Goal: Transaction & Acquisition: Purchase product/service

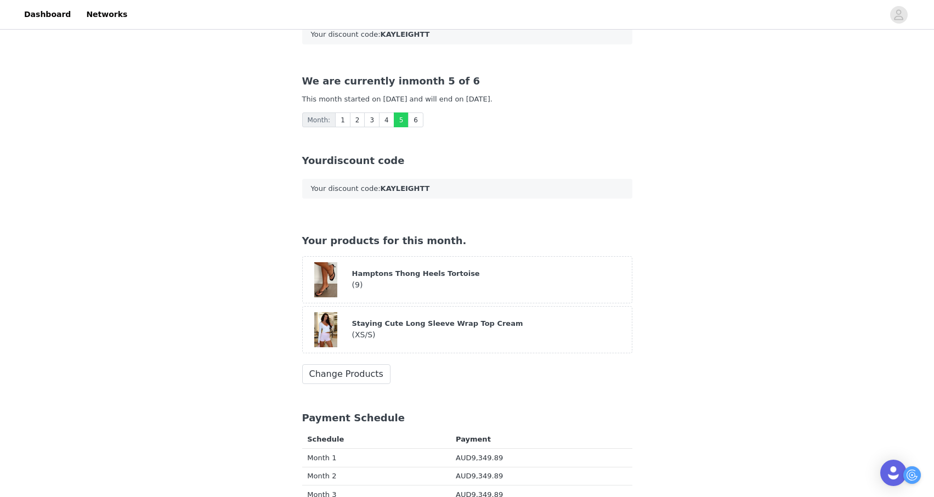
scroll to position [119, 0]
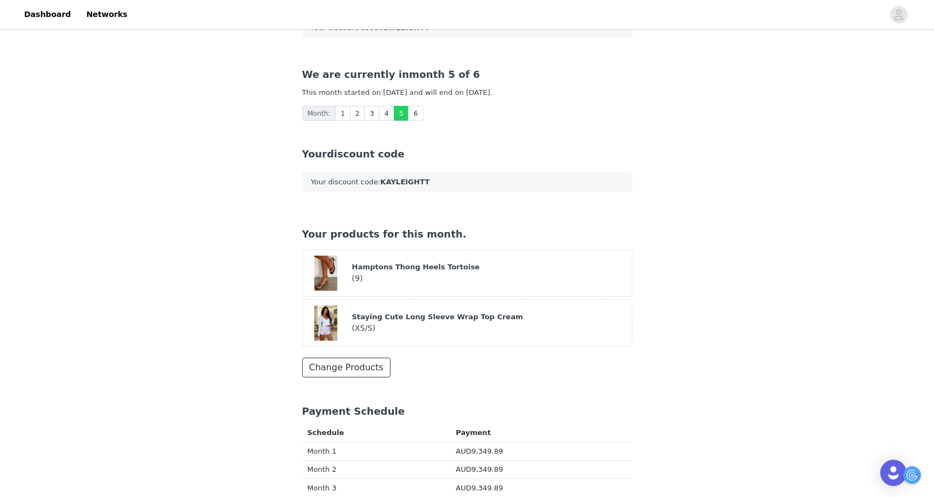
click at [357, 357] on button "Change Products" at bounding box center [346, 367] width 88 height 20
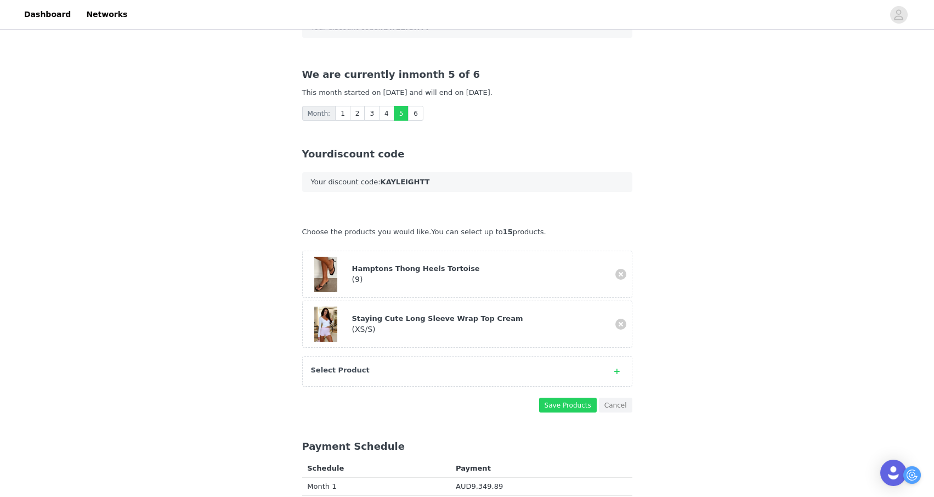
click at [360, 366] on strong "Select Product" at bounding box center [340, 370] width 59 height 8
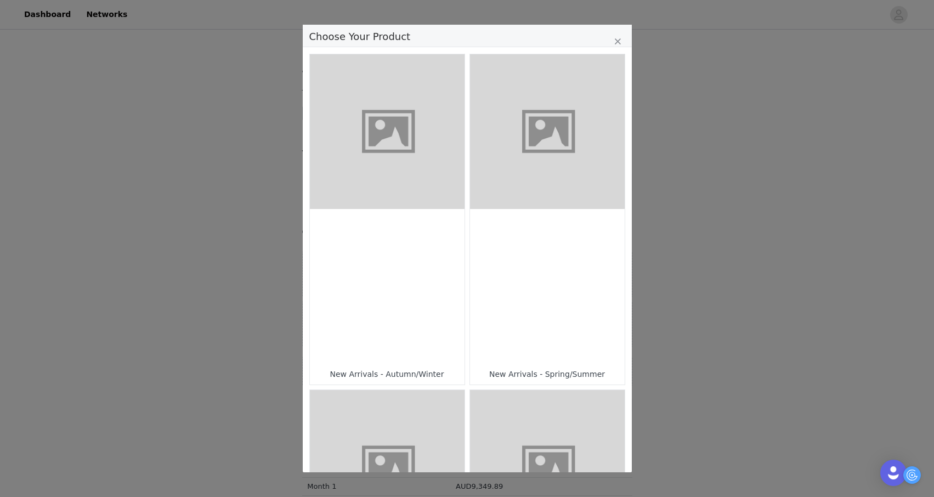
click at [417, 209] on div "Choose Your Product" at bounding box center [387, 286] width 155 height 155
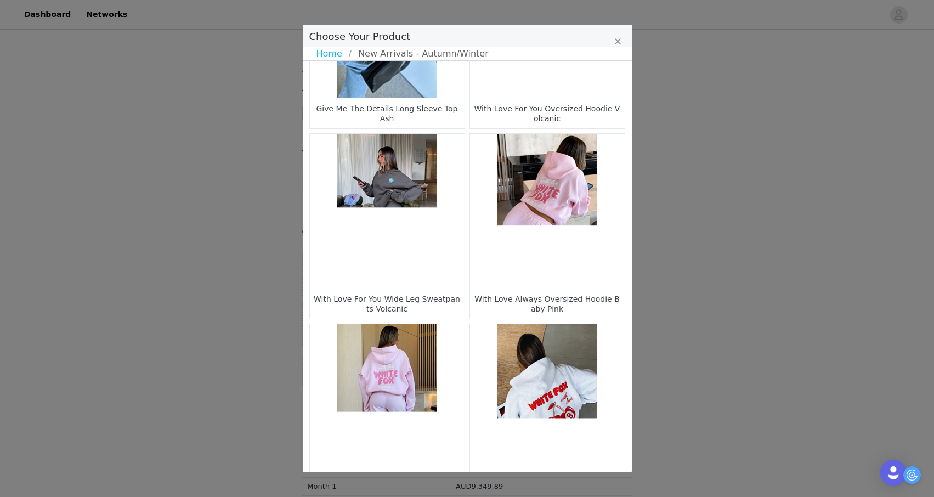
scroll to position [1532, 0]
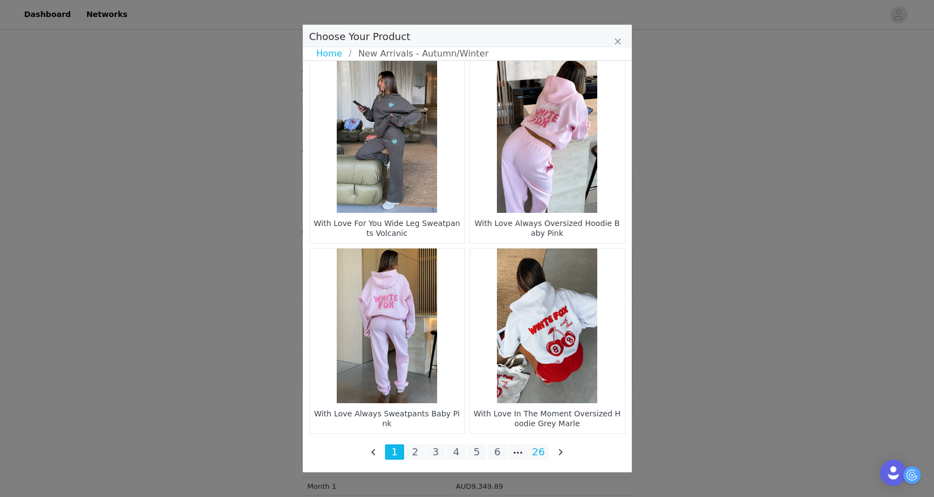
click at [540, 452] on li "26" at bounding box center [538, 451] width 20 height 15
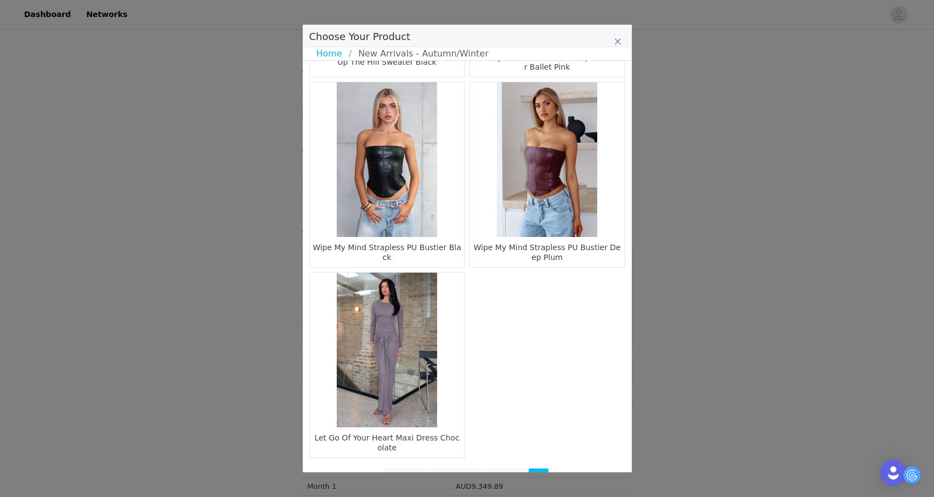
scroll to position [1342, 0]
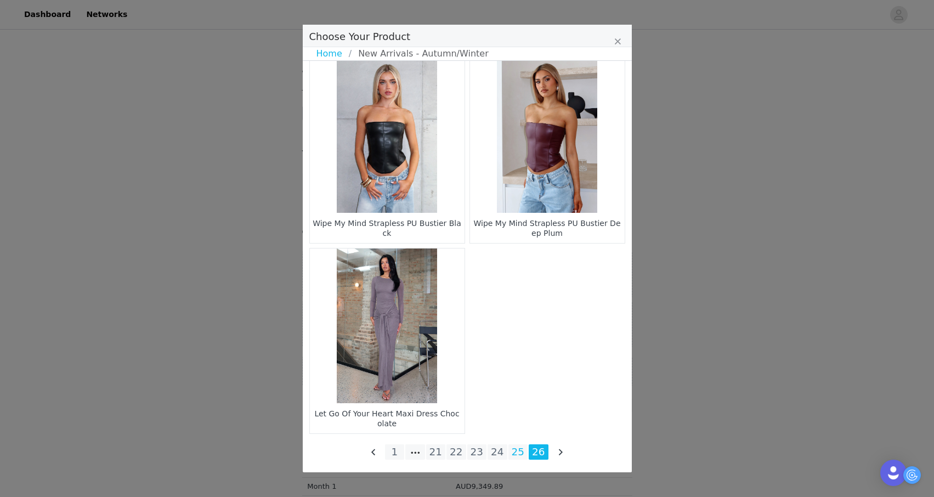
click at [519, 446] on li "25" at bounding box center [518, 451] width 20 height 15
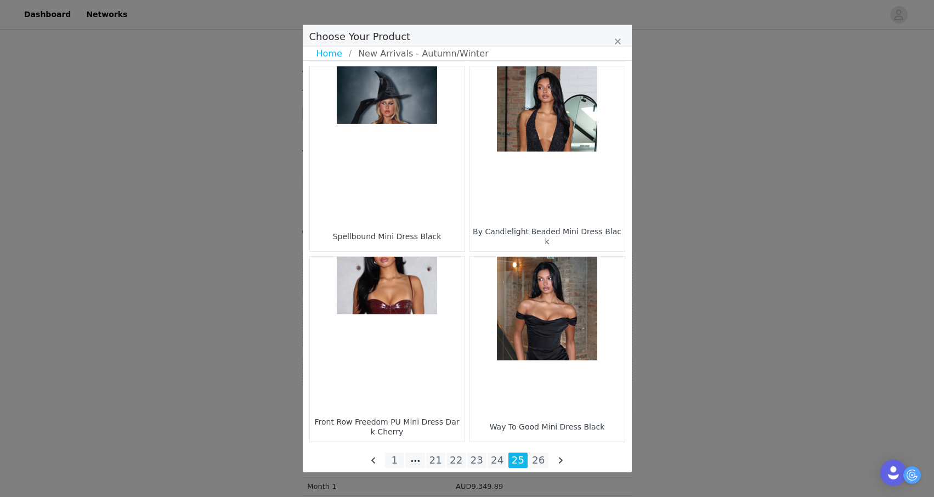
scroll to position [1532, 0]
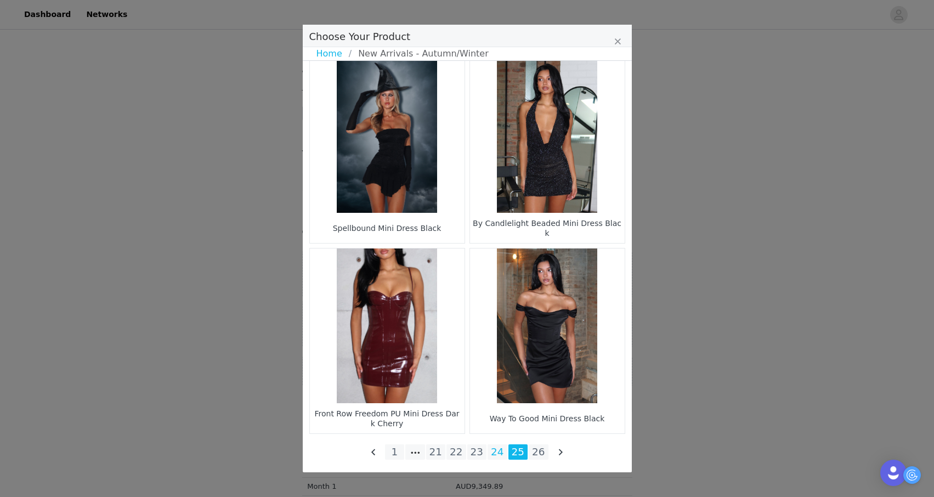
click at [493, 449] on li "24" at bounding box center [497, 451] width 20 height 15
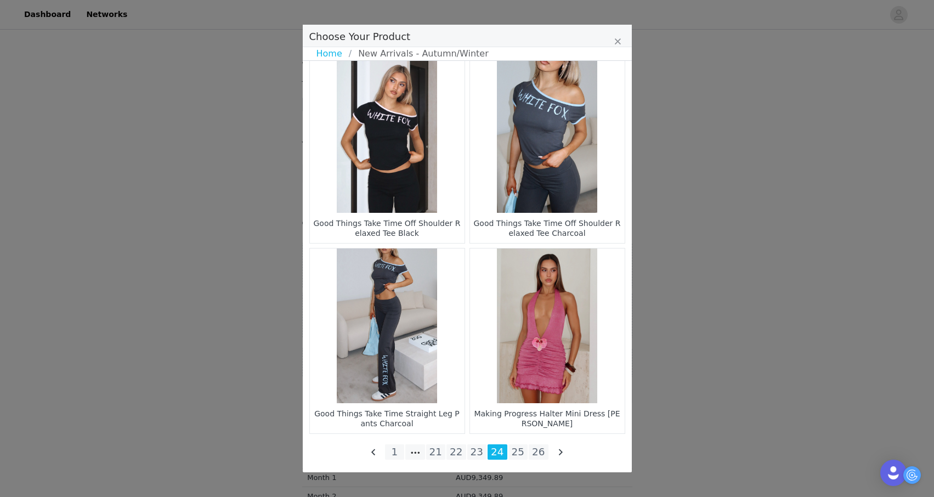
scroll to position [128, 0]
click at [475, 451] on li "23" at bounding box center [477, 451] width 20 height 15
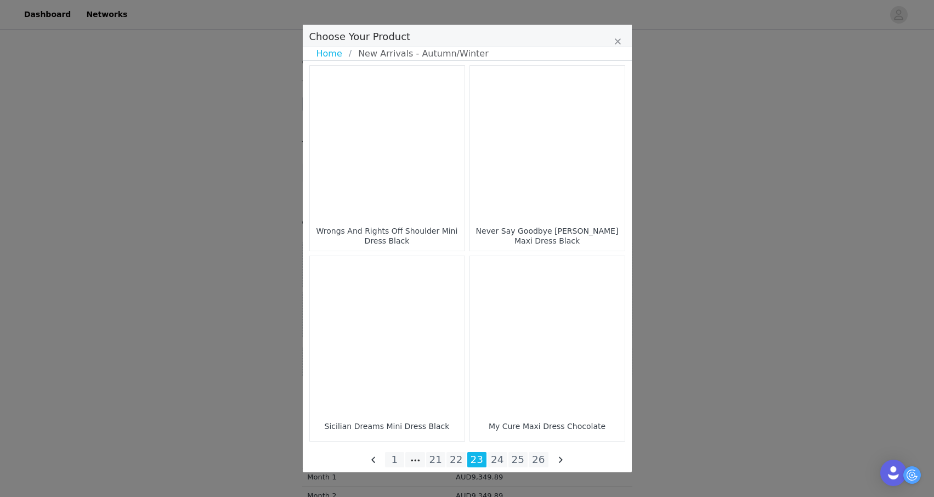
scroll to position [1532, 0]
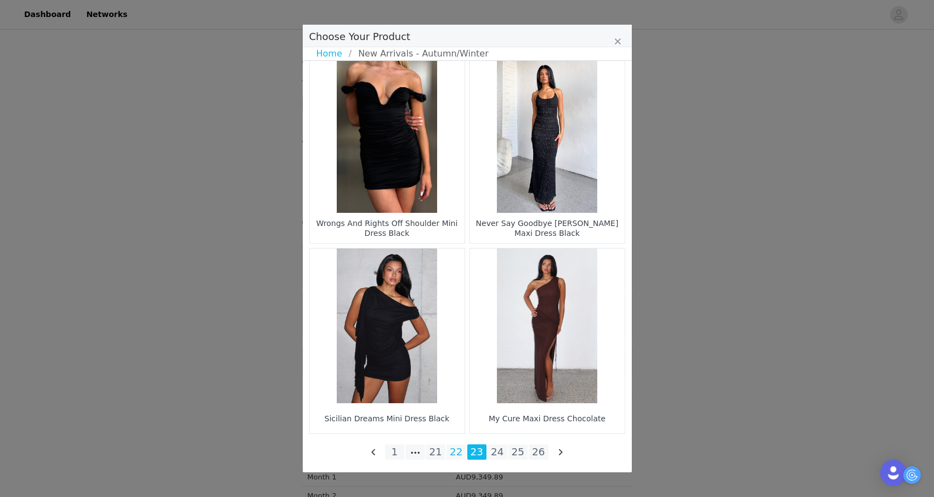
click at [456, 450] on li "22" at bounding box center [456, 451] width 20 height 15
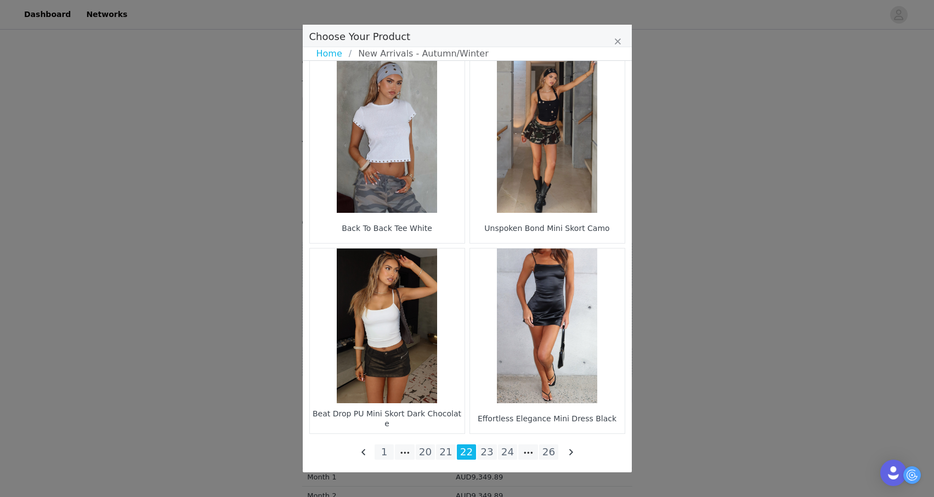
click at [442, 351] on figure "Choose Your Product" at bounding box center [387, 325] width 155 height 155
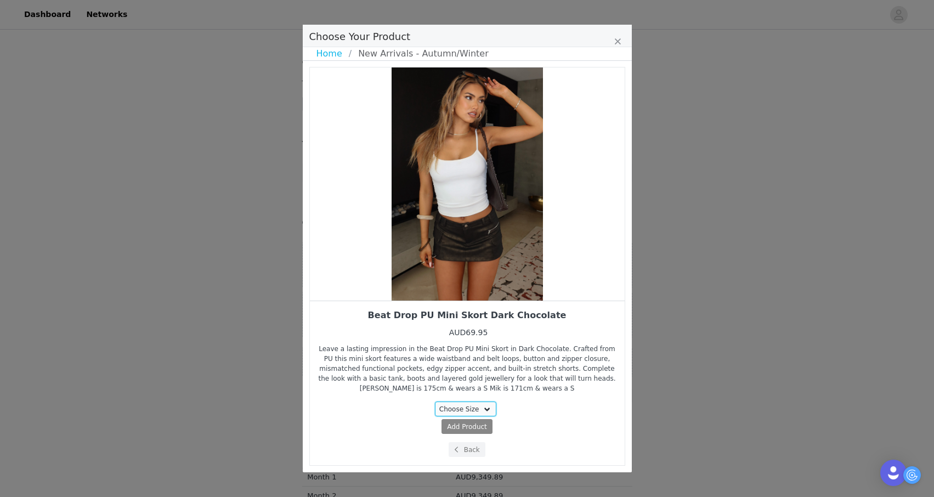
click at [456, 403] on select "Choose Size XXS XS S M L XL" at bounding box center [465, 408] width 61 height 15
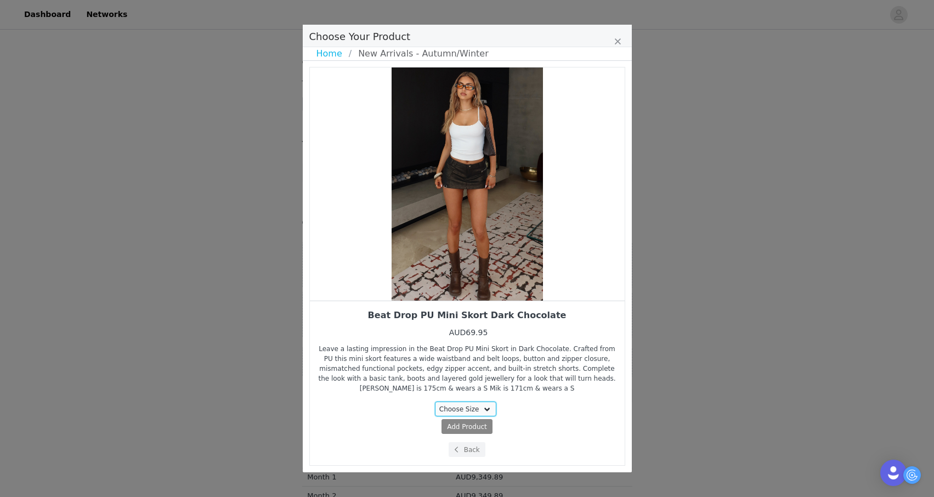
select select "28161867"
click at [435, 401] on select "Choose Size XXS XS S M L XL" at bounding box center [465, 408] width 61 height 15
click at [461, 428] on span "Add Product" at bounding box center [447, 427] width 40 height 10
select select "28161867"
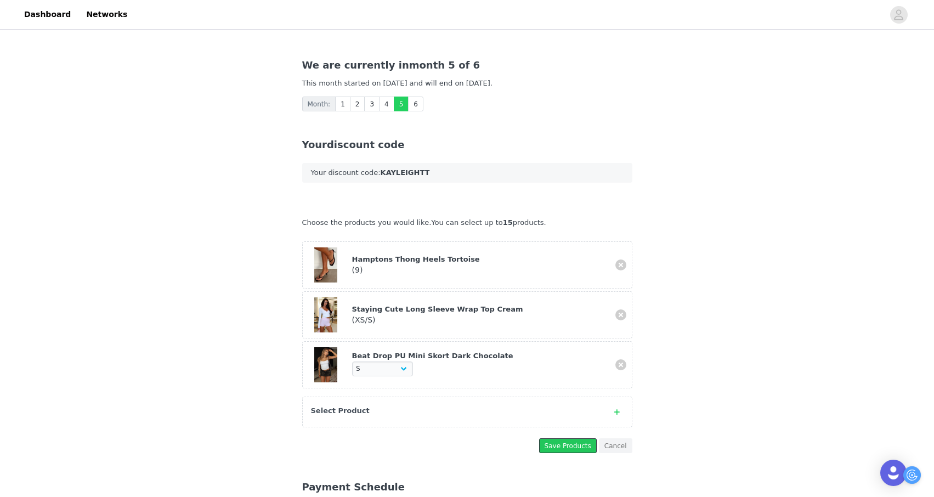
click at [558, 438] on button "Save Products" at bounding box center [568, 445] width 58 height 15
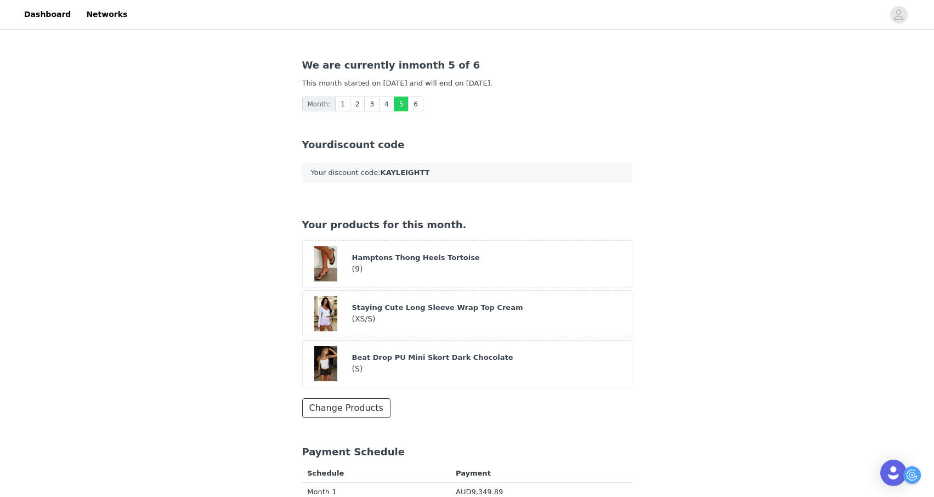
click at [369, 398] on button "Change Products" at bounding box center [346, 408] width 88 height 20
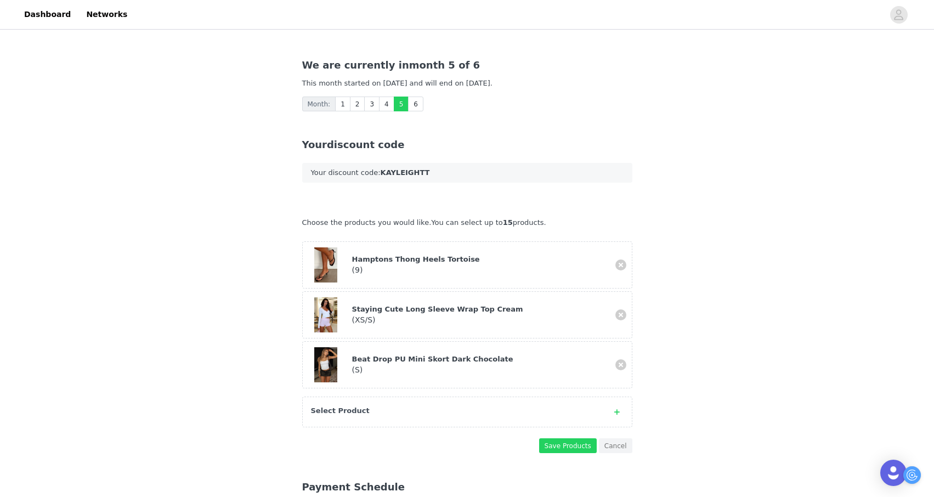
click at [374, 405] on div "Select Product" at bounding box center [456, 410] width 291 height 11
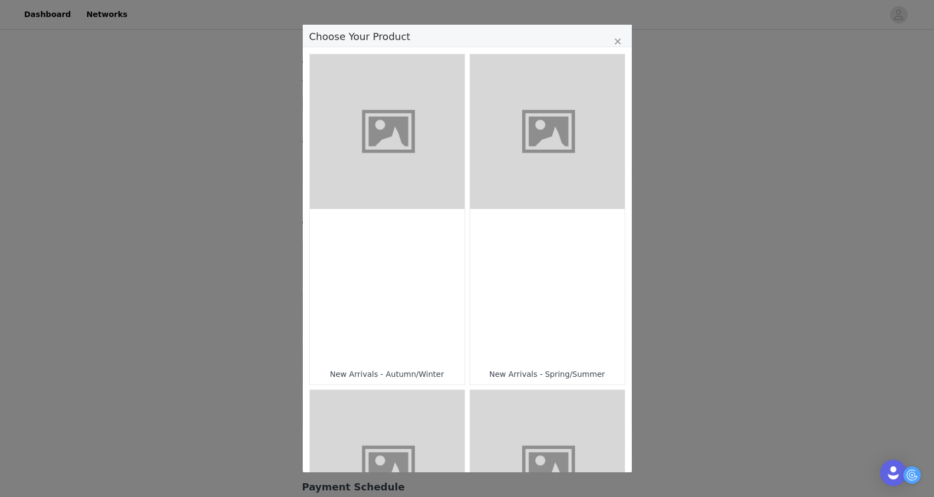
click at [431, 316] on div "Choose Your Product" at bounding box center [387, 286] width 155 height 155
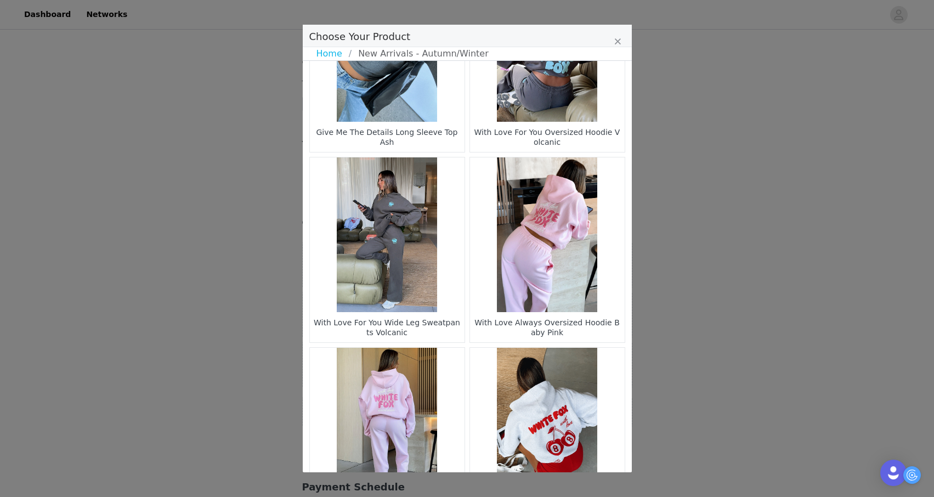
scroll to position [1532, 0]
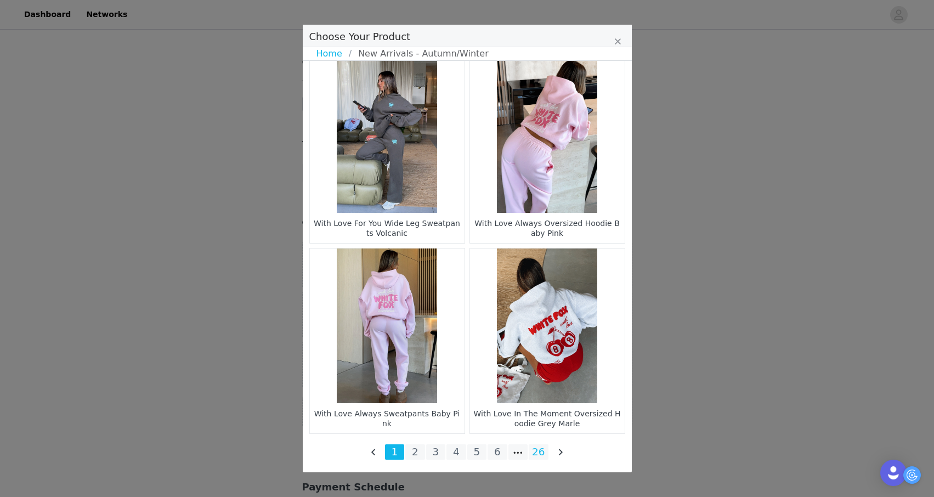
click at [537, 455] on li "26" at bounding box center [538, 451] width 20 height 15
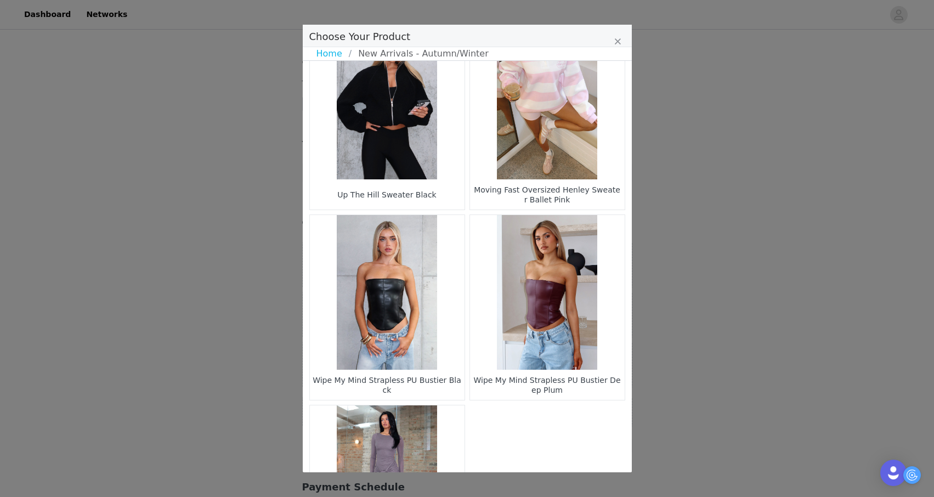
scroll to position [1342, 0]
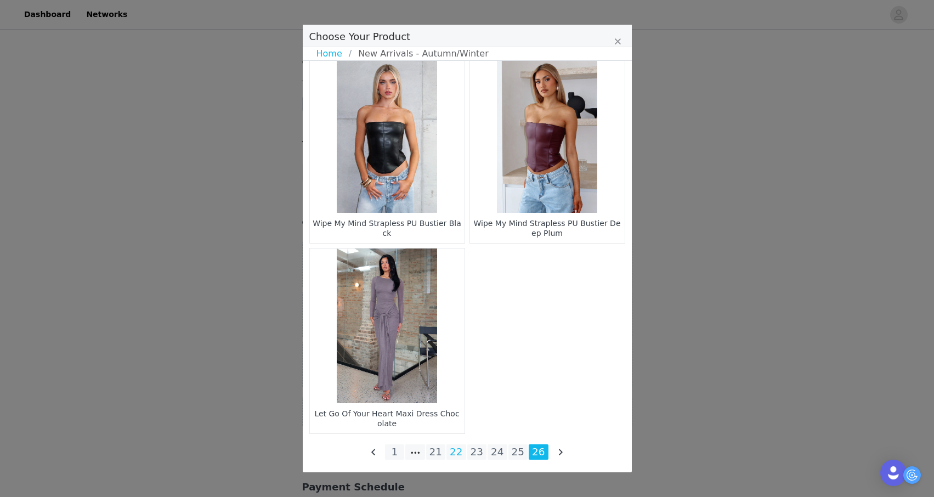
click at [450, 454] on li "22" at bounding box center [456, 451] width 20 height 15
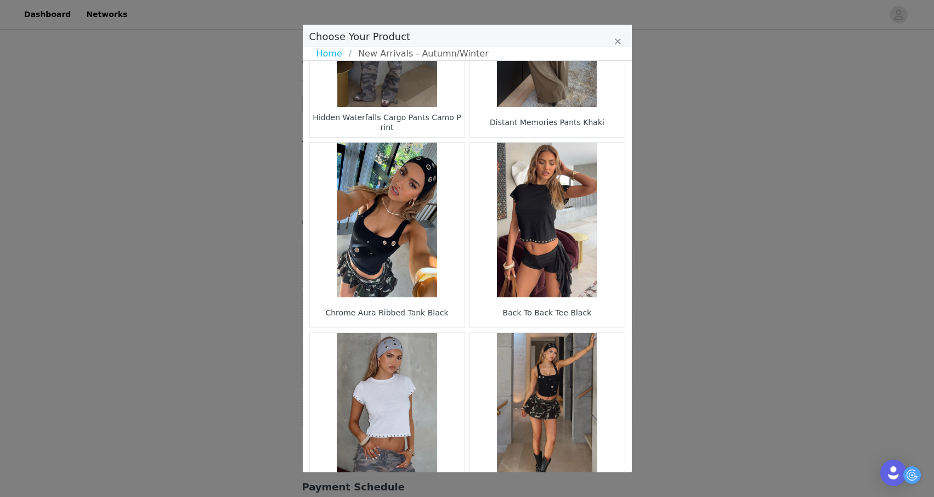
scroll to position [1532, 0]
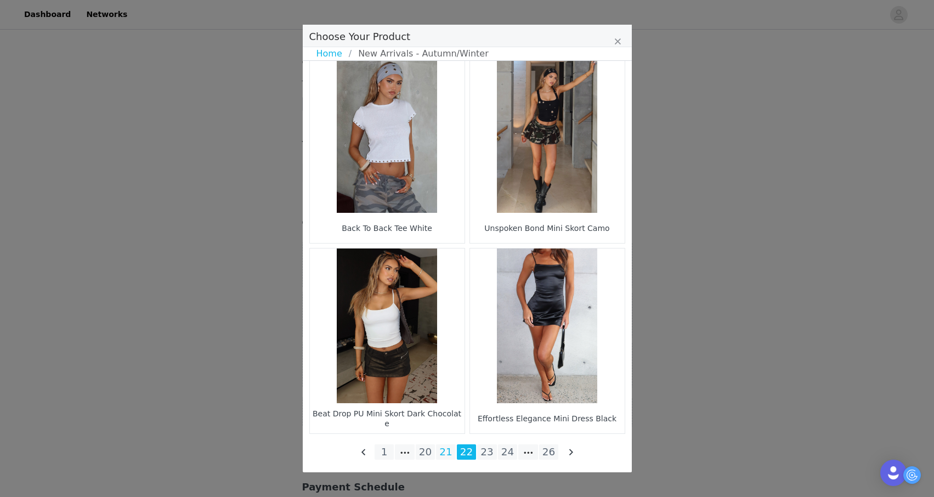
click at [446, 449] on li "21" at bounding box center [446, 451] width 20 height 15
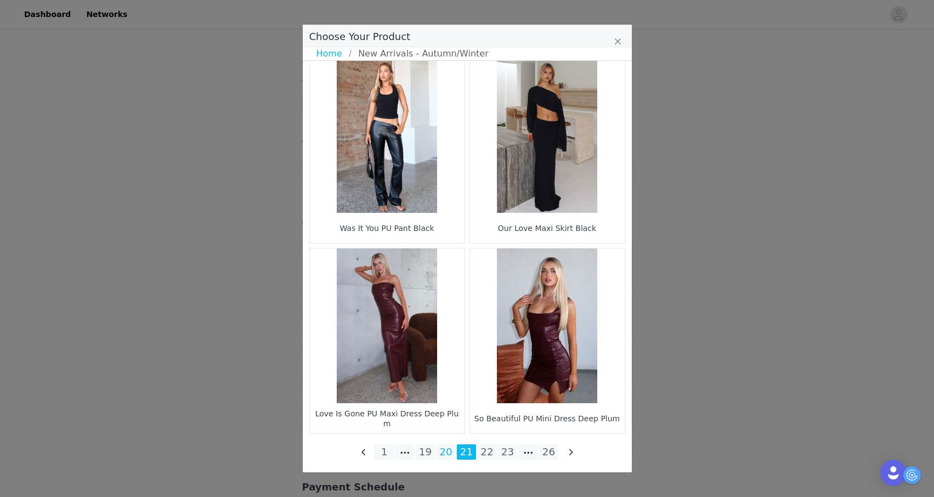
click at [442, 456] on li "20" at bounding box center [446, 451] width 20 height 15
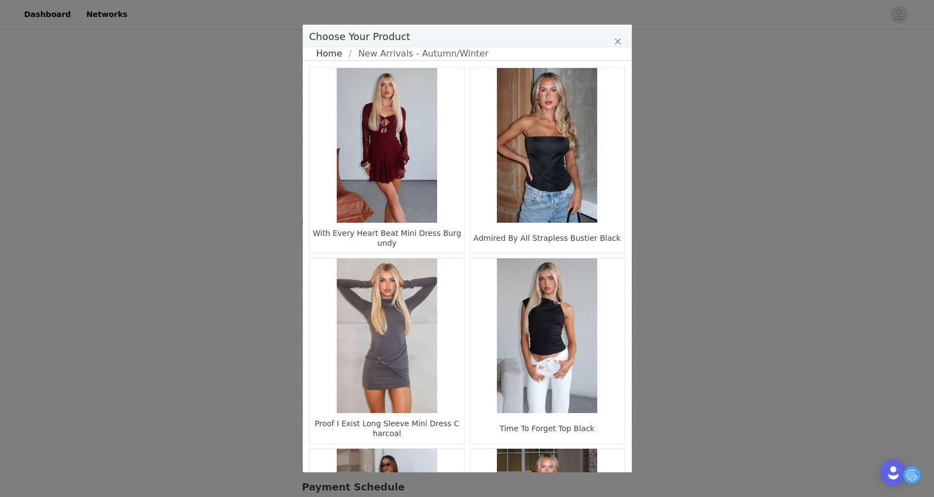
click at [322, 55] on link "Home" at bounding box center [332, 53] width 32 height 13
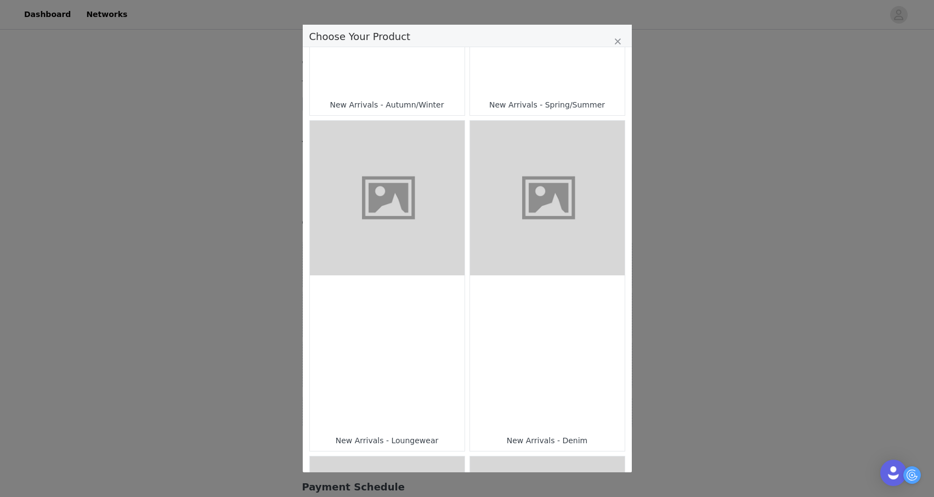
scroll to position [278, 0]
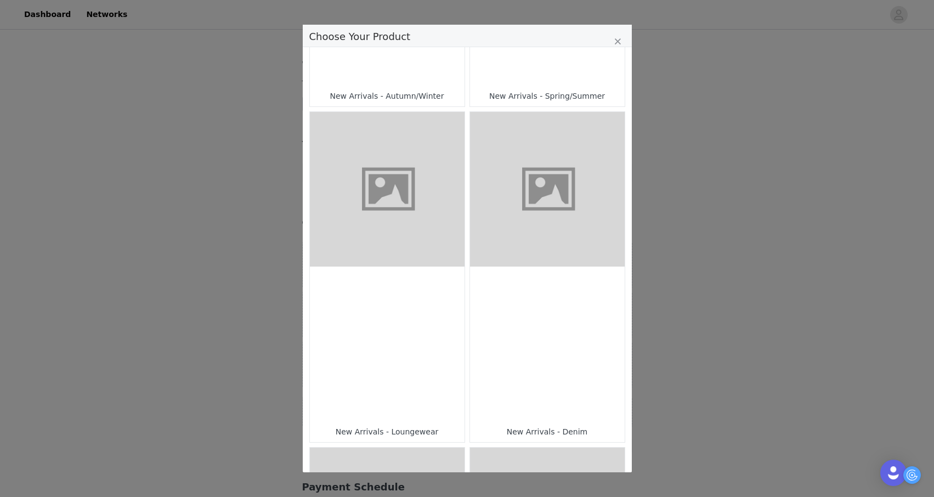
click at [398, 306] on div "Choose Your Product" at bounding box center [387, 343] width 155 height 155
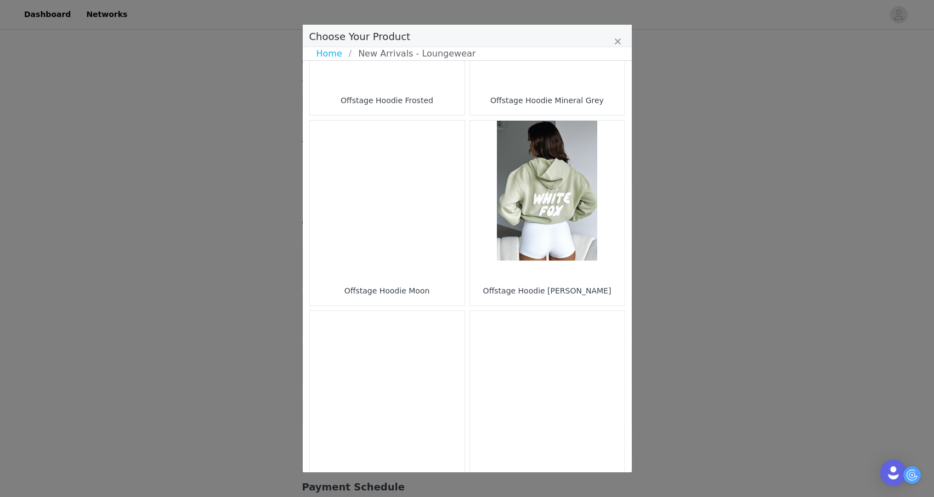
scroll to position [1532, 0]
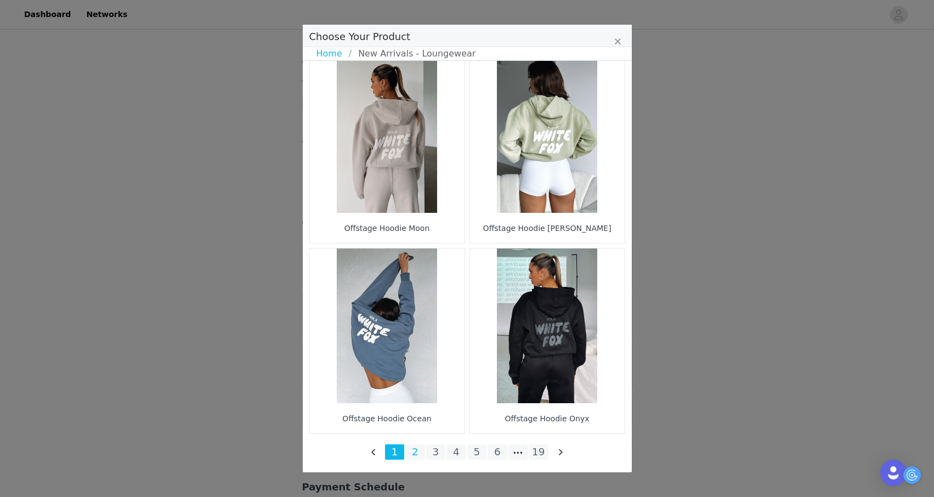
click at [408, 451] on li "2" at bounding box center [415, 451] width 20 height 15
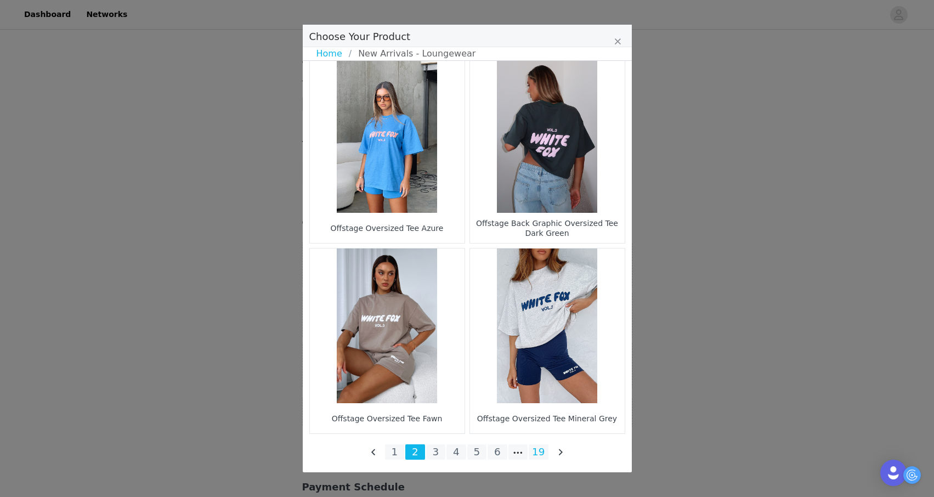
click at [543, 446] on li "19" at bounding box center [538, 451] width 20 height 15
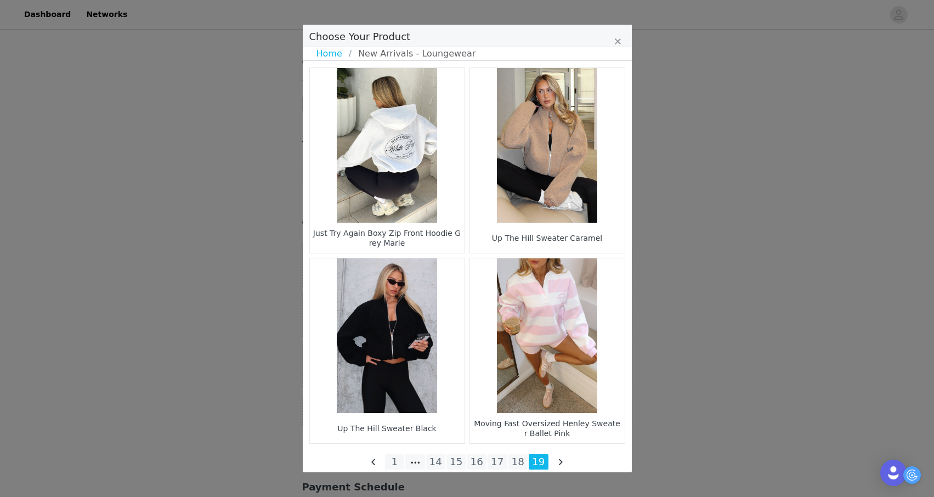
scroll to position [10, 0]
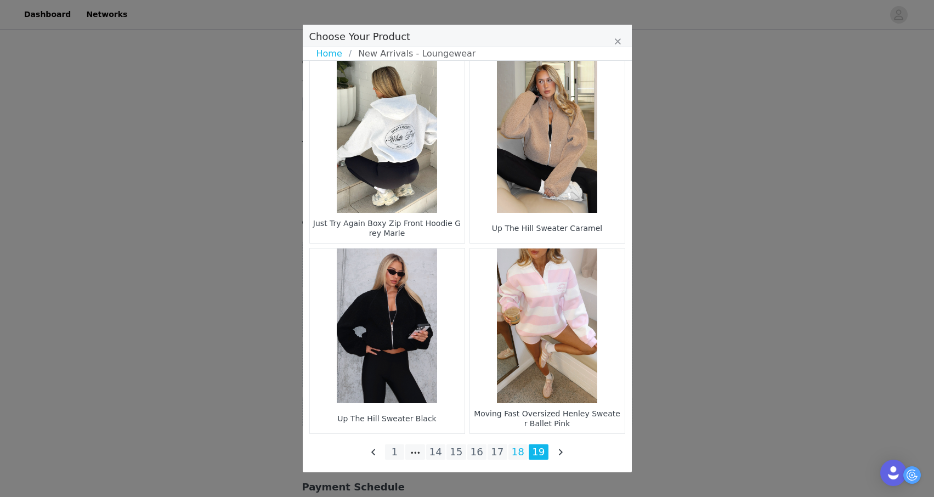
click at [516, 456] on li "18" at bounding box center [518, 451] width 20 height 15
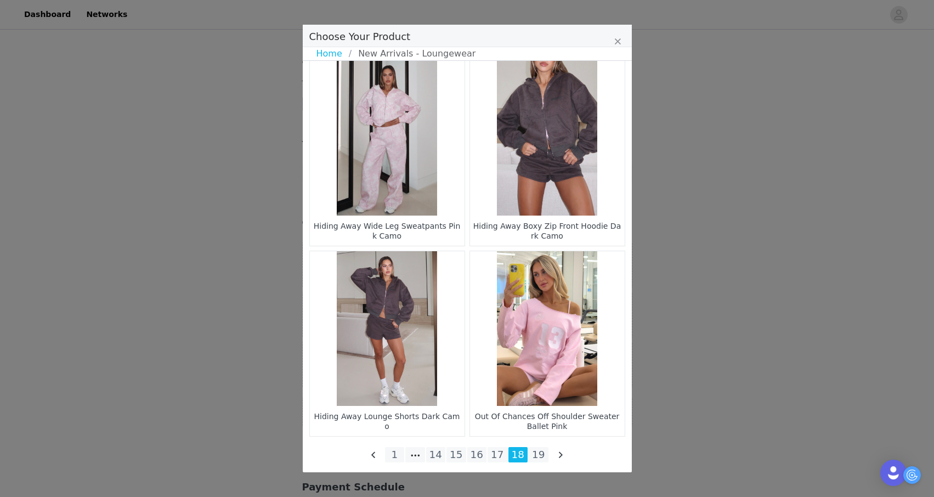
scroll to position [1532, 0]
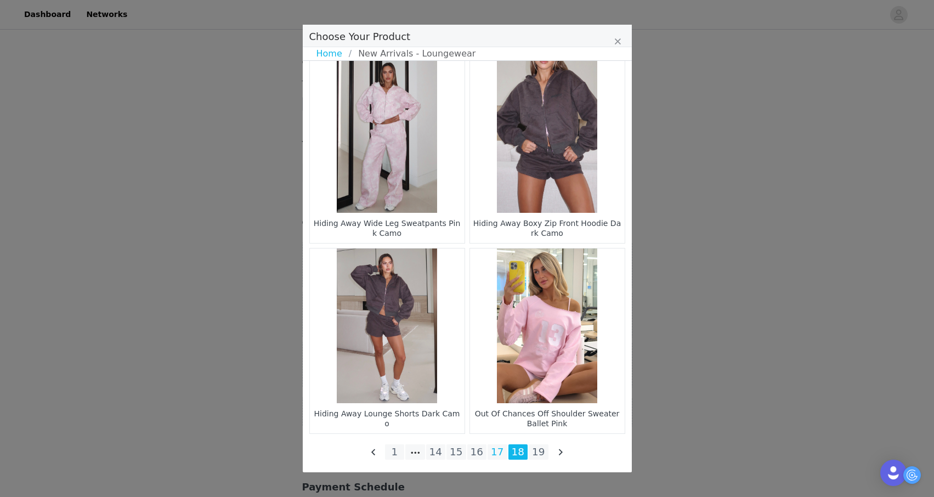
click at [497, 452] on li "17" at bounding box center [497, 451] width 20 height 15
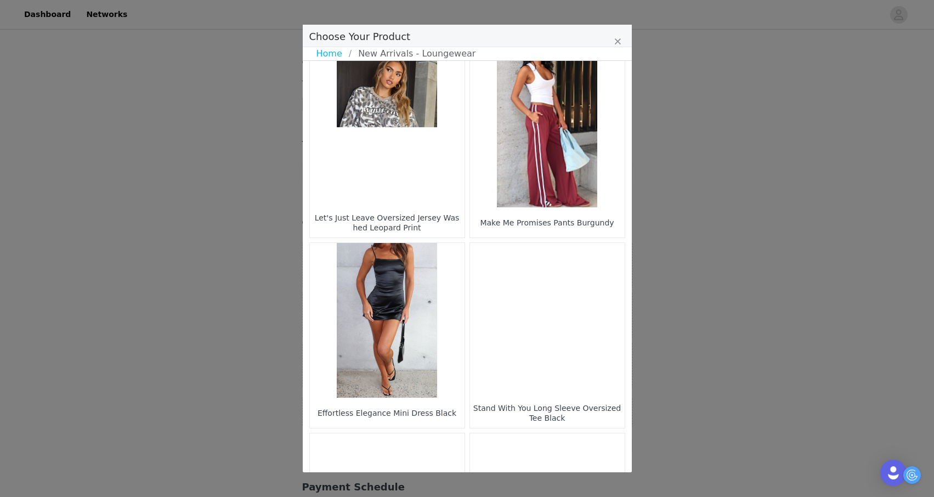
scroll to position [583, 0]
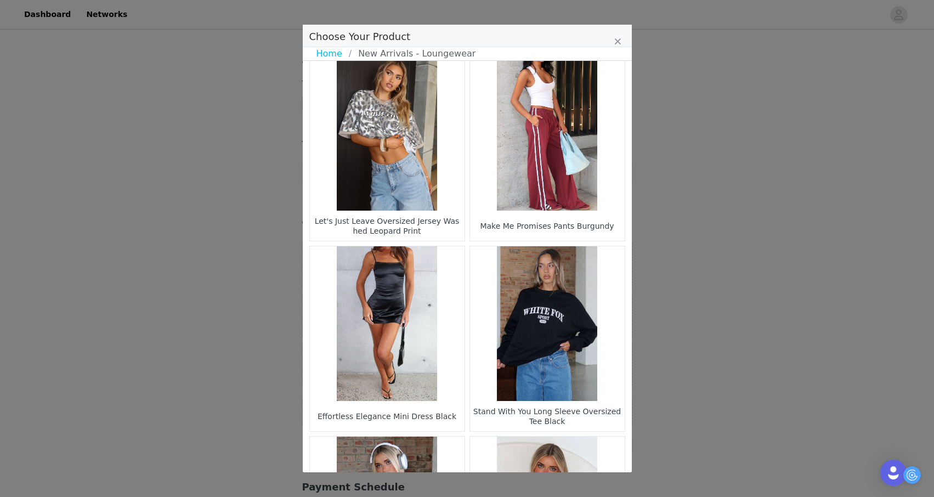
click at [431, 129] on figure "Choose Your Product" at bounding box center [387, 133] width 155 height 155
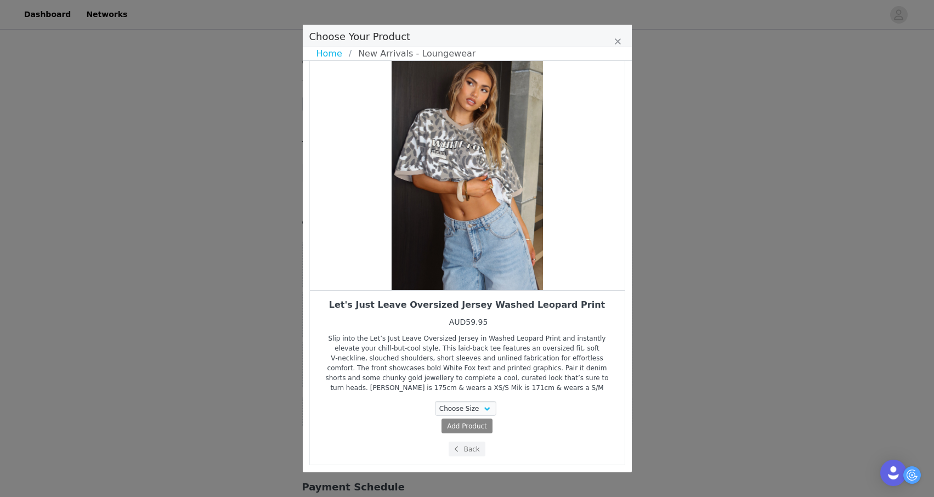
scroll to position [10, 0]
click at [482, 406] on select "Choose Size XXS/XS XS/S S/M M/L L/XL" at bounding box center [465, 408] width 61 height 15
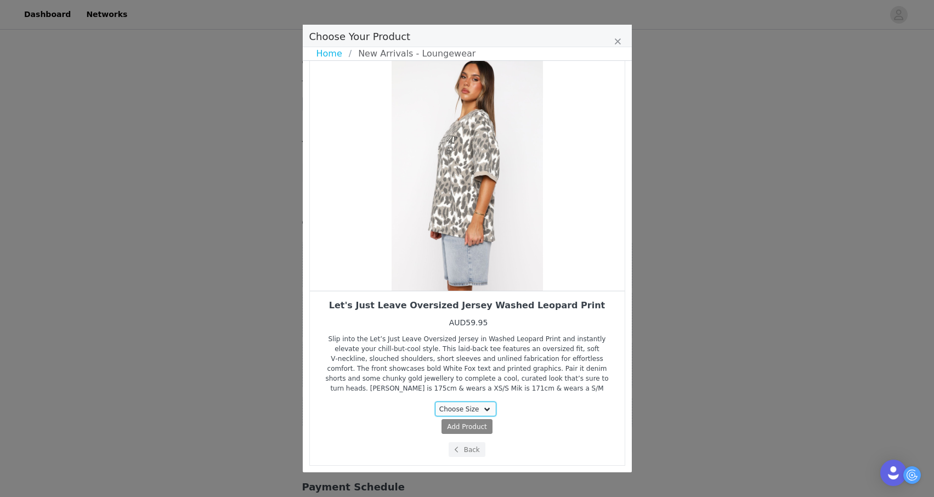
select select "28161962"
click at [435, 401] on select "Choose Size XXS/XS XS/S S/M M/L L/XL" at bounding box center [465, 408] width 61 height 15
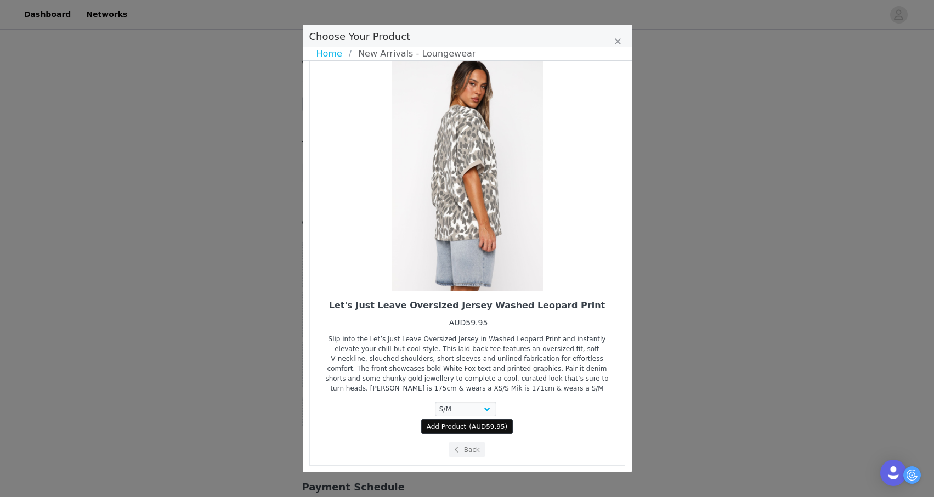
click at [470, 425] on span "( AUD59.95 )" at bounding box center [488, 427] width 38 height 10
select select "28161962"
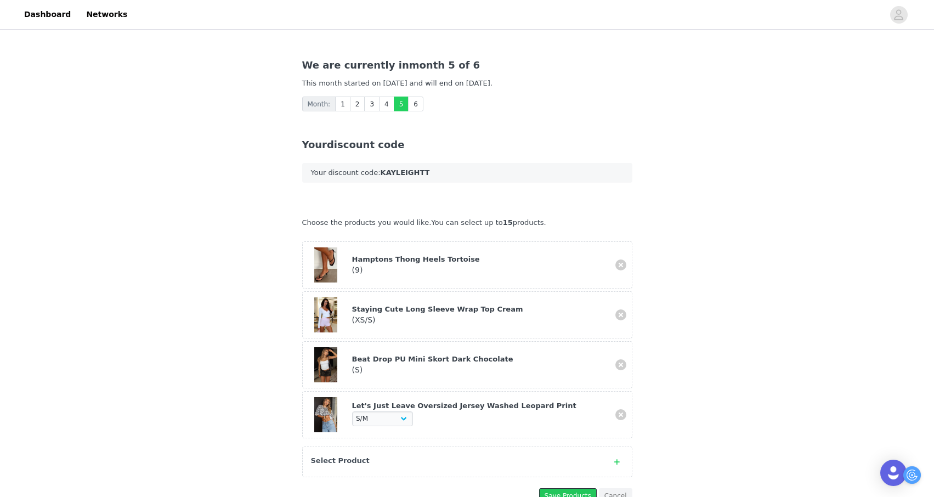
click at [544, 488] on button "Save Products" at bounding box center [568, 495] width 58 height 15
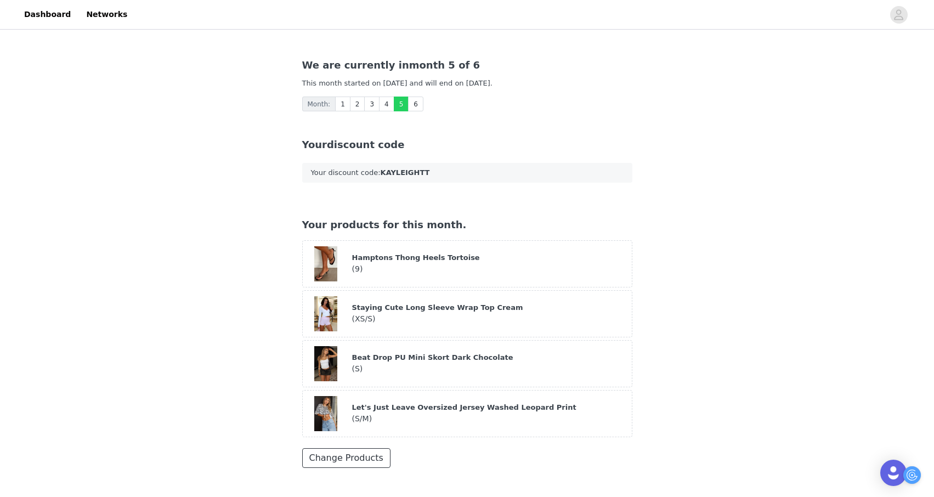
click at [323, 448] on button "Change Products" at bounding box center [346, 458] width 88 height 20
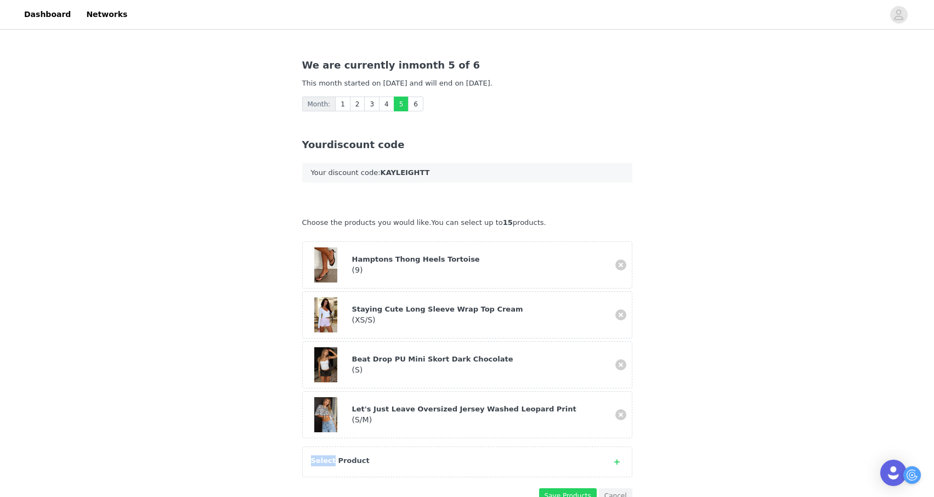
click at [323, 455] on div "Select Product" at bounding box center [456, 460] width 291 height 11
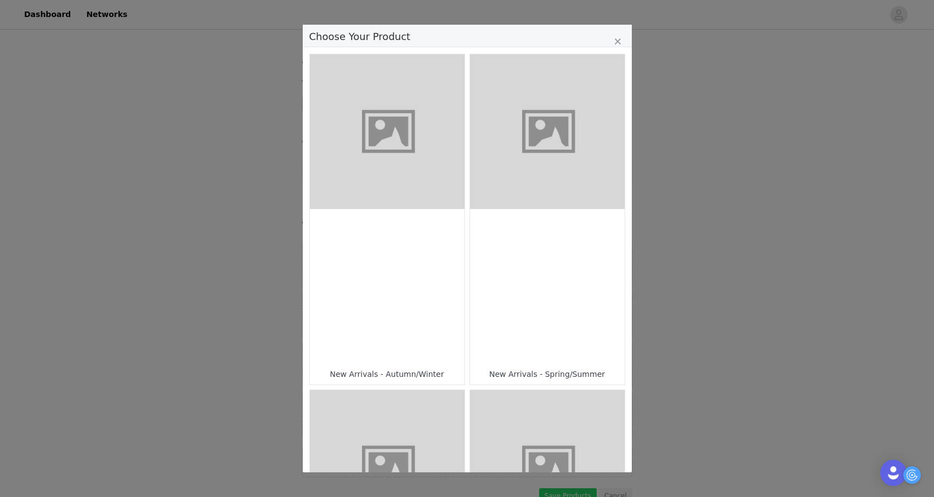
click at [574, 427] on figure "Choose Your Product" at bounding box center [547, 467] width 155 height 155
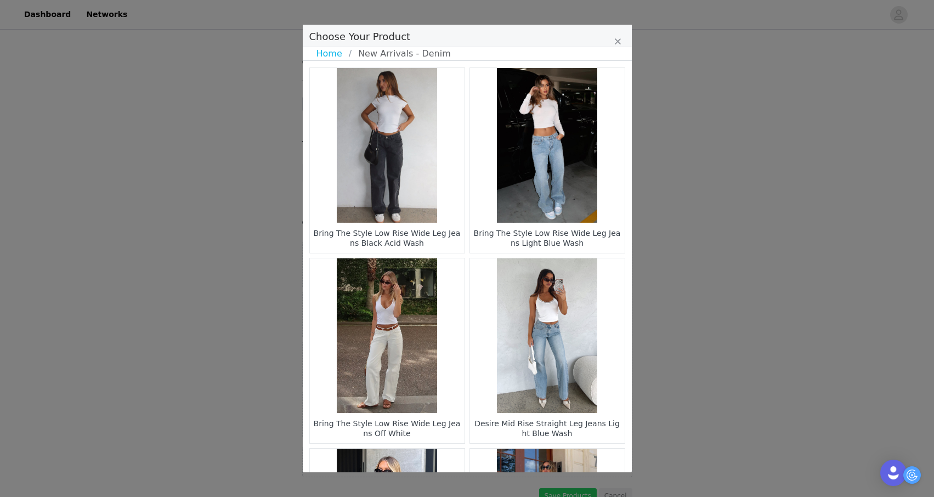
click at [565, 174] on figure "Choose Your Product" at bounding box center [547, 145] width 155 height 155
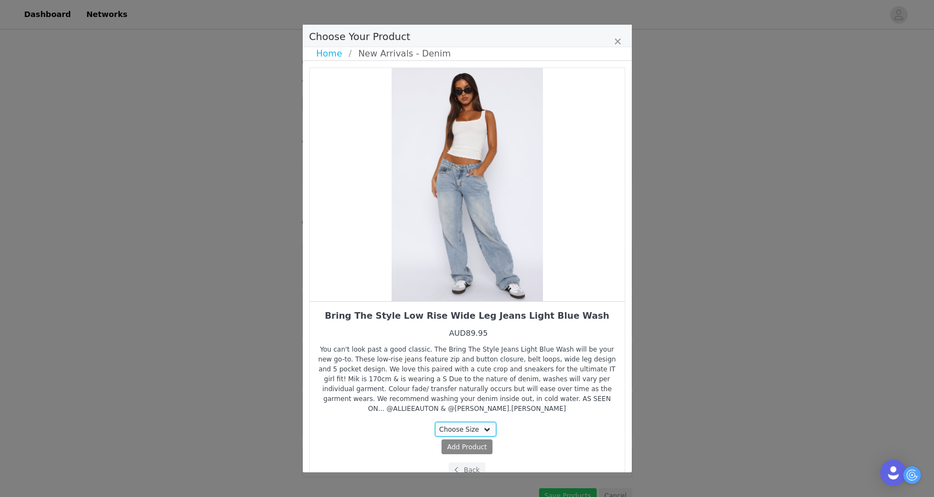
click at [479, 434] on select "Choose Size XXS XS S M L XL" at bounding box center [465, 429] width 61 height 15
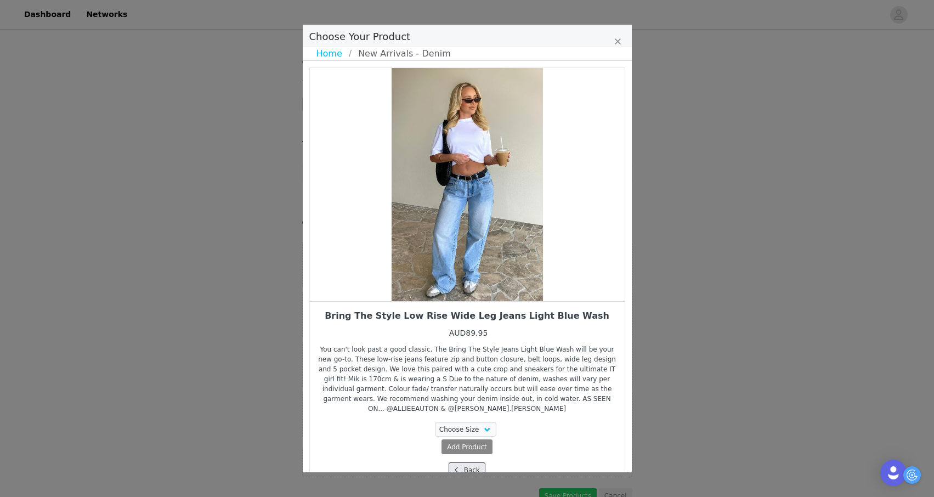
click at [470, 465] on button "Back" at bounding box center [466, 469] width 37 height 15
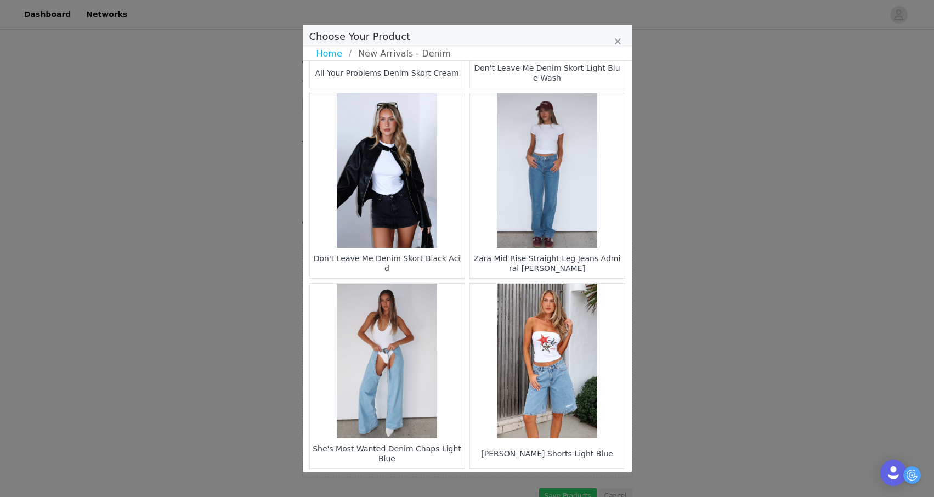
scroll to position [1532, 0]
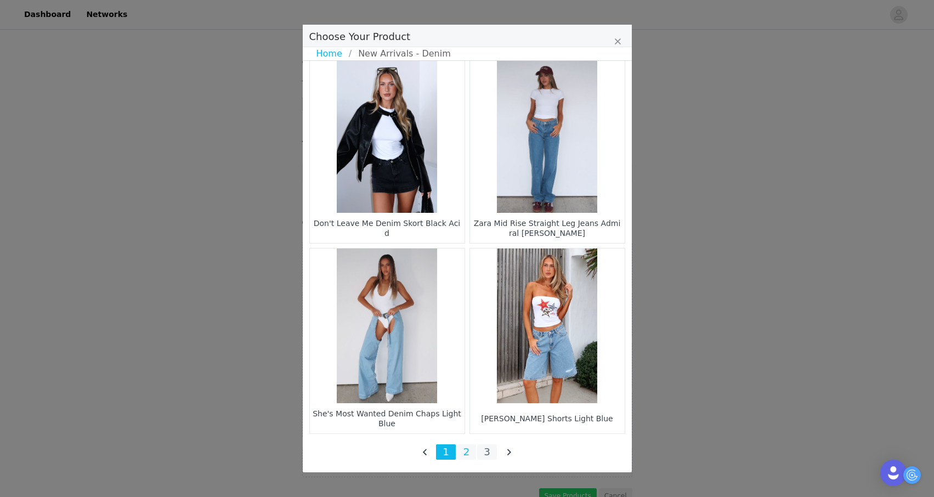
click at [469, 448] on li "2" at bounding box center [467, 451] width 20 height 15
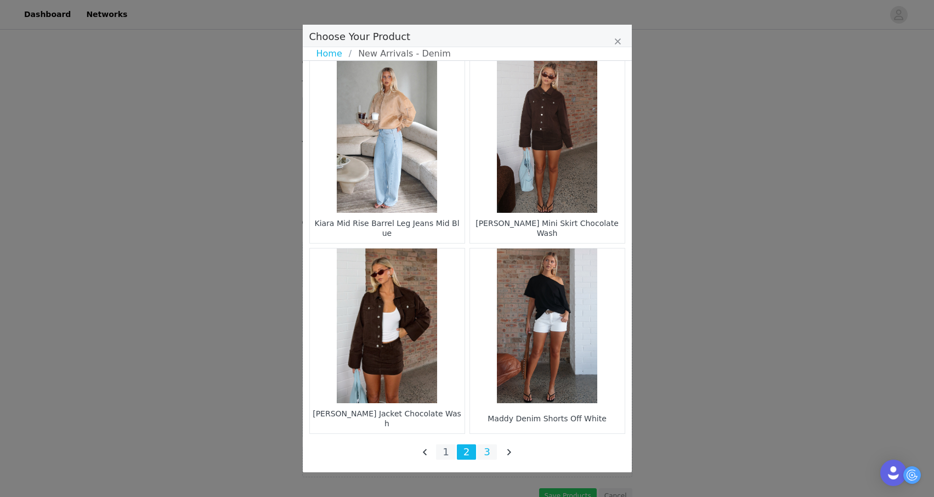
click at [489, 447] on li "3" at bounding box center [487, 451] width 20 height 15
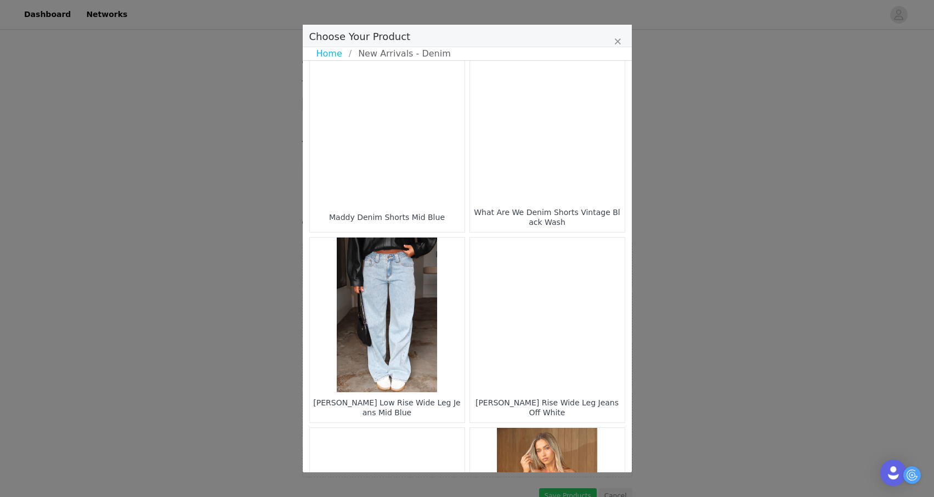
scroll to position [210, 0]
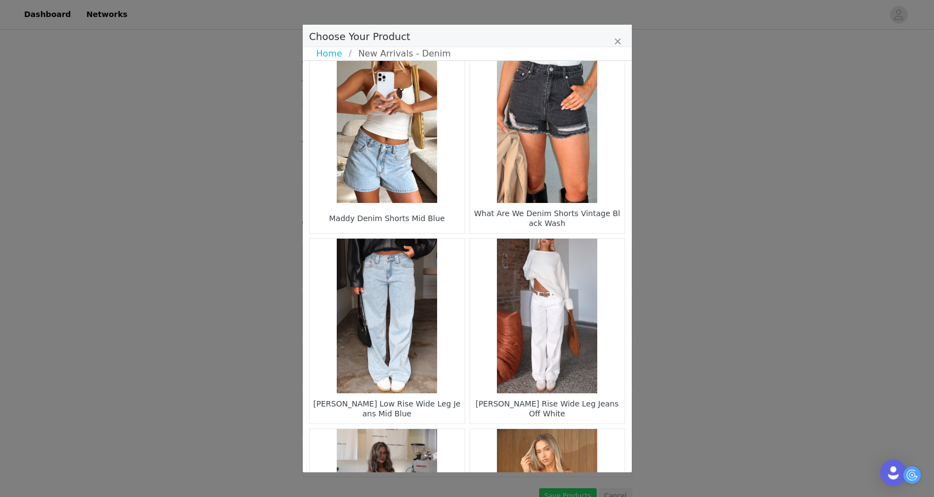
click at [496, 399] on div "[PERSON_NAME] Rise Wide Leg Jeans Off White" at bounding box center [547, 408] width 149 height 25
click at [495, 409] on div "[PERSON_NAME] Rise Wide Leg Jeans Off White" at bounding box center [547, 408] width 149 height 25
click at [431, 373] on figure "Choose Your Product" at bounding box center [387, 315] width 155 height 155
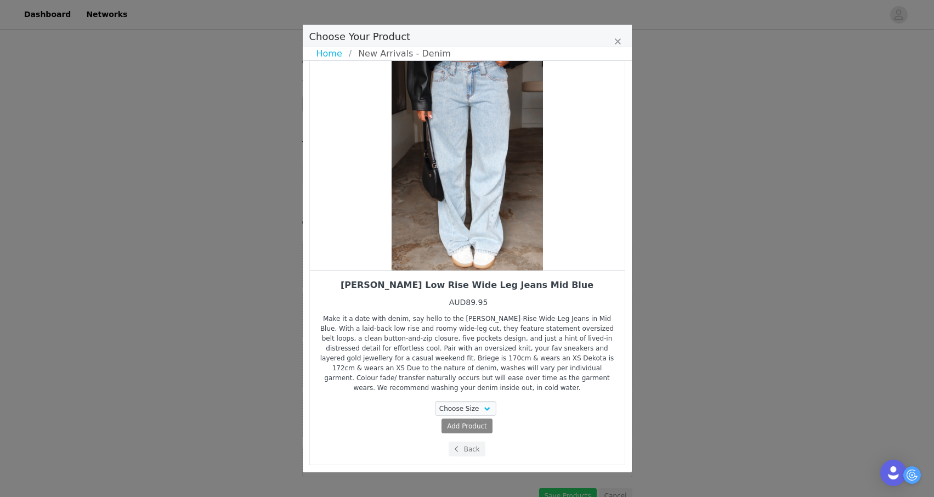
scroll to position [30, 0]
click at [449, 406] on select "Choose Size XXS XS S M L XL" at bounding box center [465, 408] width 61 height 15
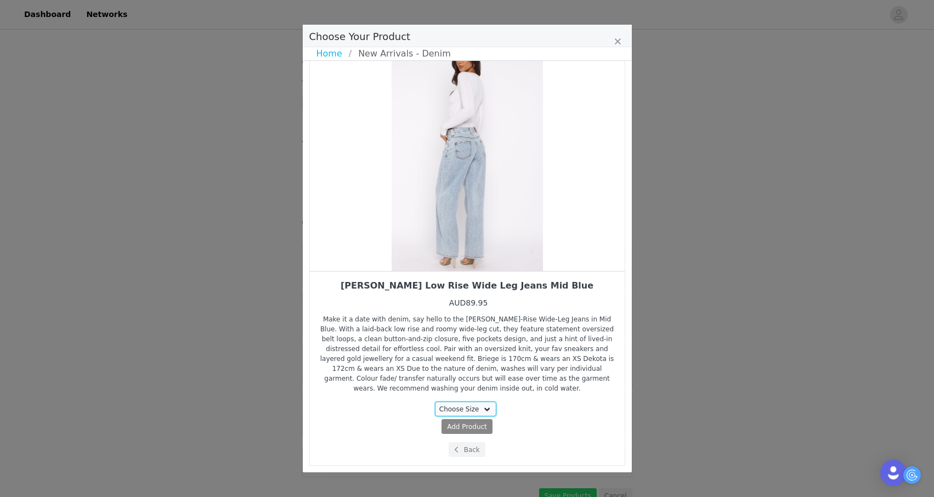
select select "28011299"
click at [435, 401] on select "Choose Size XXS XS S M L XL" at bounding box center [465, 408] width 61 height 15
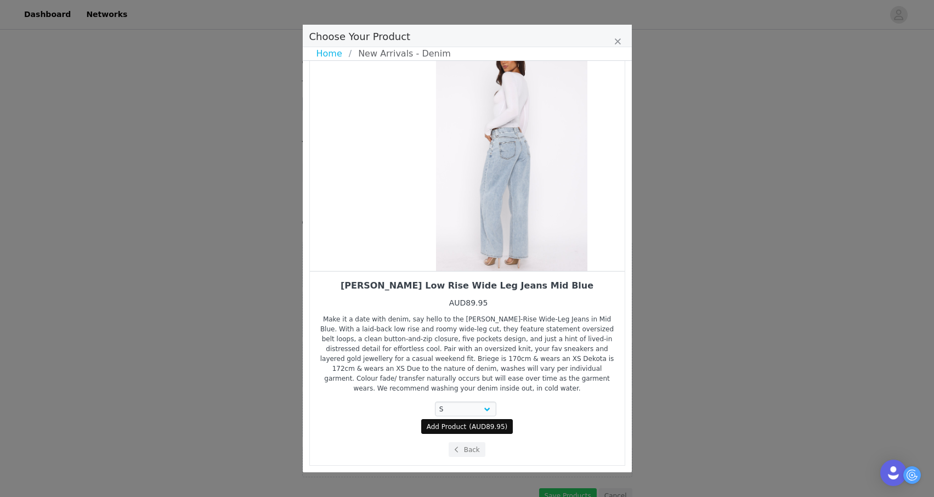
drag, startPoint x: 459, startPoint y: 156, endPoint x: 606, endPoint y: 86, distance: 162.6
click at [606, 86] on div "Choose Your Product" at bounding box center [511, 154] width 315 height 233
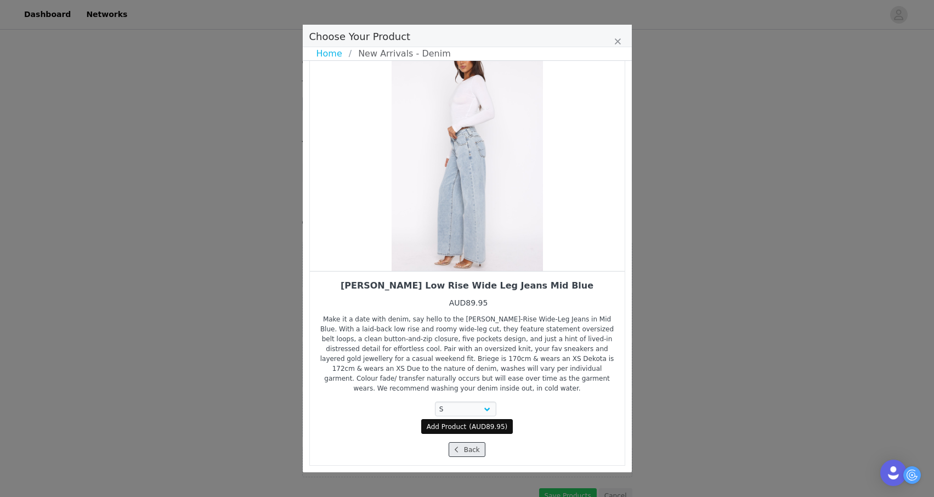
click at [463, 451] on button "Back" at bounding box center [466, 449] width 37 height 15
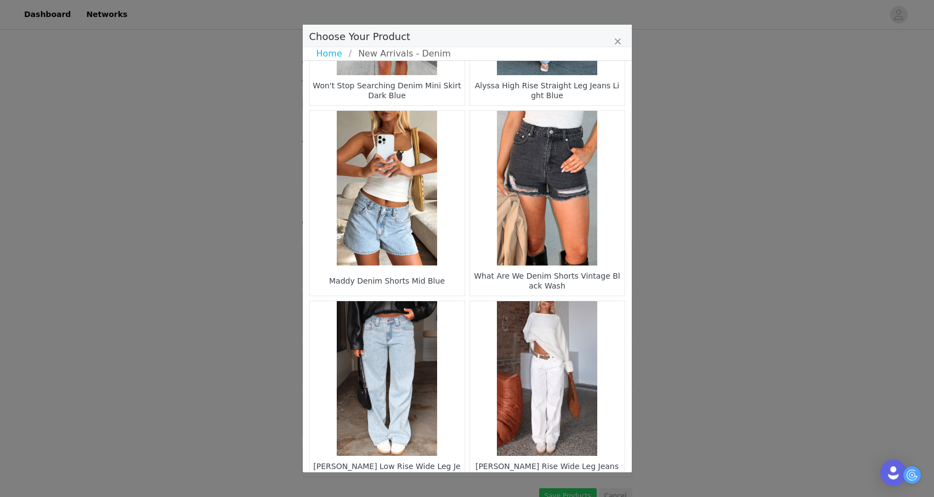
click at [507, 402] on figure "Choose Your Product" at bounding box center [547, 378] width 155 height 155
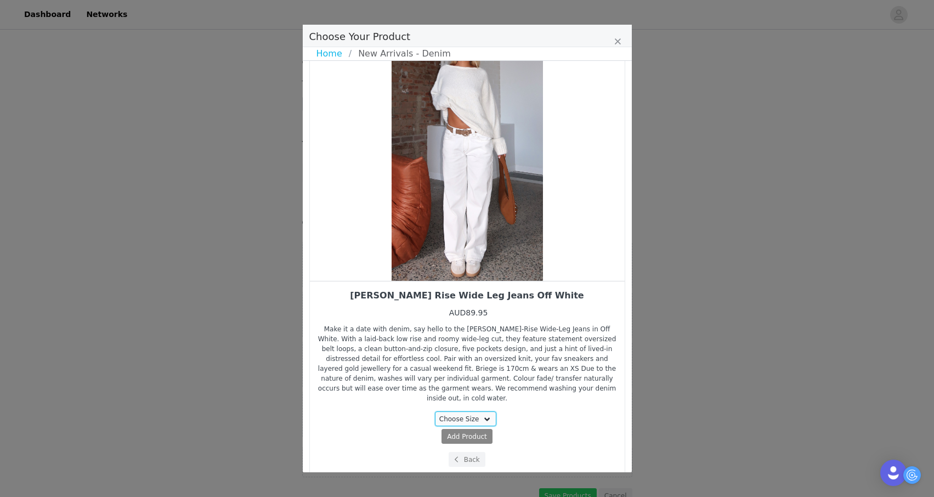
click at [474, 415] on select "Choose Size XXS XS S M L XL" at bounding box center [465, 418] width 61 height 15
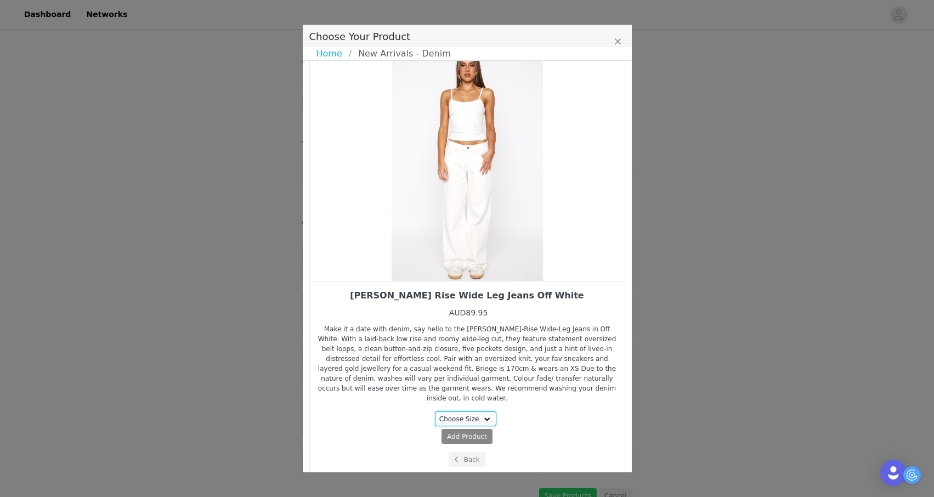
select select "28162326"
click at [435, 411] on select "Choose Size XXS XS S M L XL" at bounding box center [465, 418] width 61 height 15
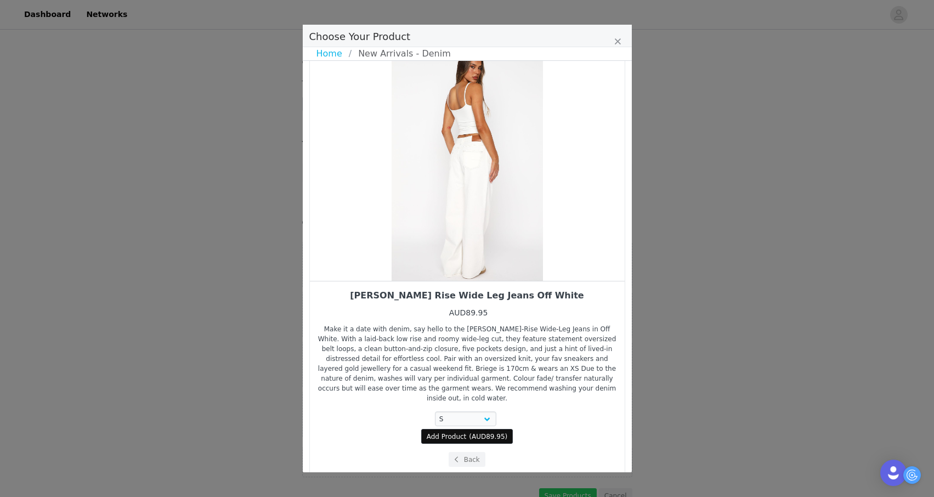
click at [474, 433] on span "AUD89.95" at bounding box center [487, 437] width 33 height 8
select select "28162326"
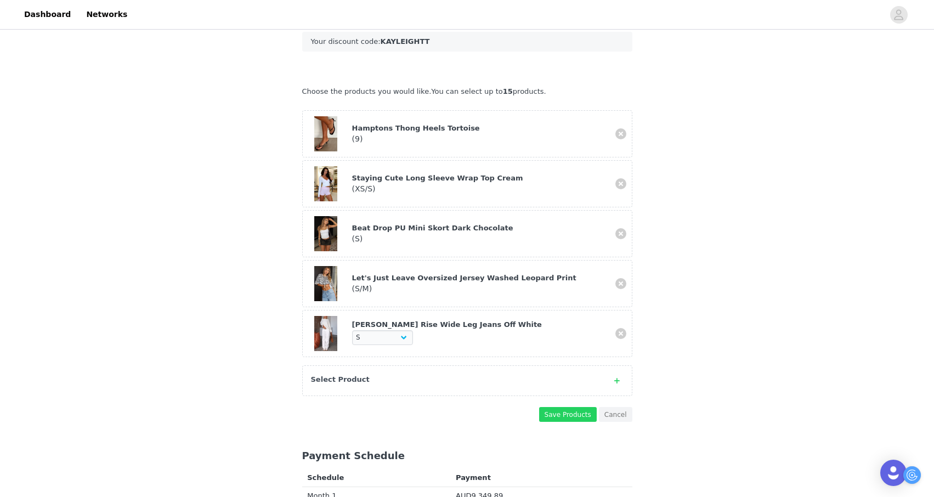
scroll to position [272, 0]
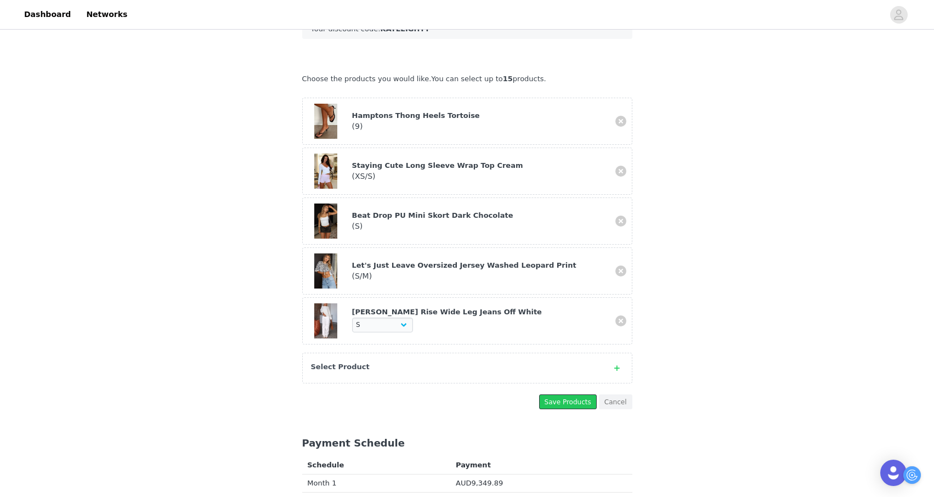
click at [553, 394] on button "Save Products" at bounding box center [568, 401] width 58 height 15
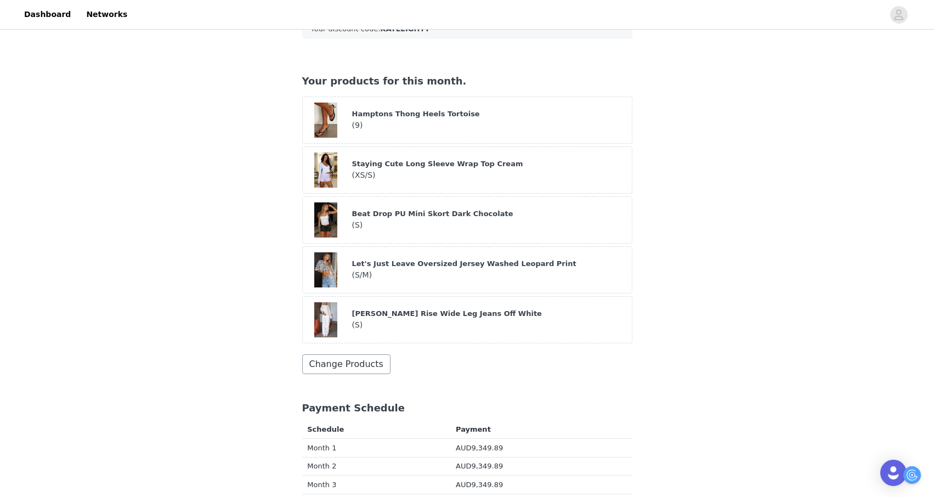
drag, startPoint x: 455, startPoint y: 381, endPoint x: 372, endPoint y: 355, distance: 87.4
click at [372, 355] on button "Change Products" at bounding box center [346, 364] width 88 height 20
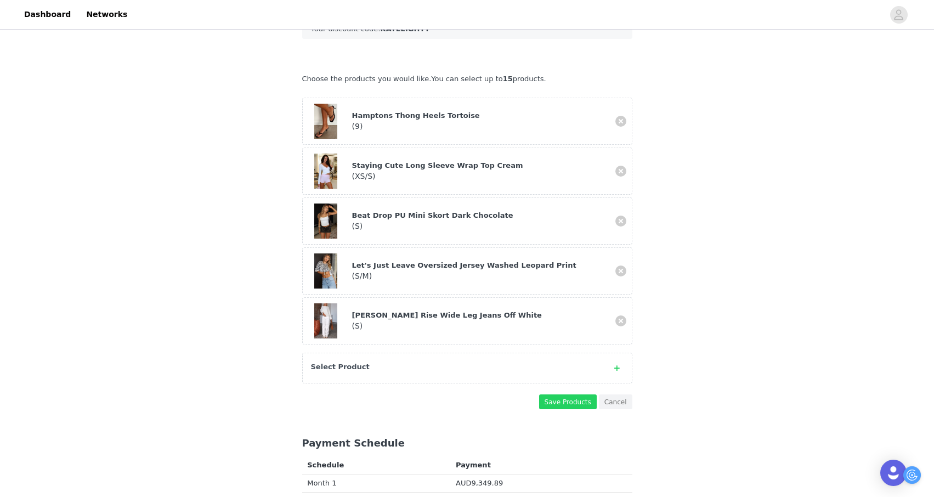
click at [372, 361] on div "Select Product" at bounding box center [456, 366] width 291 height 11
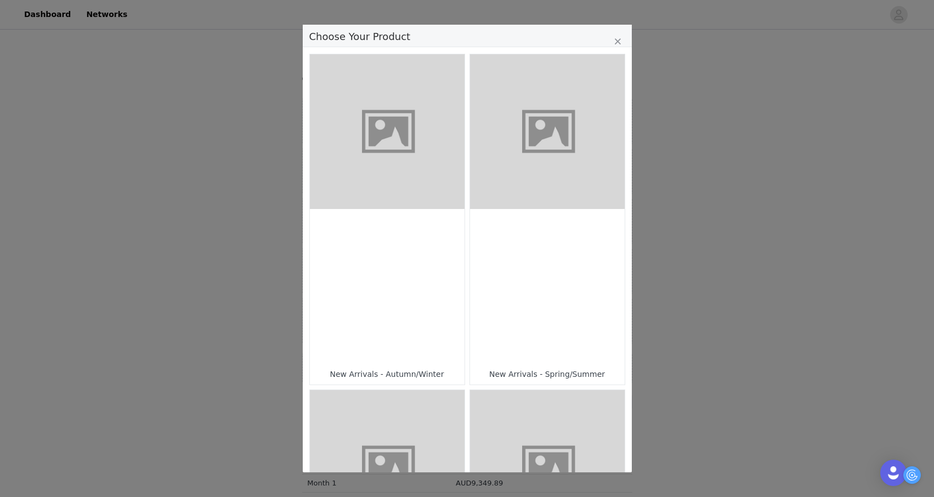
click at [508, 414] on figure "Choose Your Product" at bounding box center [547, 467] width 155 height 155
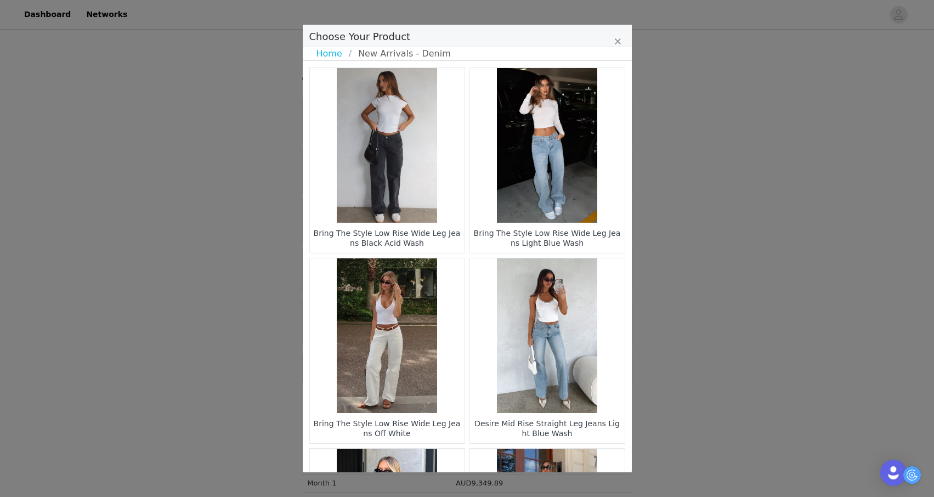
click at [550, 177] on figure "Choose Your Product" at bounding box center [547, 145] width 155 height 155
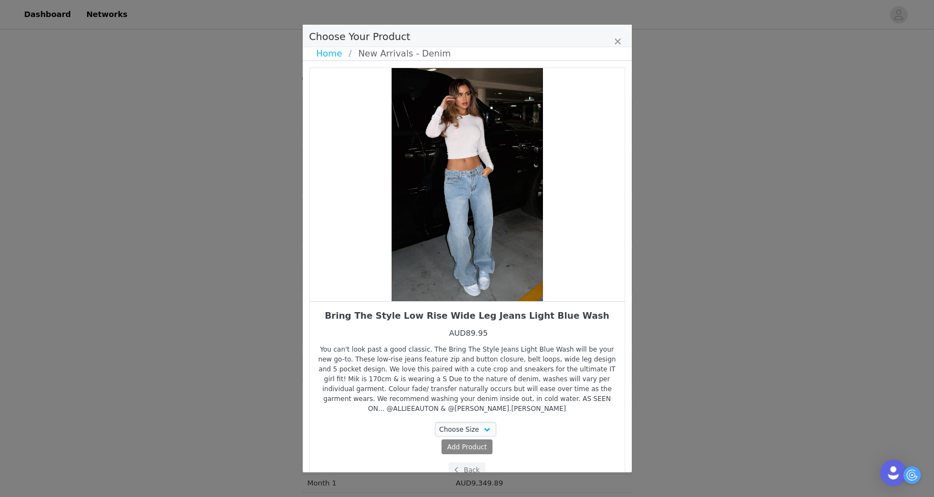
click at [484, 417] on div "Bring The Style Low Rise Wide Leg Jeans Light Blue Wash AUD89.95 You can't look…" at bounding box center [467, 393] width 298 height 167
click at [484, 420] on div "Bring The Style Low Rise Wide Leg Jeans Light Blue Wash AUD89.95 You can't look…" at bounding box center [467, 393] width 298 height 167
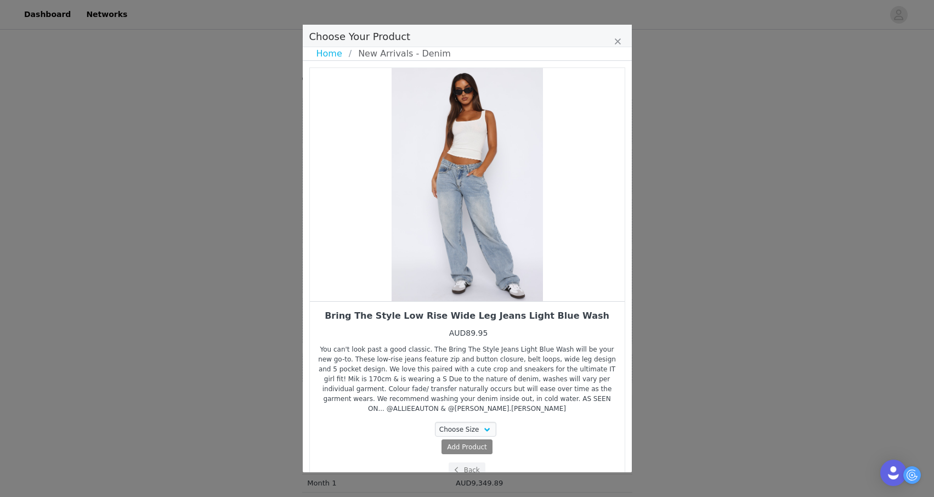
click at [485, 421] on div "Bring The Style Low Rise Wide Leg Jeans Light Blue Wash AUD89.95 You can't look…" at bounding box center [467, 393] width 298 height 167
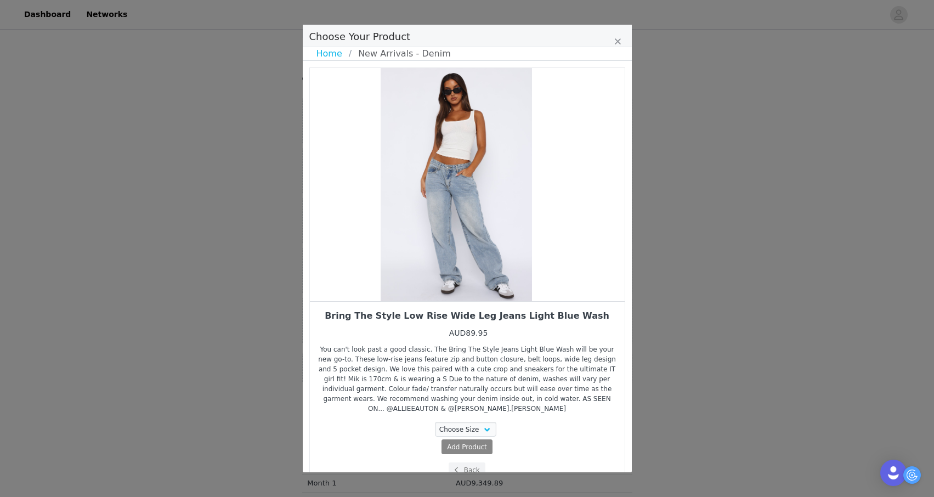
drag, startPoint x: 535, startPoint y: 264, endPoint x: 456, endPoint y: 276, distance: 79.9
click at [460, 274] on div "Choose Your Product" at bounding box center [456, 184] width 315 height 233
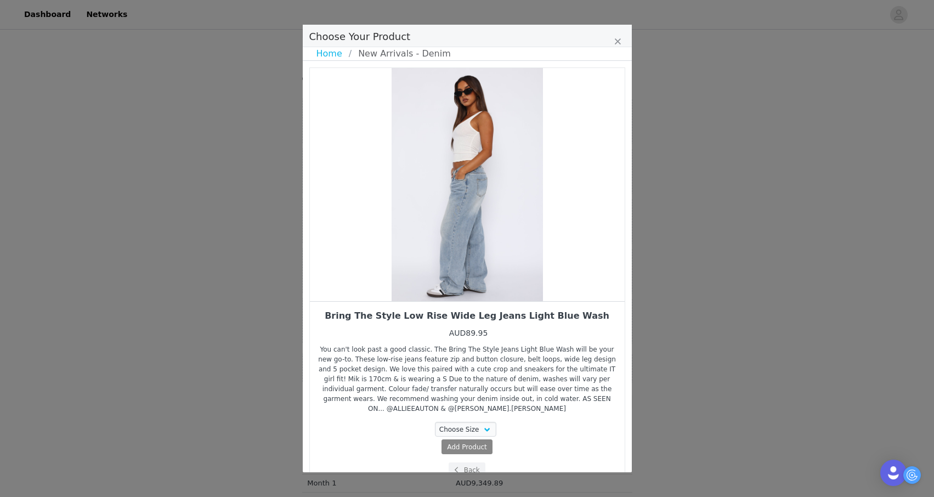
click at [461, 459] on div "Choose Size XXS XS S M L XL Add Product Back" at bounding box center [467, 449] width 298 height 55
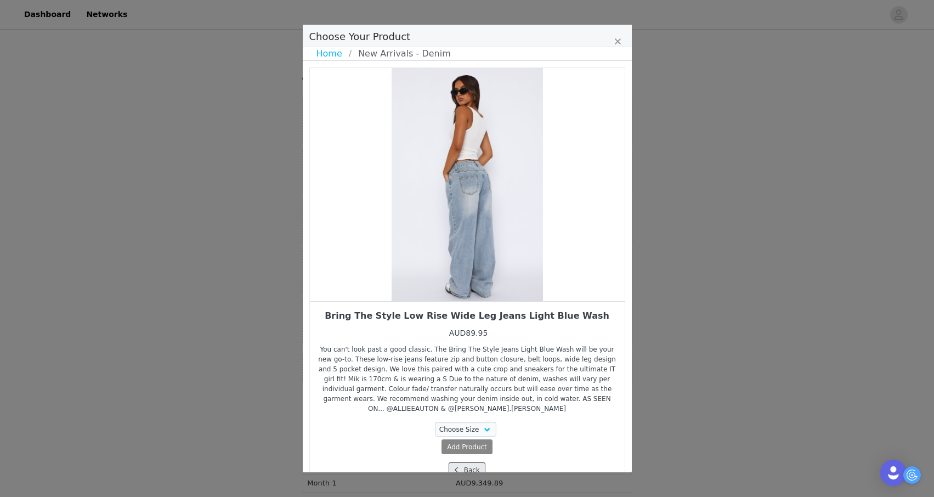
click at [459, 465] on span "Choose Your Product" at bounding box center [456, 470] width 10 height 10
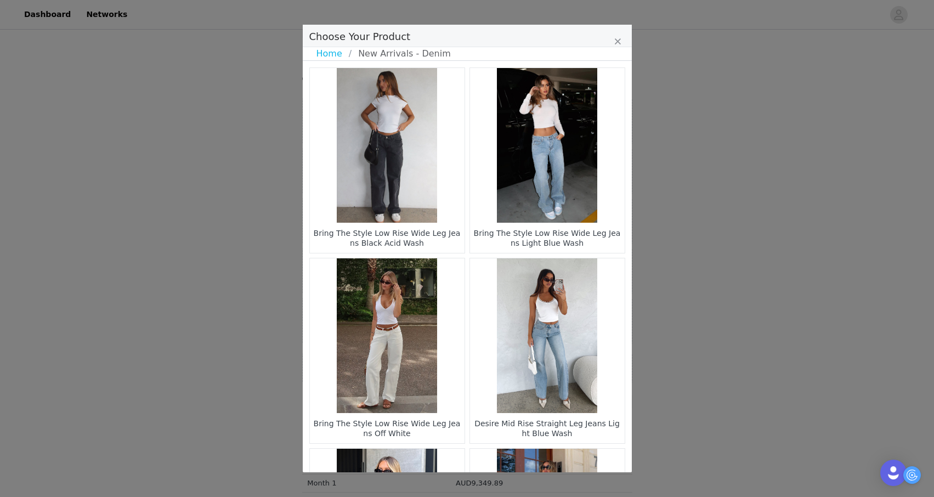
click at [447, 394] on figure "Choose Your Product" at bounding box center [387, 335] width 155 height 155
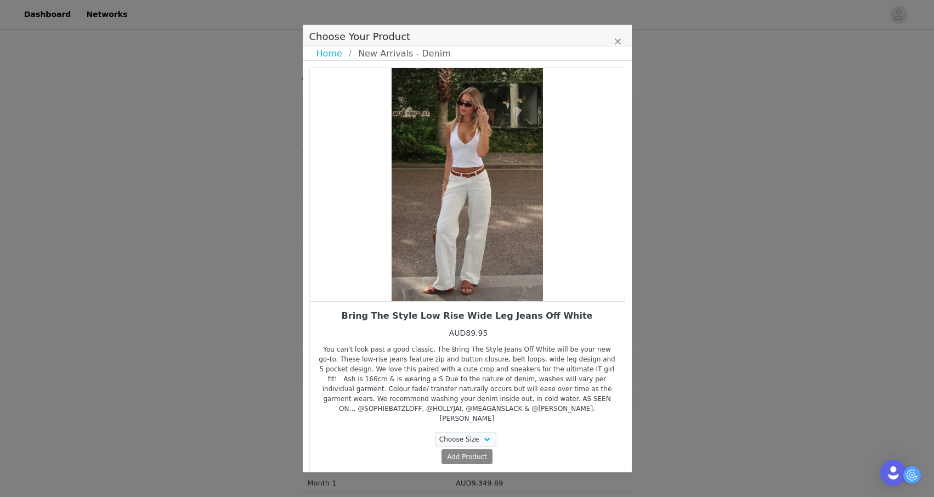
drag, startPoint x: 509, startPoint y: 224, endPoint x: 433, endPoint y: 245, distance: 78.9
click at [436, 240] on div "Choose Your Product" at bounding box center [467, 184] width 315 height 233
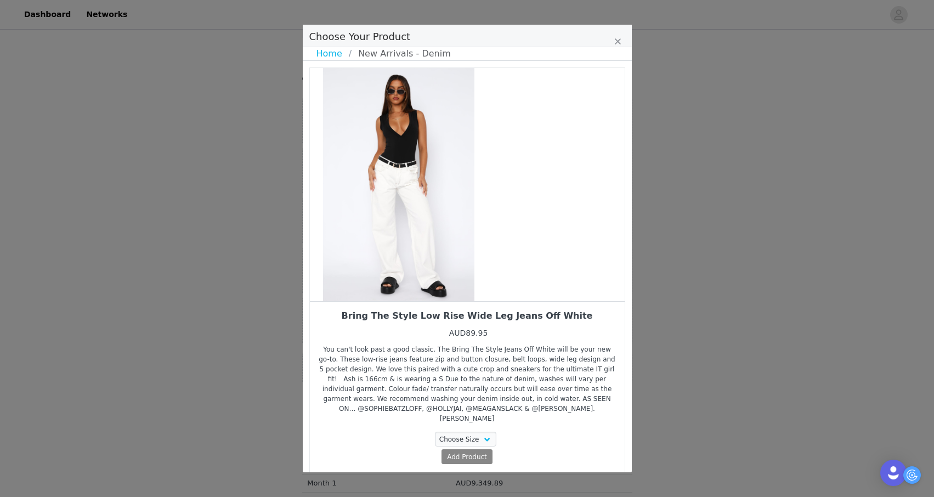
drag, startPoint x: 507, startPoint y: 257, endPoint x: 423, endPoint y: 270, distance: 85.0
click at [431, 265] on div "Choose Your Product" at bounding box center [398, 184] width 315 height 233
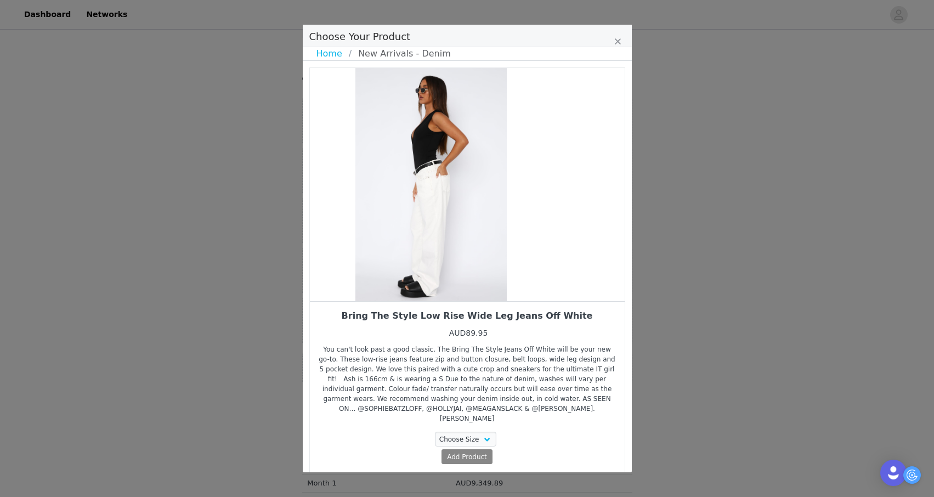
drag, startPoint x: 473, startPoint y: 258, endPoint x: 378, endPoint y: 281, distance: 97.1
click at [388, 272] on div "Choose Your Product" at bounding box center [431, 184] width 315 height 233
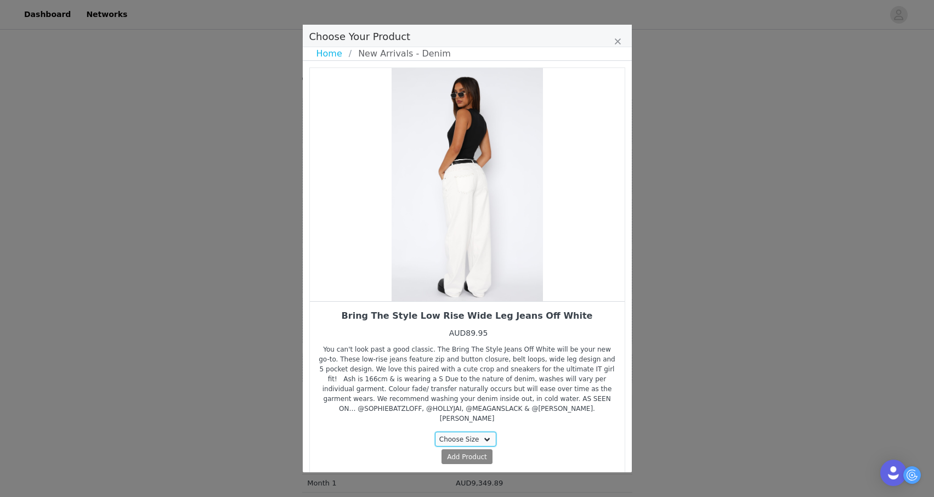
click at [444, 431] on select "Choose Size XS S M L XL" at bounding box center [465, 438] width 61 height 15
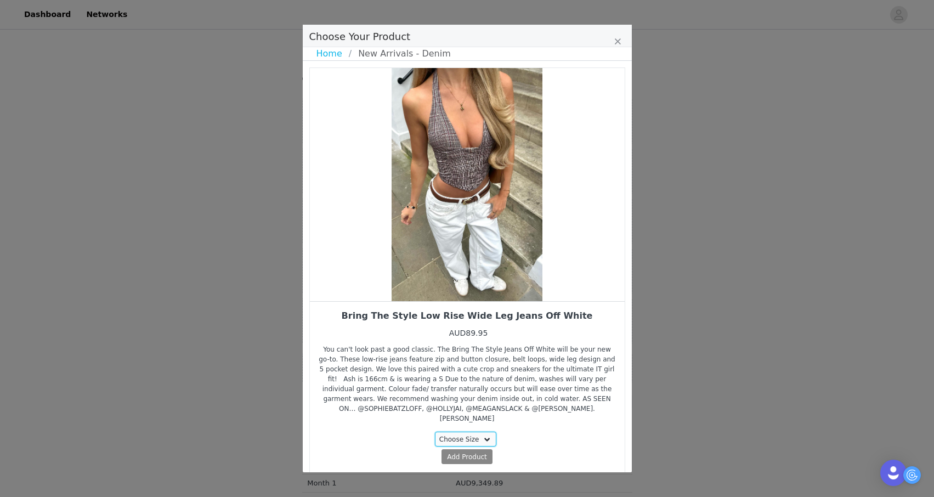
select select "23098775"
click at [435, 431] on select "Choose Size XS S M L XL" at bounding box center [465, 438] width 61 height 15
click at [447, 452] on span "Add Product" at bounding box center [447, 457] width 40 height 10
select select "23098775"
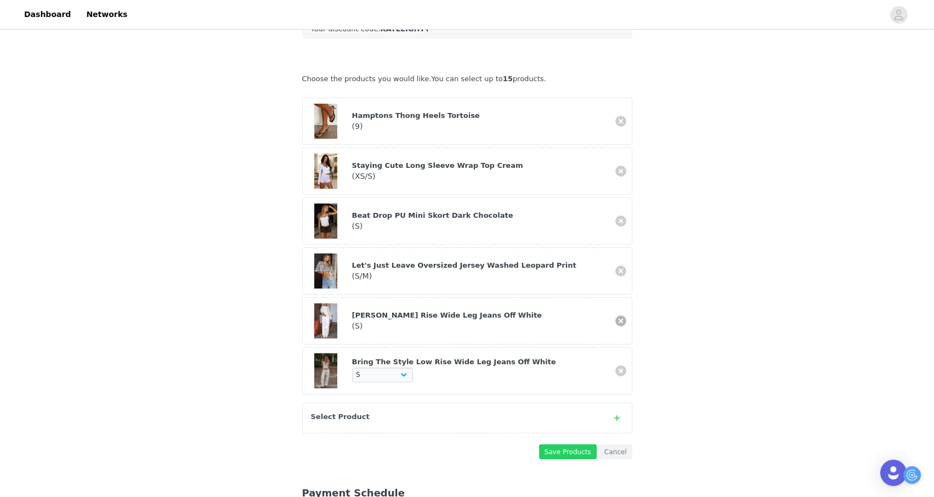
click at [618, 315] on link at bounding box center [620, 320] width 11 height 11
select select "23098775"
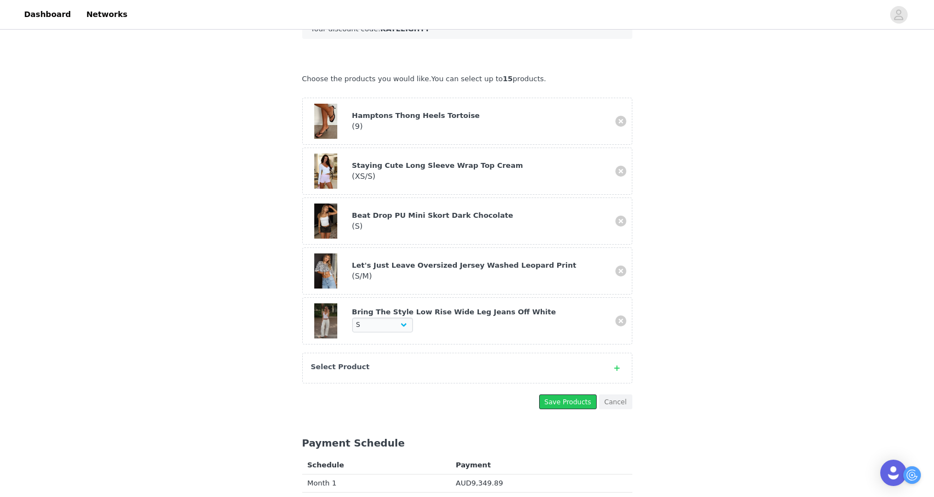
click at [546, 394] on button "Save Products" at bounding box center [568, 401] width 58 height 15
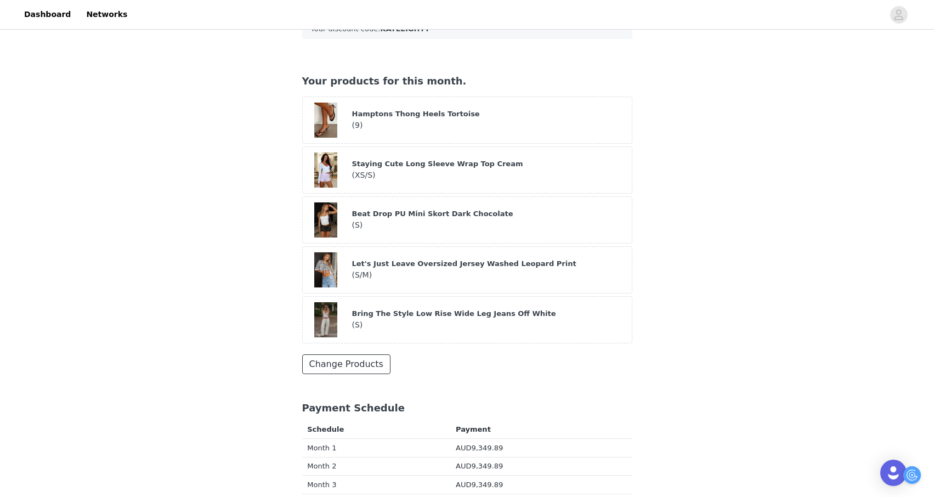
click at [373, 354] on button "Change Products" at bounding box center [346, 364] width 88 height 20
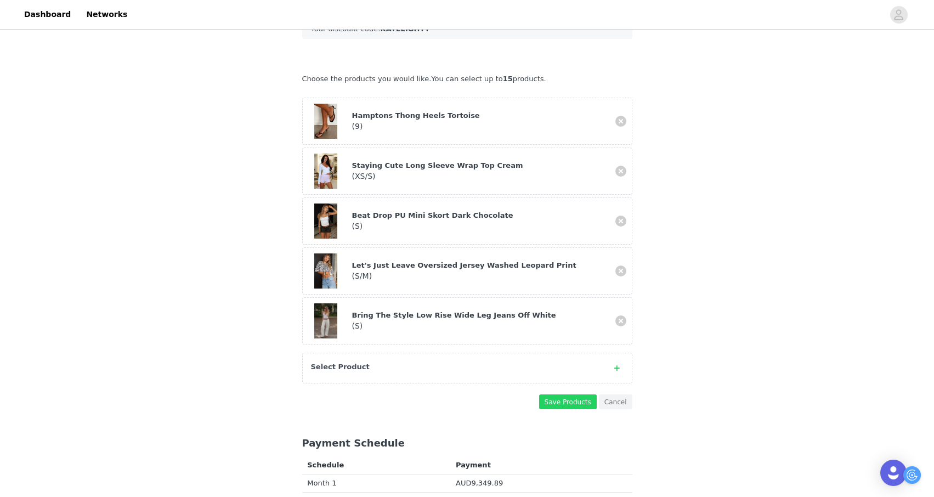
click at [374, 361] on div "Select Product" at bounding box center [456, 366] width 291 height 11
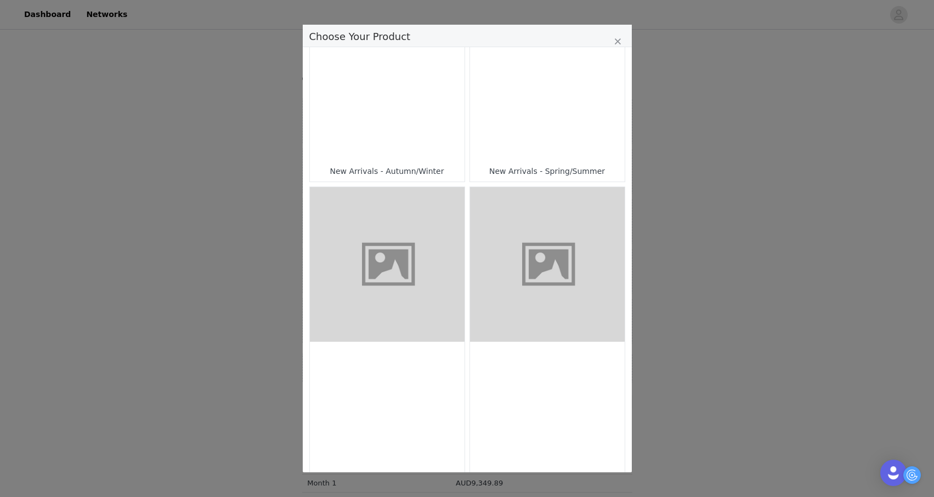
scroll to position [204, 0]
click at [526, 378] on div "Choose Your Product" at bounding box center [547, 417] width 155 height 155
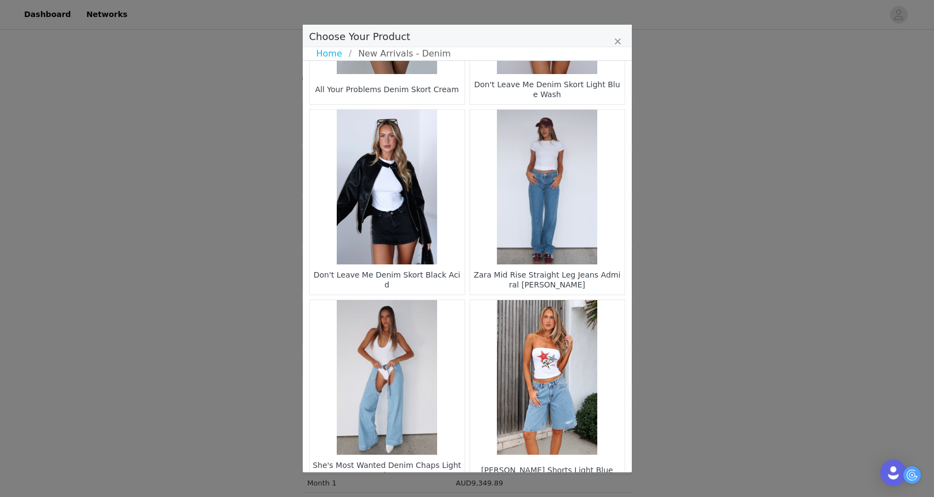
scroll to position [1532, 0]
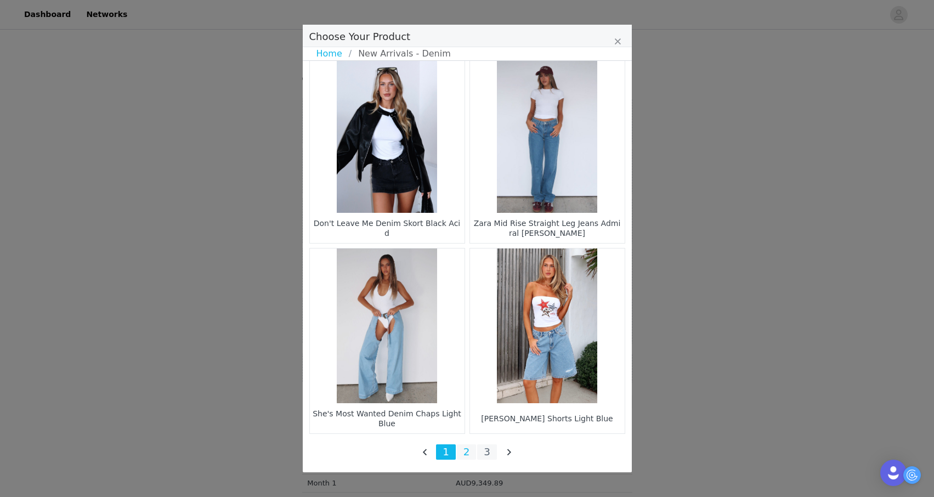
click at [465, 451] on li "2" at bounding box center [467, 451] width 20 height 15
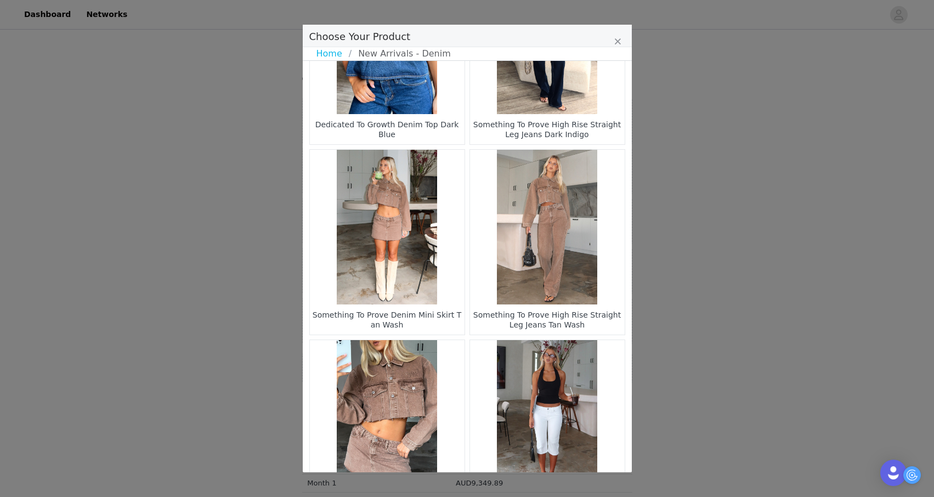
scroll to position [870, 0]
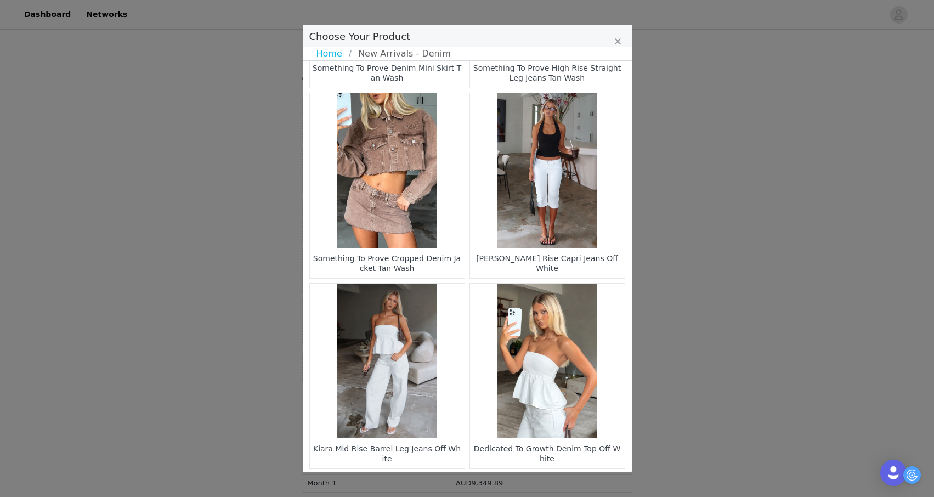
click at [537, 382] on figure "Choose Your Product" at bounding box center [547, 360] width 155 height 155
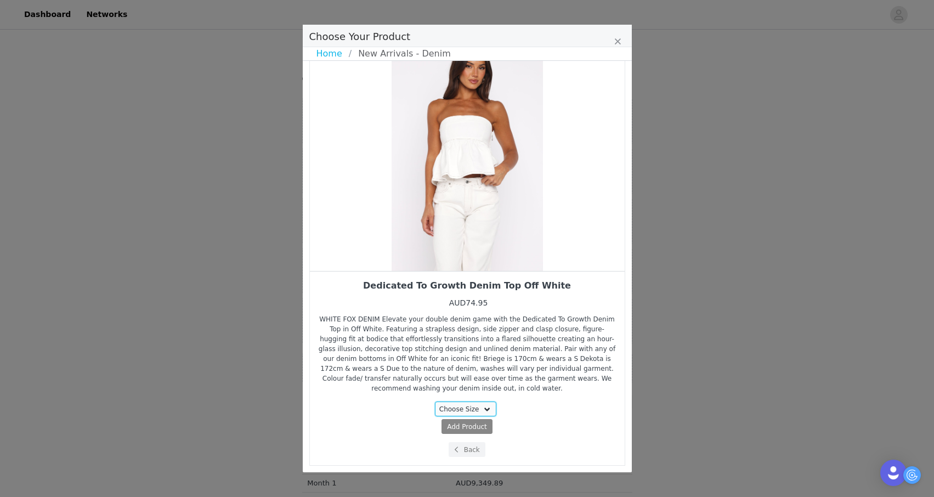
click at [465, 403] on select "Choose Size XXS XS S M L XL" at bounding box center [465, 408] width 61 height 15
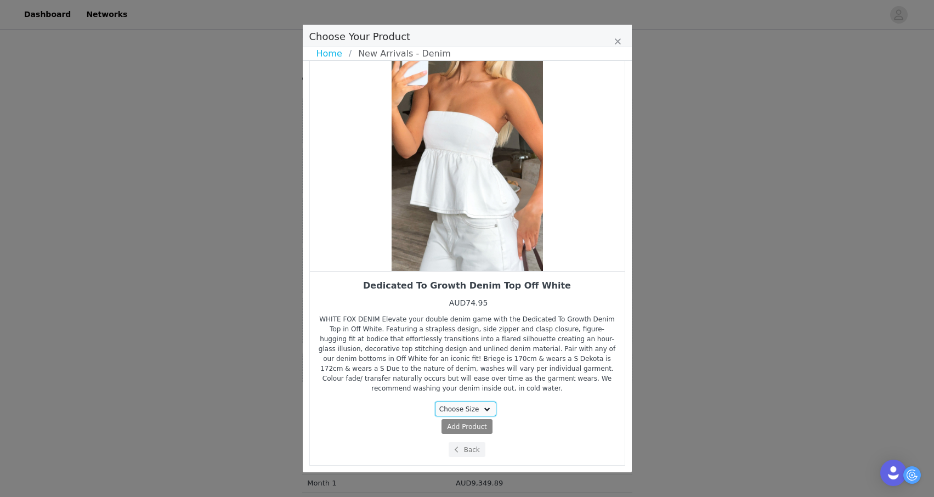
select select "28011446"
click at [435, 401] on select "Choose Size XXS XS S M L XL" at bounding box center [465, 408] width 61 height 15
click at [463, 427] on span "Add Product" at bounding box center [447, 427] width 40 height 10
select select "28011446"
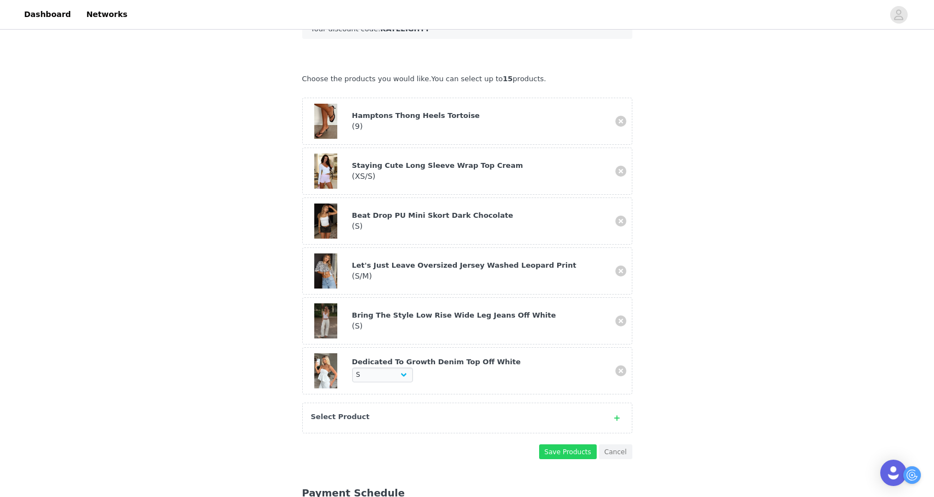
click at [522, 411] on div "Select Product" at bounding box center [456, 416] width 291 height 11
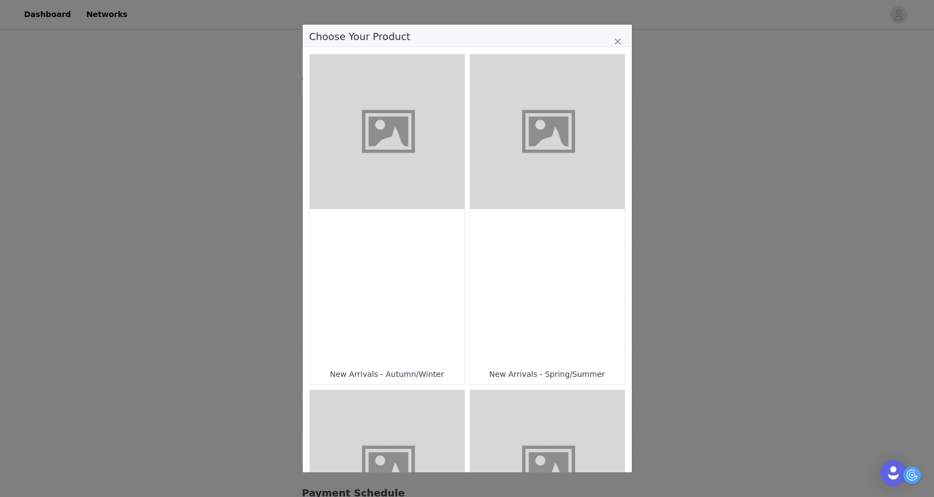
click at [505, 405] on figure "Choose Your Product" at bounding box center [547, 467] width 155 height 155
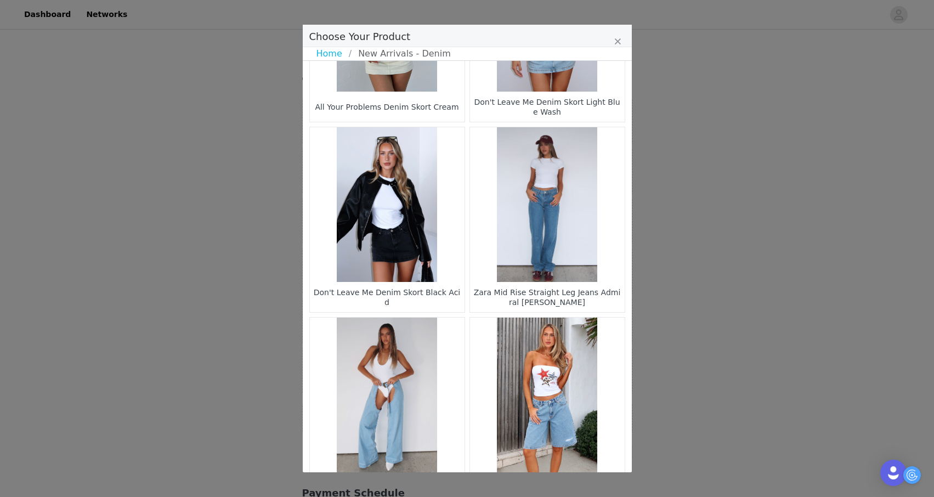
scroll to position [1532, 0]
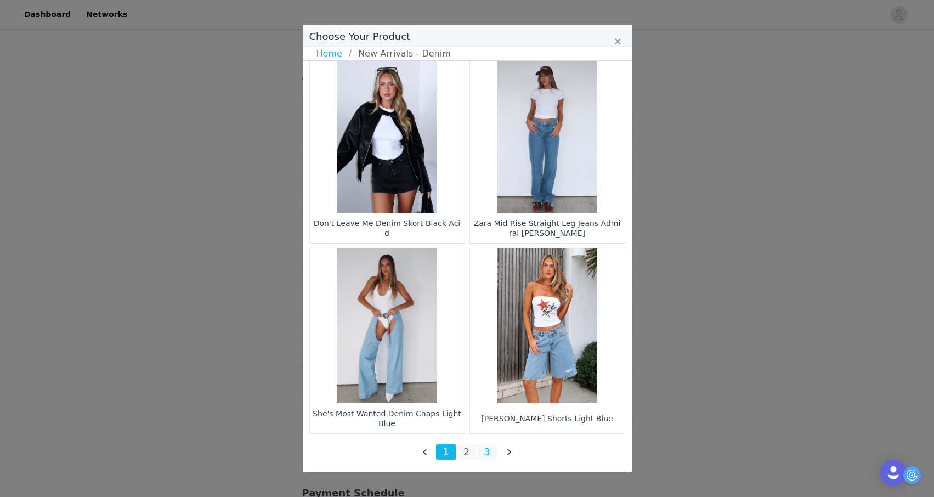
click at [487, 452] on li "3" at bounding box center [487, 451] width 20 height 15
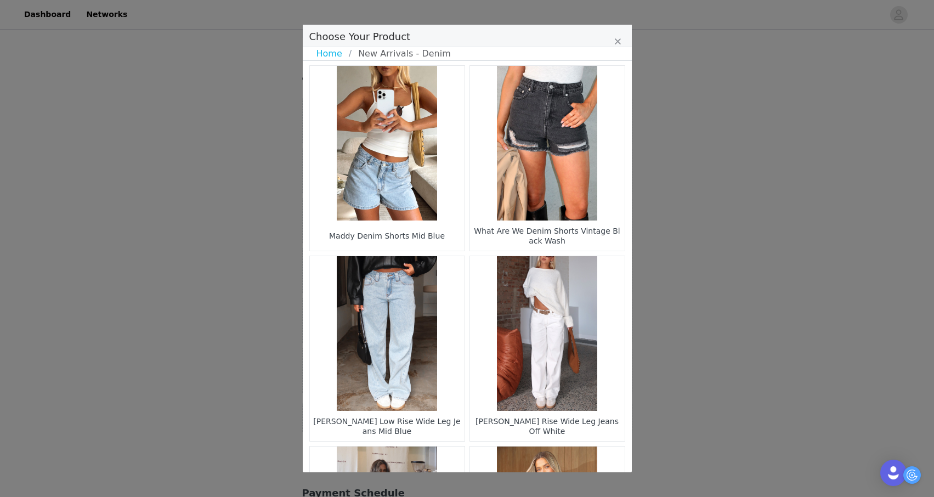
scroll to position [195, 0]
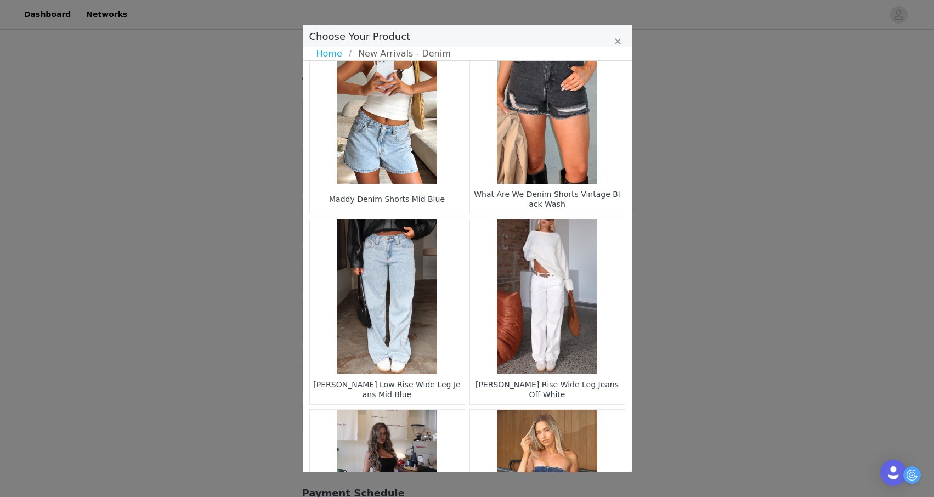
click at [410, 340] on figure "Choose Your Product" at bounding box center [387, 296] width 155 height 155
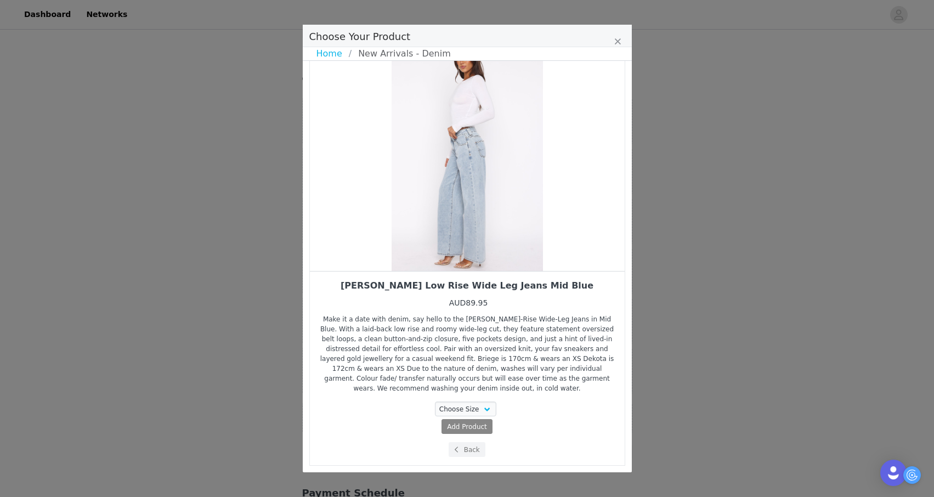
click at [464, 398] on div "[PERSON_NAME] Low Rise Wide Leg Jeans Mid Blue AUD89.95 Make it a date with [PE…" at bounding box center [467, 368] width 298 height 177
click at [467, 406] on select "Choose Size XXS XS S M L XL" at bounding box center [465, 408] width 61 height 15
select select "28011299"
click at [435, 401] on select "Choose Size XXS XS S M L XL" at bounding box center [465, 408] width 61 height 15
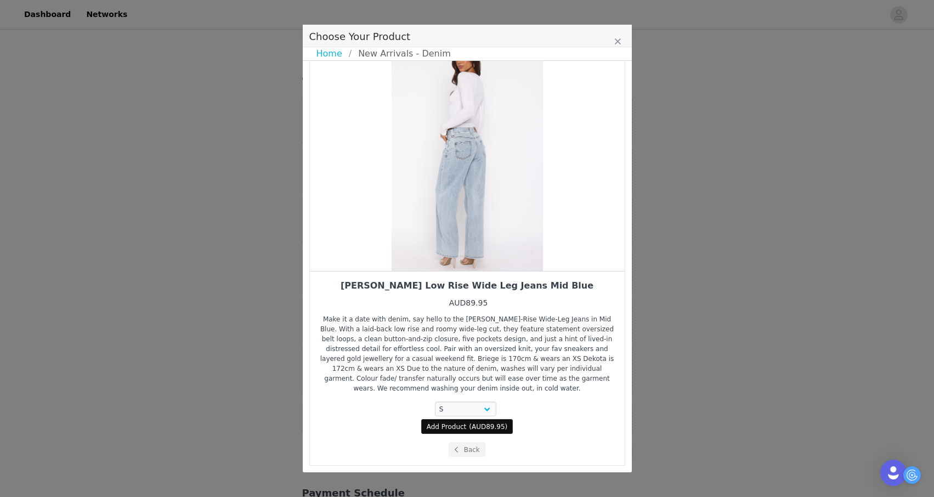
click at [465, 424] on span "Add Product" at bounding box center [447, 427] width 40 height 10
select select "28011299"
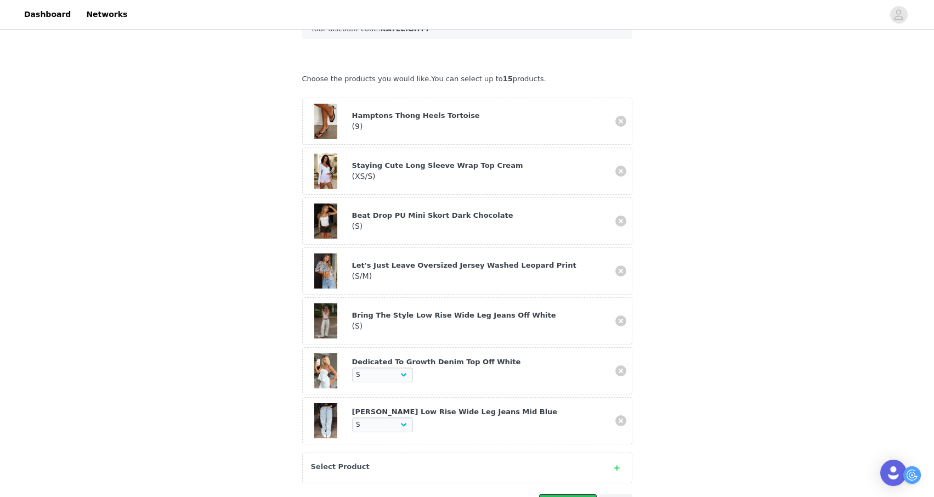
click at [552, 494] on button "Save Products" at bounding box center [568, 501] width 58 height 15
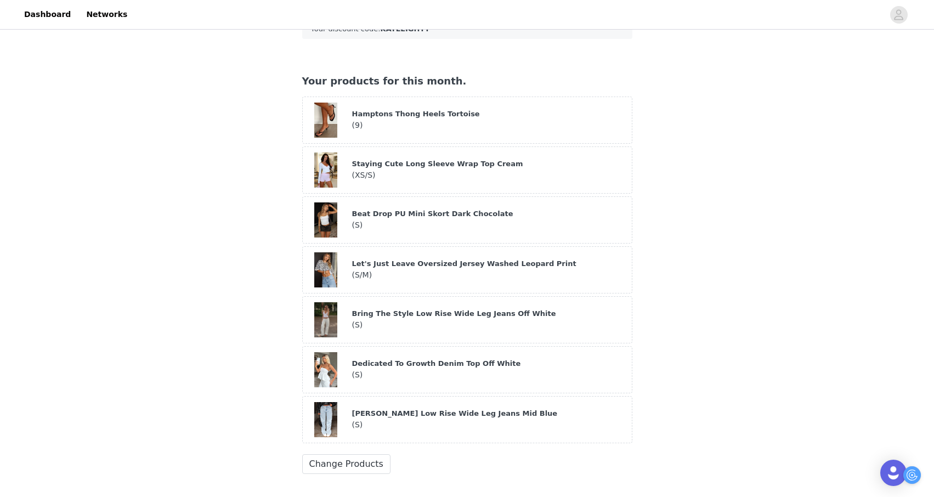
click at [351, 436] on div "Your products for this month. Hamptons Thong Heels Tortoise ( 9 ) Staying Cute …" at bounding box center [467, 273] width 330 height 400
click at [351, 454] on button "Change Products" at bounding box center [346, 464] width 88 height 20
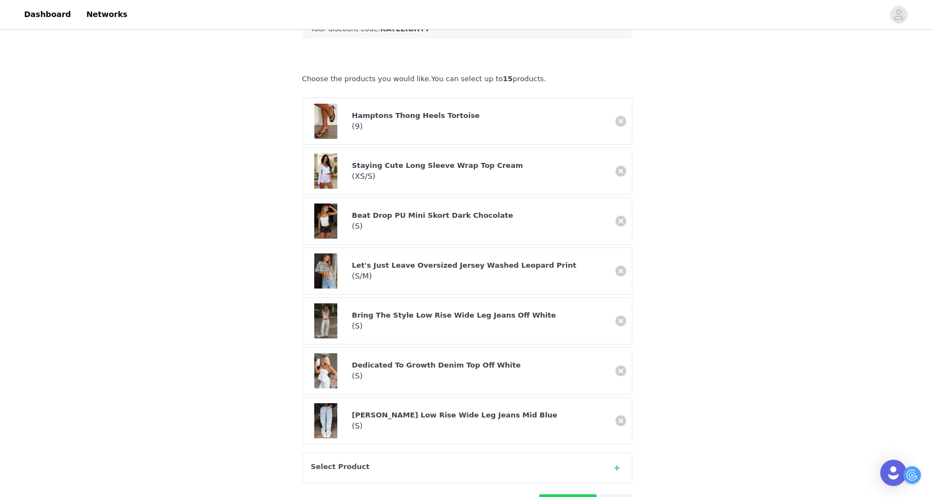
click at [352, 452] on div "Select Product" at bounding box center [467, 467] width 330 height 31
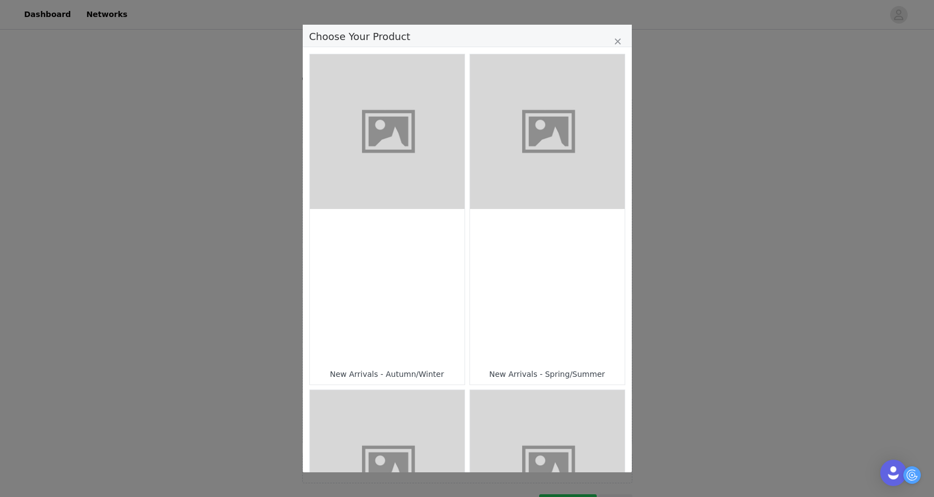
click at [513, 221] on div "Choose Your Product" at bounding box center [547, 286] width 155 height 155
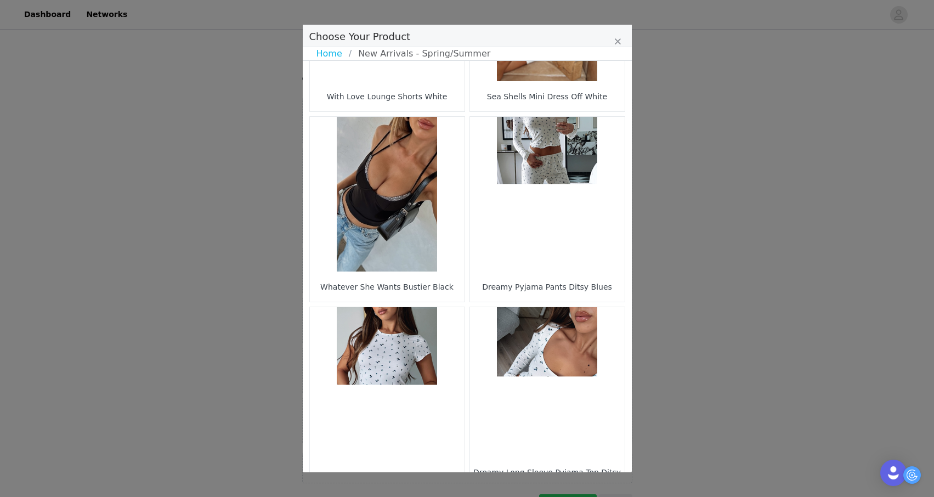
scroll to position [1532, 0]
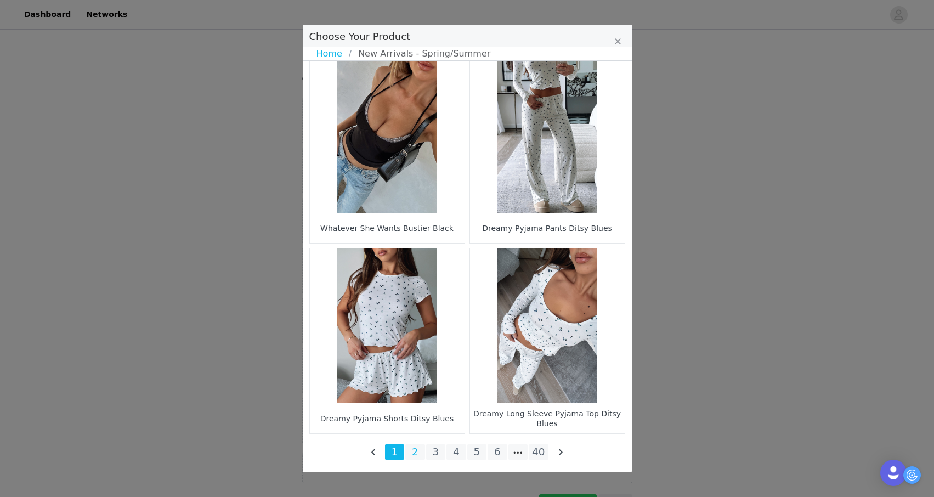
click at [416, 445] on li "2" at bounding box center [415, 451] width 20 height 15
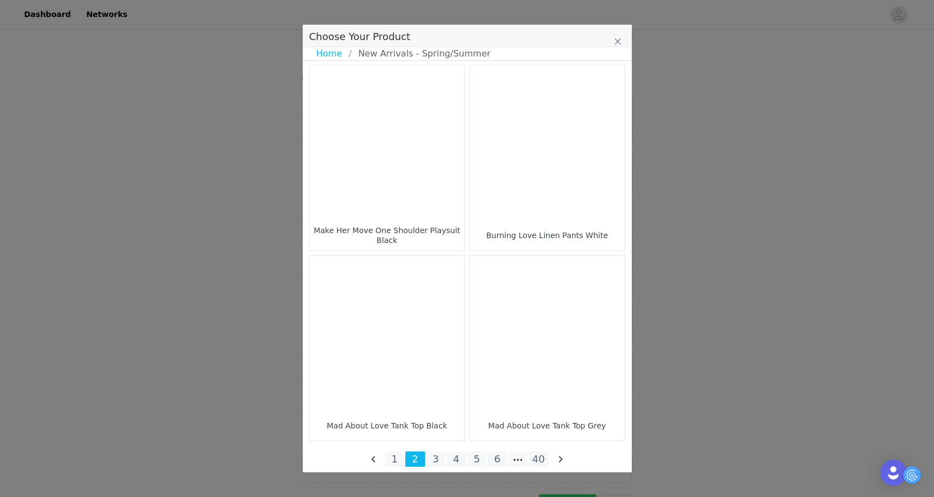
scroll to position [1525, 0]
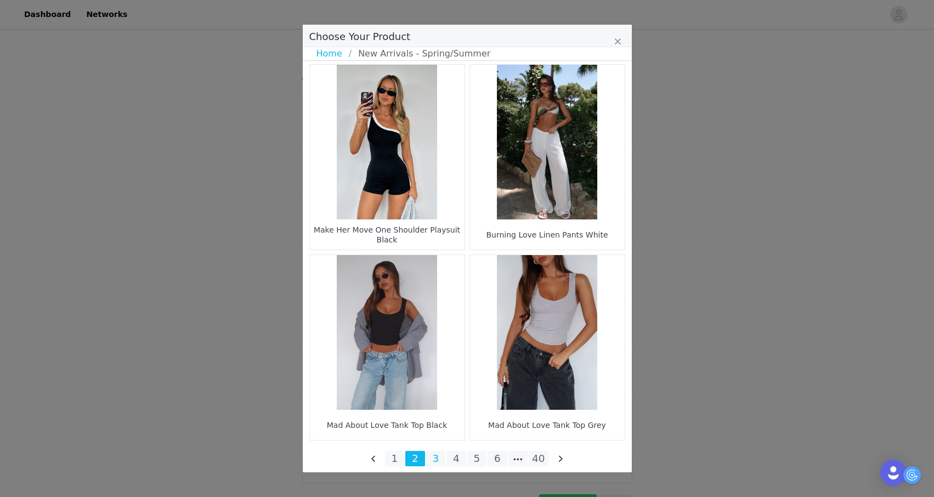
click at [435, 455] on li "3" at bounding box center [436, 458] width 20 height 15
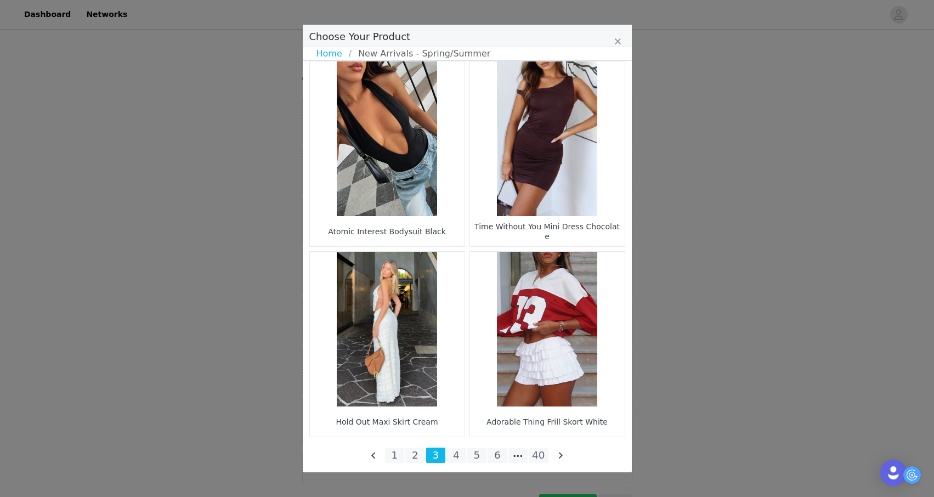
scroll to position [1531, 0]
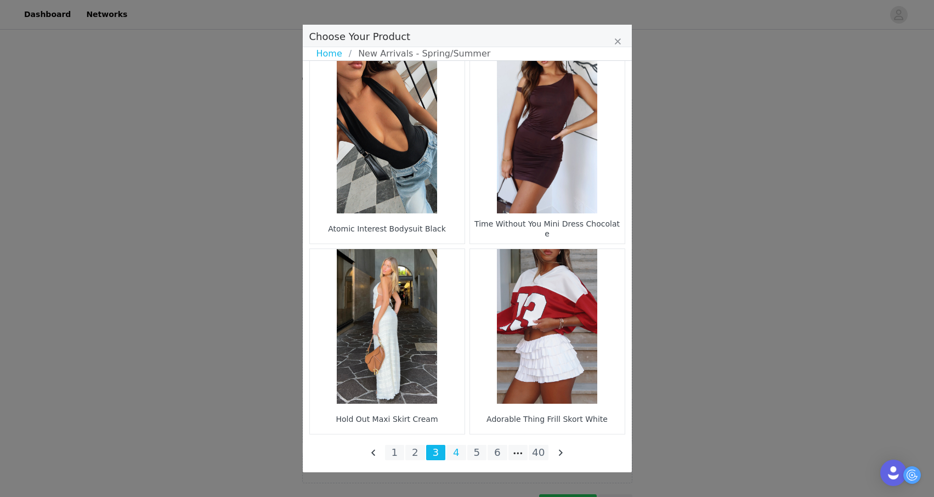
click at [453, 454] on li "4" at bounding box center [456, 452] width 20 height 15
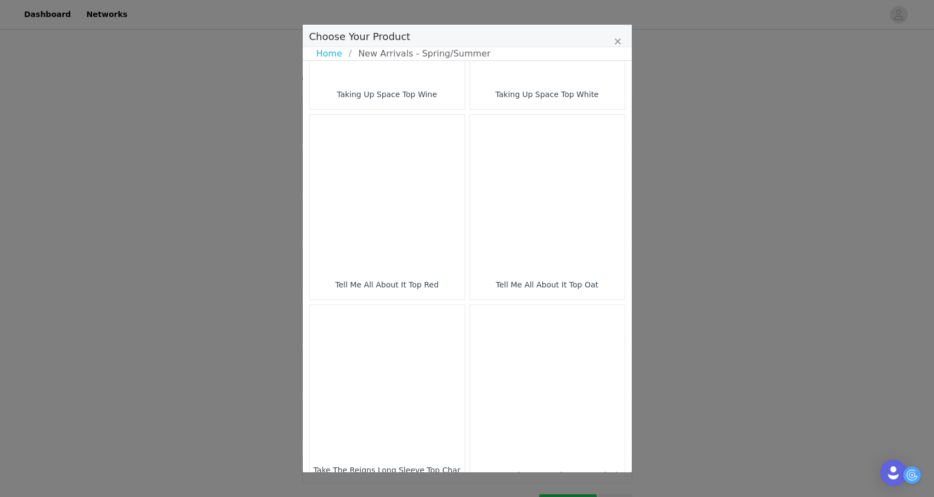
scroll to position [1532, 0]
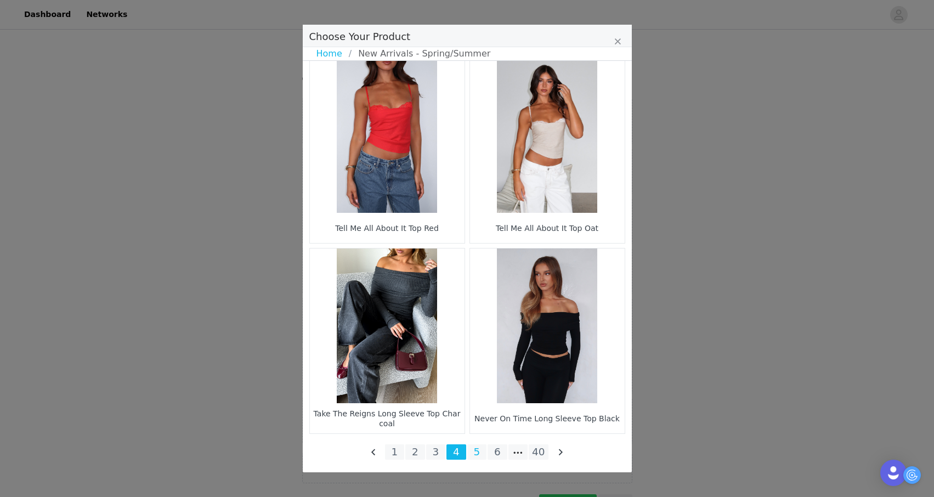
click at [476, 451] on li "5" at bounding box center [477, 451] width 20 height 15
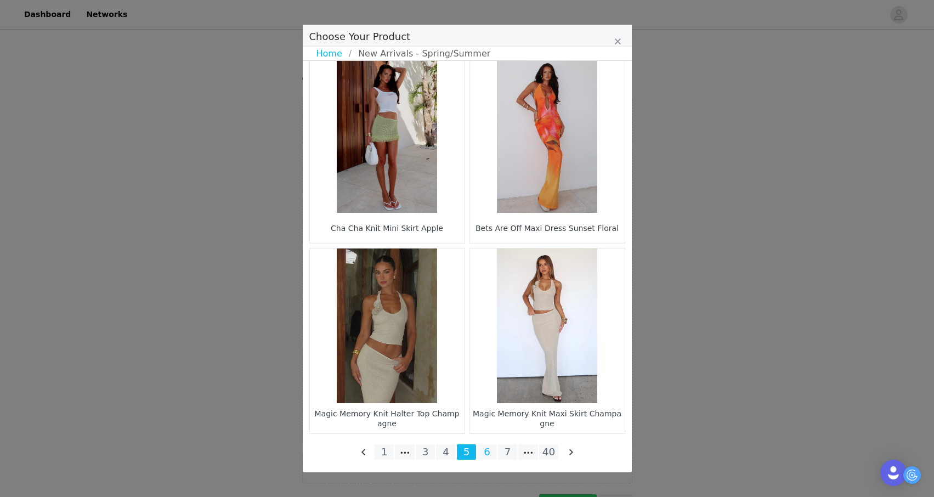
click at [488, 445] on li "6" at bounding box center [487, 451] width 20 height 15
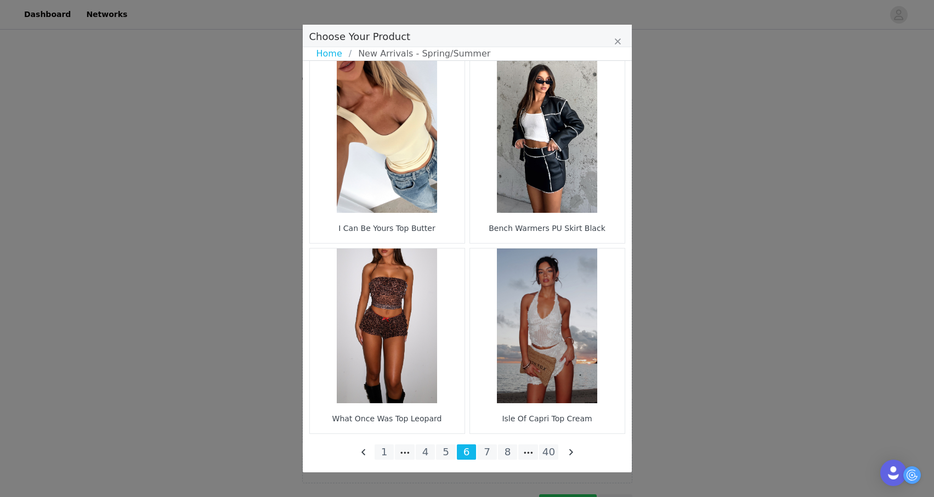
click at [441, 204] on figure "Choose Your Product" at bounding box center [387, 135] width 155 height 155
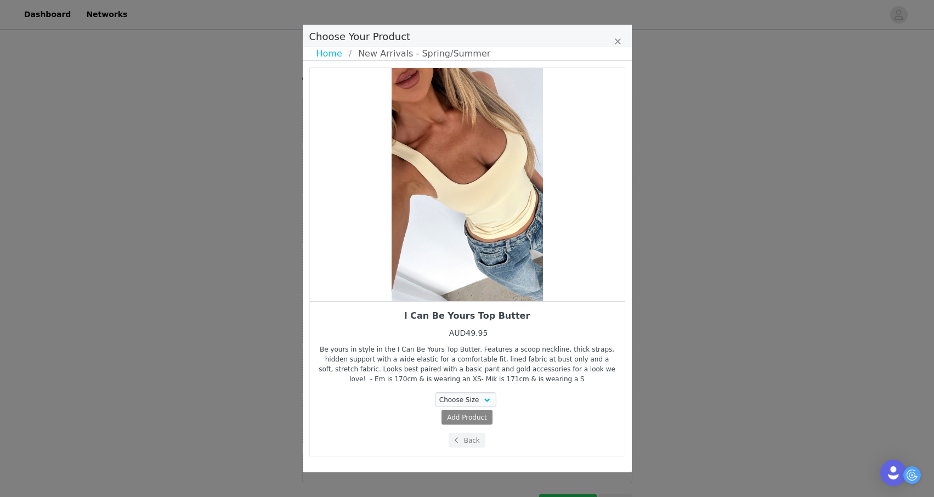
scroll to position [0, 0]
click at [480, 403] on select "Choose Size XXS XS S M L XL" at bounding box center [465, 399] width 61 height 15
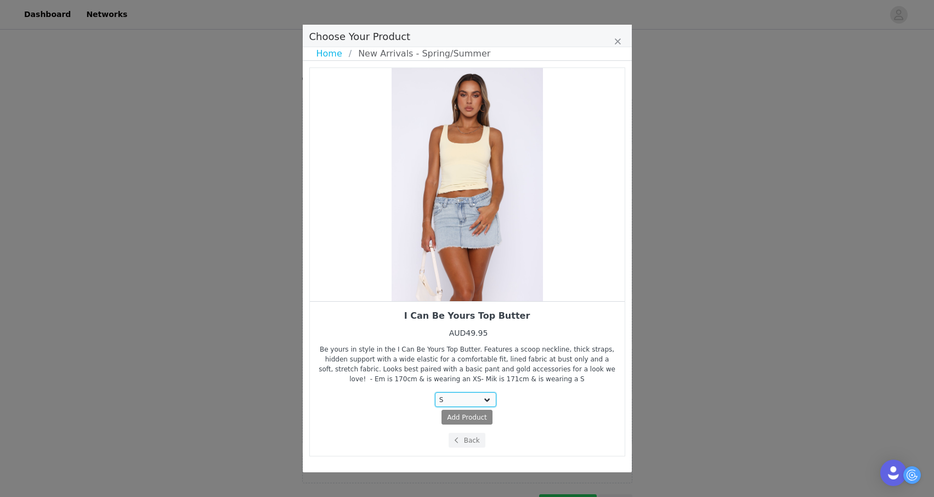
click at [435, 392] on select "Choose Size XXS XS S M L XL" at bounding box center [465, 399] width 61 height 15
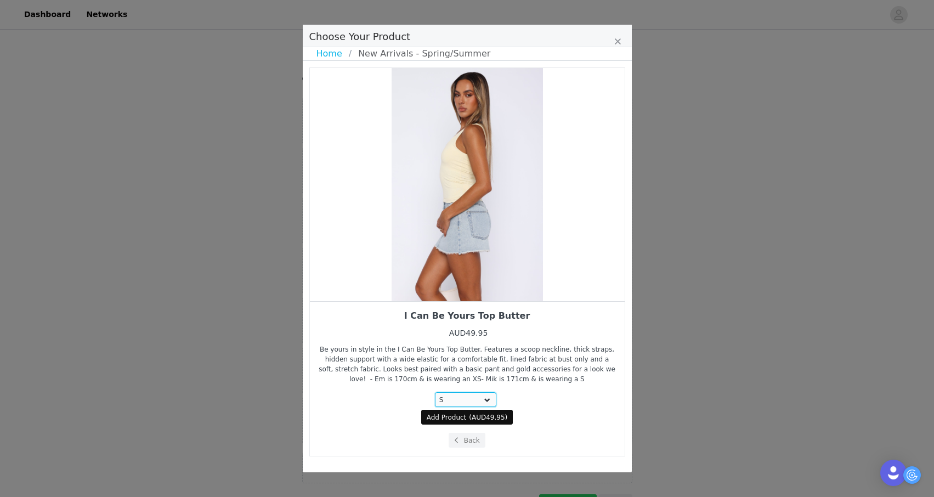
click at [478, 399] on select "Choose Size XXS XS S M L XL" at bounding box center [465, 399] width 61 height 15
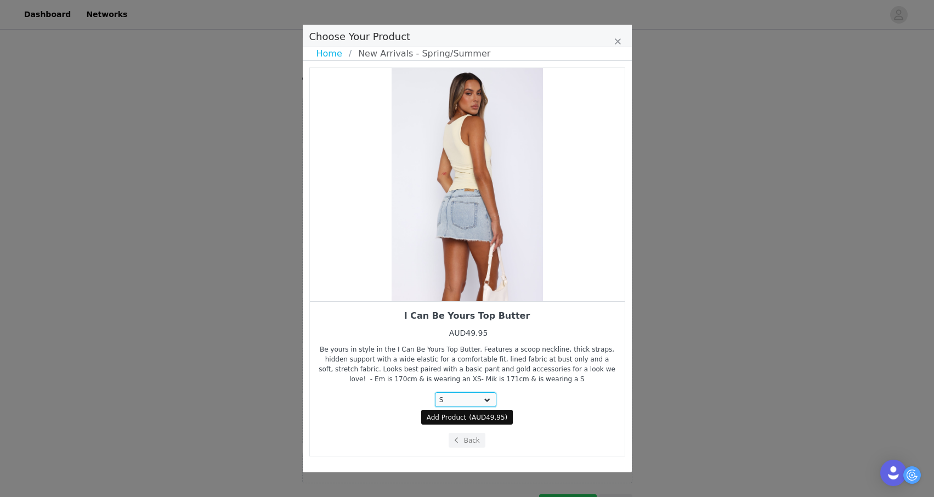
select select "26370506"
click at [435, 392] on select "Choose Size XXS XS S M L XL" at bounding box center [465, 399] width 61 height 15
click at [474, 411] on button "Add Product ( AUD49.95 )" at bounding box center [467, 417] width 92 height 15
select select "26370506"
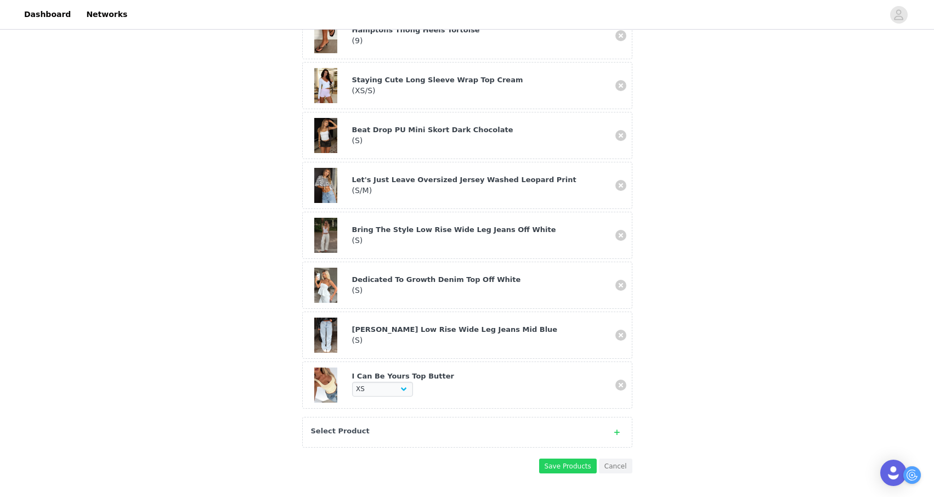
scroll to position [361, 0]
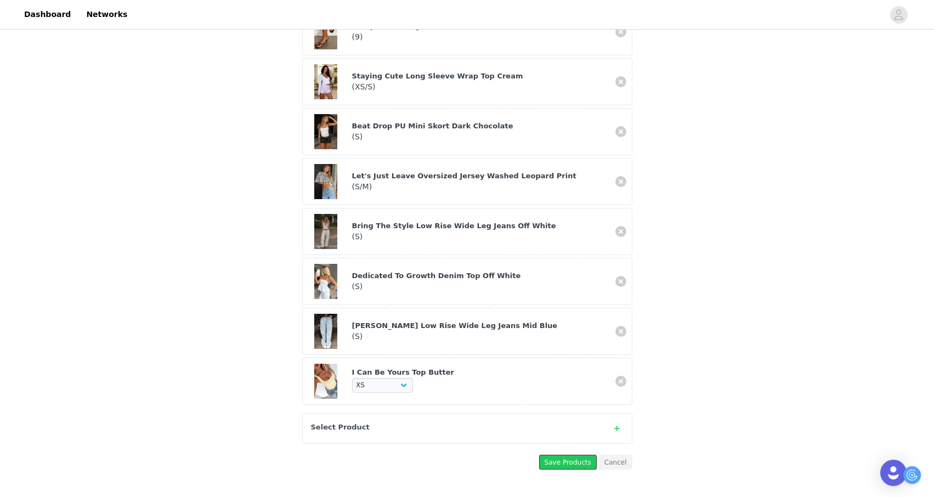
click at [542, 454] on button "Save Products" at bounding box center [568, 461] width 58 height 15
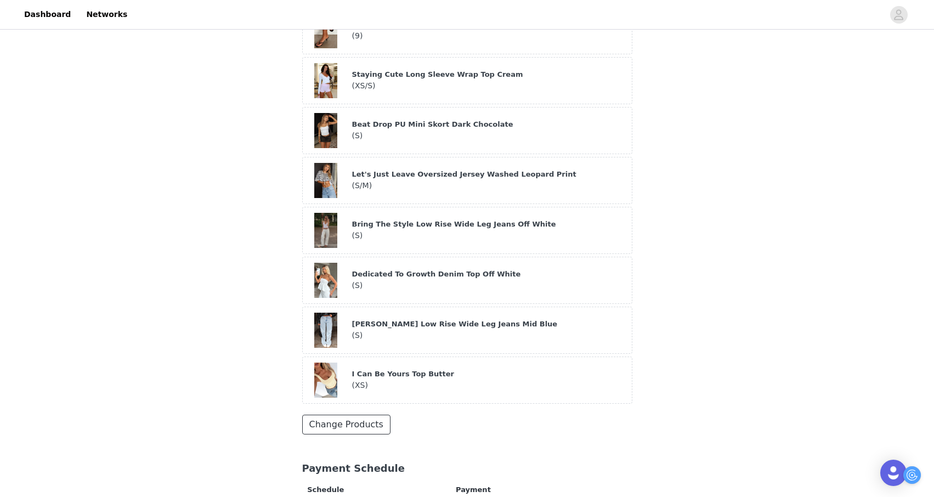
click at [366, 414] on button "Change Products" at bounding box center [346, 424] width 88 height 20
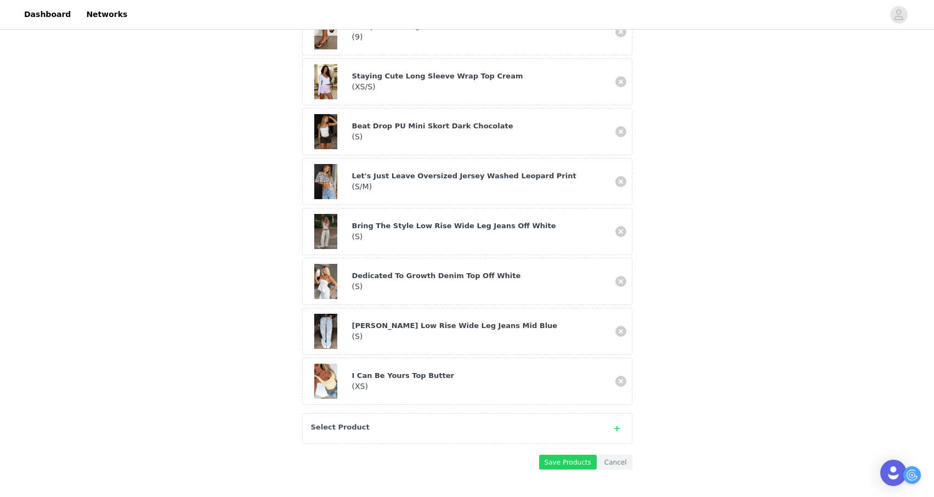
click at [369, 413] on div "Select Product" at bounding box center [467, 428] width 330 height 31
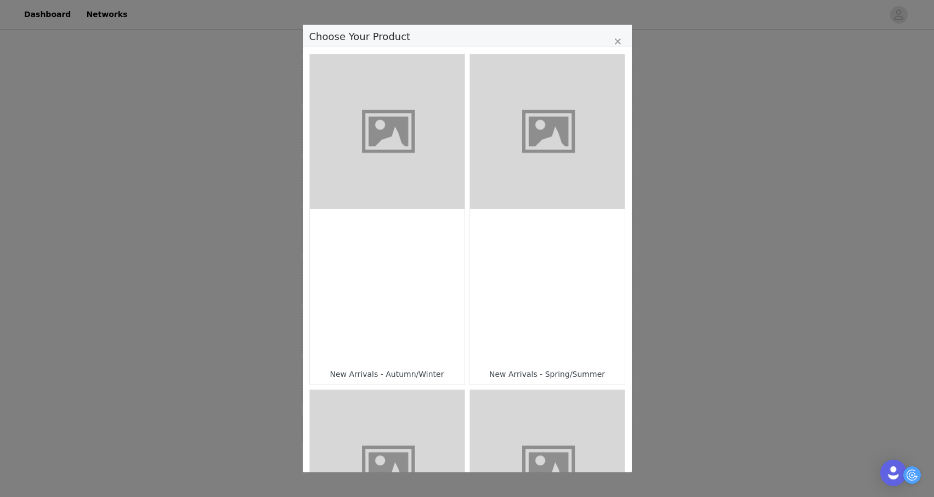
click at [537, 320] on div "Choose Your Product" at bounding box center [547, 286] width 155 height 155
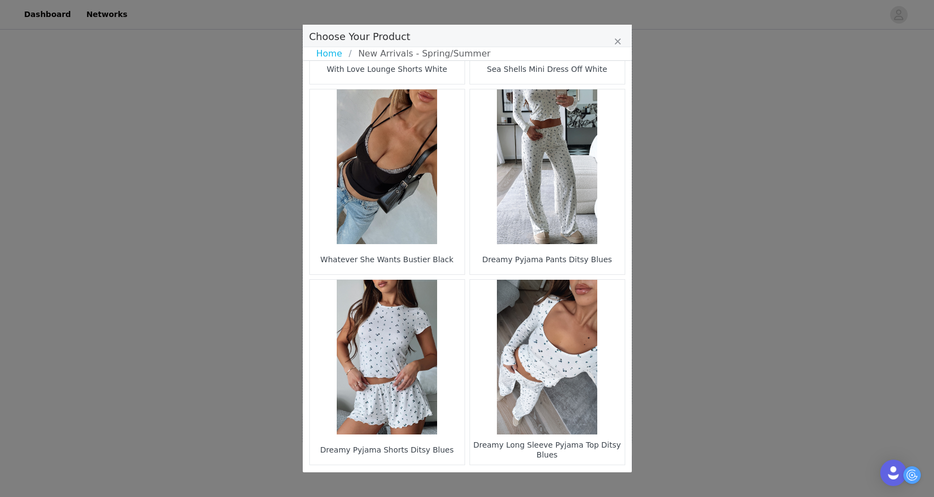
scroll to position [1532, 0]
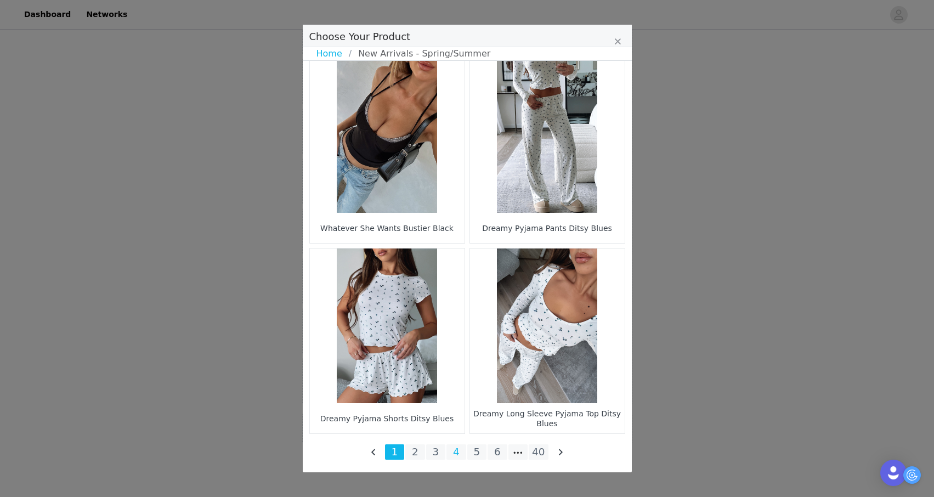
click at [451, 454] on li "4" at bounding box center [456, 451] width 20 height 15
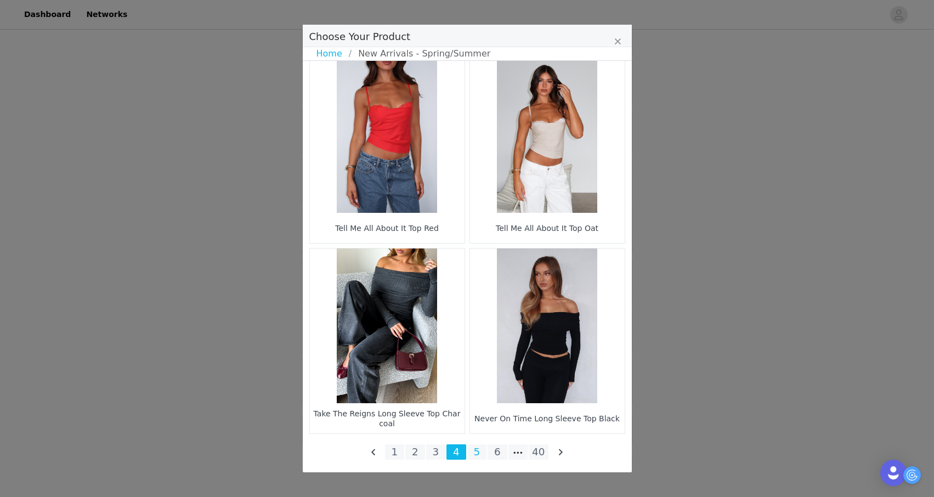
click at [474, 448] on li "5" at bounding box center [477, 451] width 20 height 15
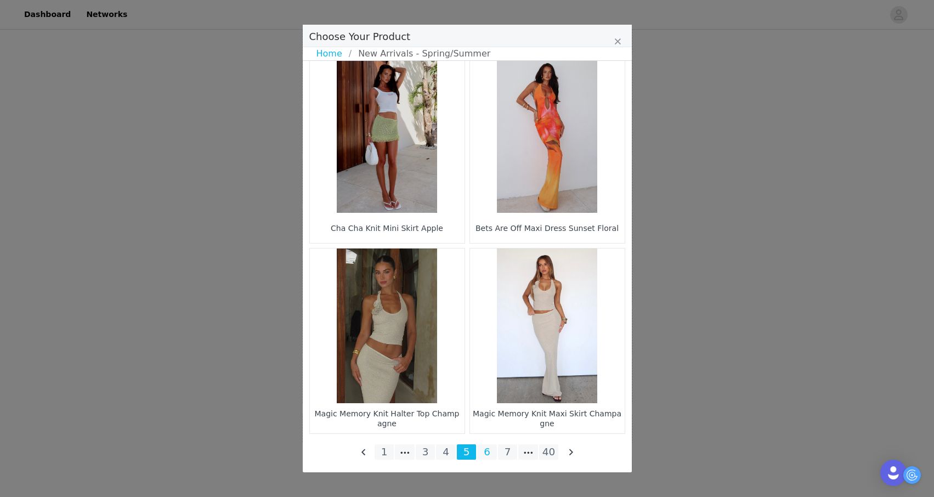
click at [484, 452] on li "6" at bounding box center [487, 451] width 20 height 15
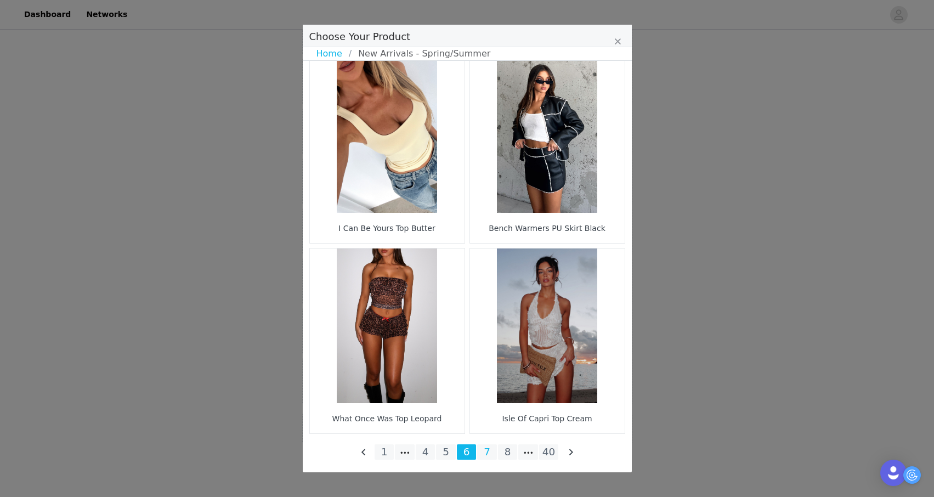
click at [490, 452] on li "7" at bounding box center [487, 451] width 20 height 15
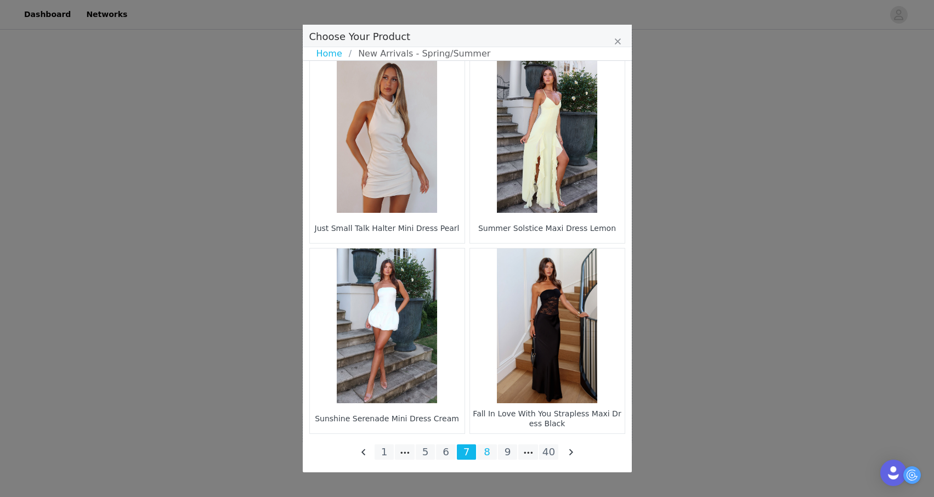
click at [487, 450] on li "8" at bounding box center [487, 451] width 20 height 15
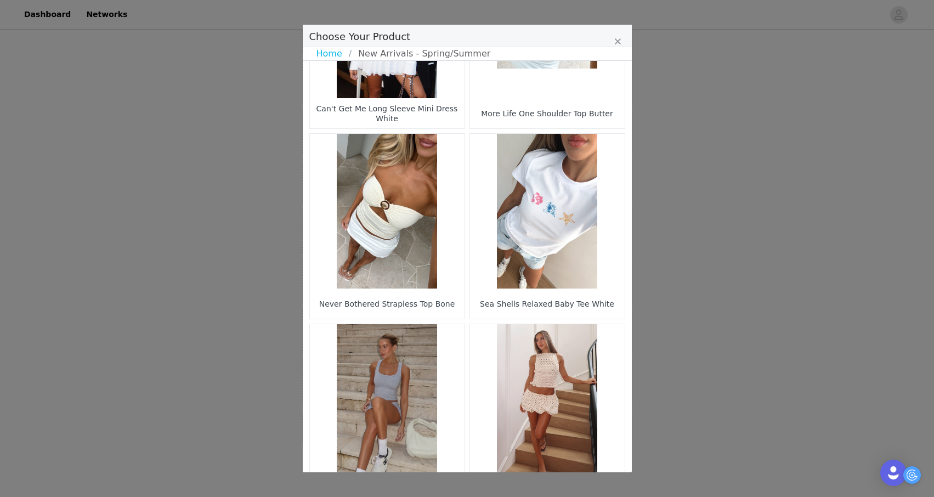
scroll to position [699, 0]
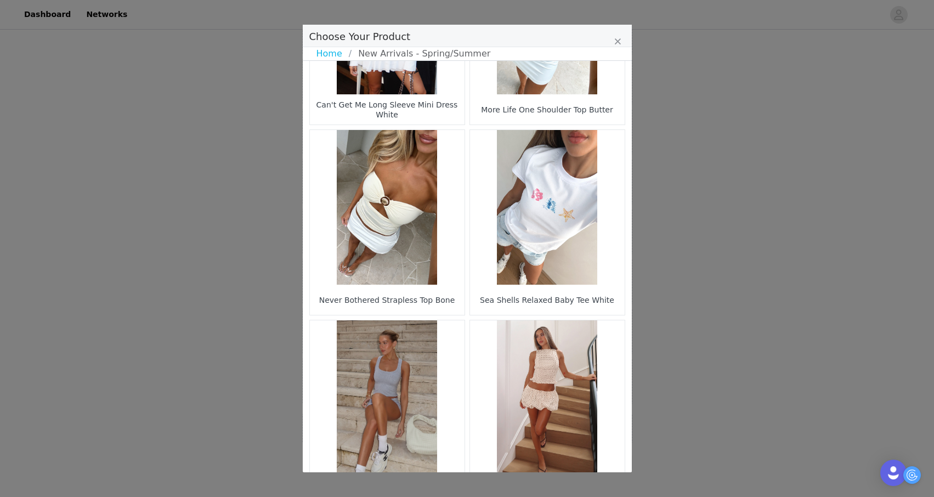
click at [446, 267] on figure "Choose Your Product" at bounding box center [387, 207] width 155 height 155
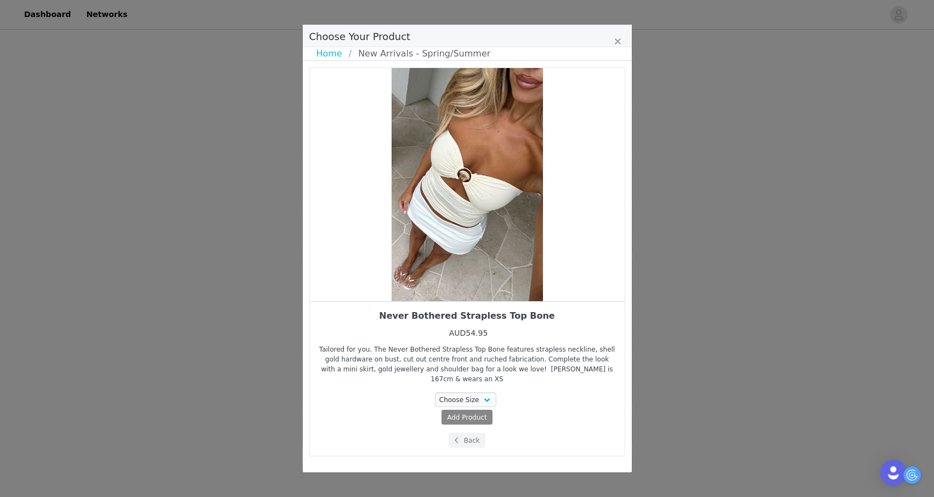
scroll to position [0, 0]
click at [470, 392] on select "Choose Size XXS XS S M L XL" at bounding box center [465, 399] width 61 height 15
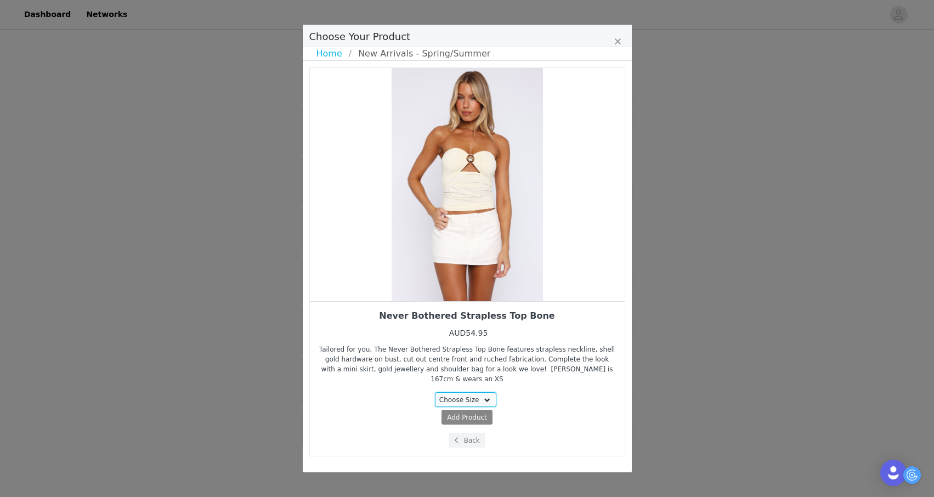
select select "26797852"
click at [435, 392] on select "Choose Size XXS XS S M L XL" at bounding box center [465, 399] width 61 height 15
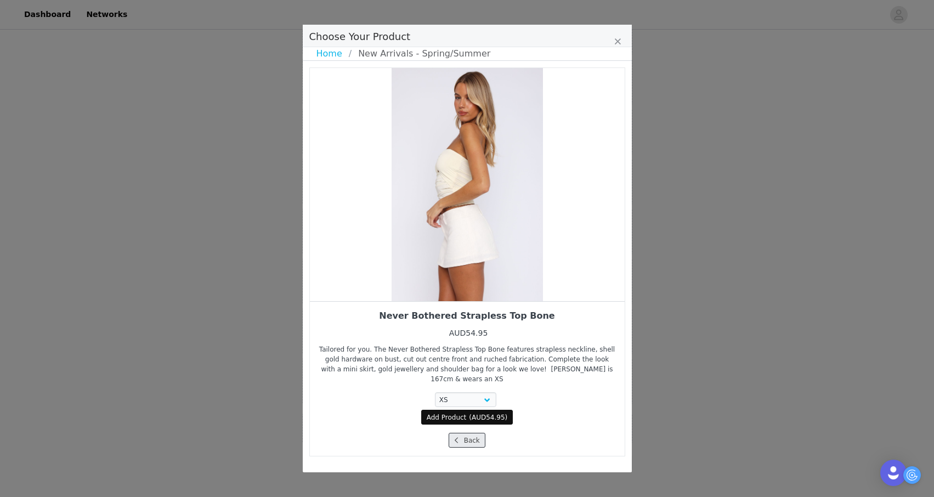
click at [459, 435] on span "Choose Your Product" at bounding box center [456, 440] width 10 height 10
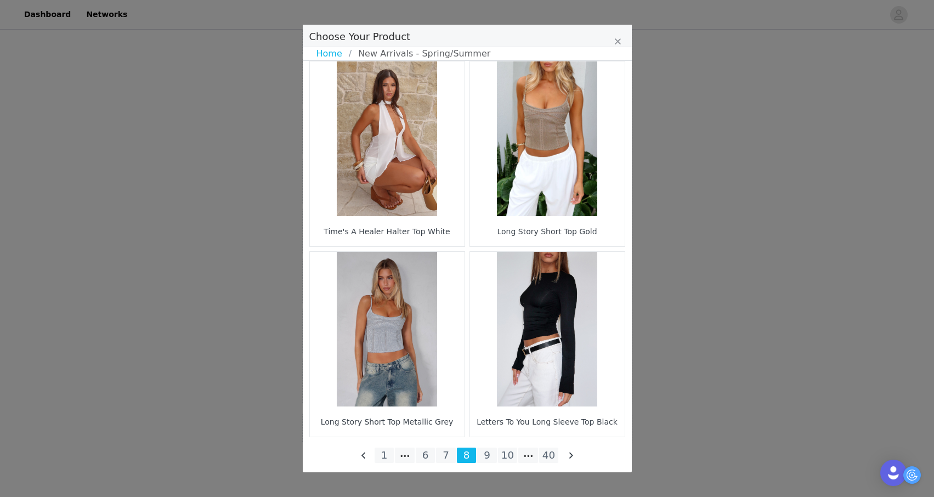
scroll to position [1532, 0]
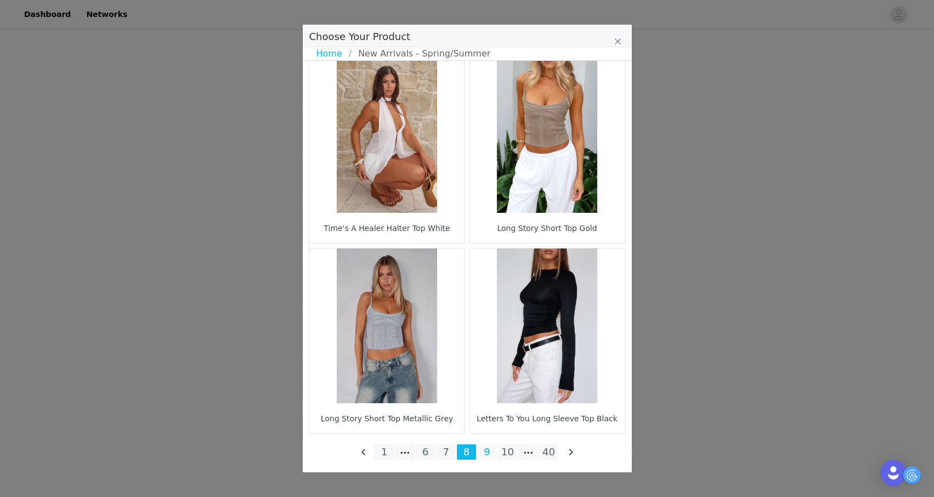
click at [485, 448] on li "9" at bounding box center [487, 451] width 20 height 15
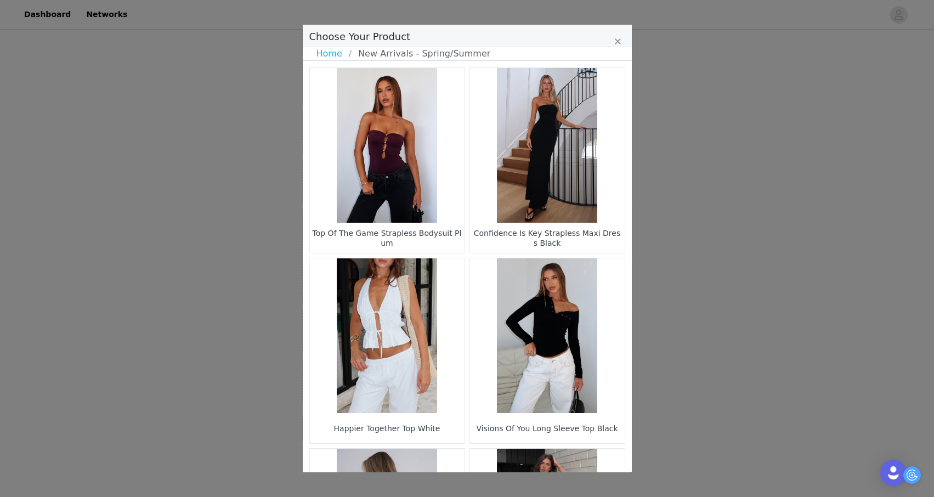
click at [440, 226] on div "Top Of The Game Strapless Bodysuit Plum" at bounding box center [386, 237] width 149 height 25
click at [414, 202] on figure "Choose Your Product" at bounding box center [387, 145] width 155 height 155
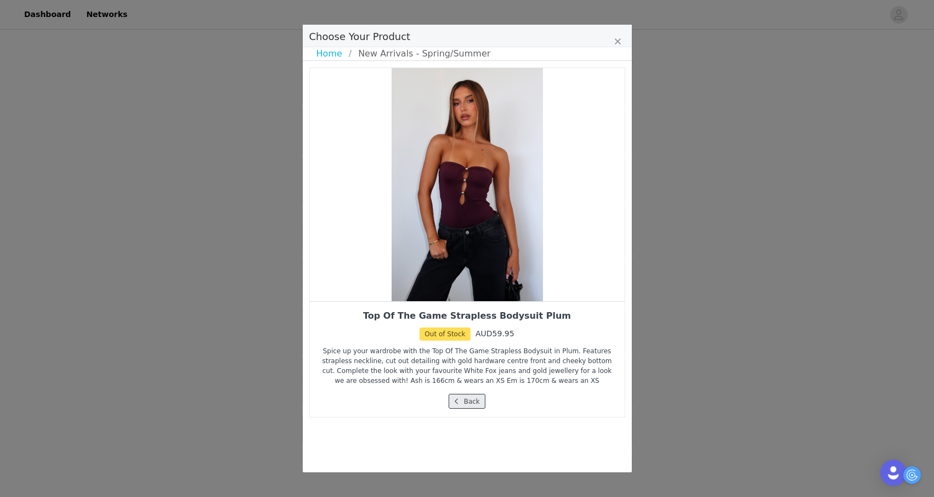
click at [458, 401] on span "Choose Your Product" at bounding box center [456, 401] width 10 height 10
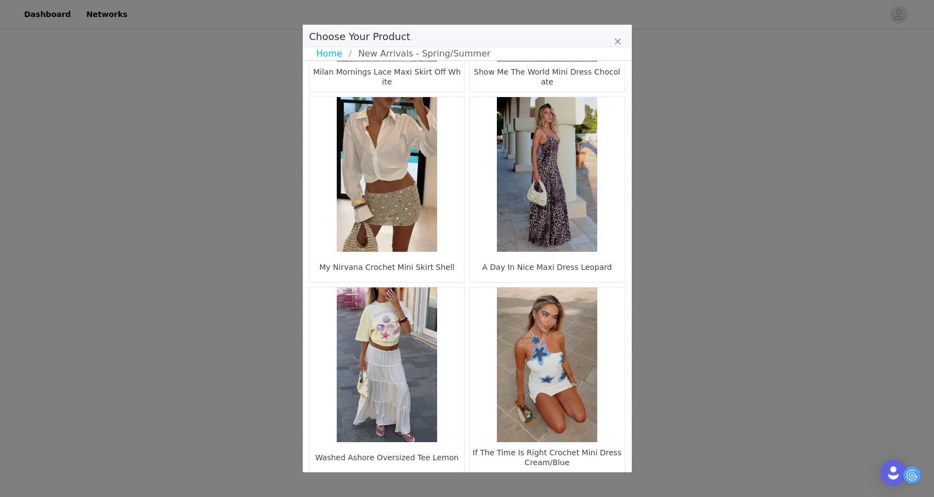
scroll to position [1532, 0]
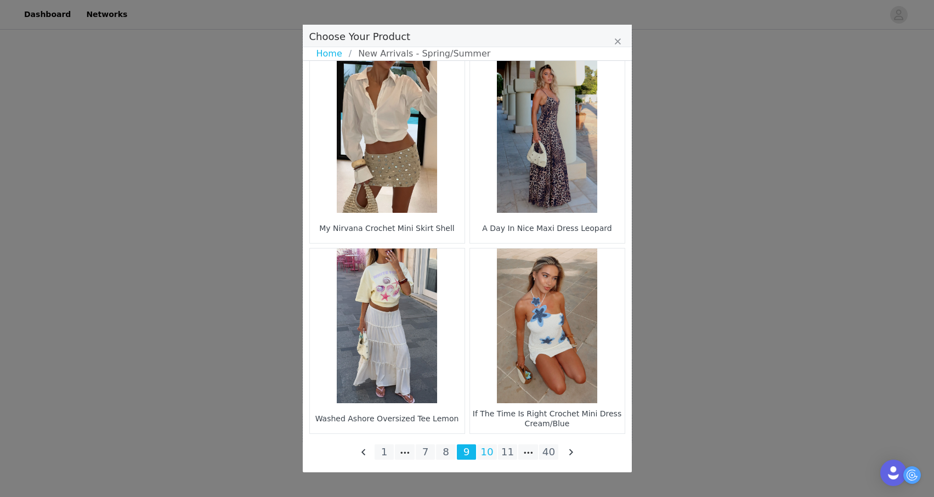
click at [489, 449] on li "10" at bounding box center [487, 451] width 20 height 15
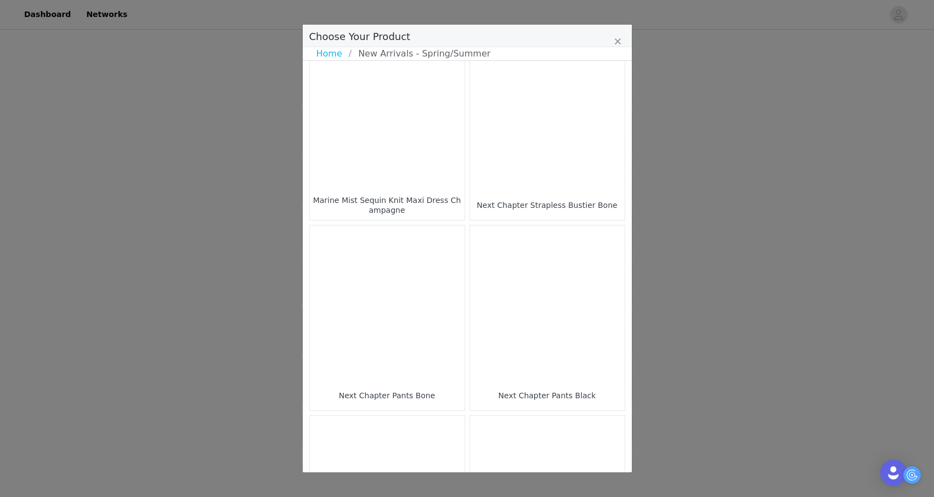
scroll to position [1363, 0]
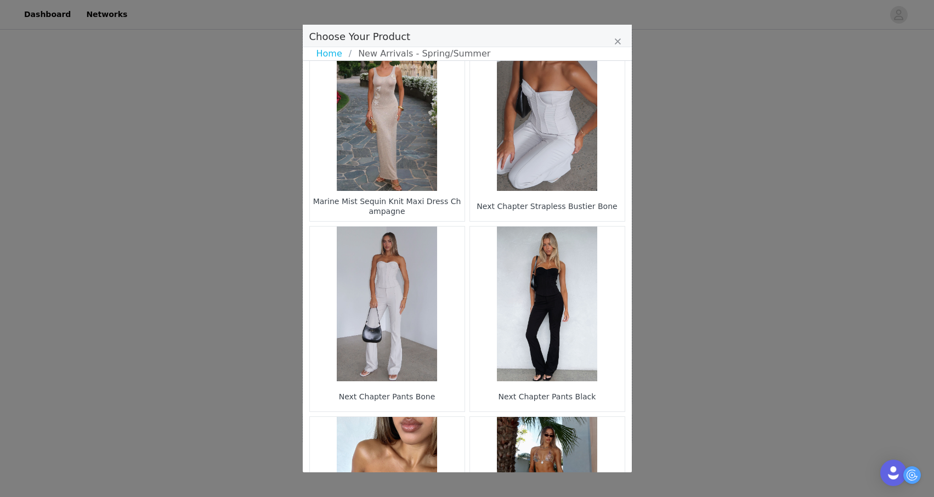
click at [521, 168] on figure "Choose Your Product" at bounding box center [547, 113] width 155 height 155
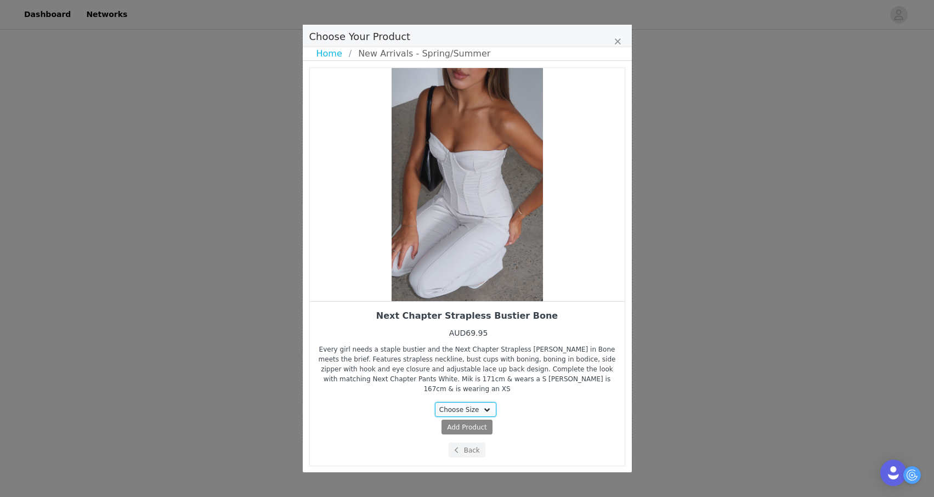
click at [464, 402] on select "Choose Size M L XL" at bounding box center [465, 409] width 61 height 15
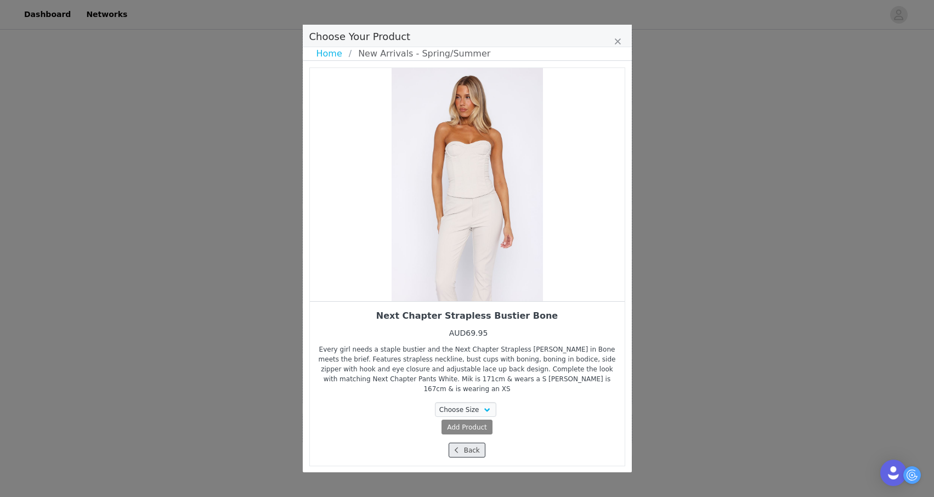
click at [457, 446] on button "Back" at bounding box center [466, 449] width 37 height 15
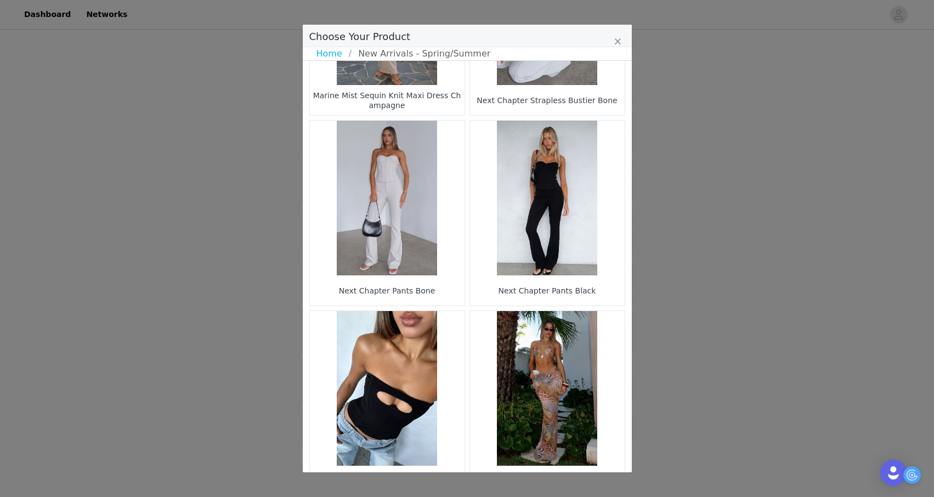
scroll to position [1532, 0]
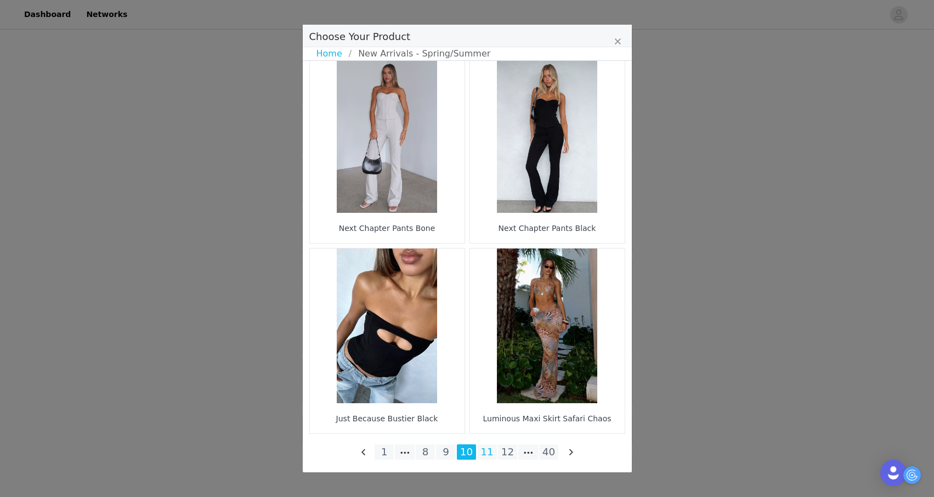
click at [483, 454] on li "11" at bounding box center [487, 451] width 20 height 15
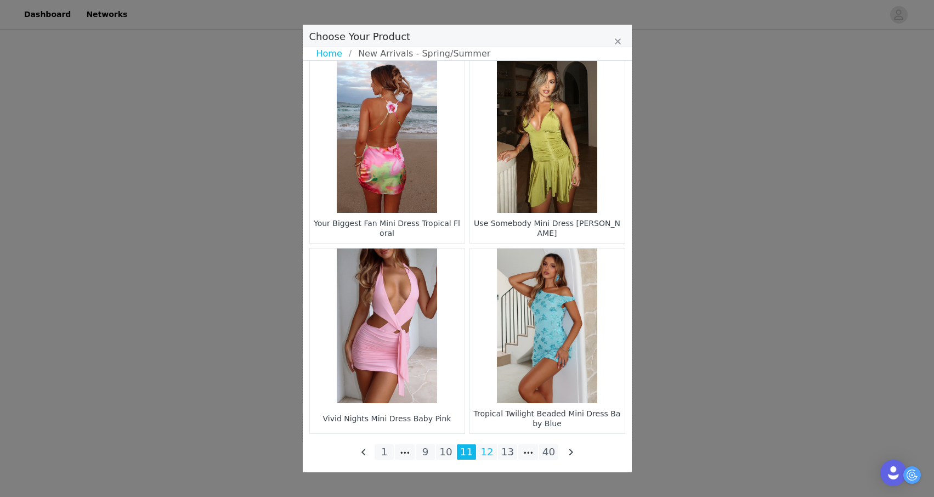
click at [483, 446] on li "12" at bounding box center [487, 451] width 20 height 15
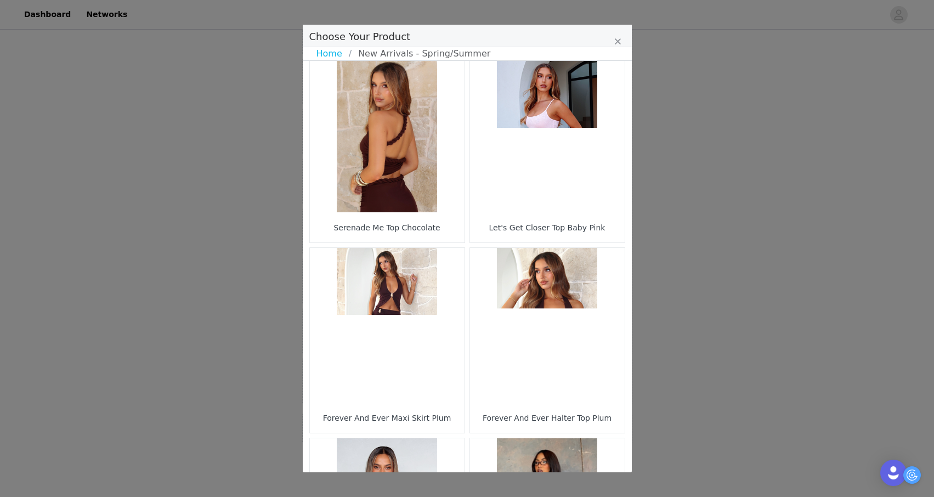
scroll to position [12, 0]
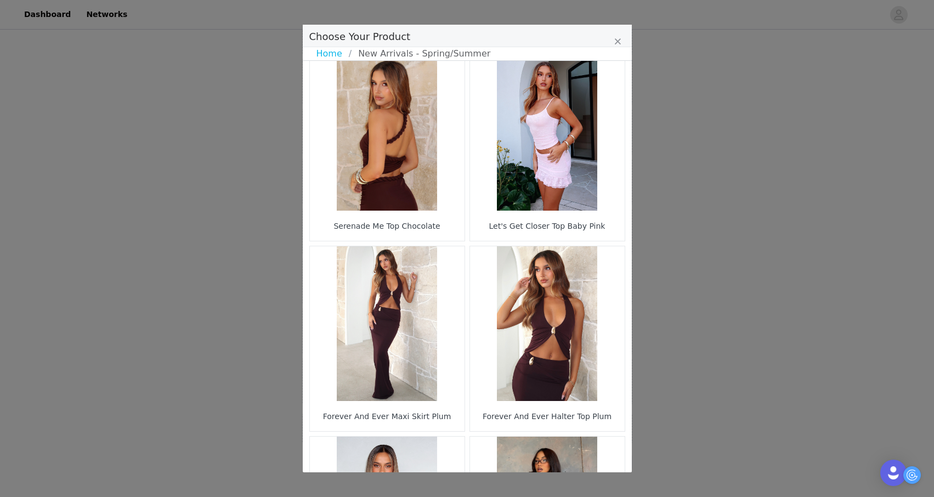
click at [416, 189] on figure "Choose Your Product" at bounding box center [387, 133] width 155 height 155
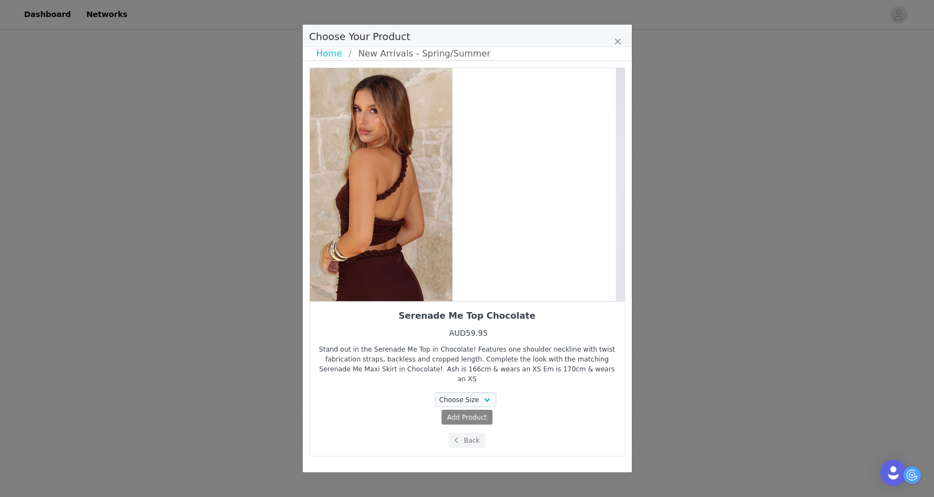
drag, startPoint x: 490, startPoint y: 211, endPoint x: 389, endPoint y: 220, distance: 101.3
click at [393, 219] on div "Choose Your Product" at bounding box center [376, 184] width 315 height 233
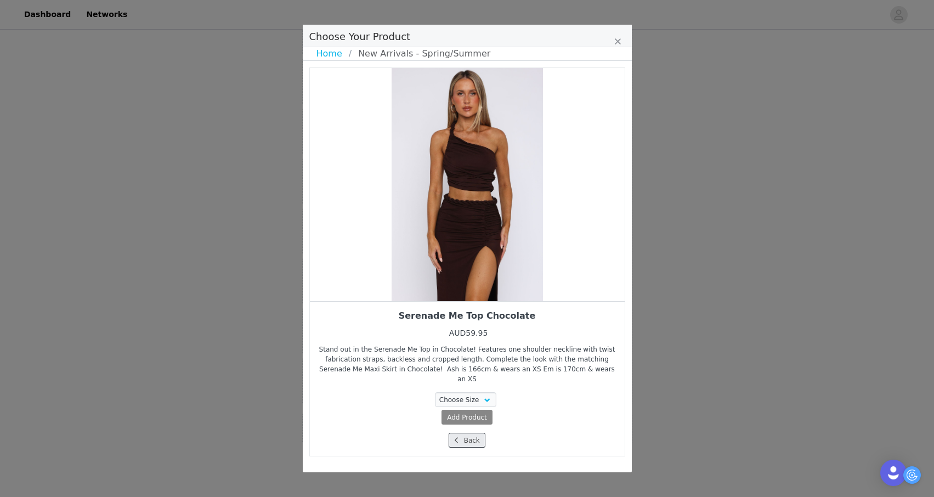
click at [456, 437] on icon "Choose Your Product" at bounding box center [455, 440] width 3 height 7
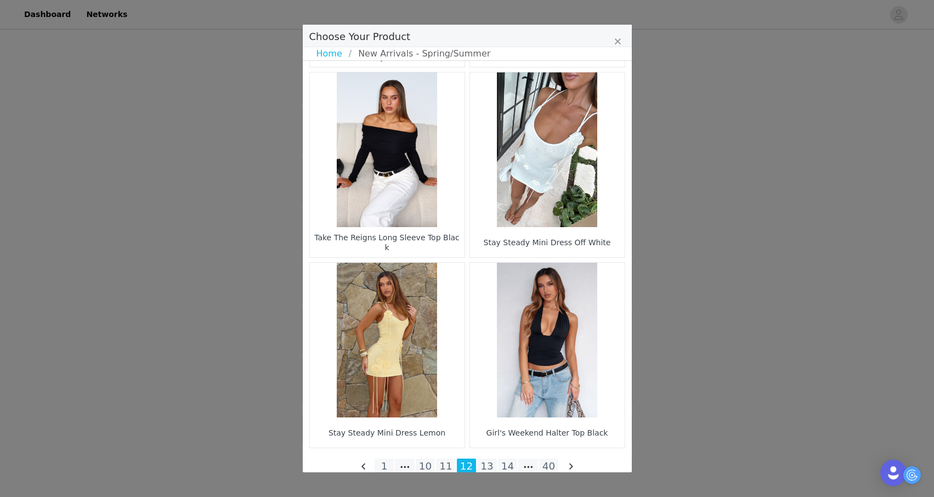
scroll to position [1532, 0]
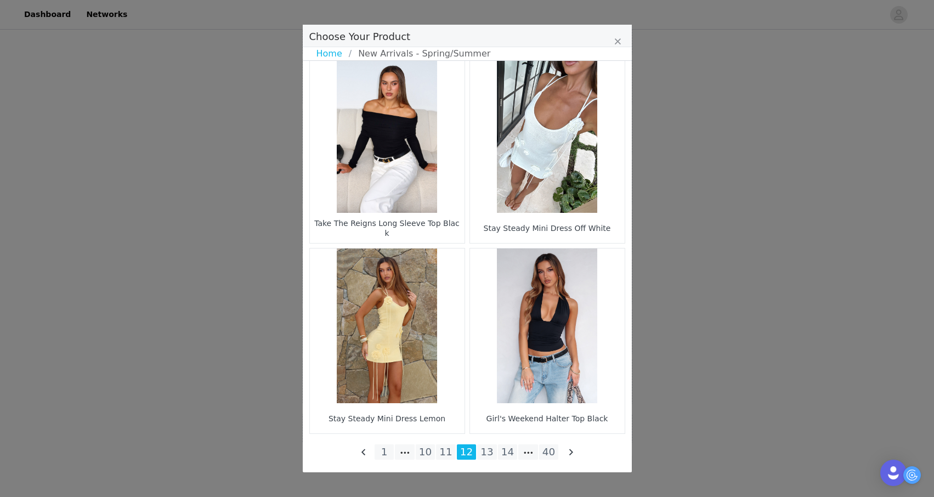
click at [486, 456] on li "13" at bounding box center [487, 451] width 20 height 15
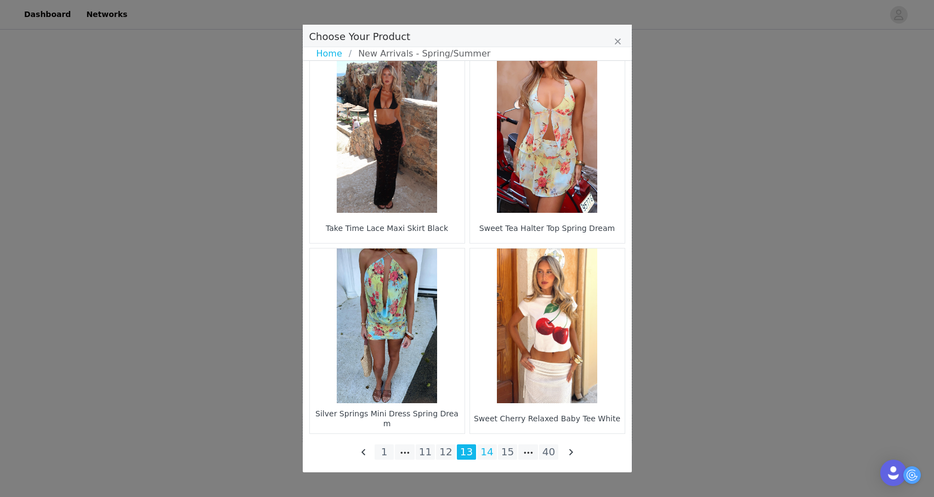
click at [490, 453] on li "14" at bounding box center [487, 451] width 20 height 15
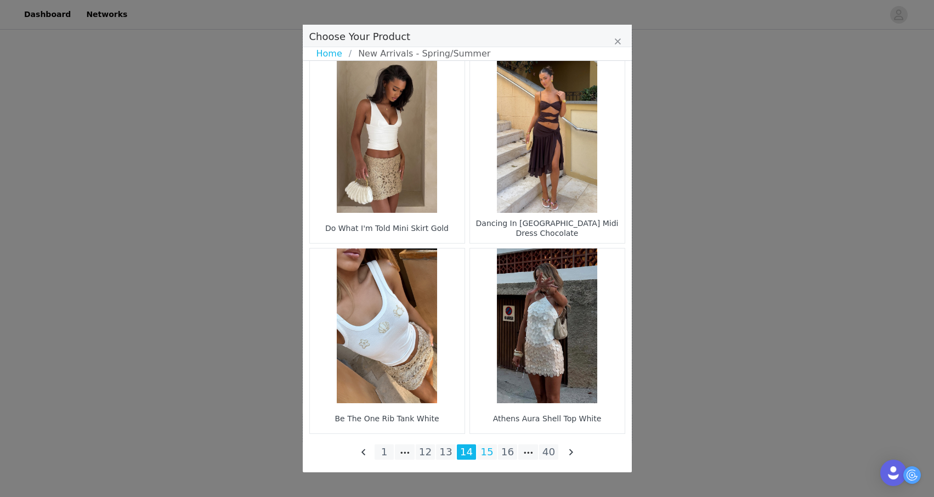
click at [491, 451] on li "15" at bounding box center [487, 451] width 20 height 15
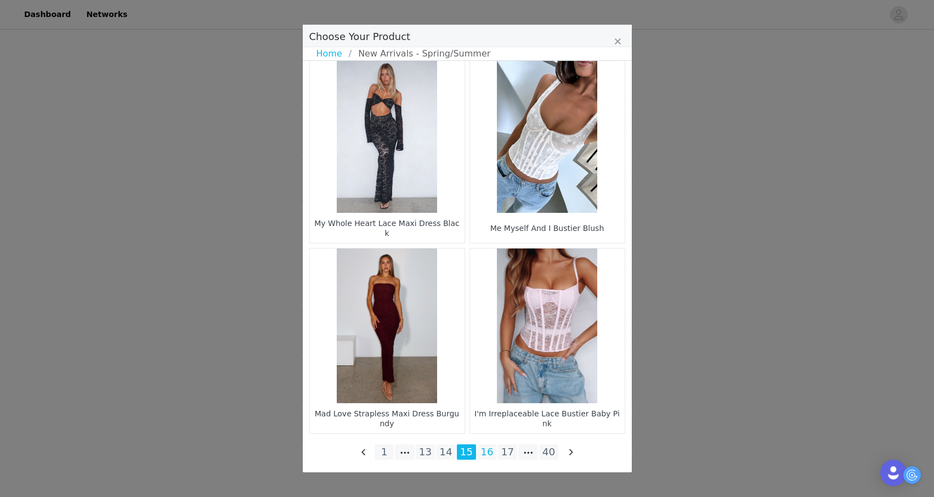
click at [487, 451] on li "16" at bounding box center [487, 451] width 20 height 15
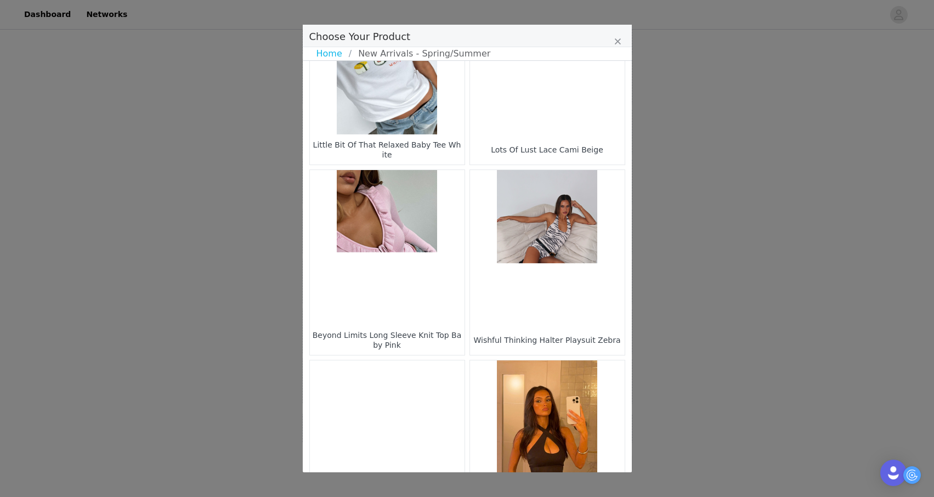
scroll to position [660, 0]
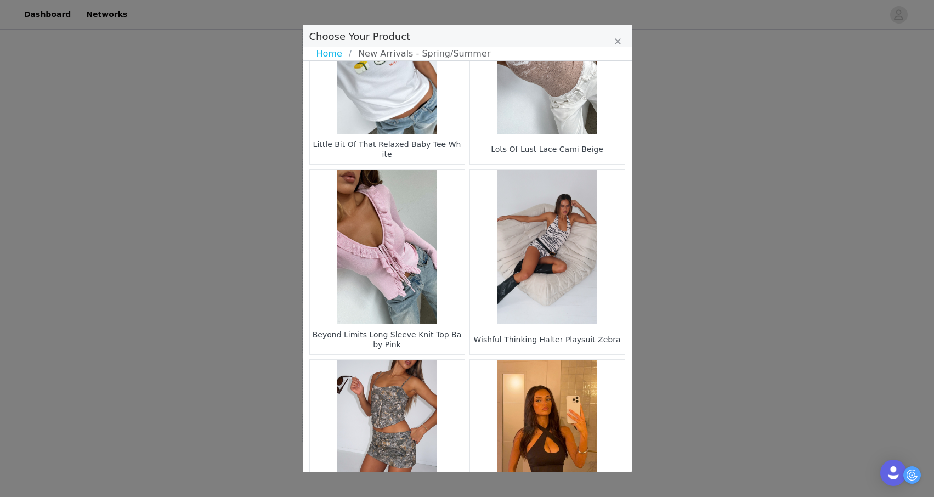
click at [520, 296] on figure "Choose Your Product" at bounding box center [547, 246] width 155 height 155
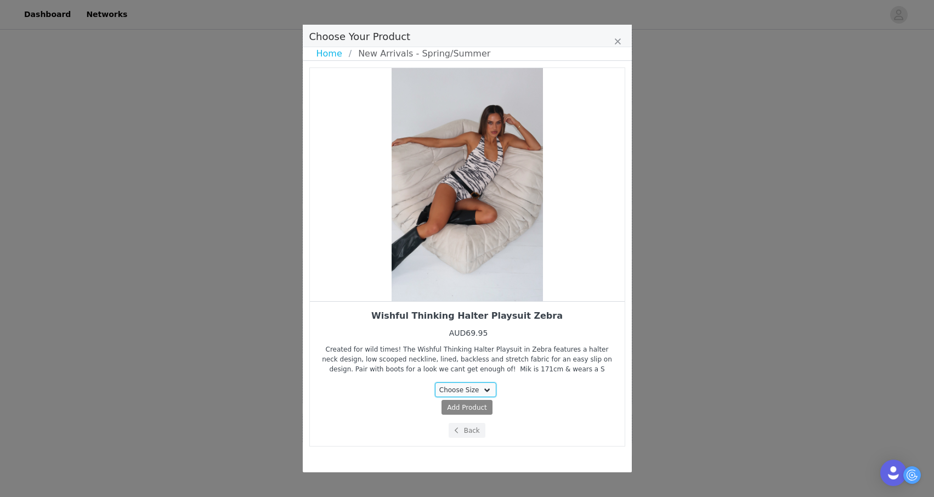
click at [477, 392] on select "Choose Size M L XL" at bounding box center [465, 389] width 61 height 15
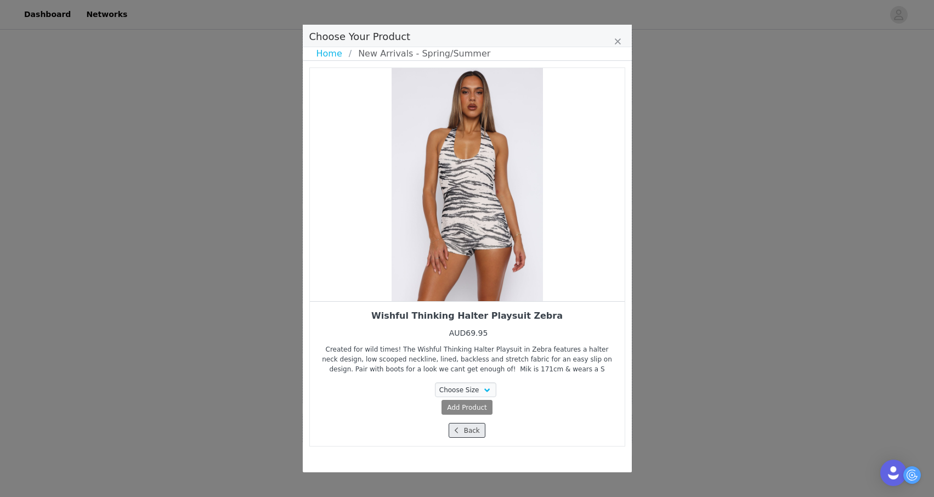
click at [465, 425] on button "Back" at bounding box center [466, 430] width 37 height 15
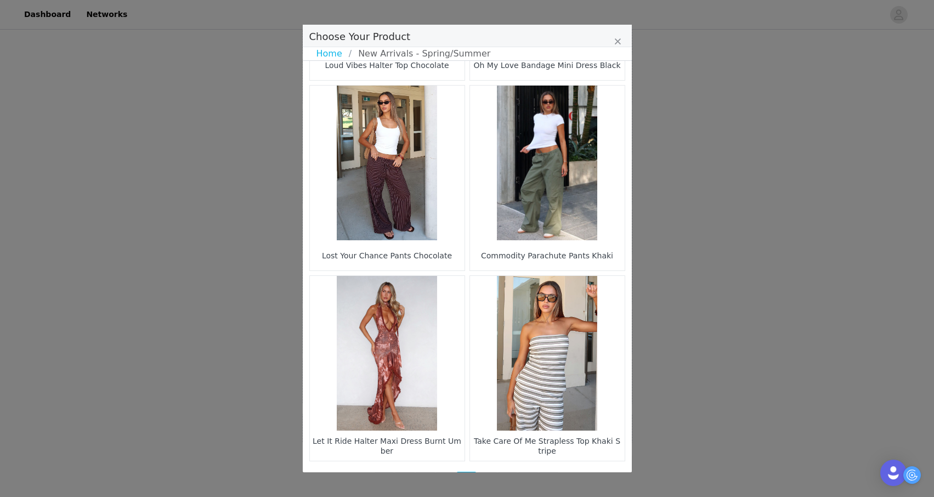
scroll to position [1532, 0]
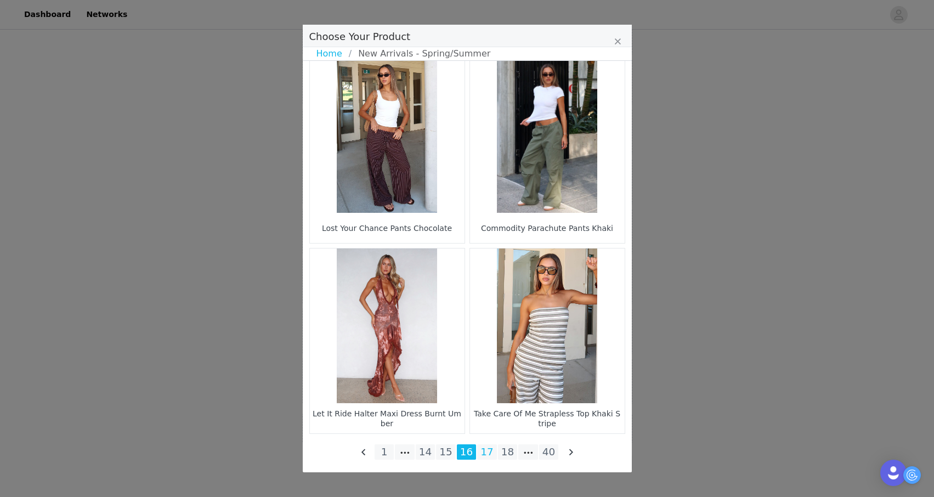
click at [487, 451] on li "17" at bounding box center [487, 451] width 20 height 15
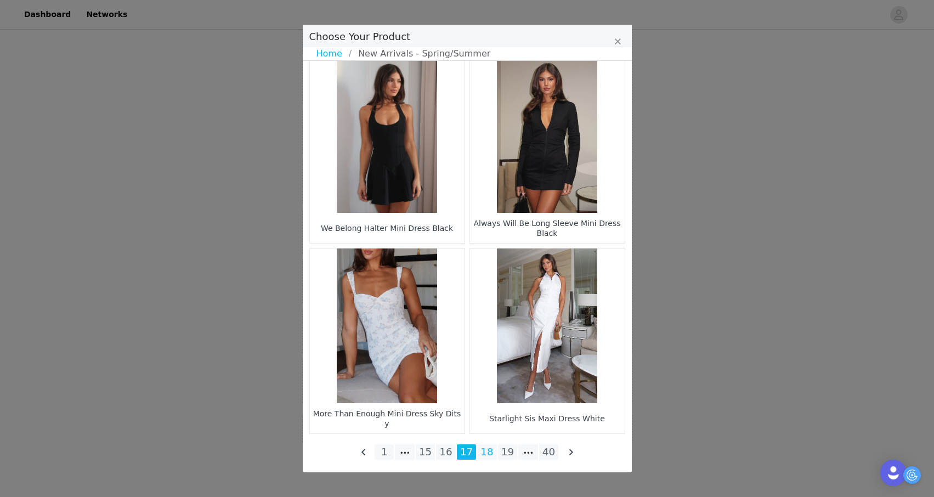
click at [488, 452] on li "18" at bounding box center [487, 451] width 20 height 15
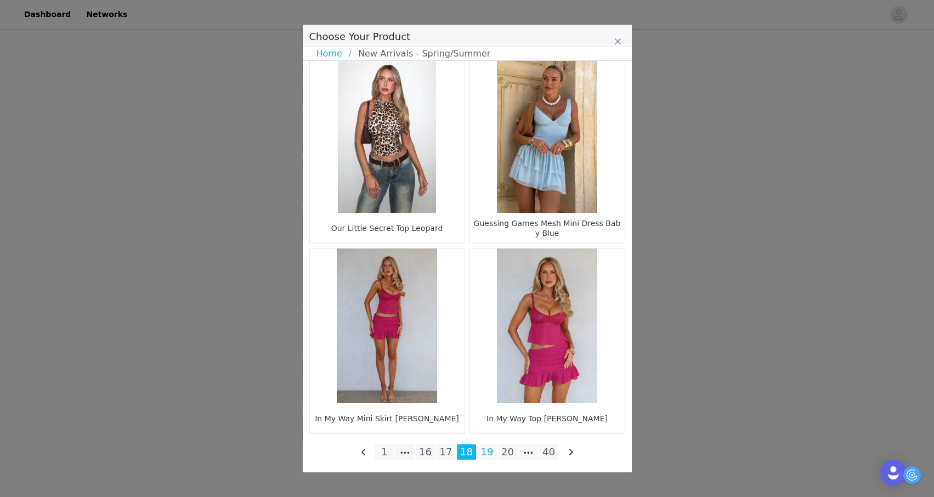
click at [487, 448] on li "19" at bounding box center [487, 451] width 20 height 15
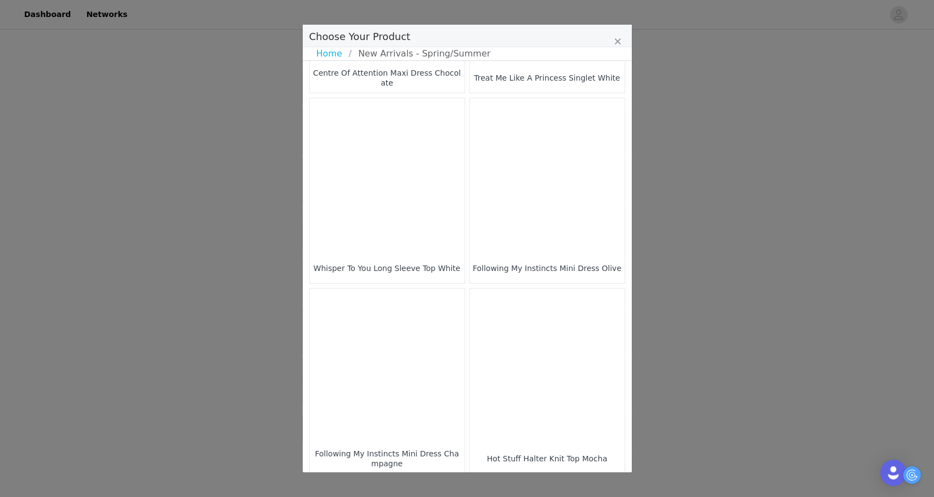
scroll to position [922, 0]
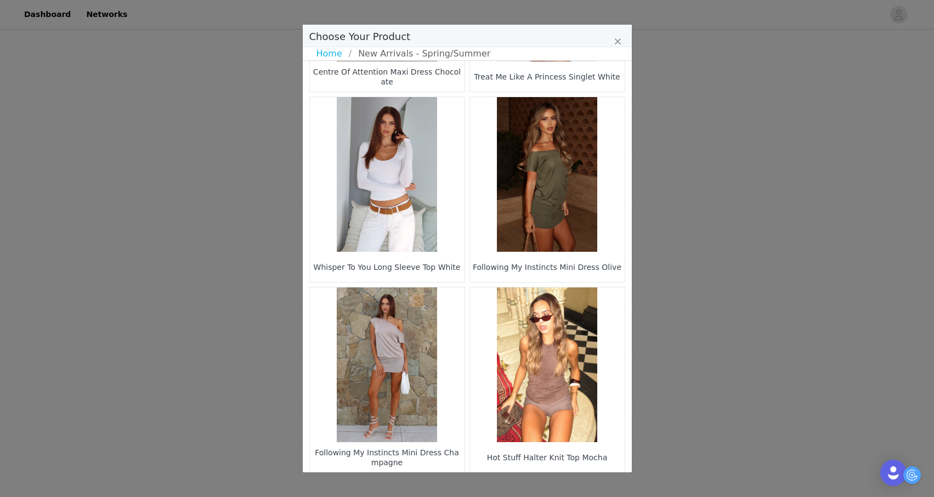
click at [406, 347] on figure "Choose Your Product" at bounding box center [387, 364] width 155 height 155
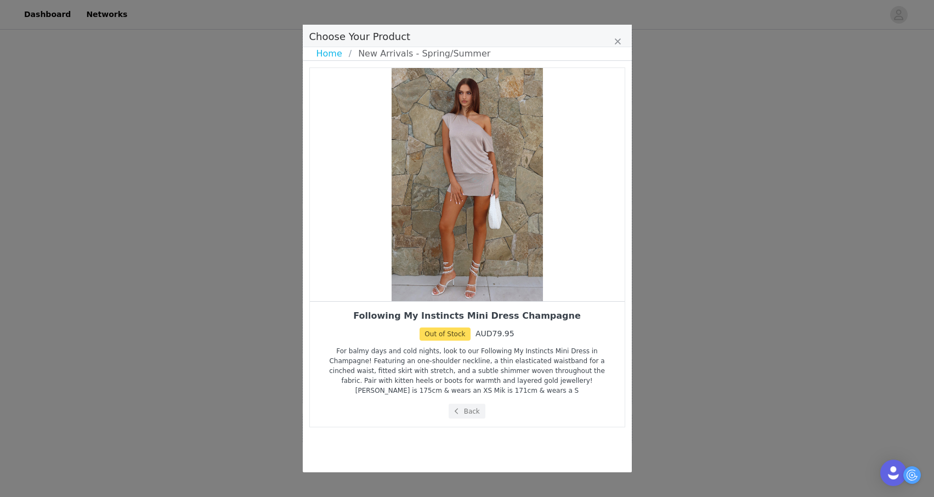
scroll to position [0, 0]
click at [468, 413] on button "Back" at bounding box center [466, 410] width 37 height 15
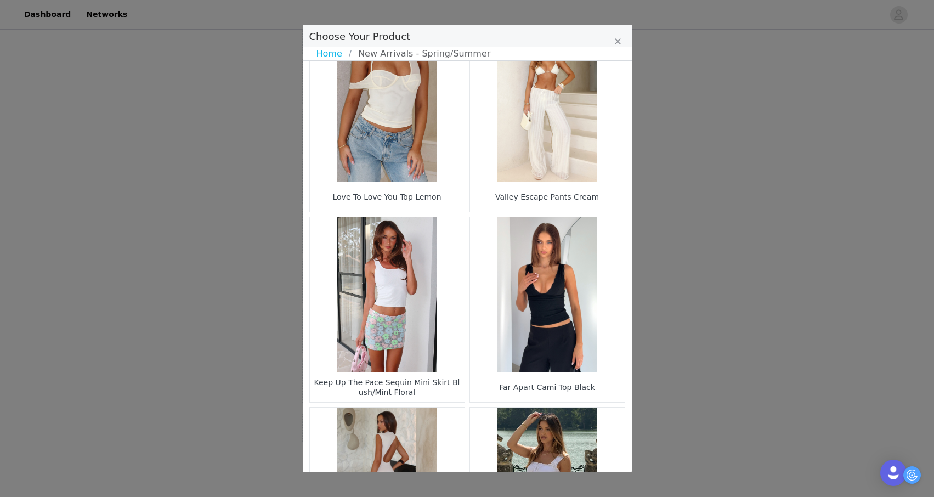
scroll to position [1532, 0]
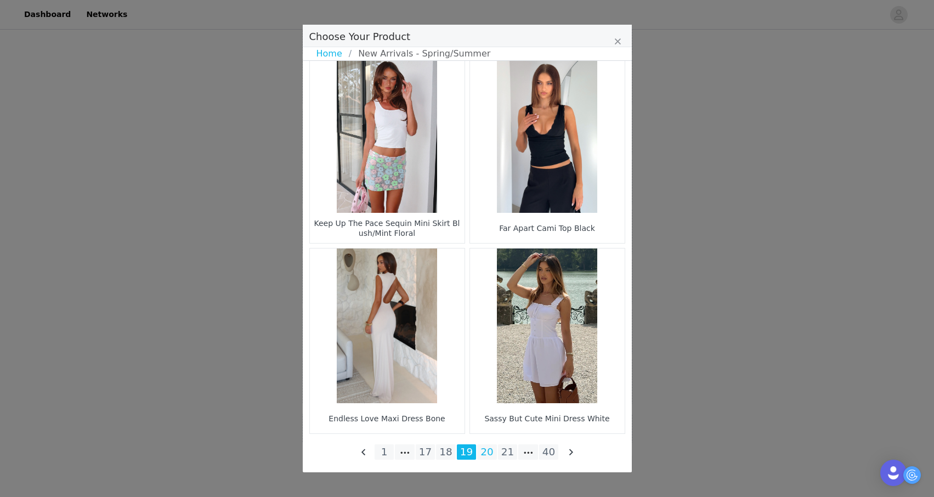
click at [481, 451] on li "20" at bounding box center [487, 451] width 20 height 15
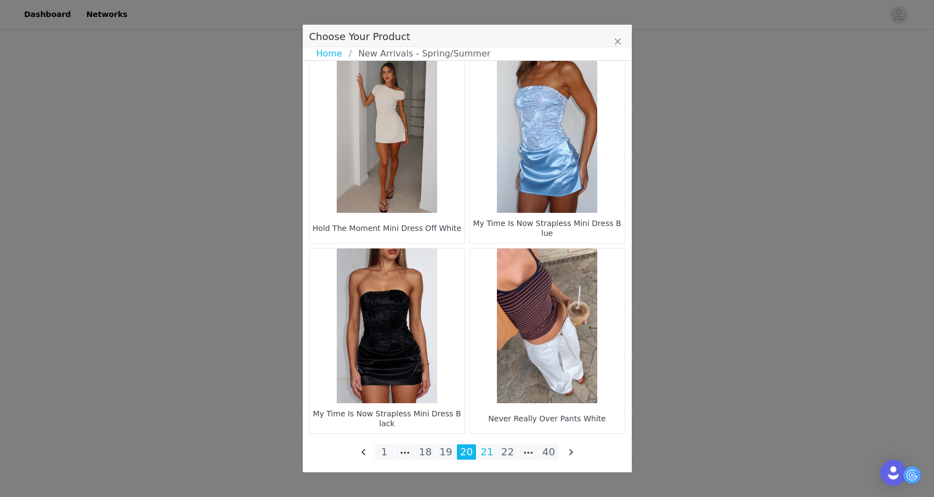
click at [485, 446] on li "21" at bounding box center [487, 451] width 20 height 15
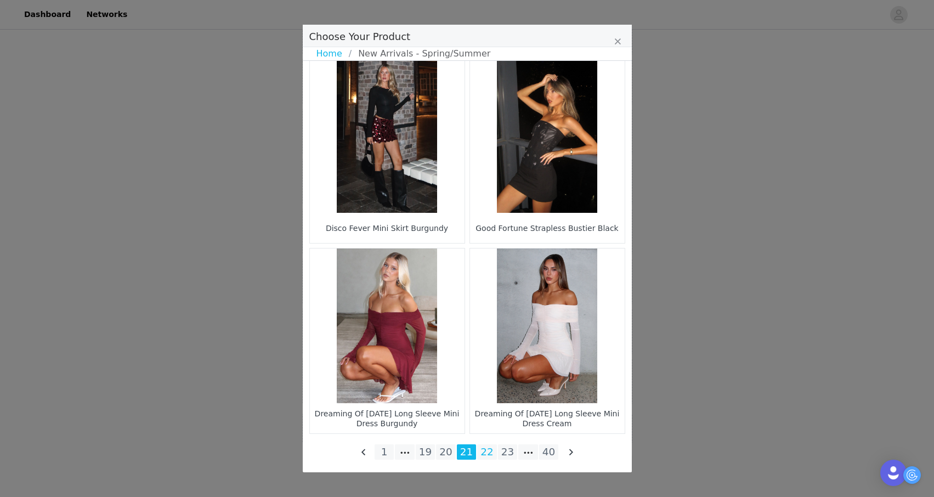
click at [486, 451] on li "22" at bounding box center [487, 451] width 20 height 15
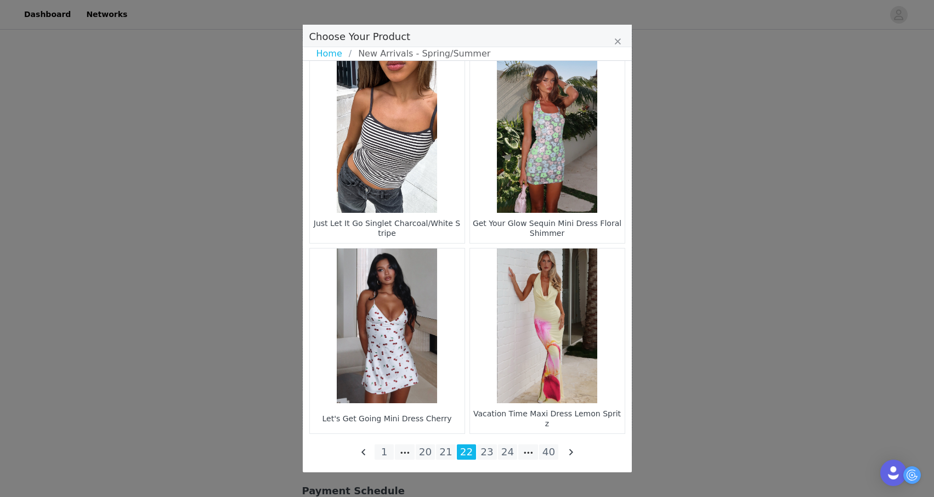
scroll to position [375, 0]
click at [480, 447] on li "23" at bounding box center [487, 451] width 20 height 15
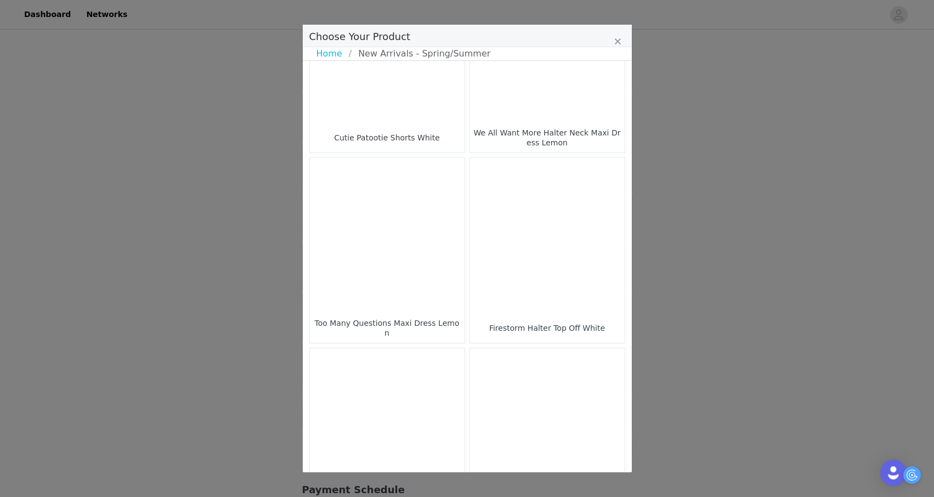
scroll to position [1434, 0]
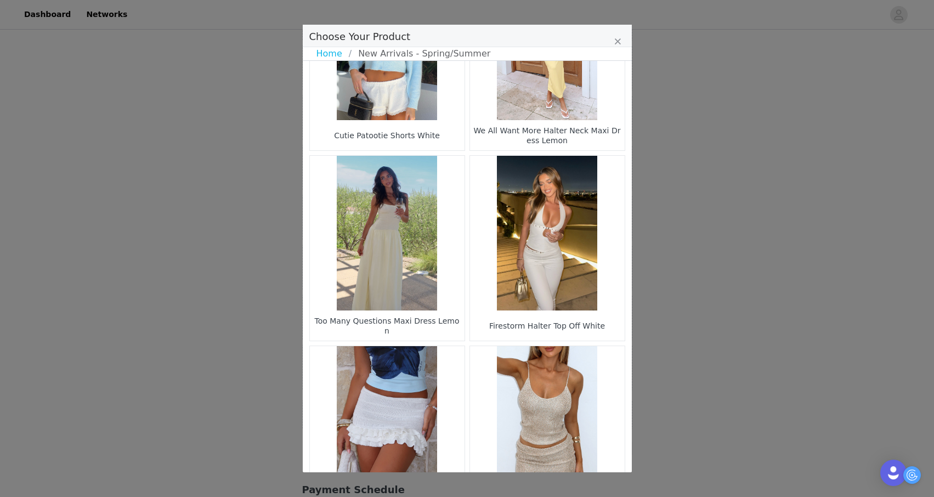
click at [531, 288] on figure "Choose Your Product" at bounding box center [547, 233] width 155 height 155
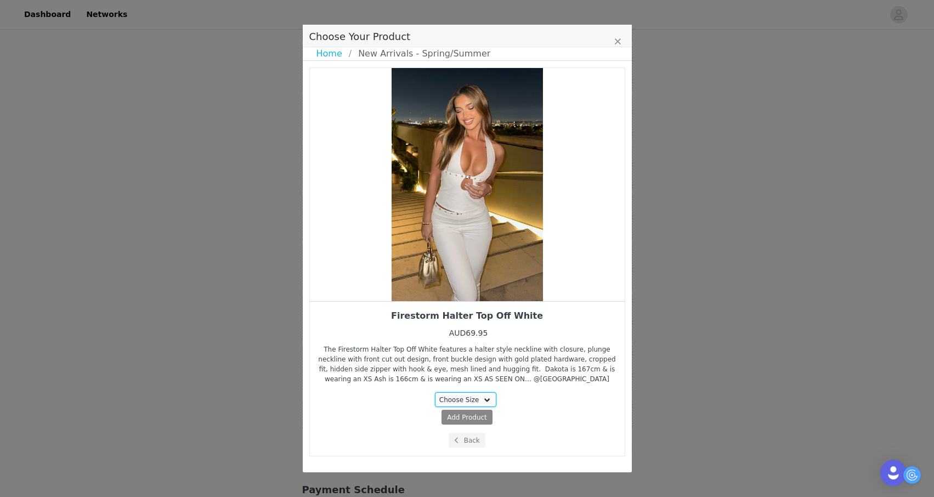
click at [471, 392] on select "Choose Size XXS XS S M L XL" at bounding box center [465, 399] width 61 height 15
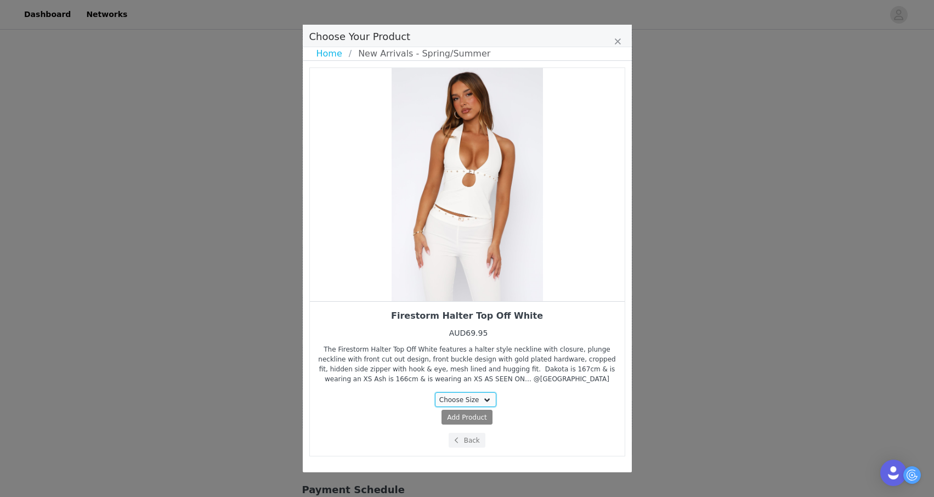
select select "26387683"
click at [435, 392] on select "Choose Size XXS XS S M L XL" at bounding box center [465, 399] width 61 height 15
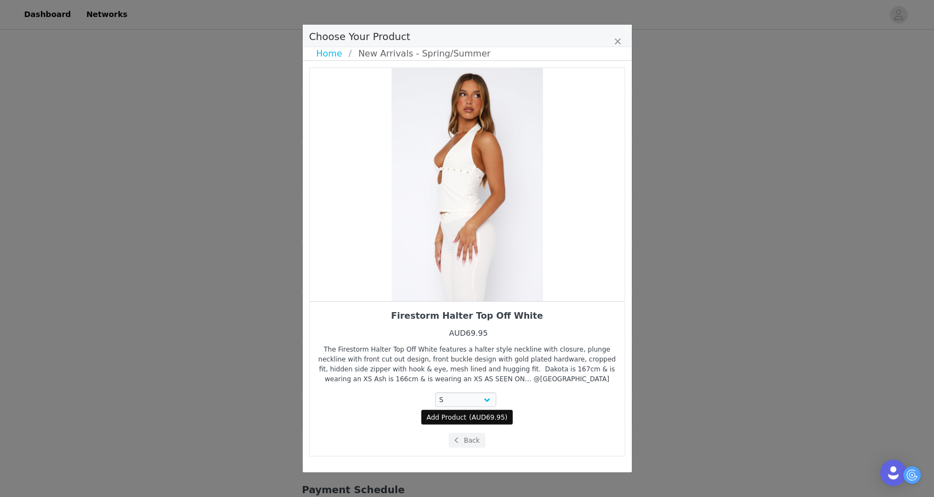
click at [459, 419] on span "Add Product" at bounding box center [447, 417] width 40 height 10
select select "26387683"
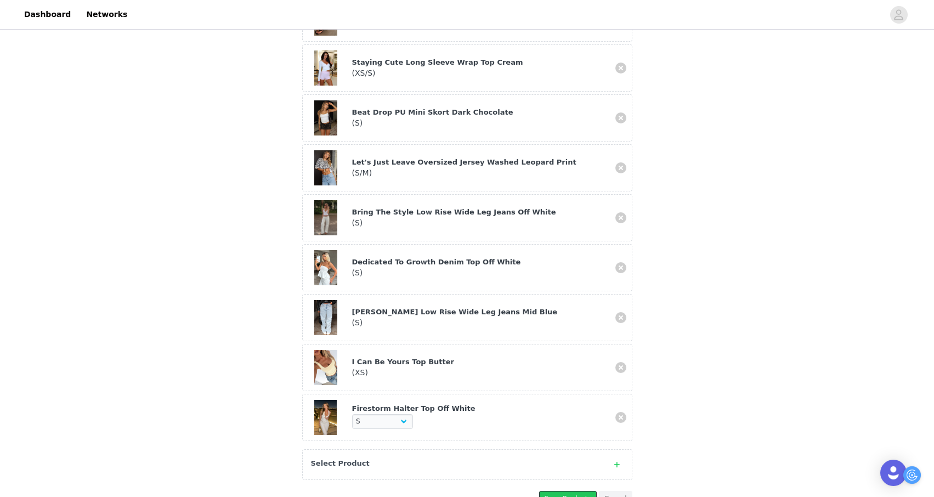
click at [547, 491] on button "Save Products" at bounding box center [568, 498] width 58 height 15
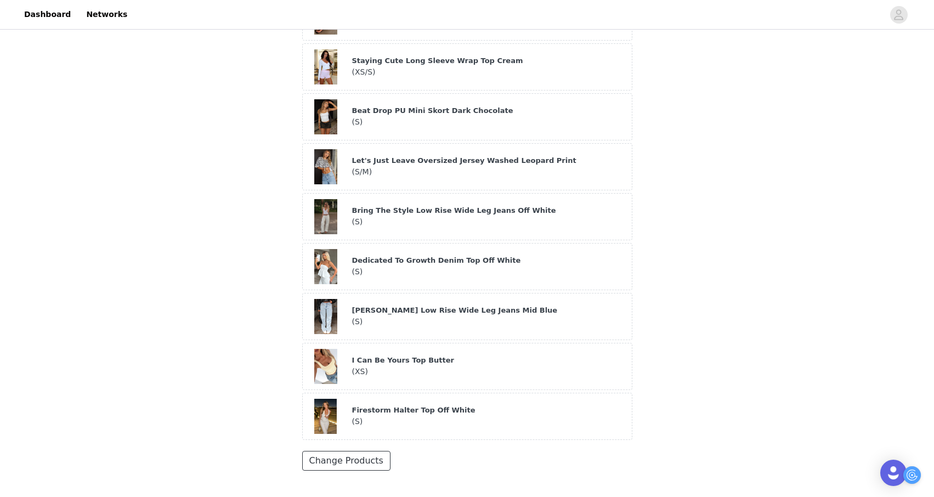
click at [347, 451] on button "Change Products" at bounding box center [346, 461] width 88 height 20
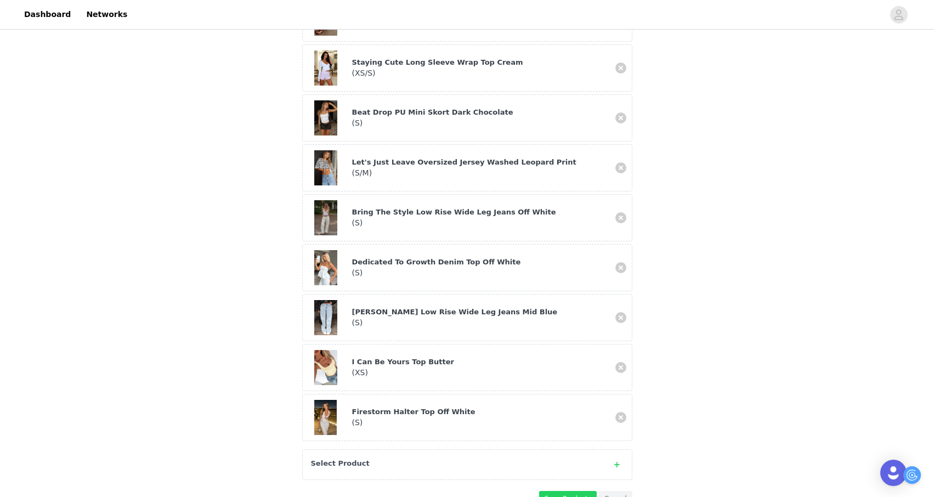
click at [347, 459] on strong "Select Product" at bounding box center [340, 463] width 59 height 8
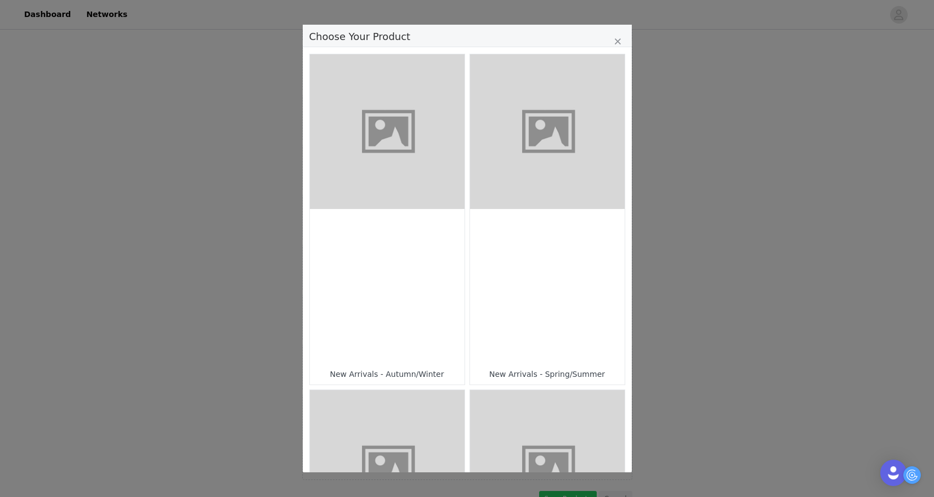
click at [498, 345] on div "Choose Your Product" at bounding box center [547, 286] width 155 height 155
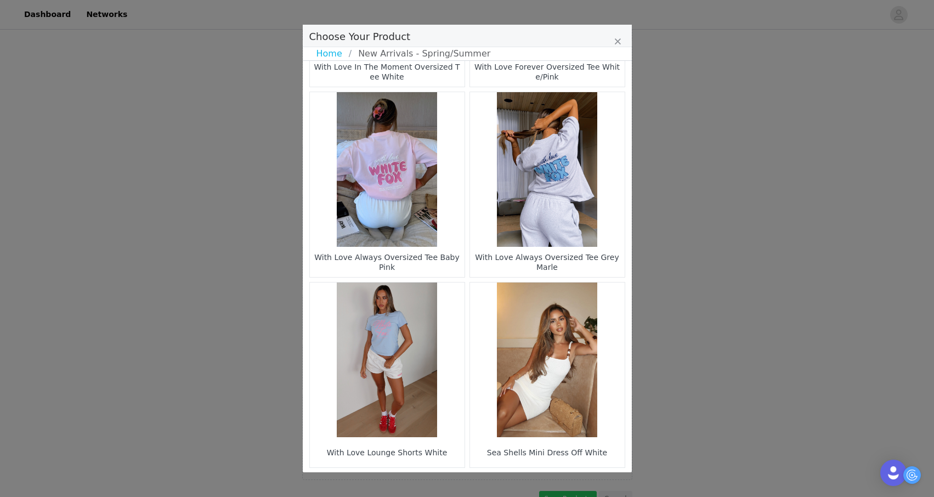
scroll to position [1532, 0]
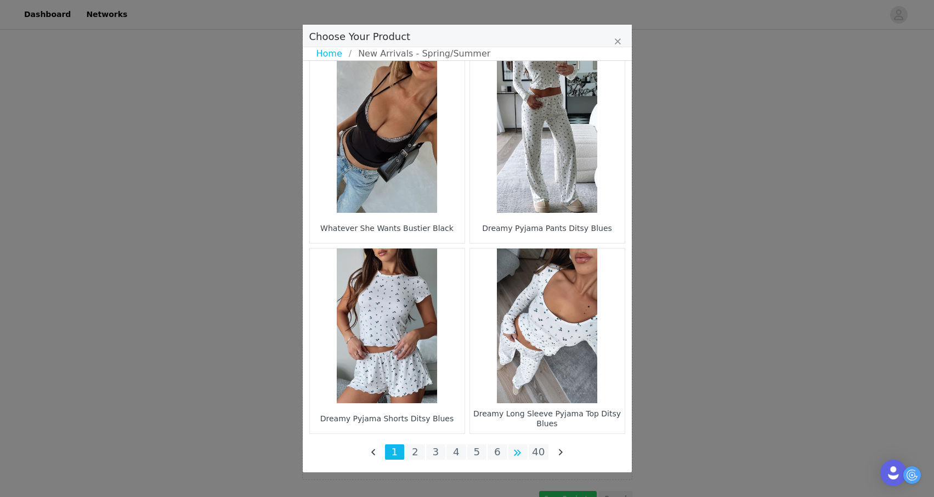
click at [516, 454] on li "Choose Your Product" at bounding box center [518, 451] width 20 height 15
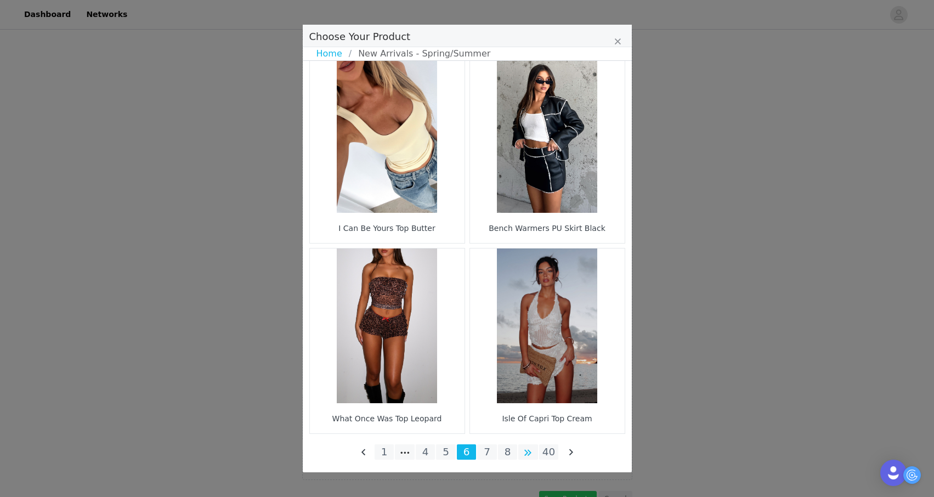
click at [530, 448] on li "Choose Your Product" at bounding box center [528, 451] width 20 height 15
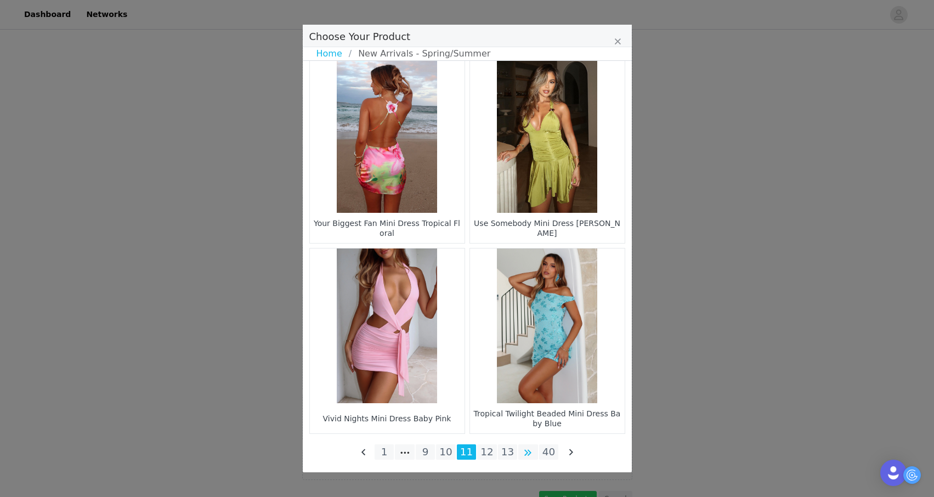
click at [524, 453] on li "Choose Your Product" at bounding box center [528, 451] width 20 height 15
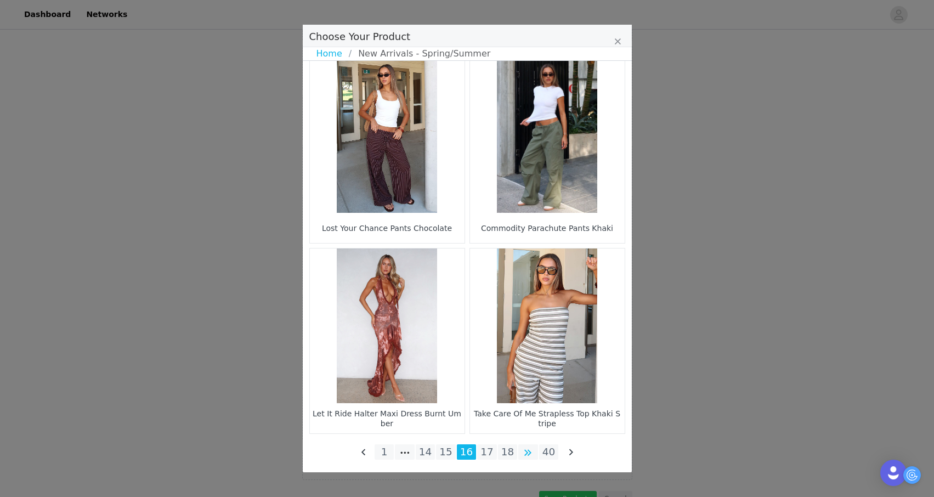
click at [528, 453] on li "Choose Your Product" at bounding box center [528, 451] width 20 height 15
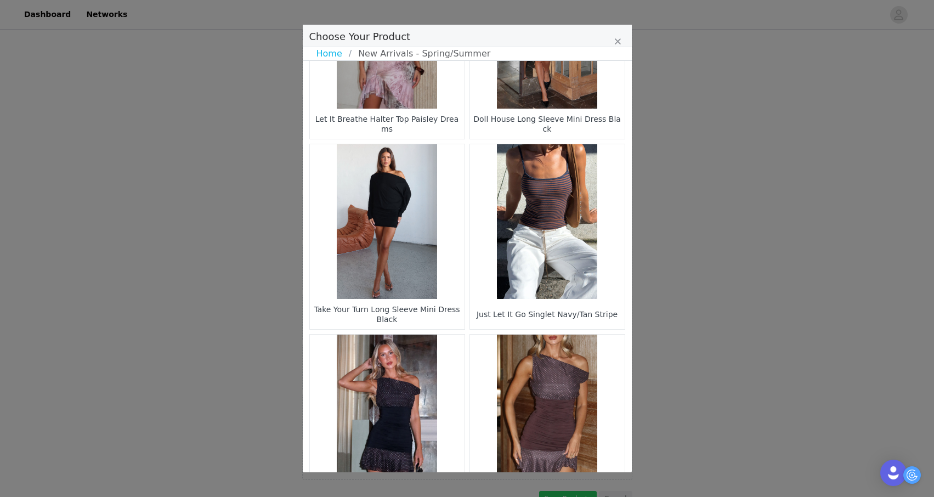
scroll to position [1022, 0]
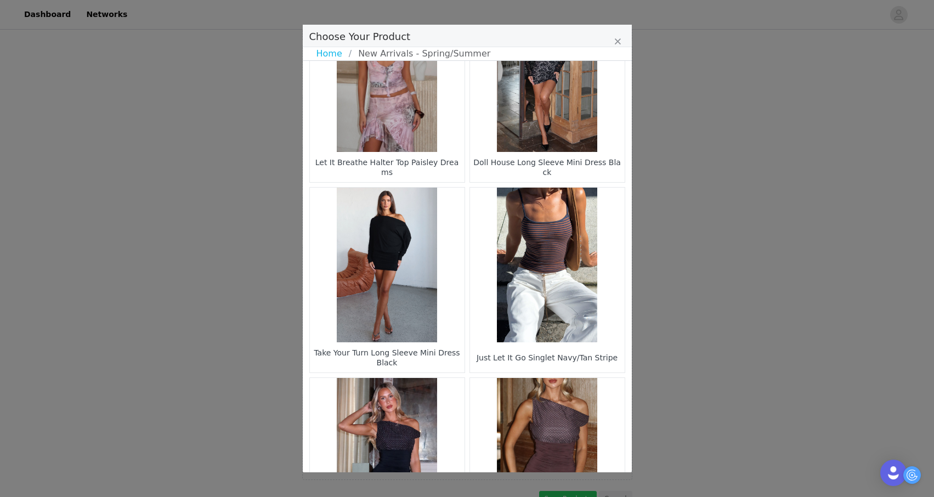
click at [436, 359] on div "Take Your Turn Long Sleeve Mini Dress Black" at bounding box center [386, 357] width 149 height 25
click at [419, 331] on figure "Choose Your Product" at bounding box center [387, 264] width 155 height 155
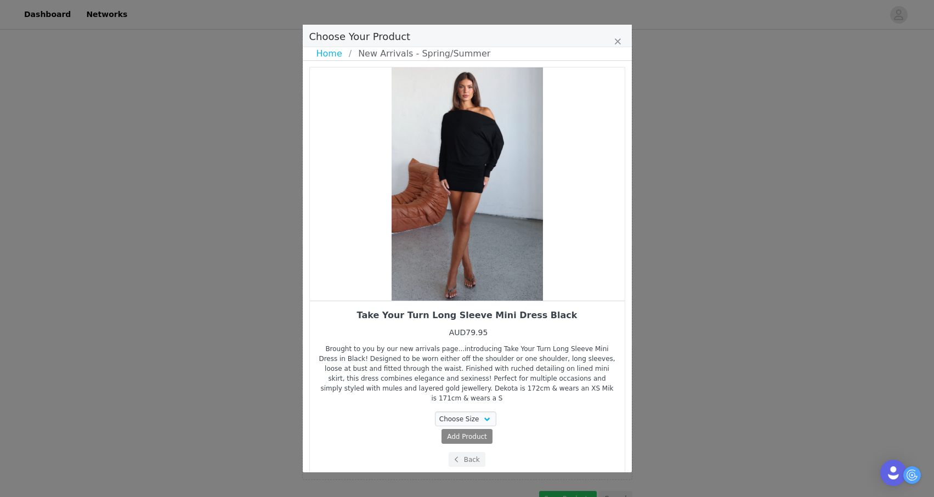
click at [454, 401] on div "Take Your Turn Long Sleeve Mini Dress Black AUD79.95 Brought to you by our new …" at bounding box center [467, 387] width 298 height 157
click at [453, 411] on select "Choose Size XXS S" at bounding box center [465, 418] width 61 height 15
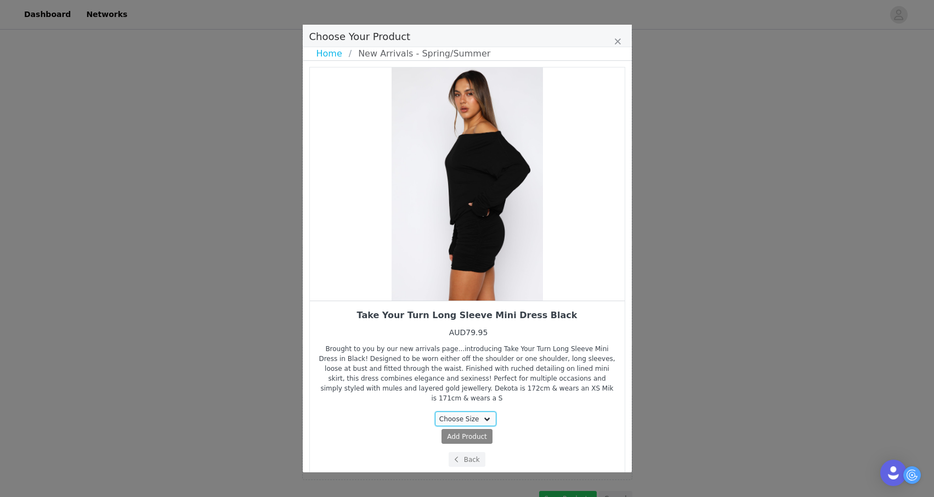
select select "28011688"
click at [435, 411] on select "Choose Size XXS S" at bounding box center [465, 418] width 61 height 15
click at [453, 431] on span "Add Product" at bounding box center [447, 436] width 40 height 10
select select "28011688"
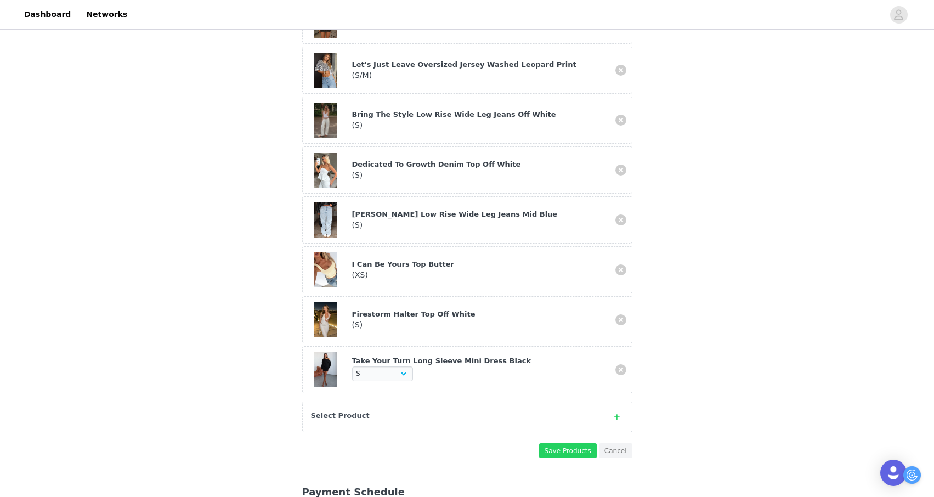
scroll to position [473, 0]
click at [547, 442] on button "Save Products" at bounding box center [568, 449] width 58 height 15
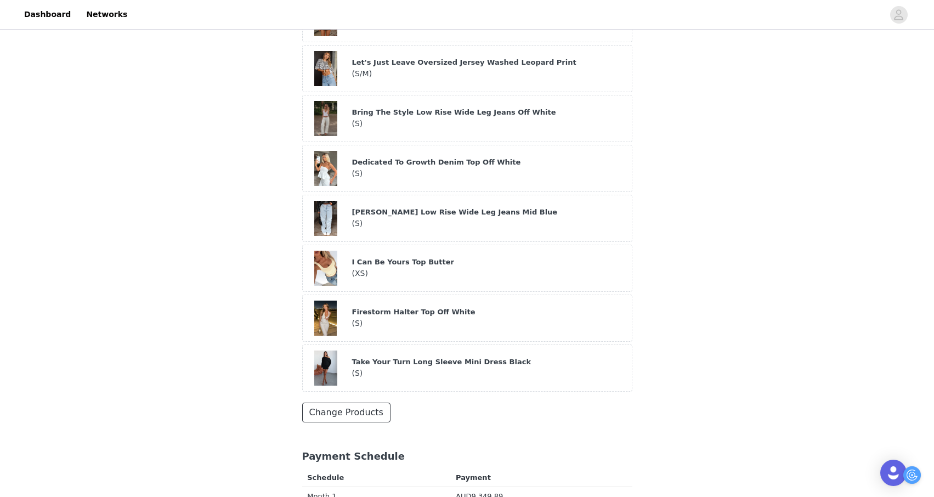
click at [379, 402] on button "Change Products" at bounding box center [346, 412] width 88 height 20
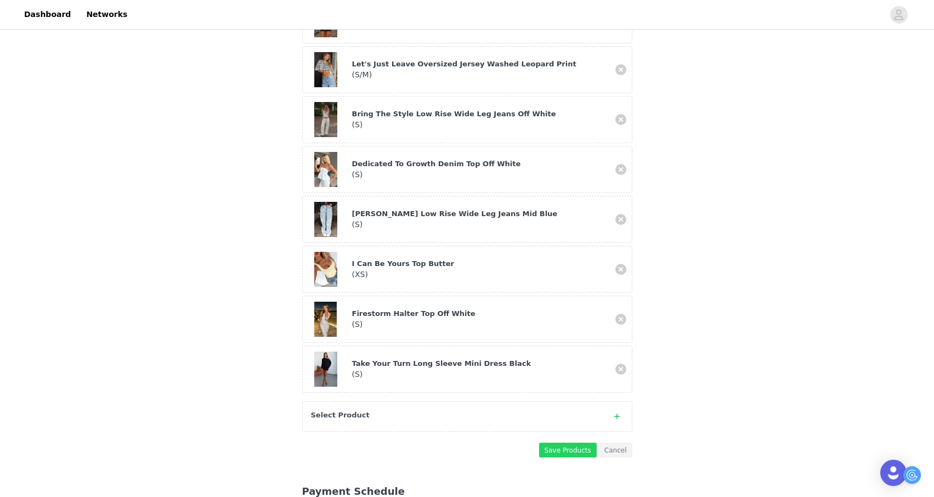
click at [396, 401] on div "Select Product" at bounding box center [467, 416] width 330 height 31
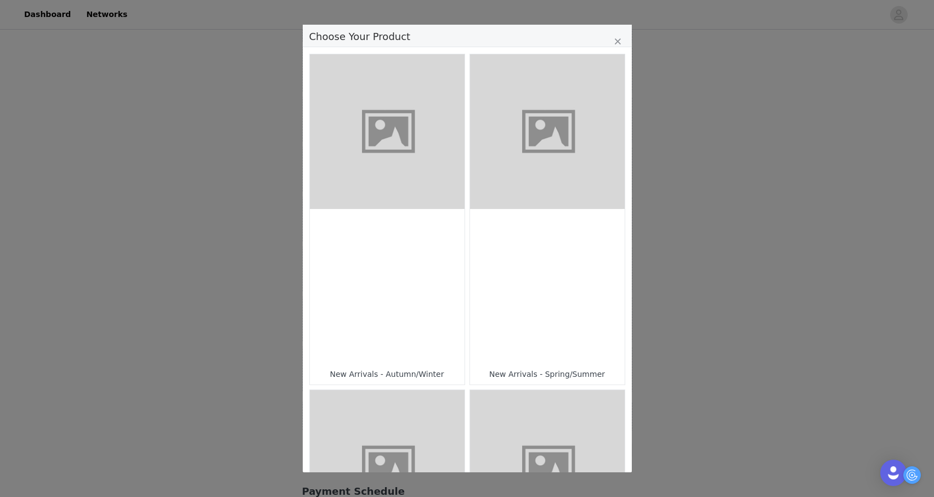
click at [558, 345] on div "Choose Your Product" at bounding box center [547, 286] width 155 height 155
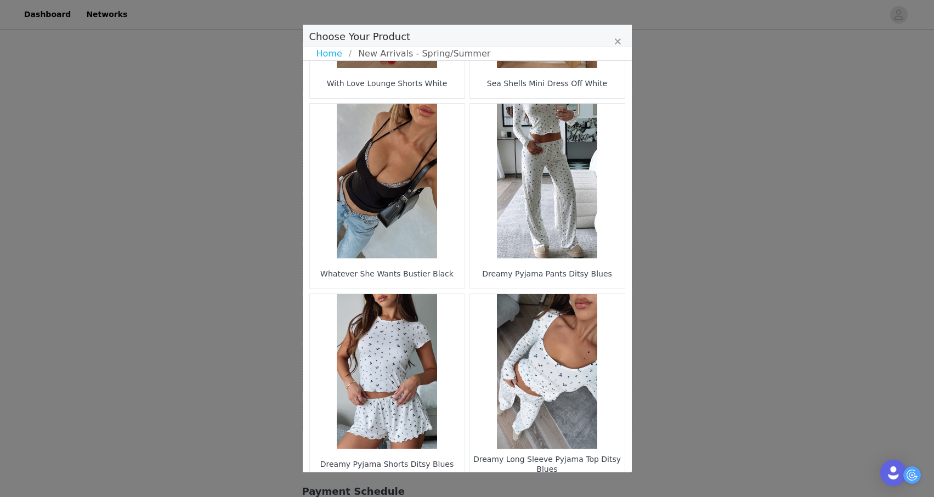
scroll to position [1532, 0]
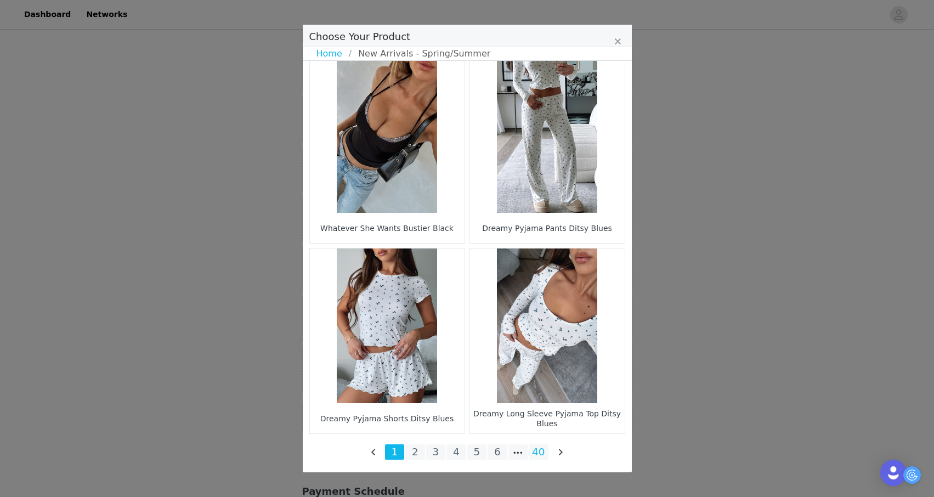
click at [534, 451] on li "40" at bounding box center [538, 451] width 20 height 15
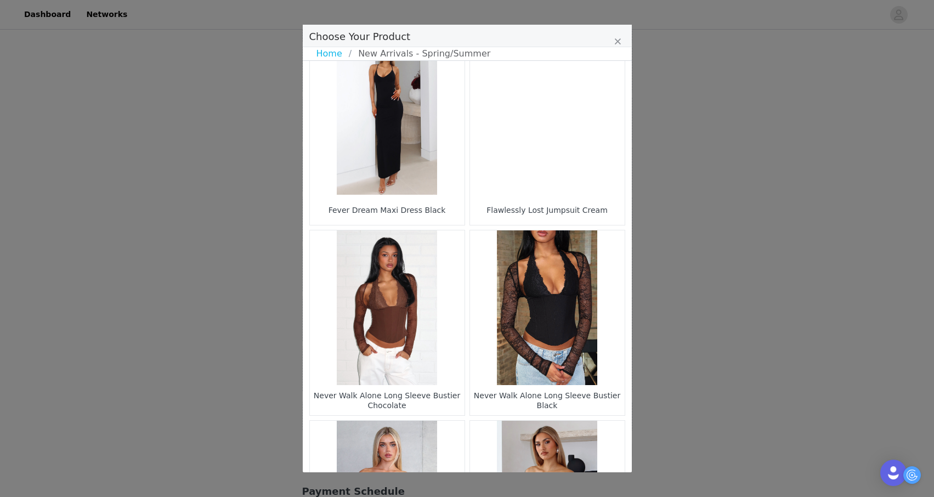
scroll to position [771, 0]
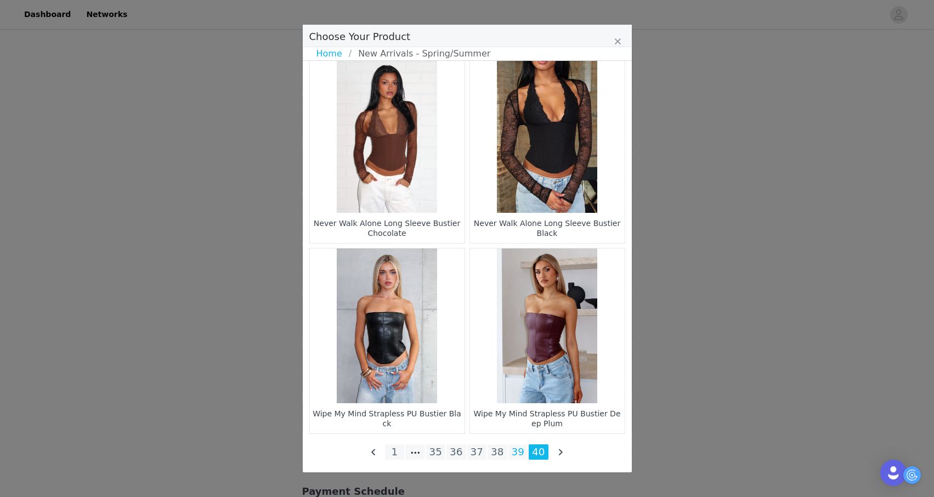
click at [511, 447] on li "39" at bounding box center [518, 451] width 20 height 15
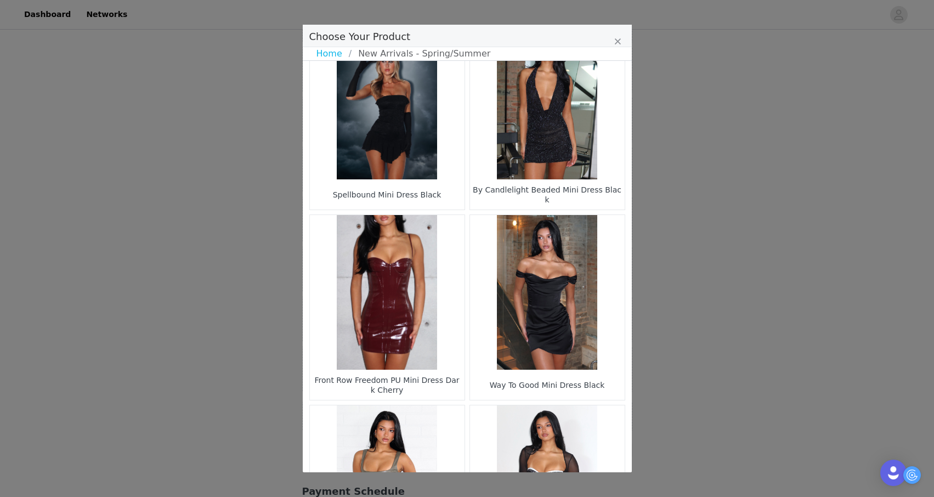
scroll to position [1532, 0]
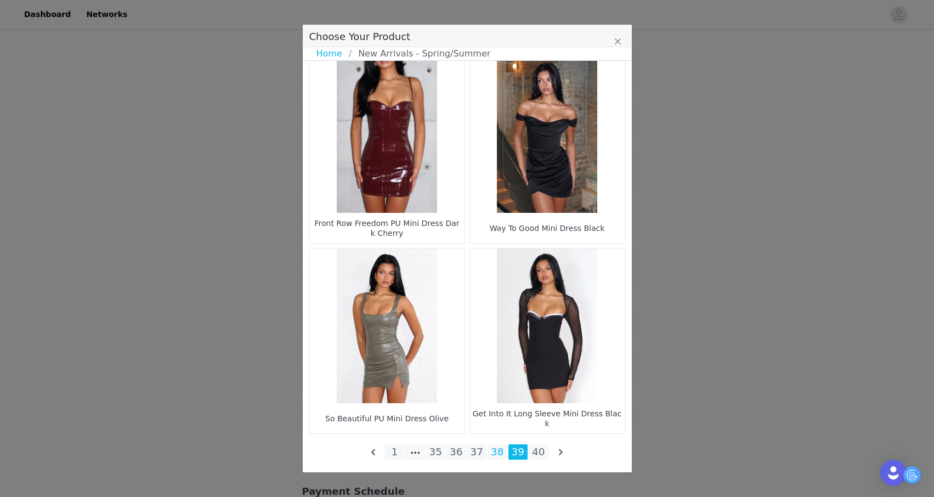
click at [497, 452] on li "38" at bounding box center [497, 451] width 20 height 15
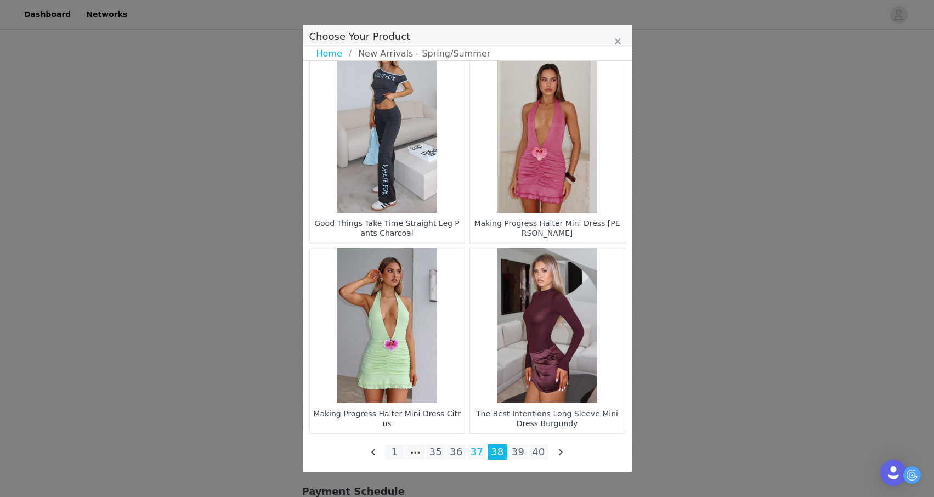
click at [479, 452] on li "37" at bounding box center [477, 451] width 20 height 15
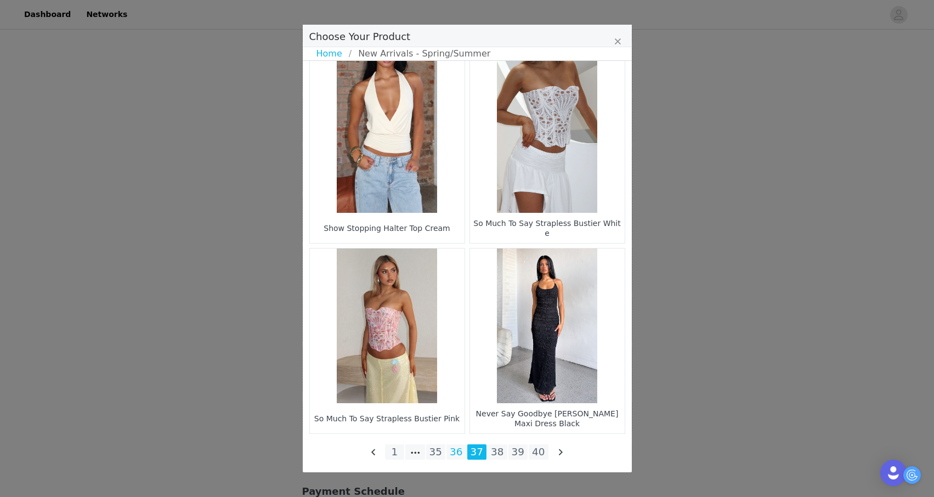
click at [450, 451] on li "36" at bounding box center [456, 451] width 20 height 15
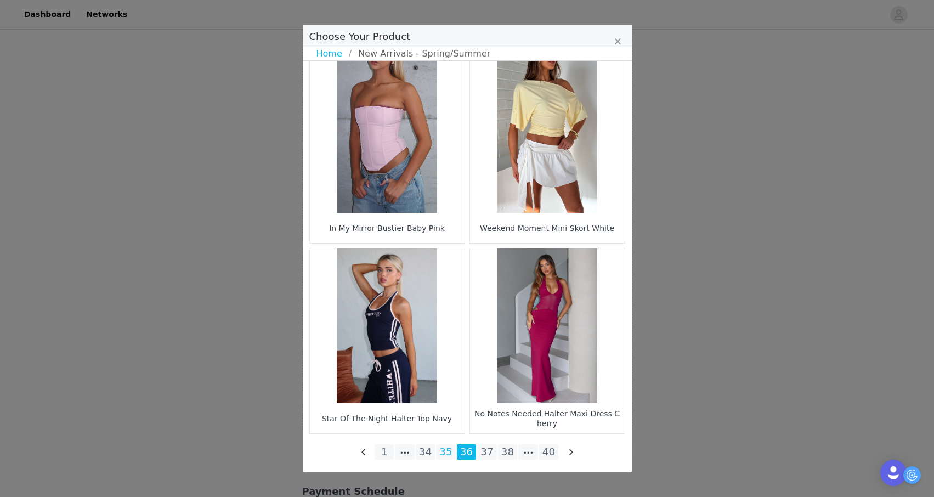
click at [447, 451] on li "35" at bounding box center [446, 451] width 20 height 15
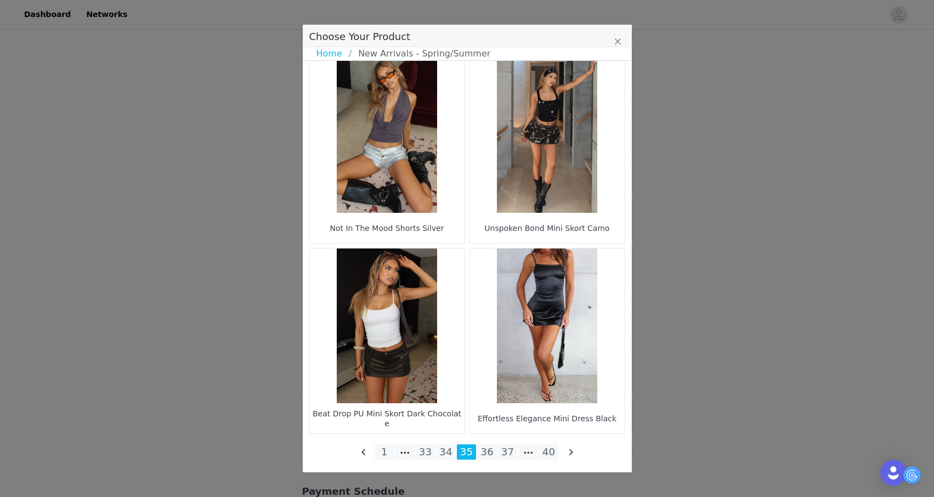
click at [444, 403] on div "Beat Drop PU Mini Skort Dark Chocolate" at bounding box center [387, 418] width 155 height 30
click at [406, 365] on figure "Choose Your Product" at bounding box center [387, 325] width 155 height 155
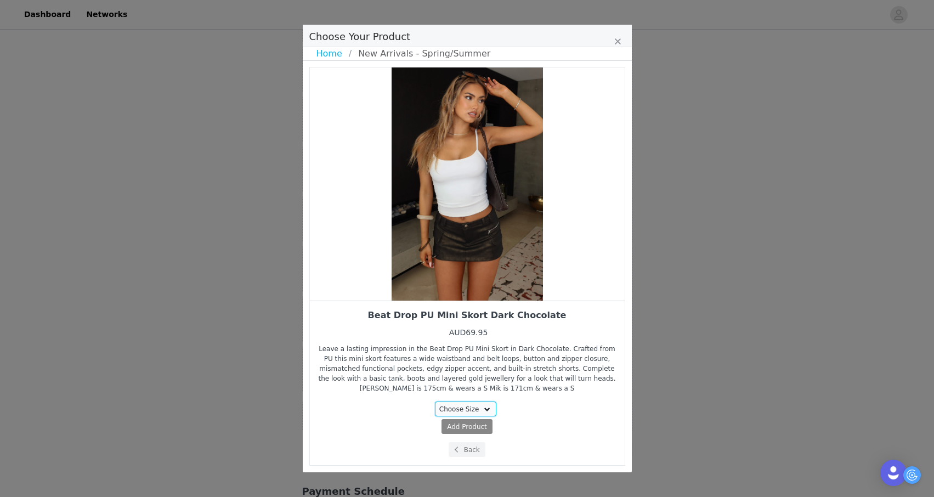
click at [457, 412] on select "Choose Size XXS XS S M L XL" at bounding box center [465, 408] width 61 height 15
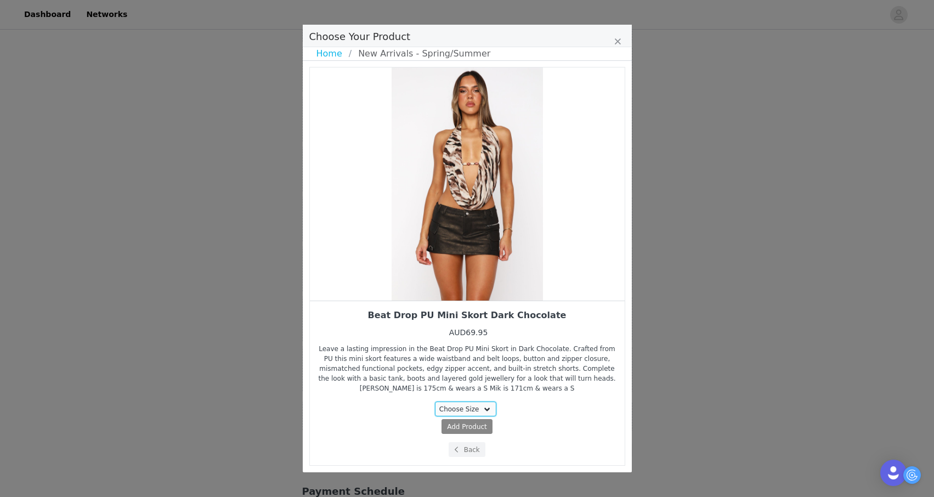
select select "28161867"
click at [435, 401] on select "Choose Size XXS XS S M L XL" at bounding box center [465, 408] width 61 height 15
click at [444, 425] on span "Add Product" at bounding box center [447, 427] width 40 height 10
select select "28161867"
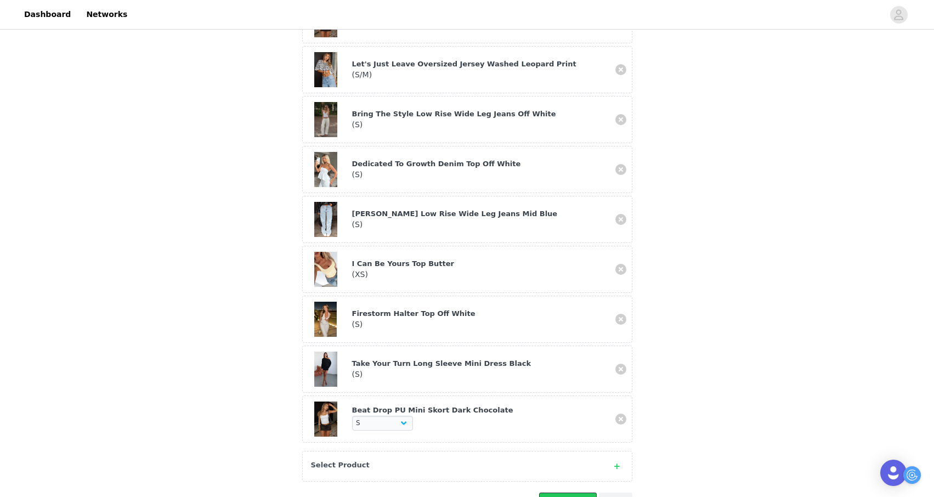
click at [551, 492] on button "Save Products" at bounding box center [568, 499] width 58 height 15
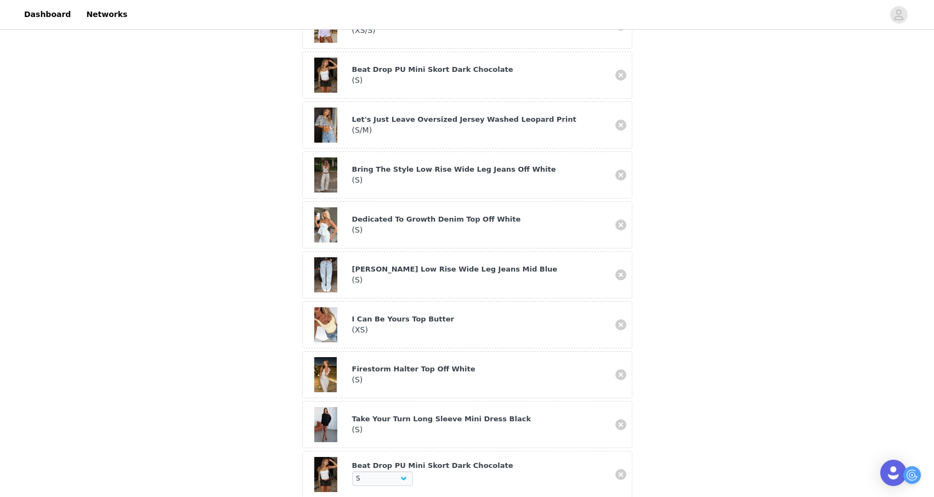
scroll to position [450, 0]
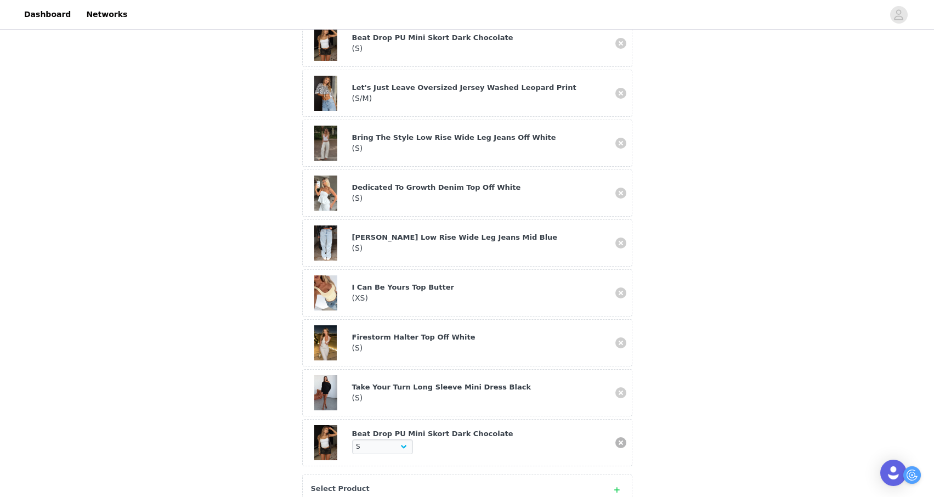
click at [619, 437] on link at bounding box center [620, 442] width 11 height 11
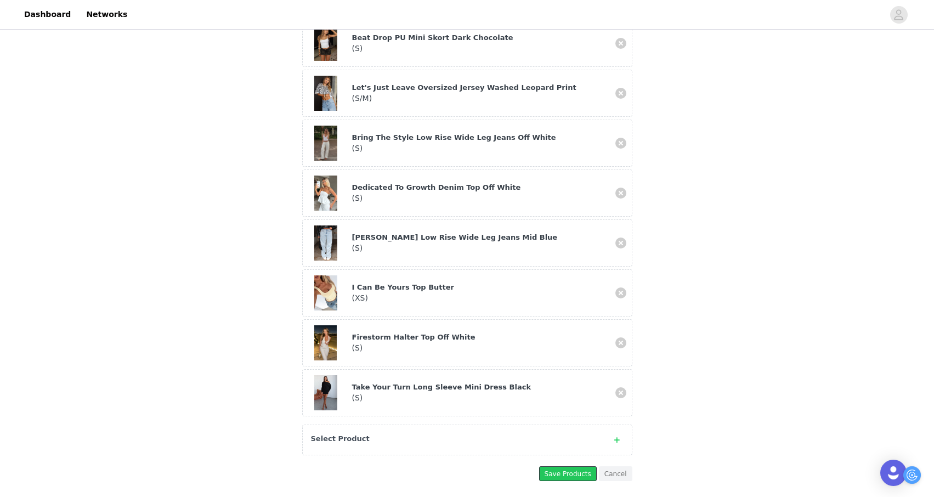
click at [573, 466] on button "Save Products" at bounding box center [568, 473] width 58 height 15
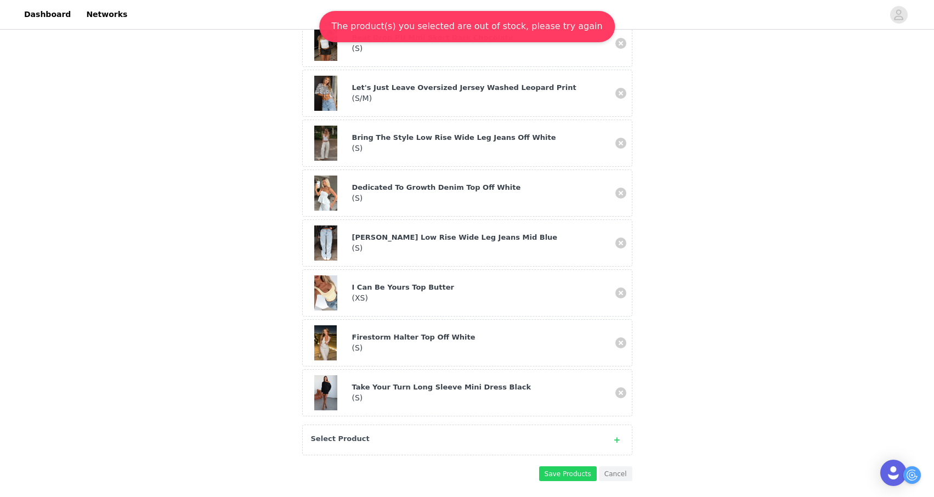
click at [553, 433] on div "Select Product" at bounding box center [456, 438] width 291 height 11
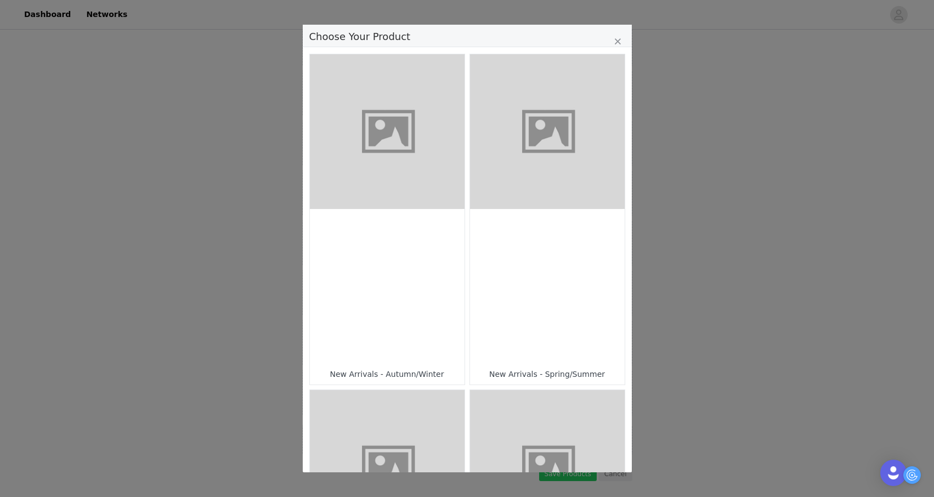
click at [551, 325] on div "Choose Your Product" at bounding box center [547, 286] width 155 height 155
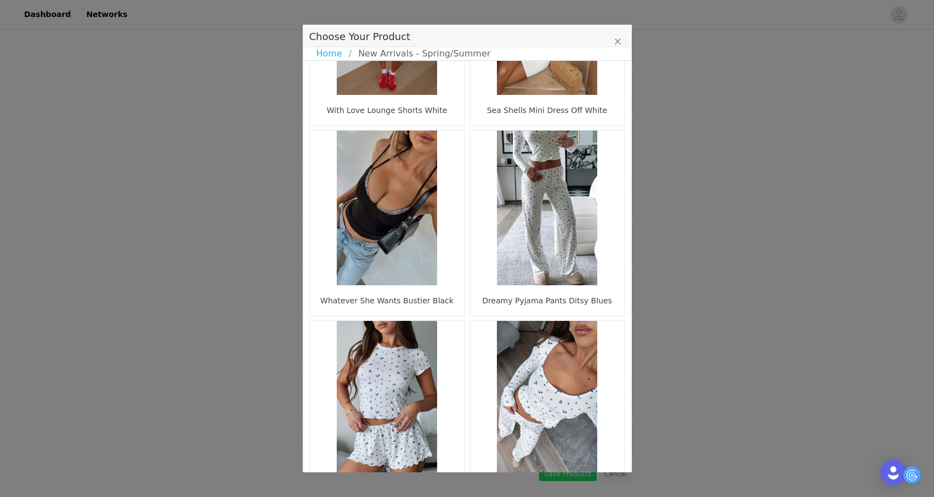
scroll to position [1532, 0]
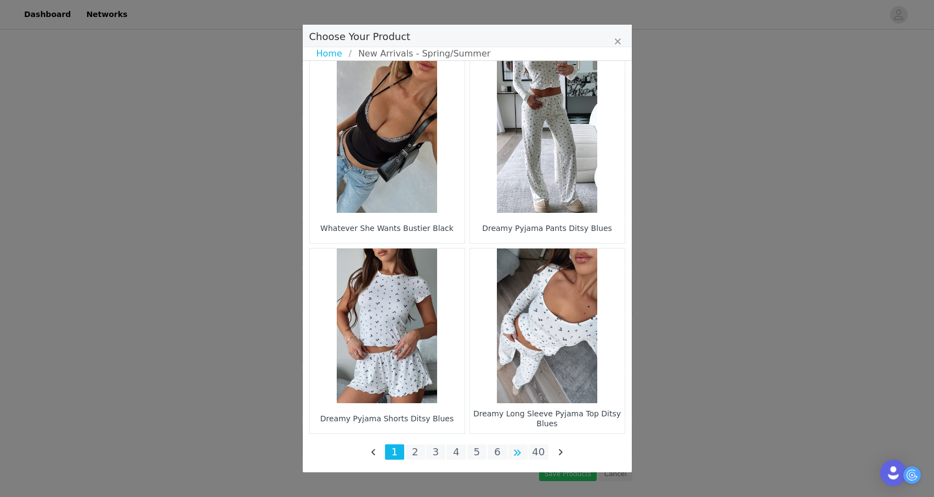
click at [518, 454] on li "Choose Your Product" at bounding box center [518, 451] width 20 height 15
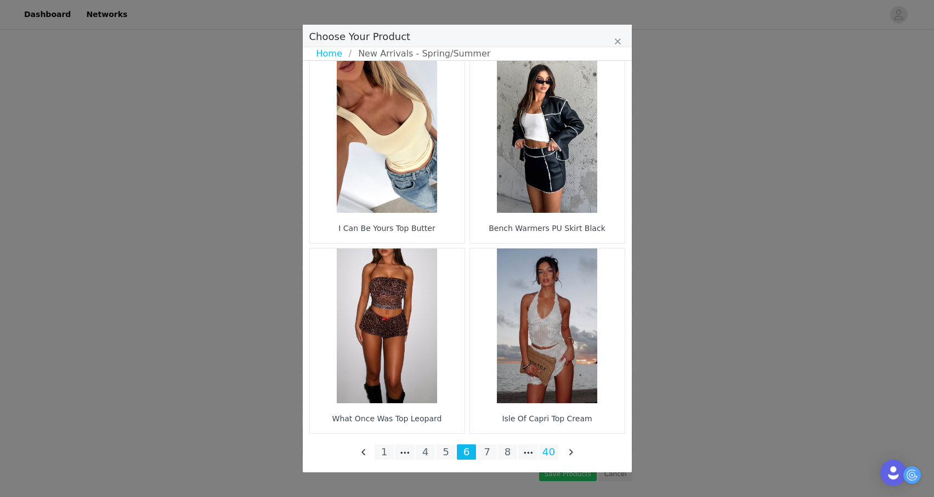
click at [543, 454] on li "40" at bounding box center [549, 451] width 20 height 15
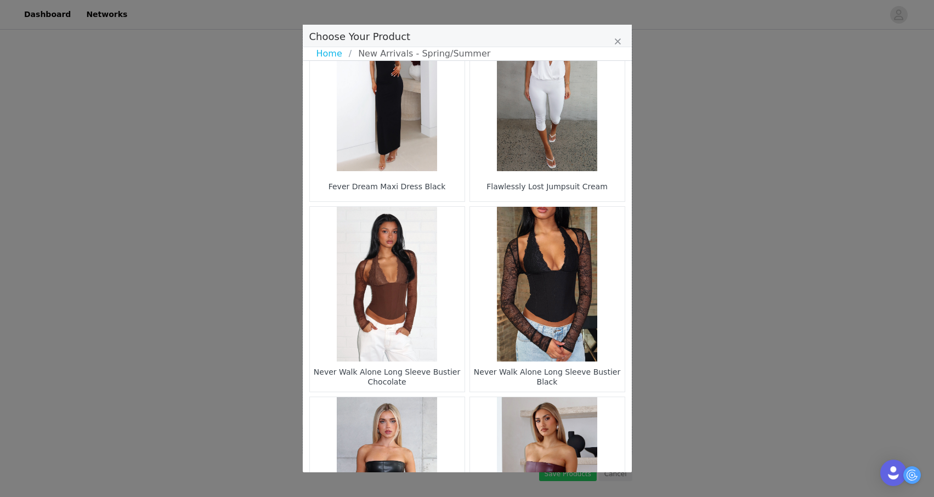
scroll to position [771, 0]
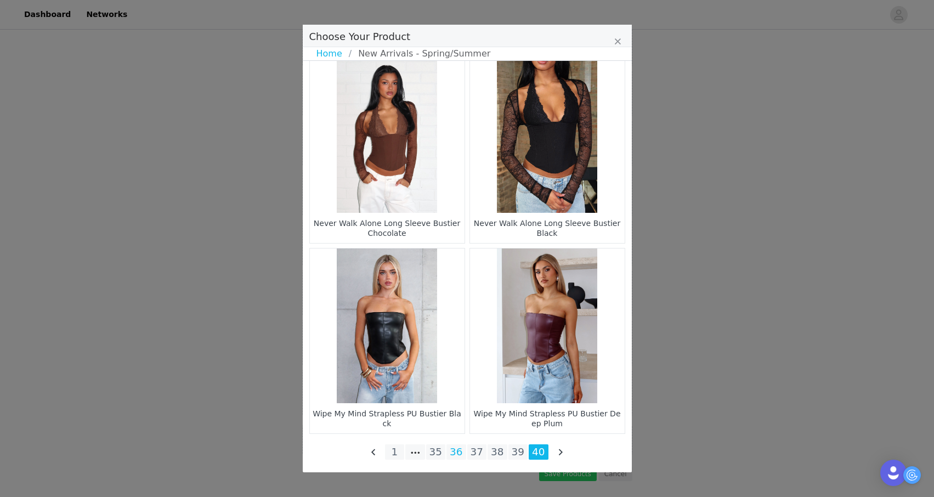
click at [454, 450] on li "36" at bounding box center [456, 451] width 20 height 15
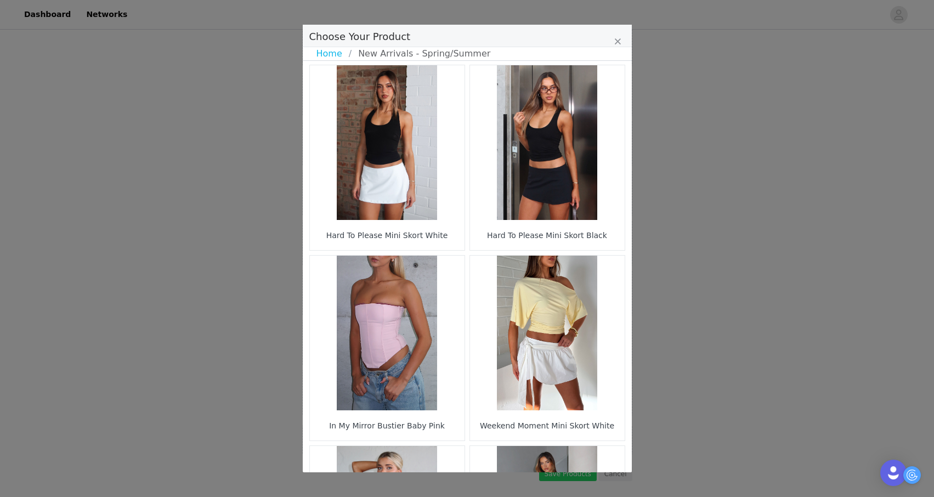
scroll to position [1532, 0]
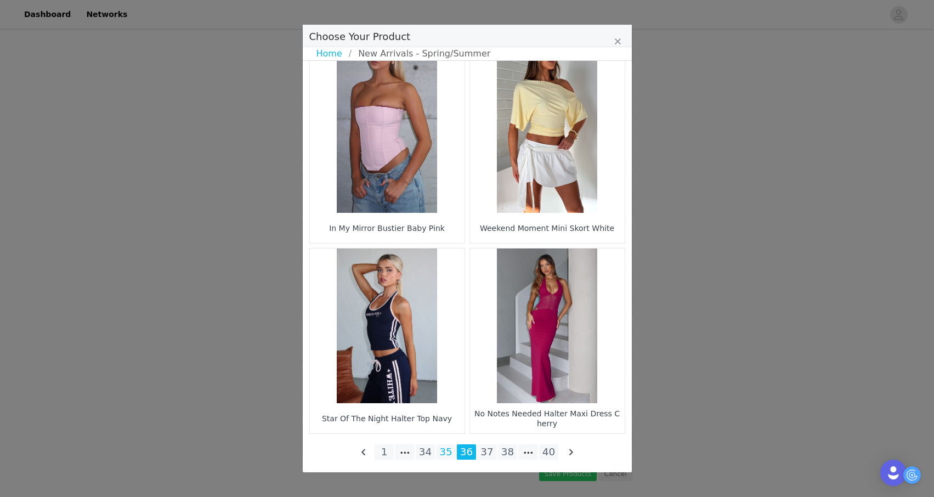
click at [443, 452] on li "35" at bounding box center [446, 451] width 20 height 15
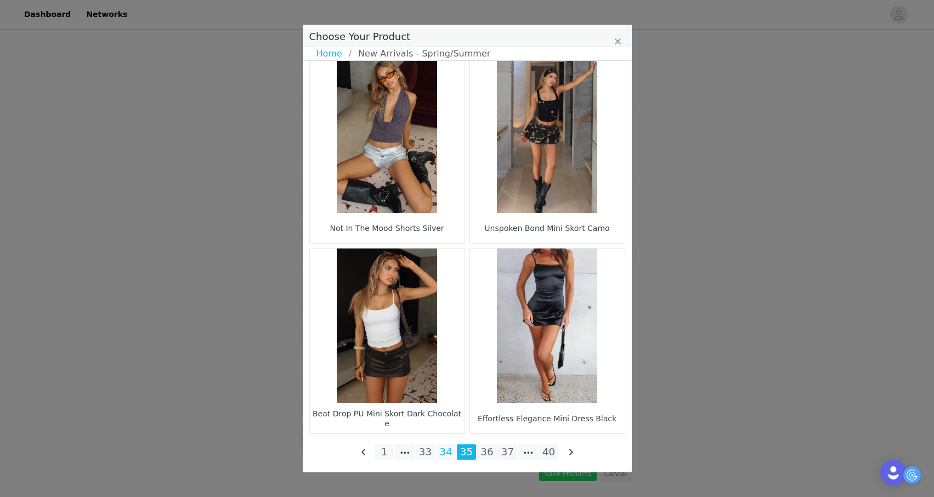
click at [447, 454] on li "34" at bounding box center [446, 451] width 20 height 15
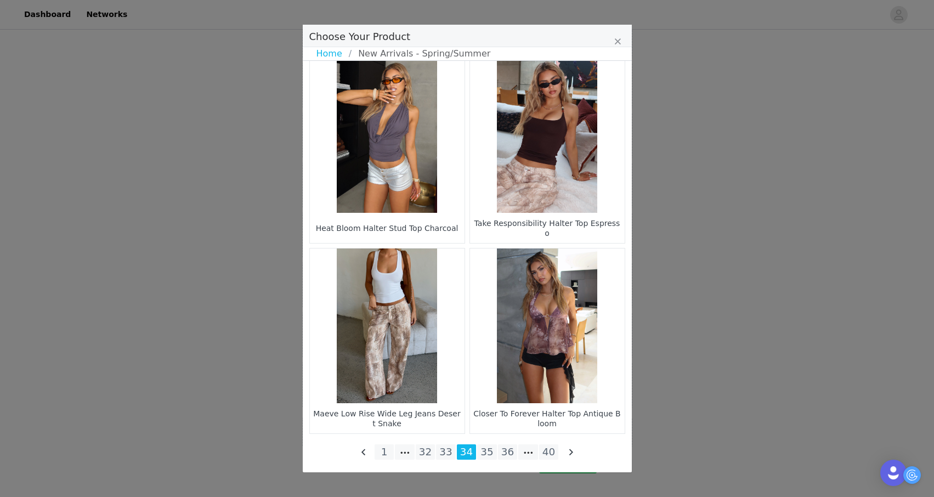
scroll to position [462, 0]
click at [444, 452] on li "33" at bounding box center [446, 451] width 20 height 15
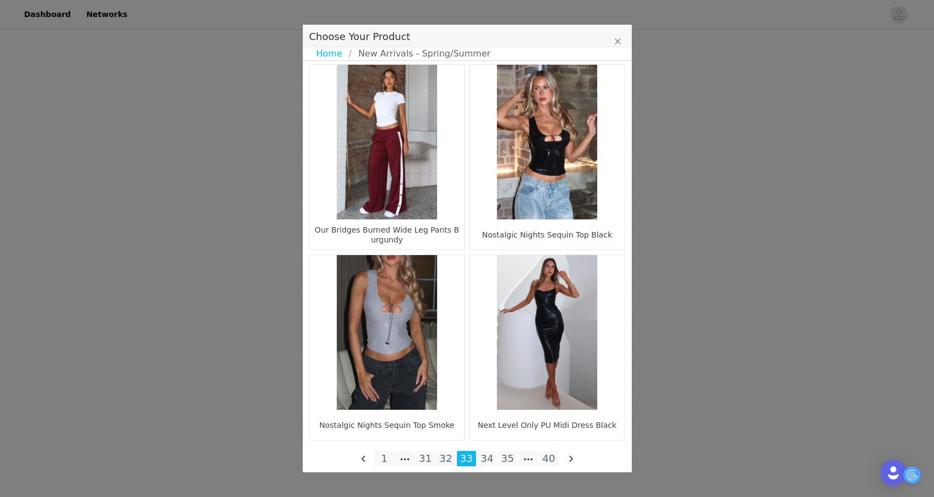
scroll to position [1532, 0]
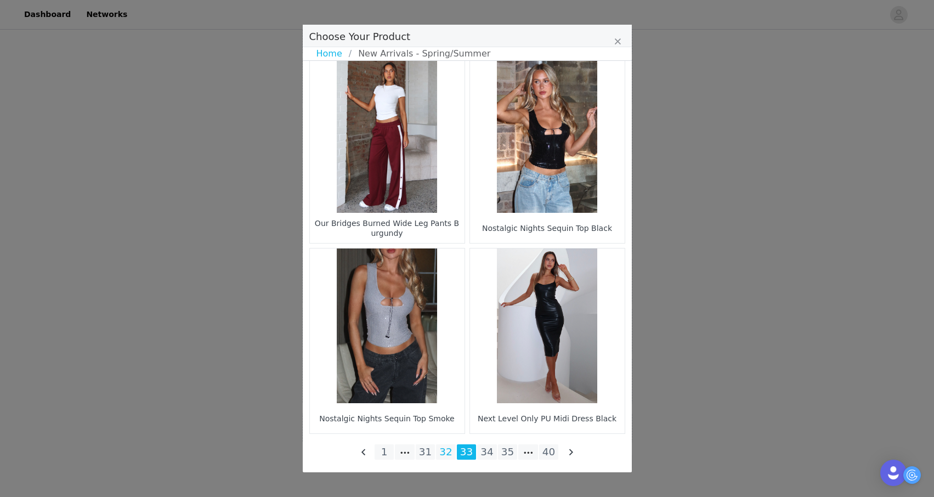
click at [450, 450] on li "32" at bounding box center [446, 451] width 20 height 15
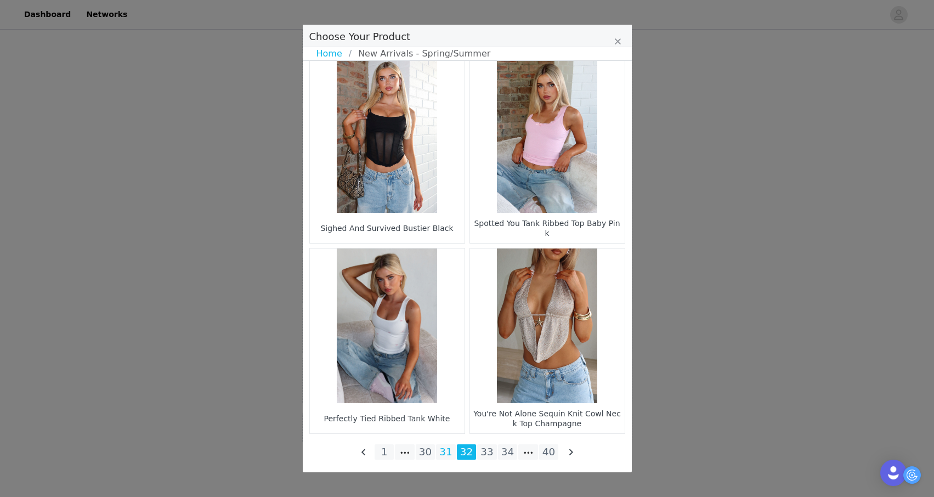
click at [443, 451] on li "31" at bounding box center [446, 451] width 20 height 15
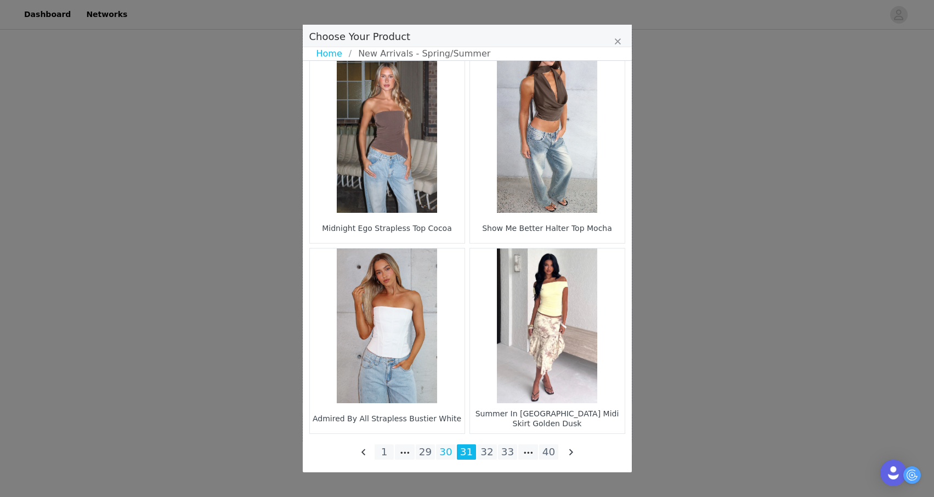
click at [449, 449] on li "30" at bounding box center [446, 451] width 20 height 15
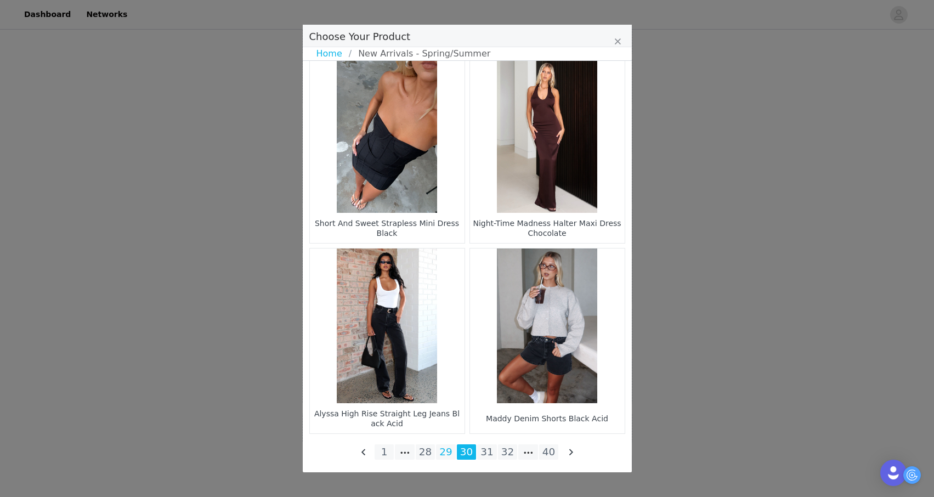
click at [444, 450] on li "29" at bounding box center [446, 451] width 20 height 15
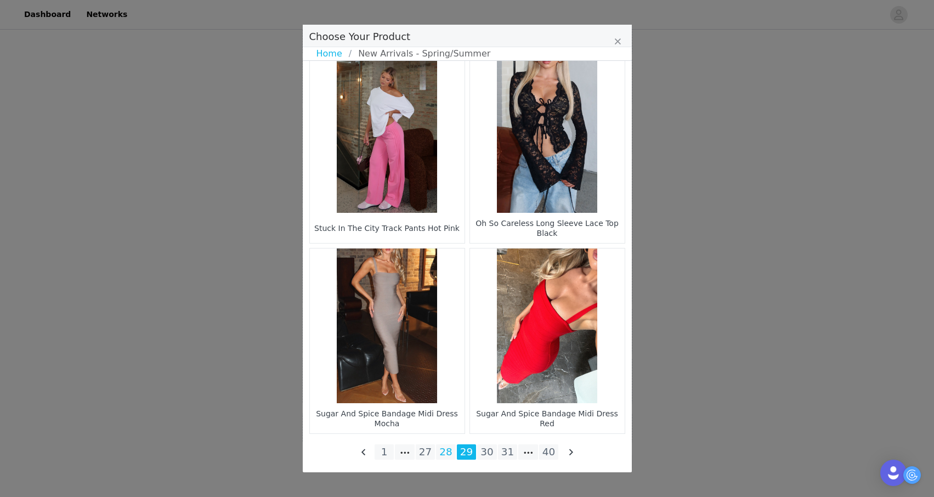
click at [444, 454] on li "28" at bounding box center [446, 451] width 20 height 15
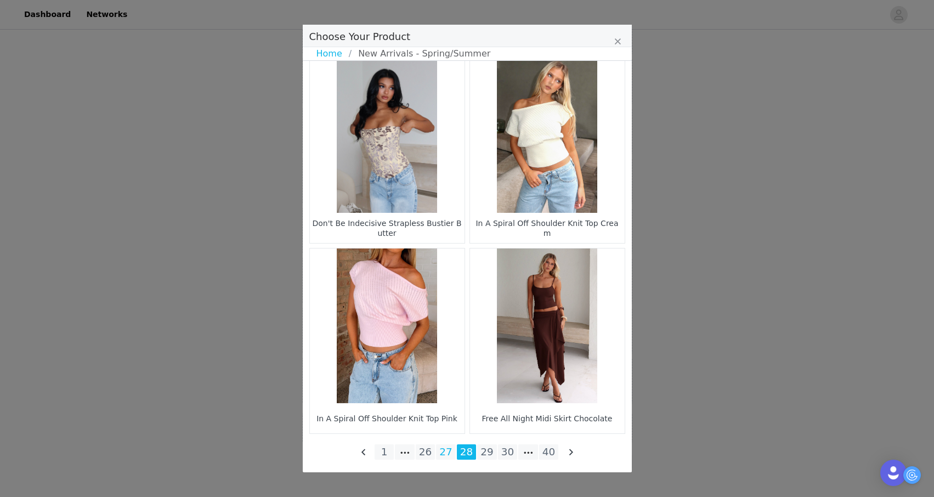
click at [441, 448] on li "27" at bounding box center [446, 451] width 20 height 15
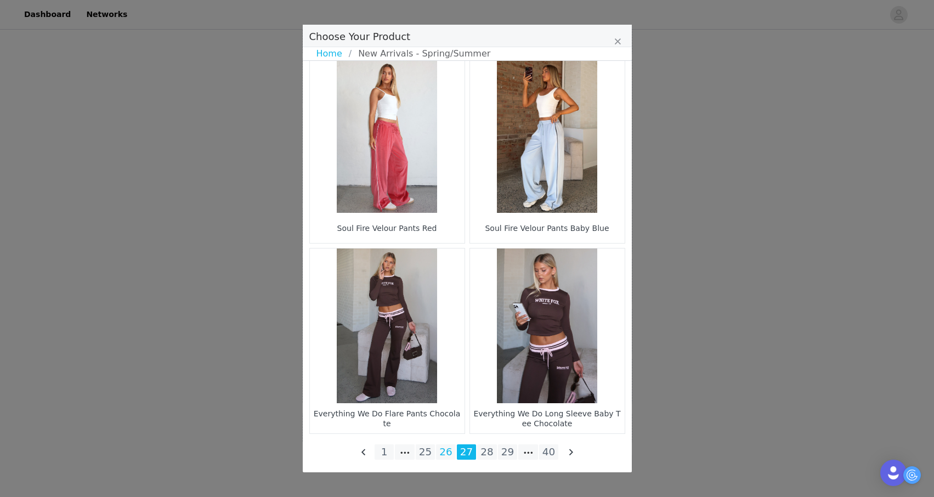
click at [447, 446] on li "26" at bounding box center [446, 451] width 20 height 15
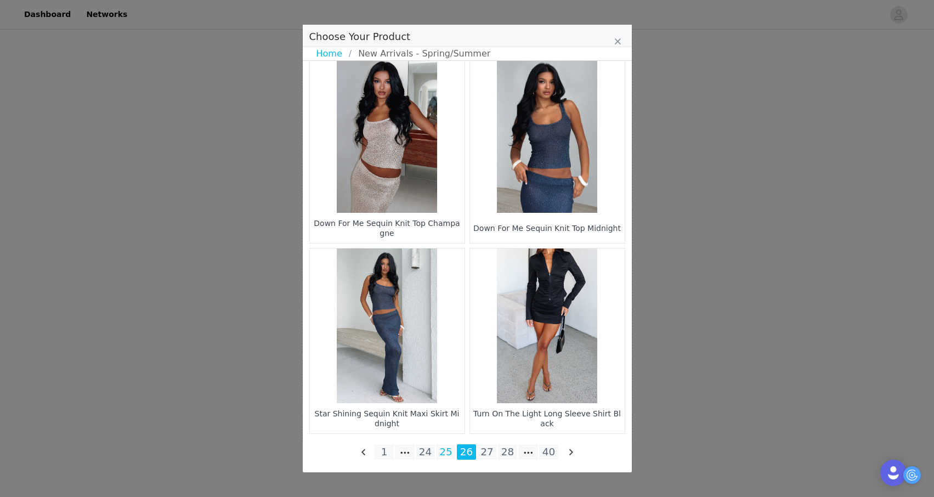
click at [444, 452] on li "25" at bounding box center [446, 451] width 20 height 15
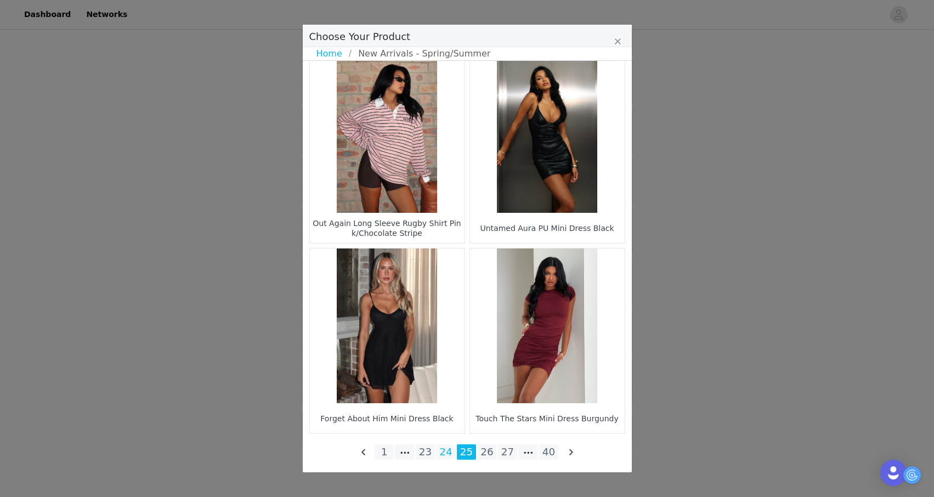
click at [441, 450] on li "24" at bounding box center [446, 451] width 20 height 15
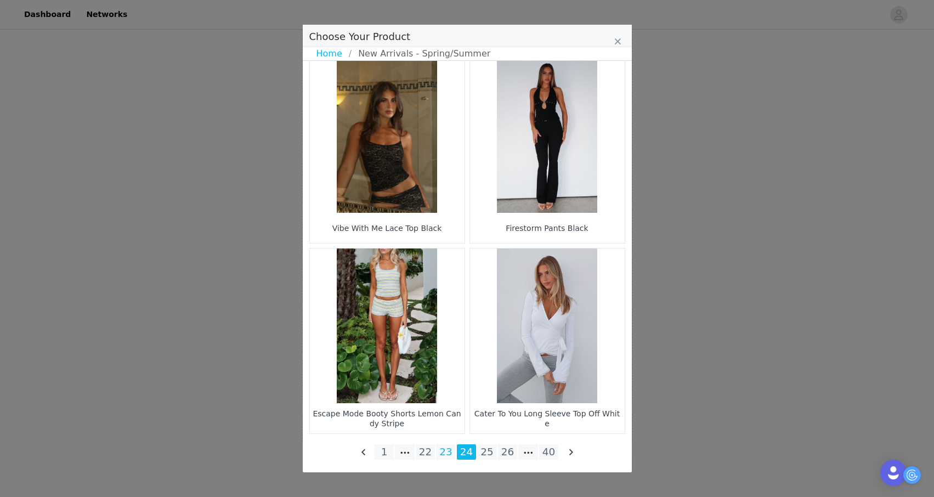
click at [443, 456] on li "23" at bounding box center [446, 451] width 20 height 15
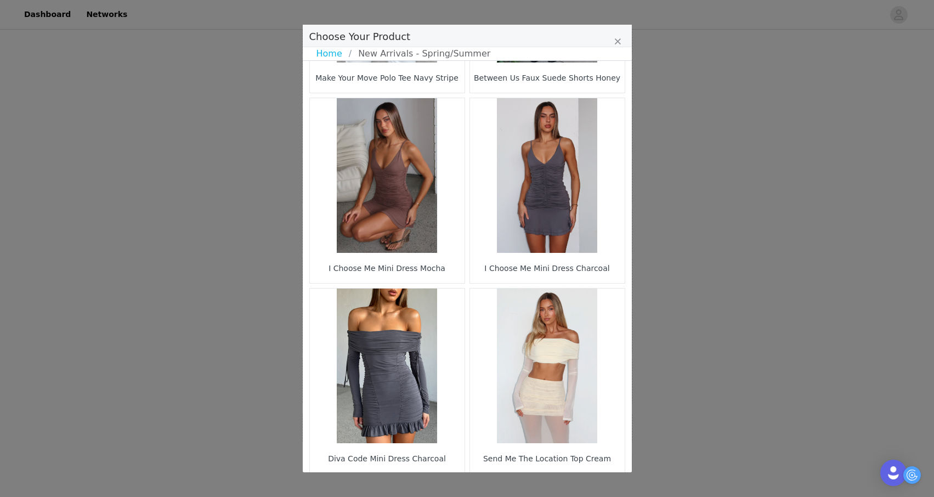
scroll to position [340, 0]
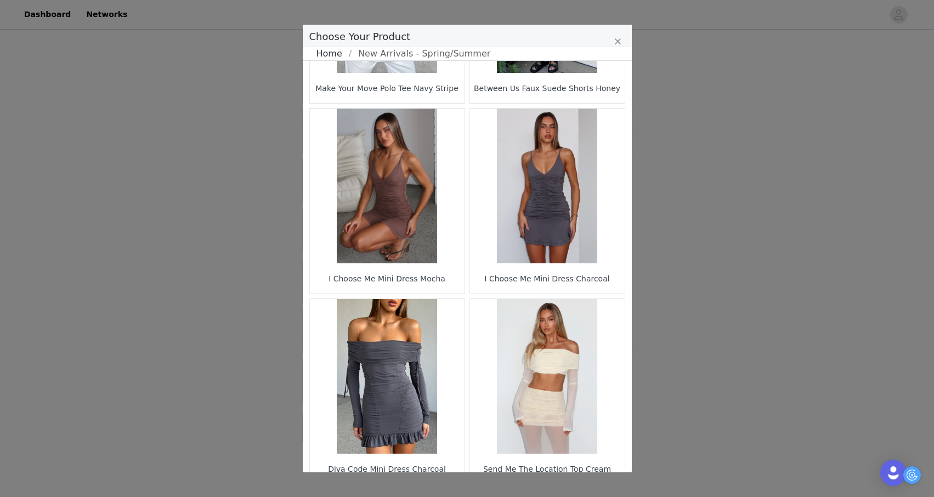
click at [323, 55] on link "Home" at bounding box center [332, 53] width 32 height 13
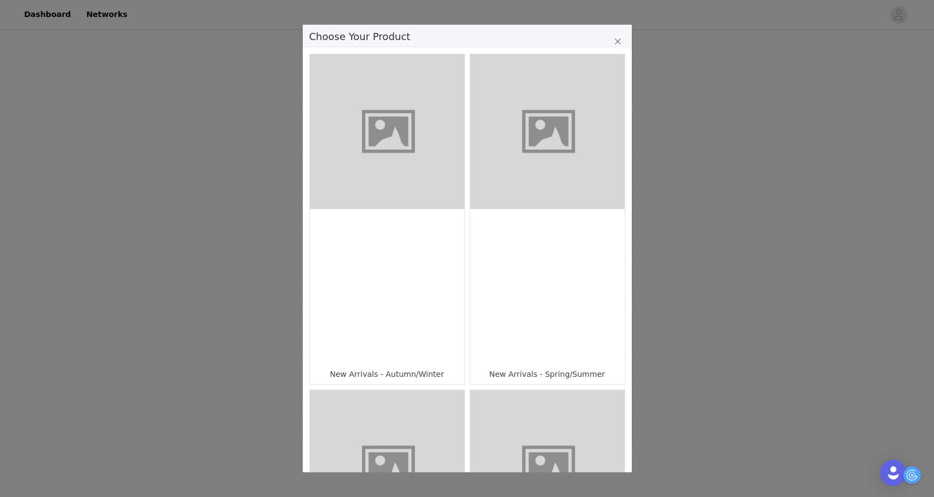
click at [396, 194] on figure "Choose Your Product" at bounding box center [387, 131] width 155 height 155
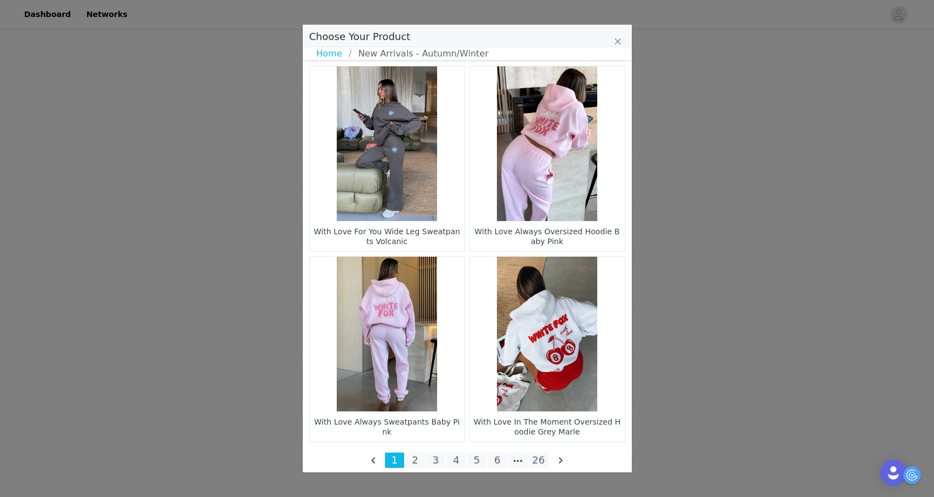
scroll to position [1532, 0]
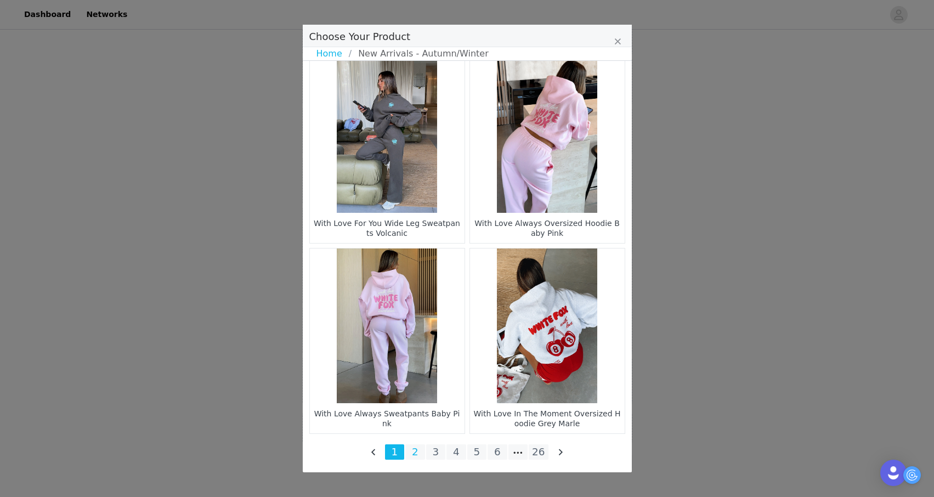
click at [415, 447] on li "2" at bounding box center [415, 451] width 20 height 15
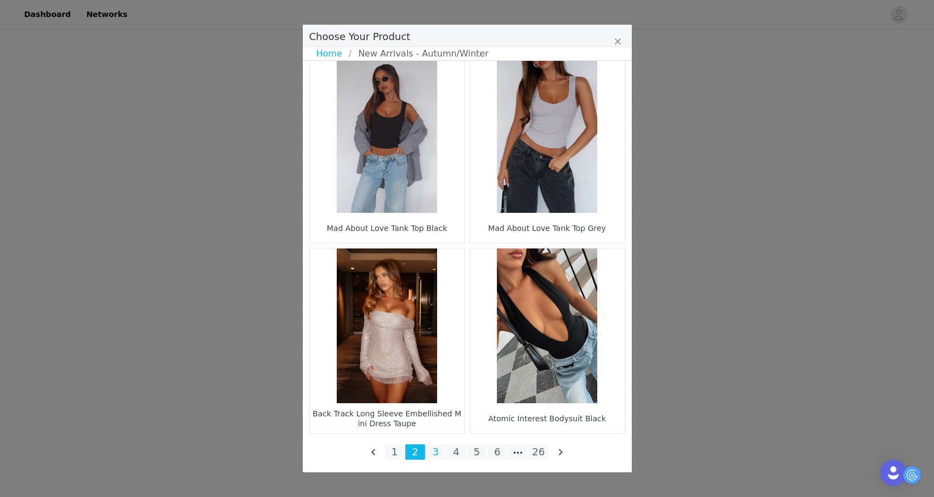
click at [433, 448] on li "3" at bounding box center [436, 451] width 20 height 15
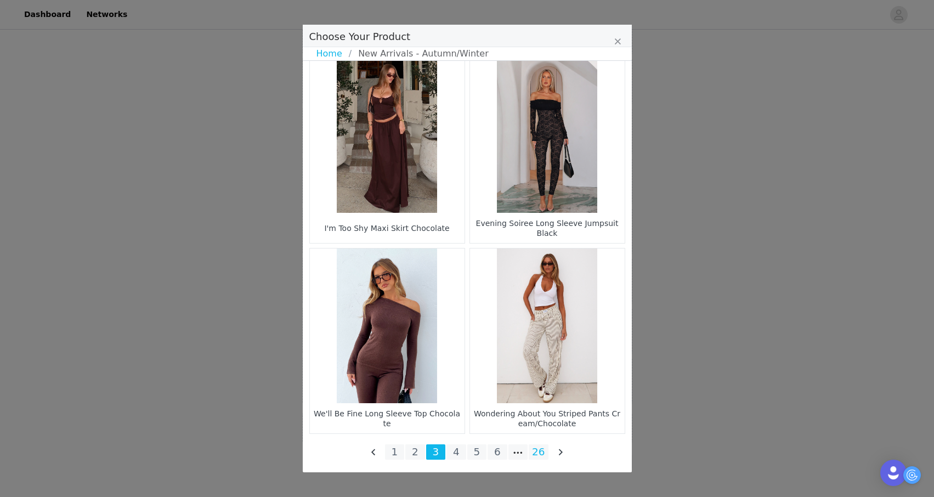
click at [535, 451] on li "26" at bounding box center [538, 451] width 20 height 15
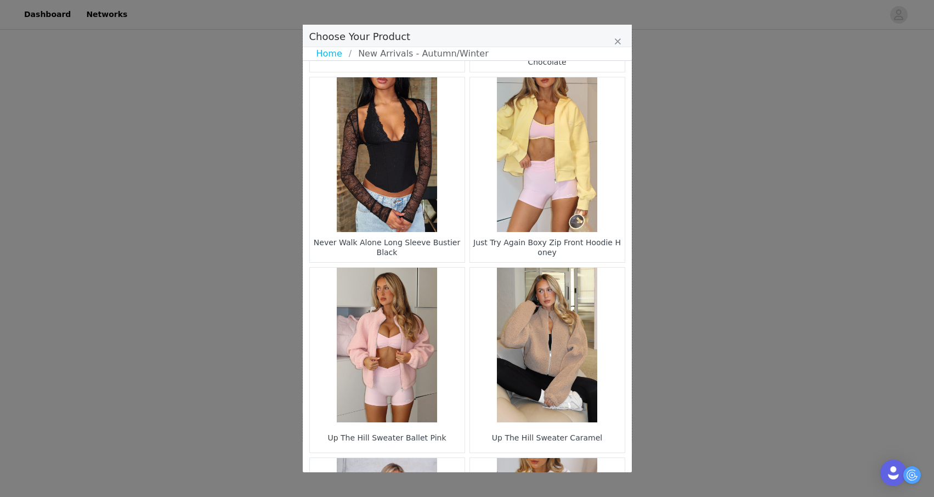
scroll to position [764, 0]
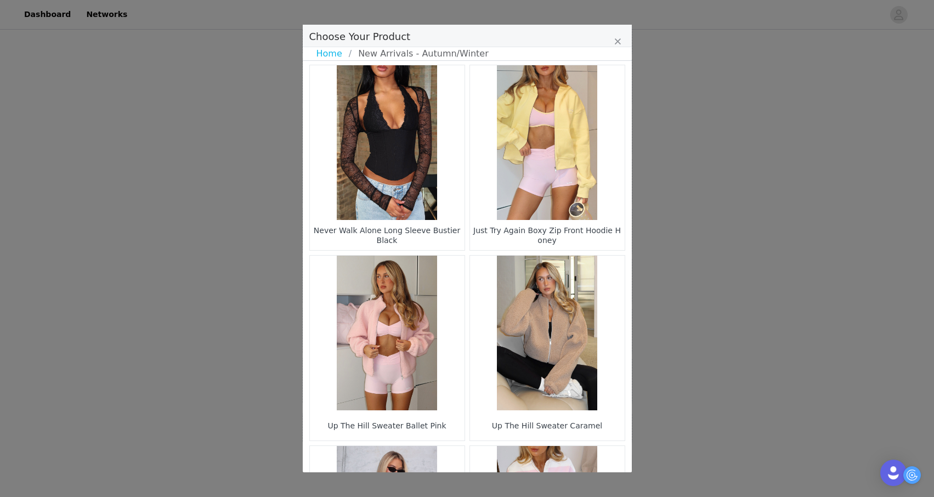
click at [450, 388] on figure "Choose Your Product" at bounding box center [387, 332] width 155 height 155
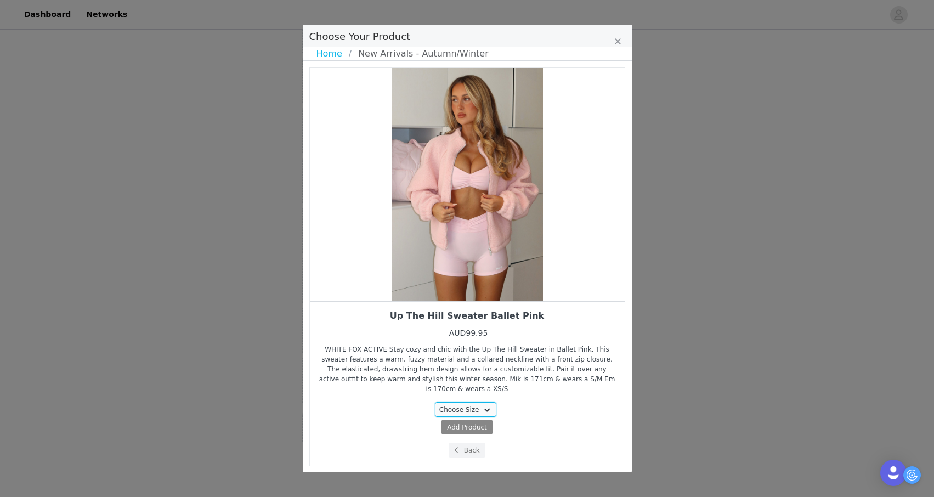
click at [459, 402] on select "Choose Size XXS/XS XS/S S/M M/L L/XL" at bounding box center [465, 409] width 61 height 15
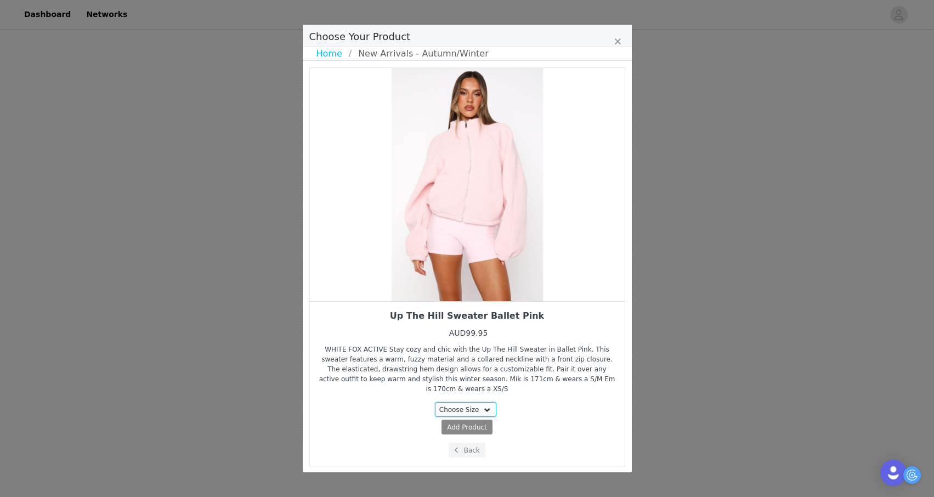
select select "27948548"
click at [435, 402] on select "Choose Size XXS/XS XS/S S/M M/L L/XL" at bounding box center [465, 409] width 61 height 15
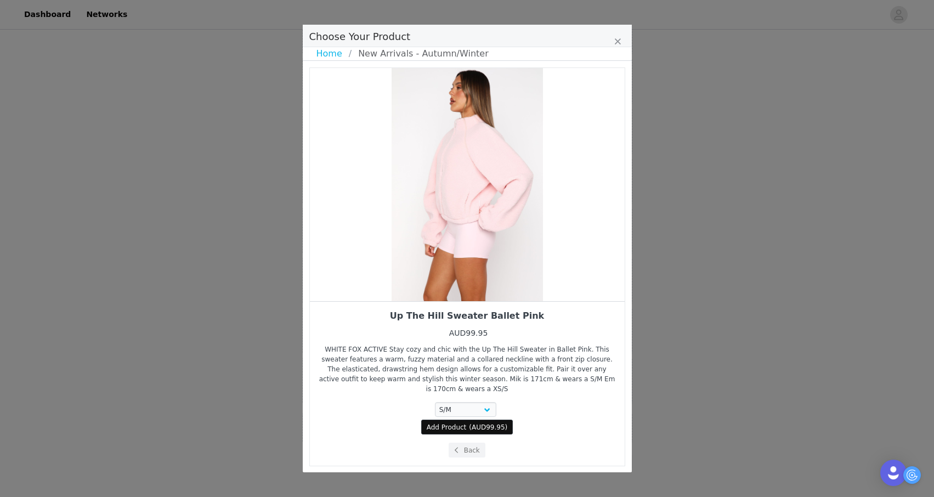
click at [463, 422] on span "Add Product" at bounding box center [447, 427] width 40 height 10
select select "27948548"
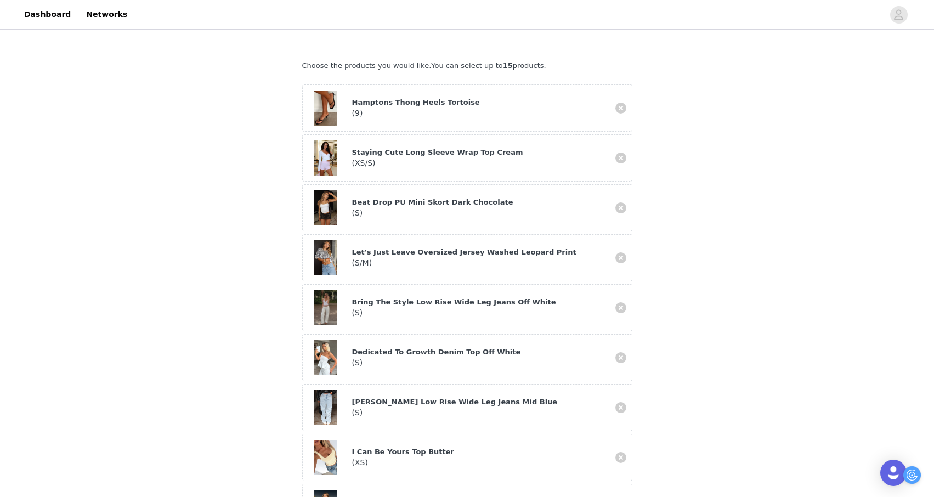
scroll to position [281, 0]
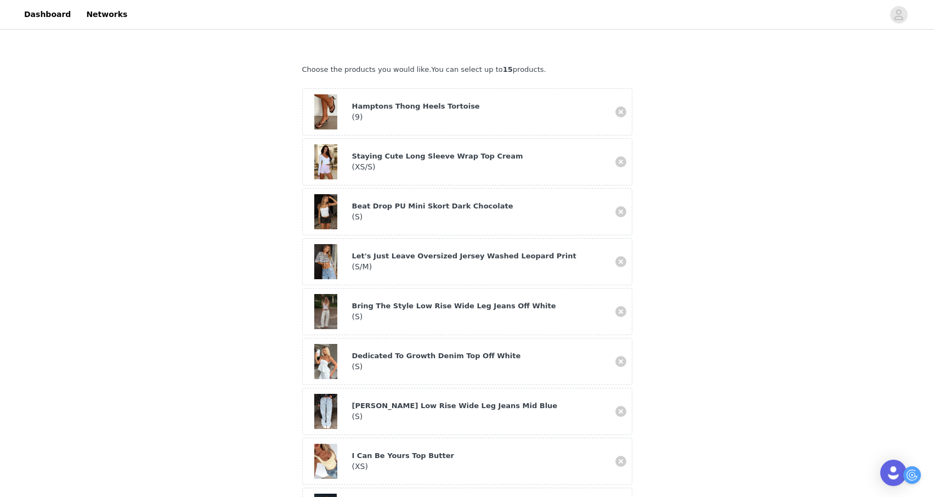
click at [515, 201] on div "Beat Drop PU Mini Skort Dark Chocolate ( S )" at bounding box center [479, 212] width 254 height 22
click at [429, 201] on div "Beat Drop PU Mini Skort Dark Chocolate" at bounding box center [479, 206] width 254 height 11
click at [615, 206] on link at bounding box center [620, 211] width 11 height 11
select select "27948548"
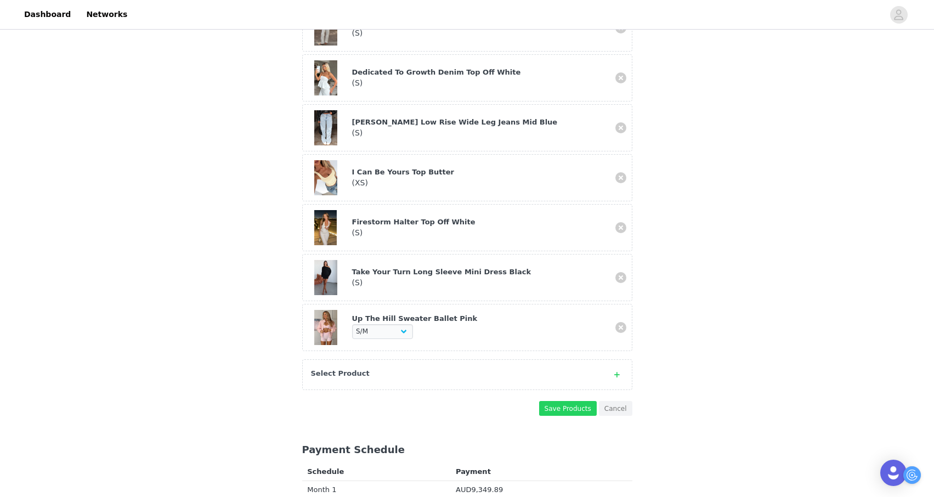
scroll to position [635, 0]
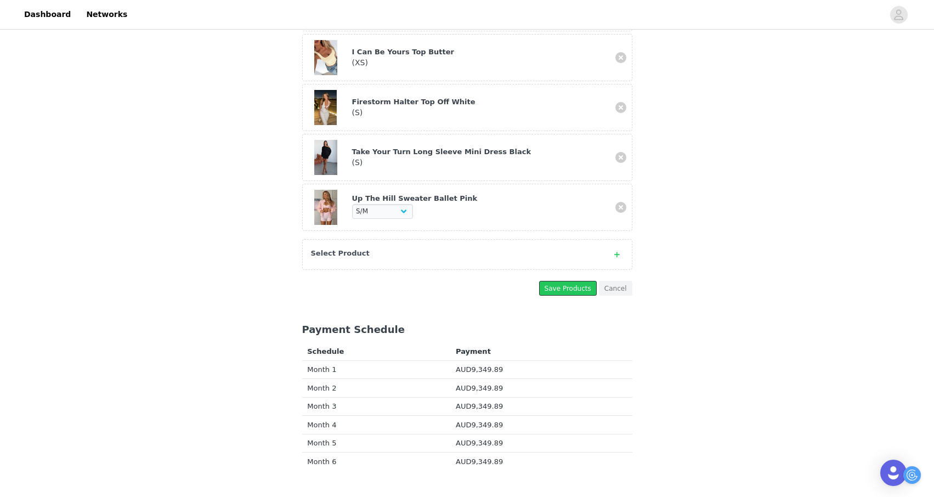
click at [566, 281] on button "Save Products" at bounding box center [568, 288] width 58 height 15
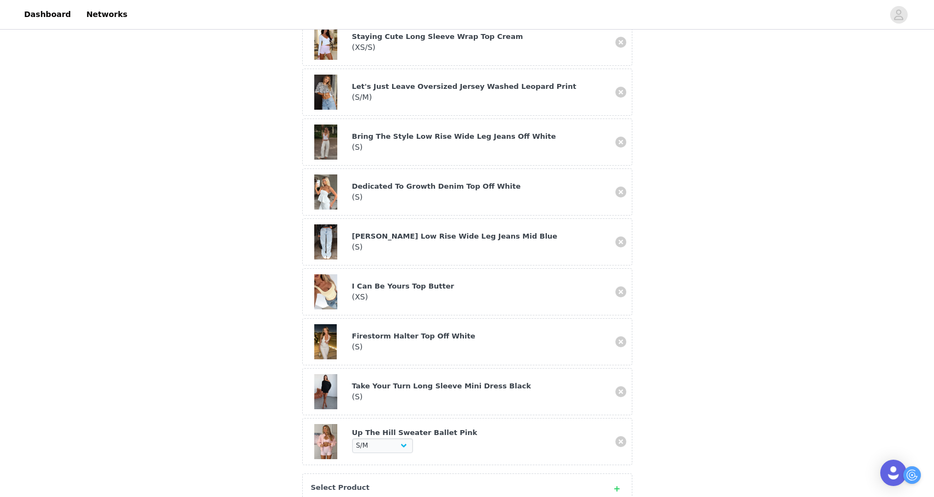
scroll to position [398, 0]
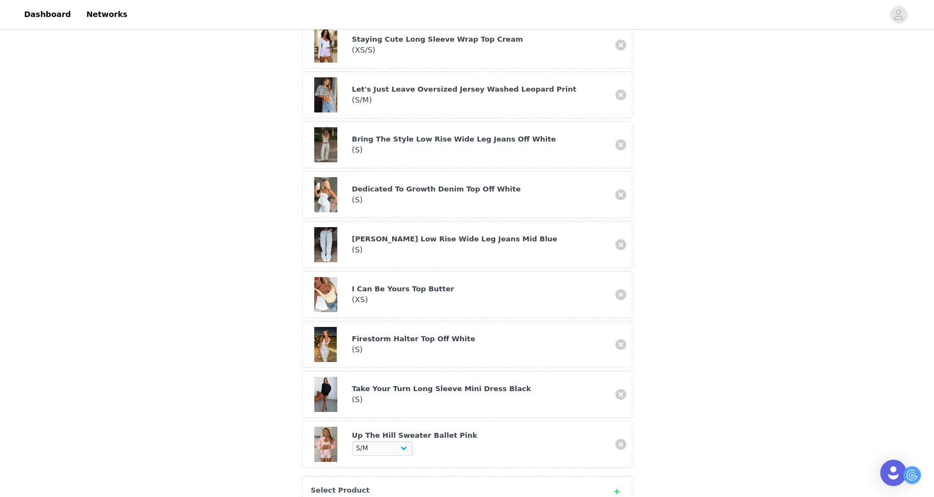
click at [484, 476] on div "Select Product" at bounding box center [467, 491] width 330 height 31
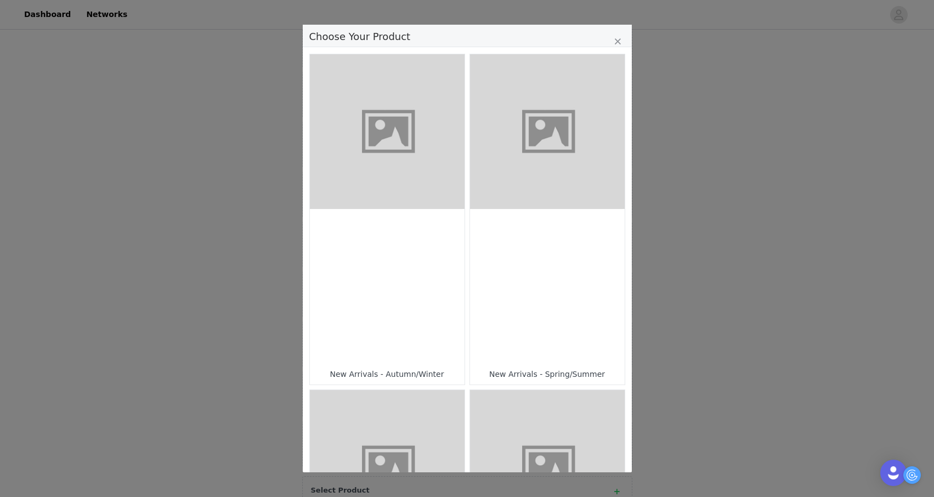
click at [509, 292] on div "Choose Your Product" at bounding box center [547, 286] width 155 height 155
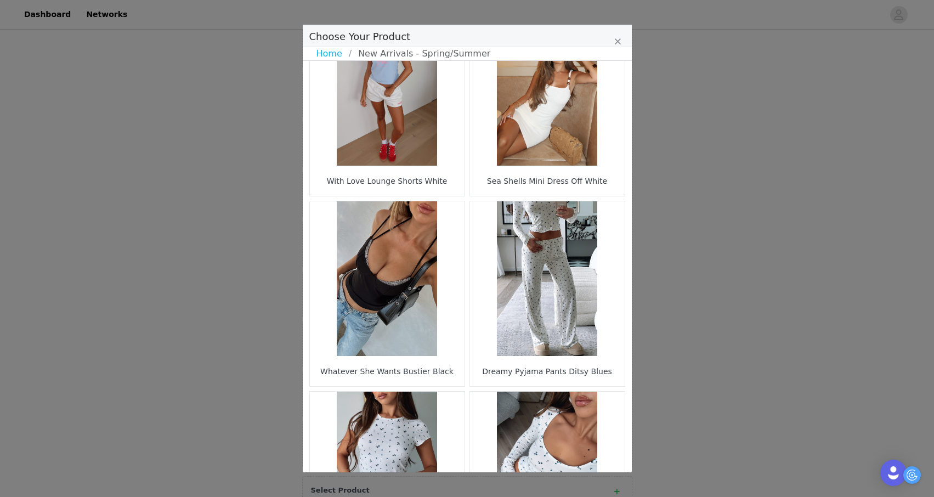
scroll to position [1532, 0]
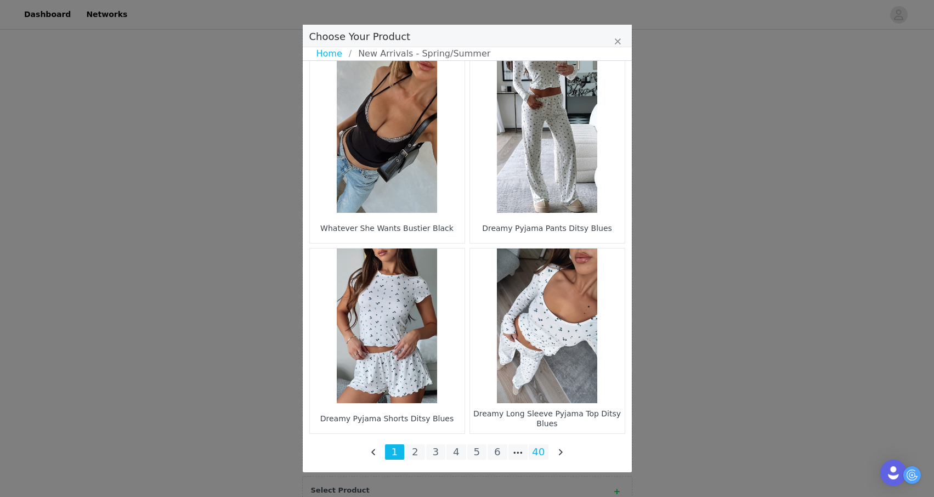
click at [537, 455] on li "40" at bounding box center [538, 451] width 20 height 15
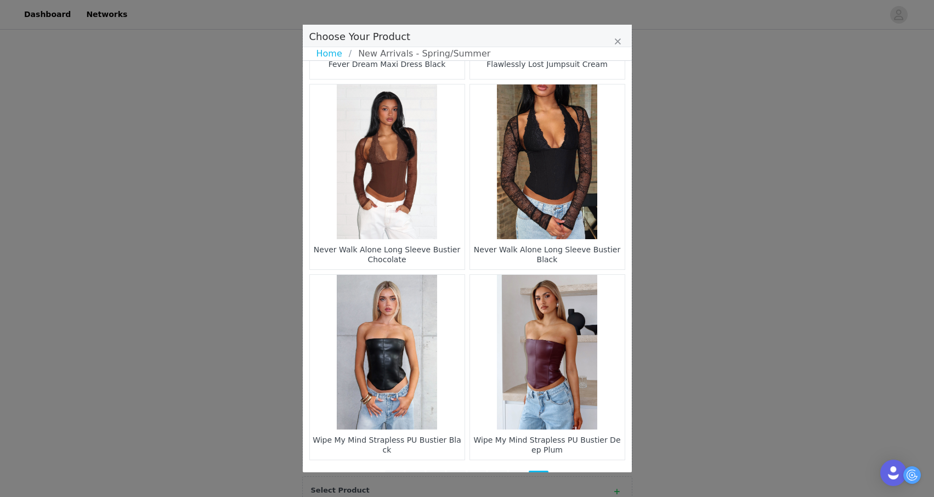
scroll to position [771, 0]
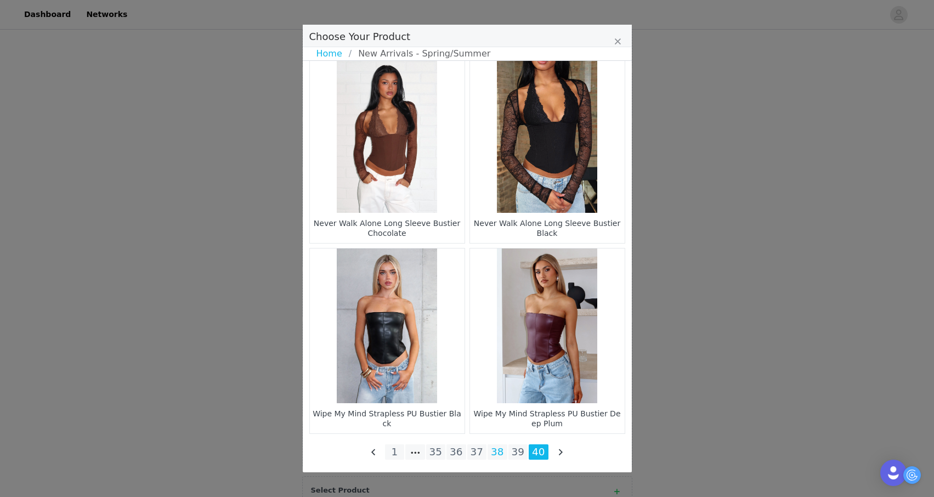
click at [493, 452] on li "38" at bounding box center [497, 451] width 20 height 15
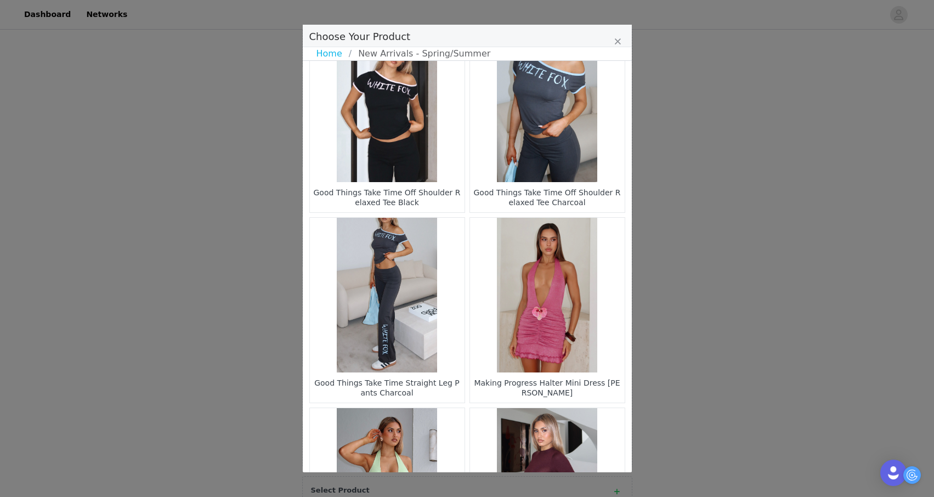
scroll to position [1532, 0]
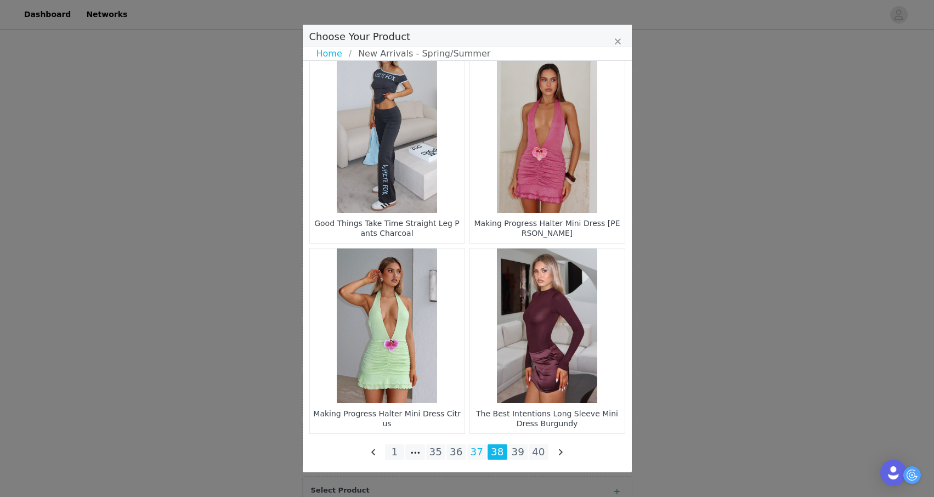
click at [472, 453] on li "37" at bounding box center [477, 451] width 20 height 15
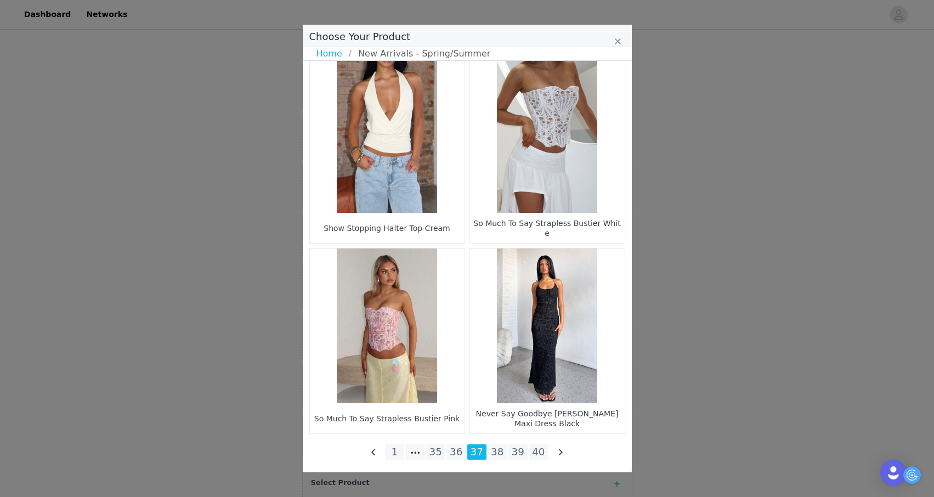
scroll to position [407, 0]
click at [449, 451] on li "36" at bounding box center [456, 451] width 20 height 15
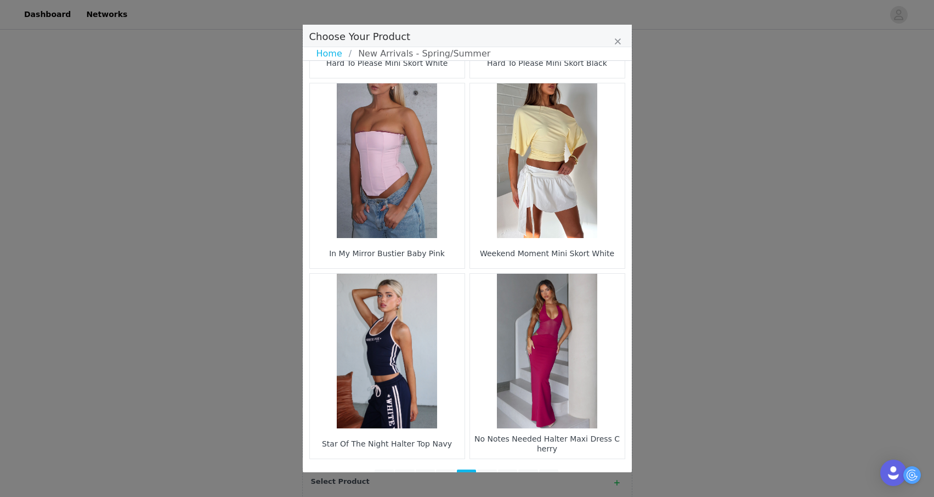
scroll to position [1532, 0]
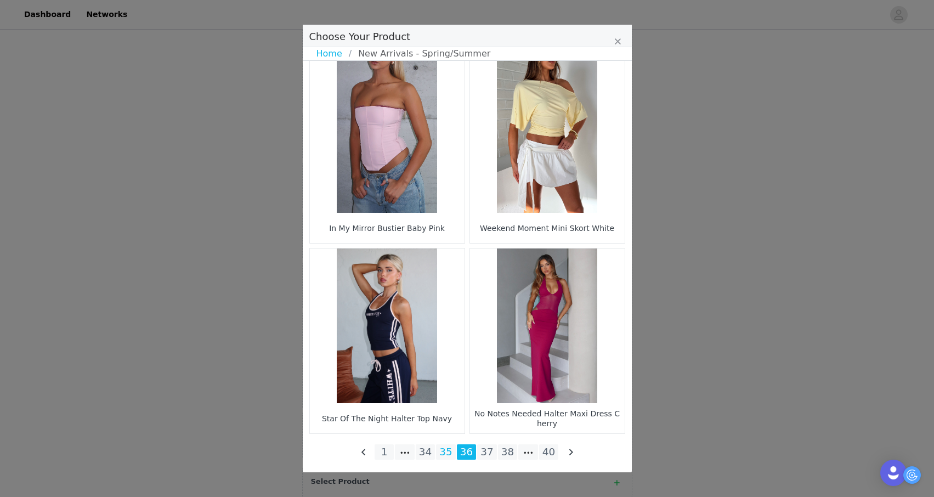
click at [445, 447] on li "35" at bounding box center [446, 451] width 20 height 15
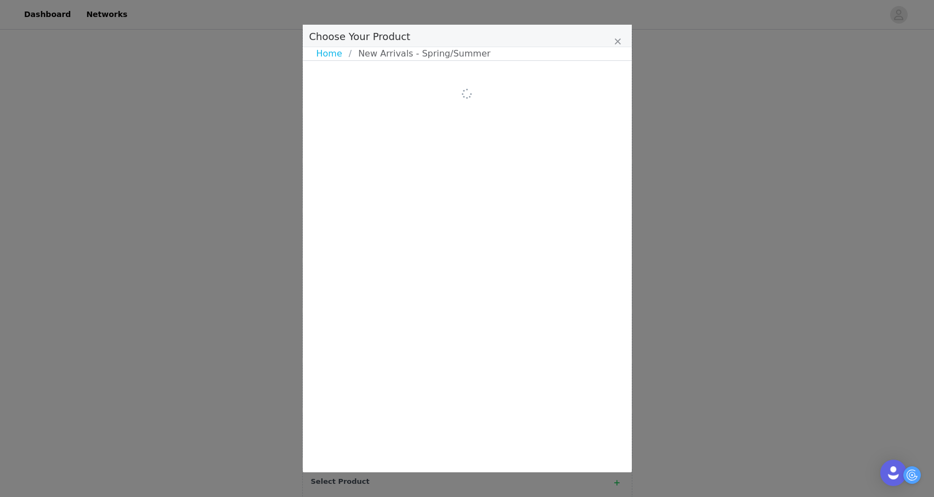
scroll to position [0, 0]
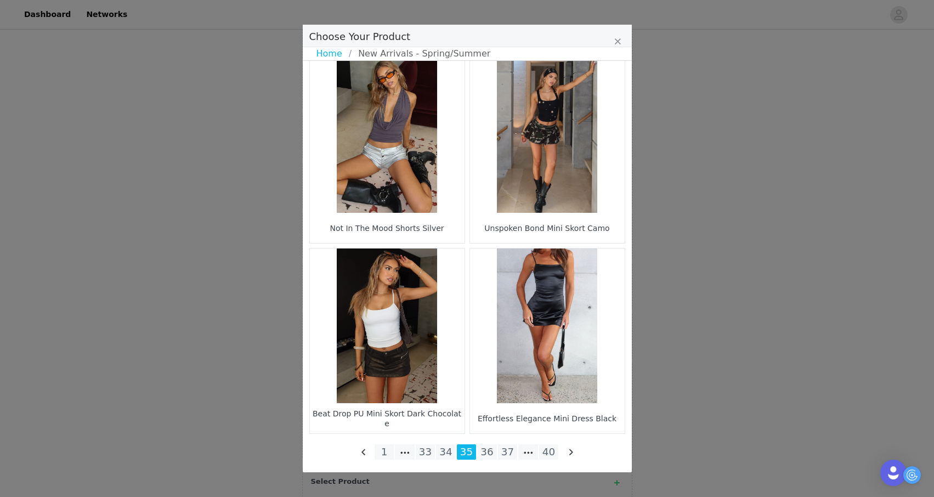
click at [434, 363] on figure "Choose Your Product" at bounding box center [387, 325] width 155 height 155
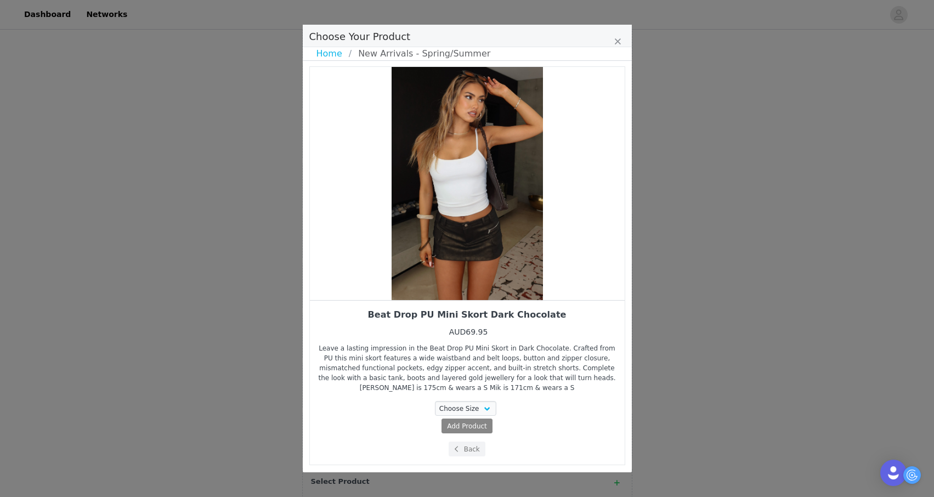
scroll to position [1, 0]
click at [447, 398] on div "Beat Drop PU Mini Skort Dark Chocolate AUD69.95 Leave a lasting impression in t…" at bounding box center [467, 382] width 298 height 147
click at [448, 406] on select "Choose Size XXS XS S M L XL" at bounding box center [465, 408] width 61 height 15
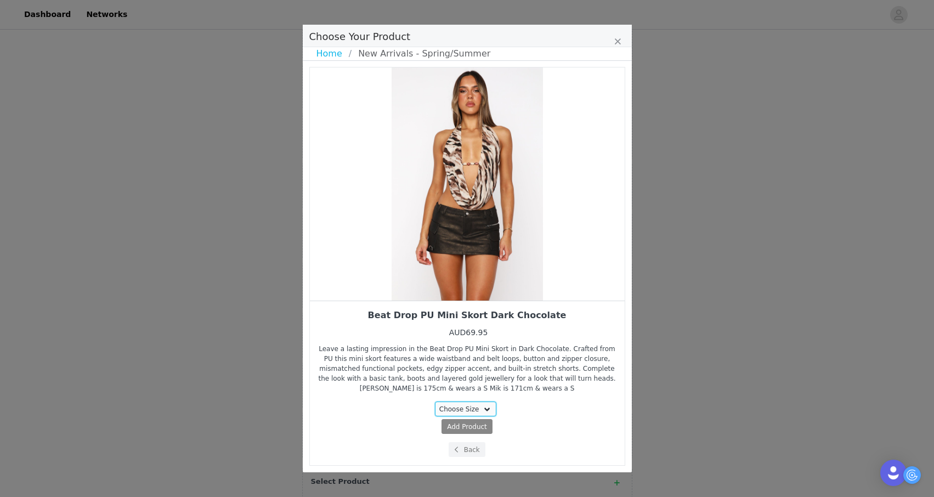
select select "28161867"
click at [435, 401] on select "Choose Size XXS XS S M L XL" at bounding box center [465, 408] width 61 height 15
click at [451, 427] on span "Add Product" at bounding box center [447, 427] width 40 height 10
select select "28161867"
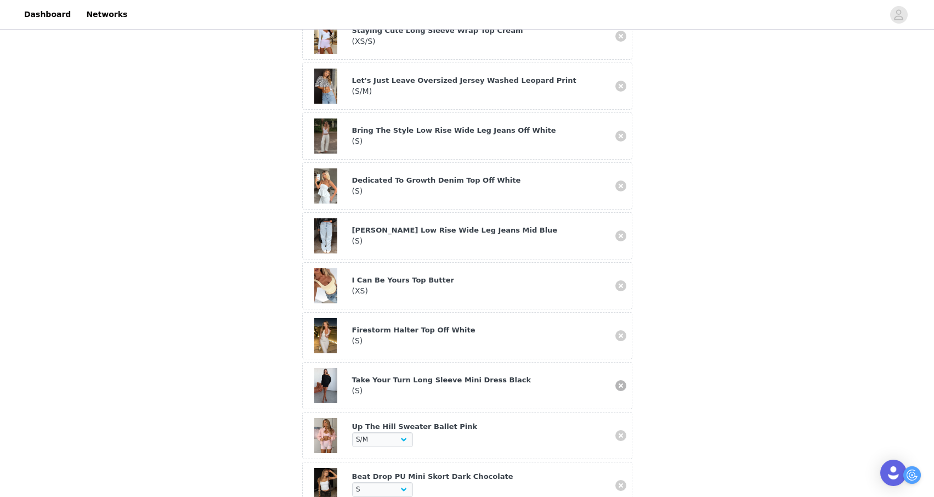
click at [624, 380] on link at bounding box center [620, 385] width 11 height 11
select select "27948548"
select select "28161867"
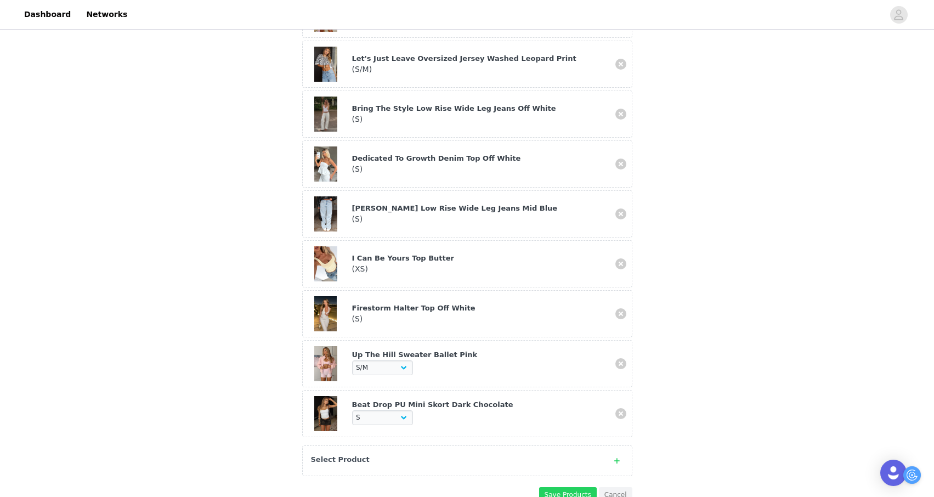
scroll to position [453, 0]
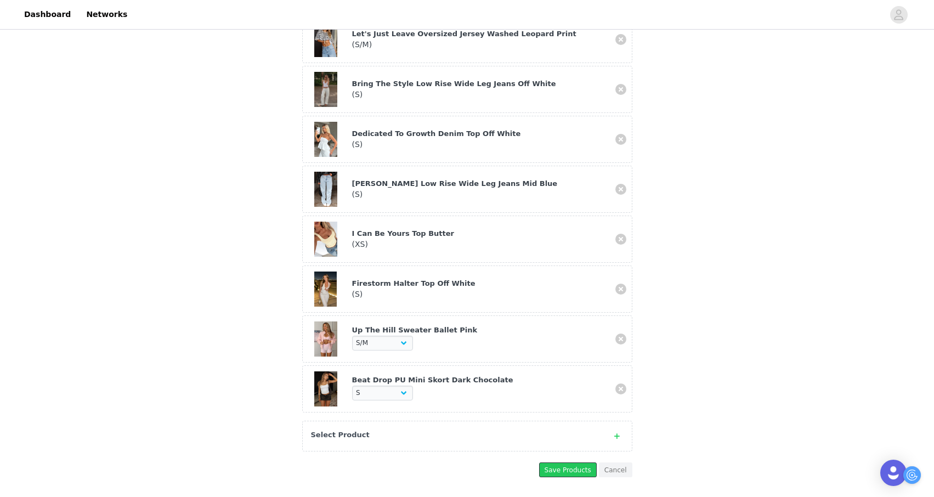
click at [564, 462] on button "Save Products" at bounding box center [568, 469] width 58 height 15
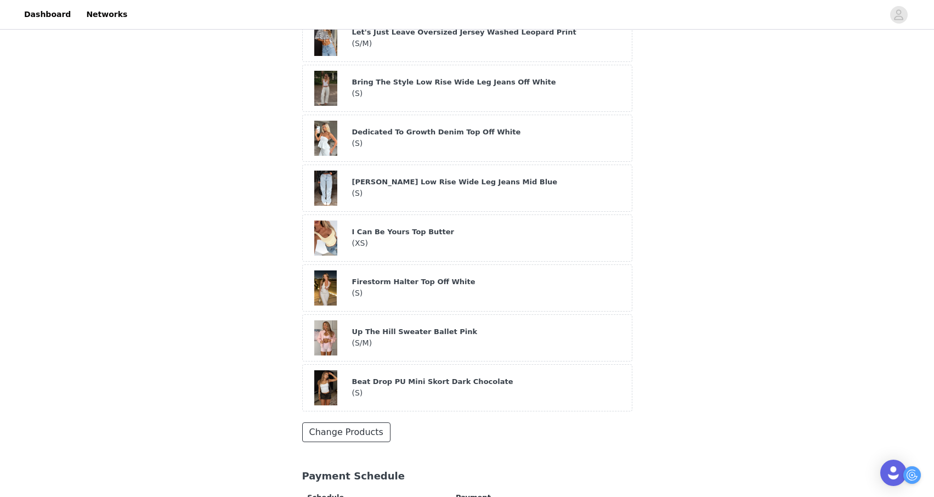
click at [354, 422] on button "Change Products" at bounding box center [346, 432] width 88 height 20
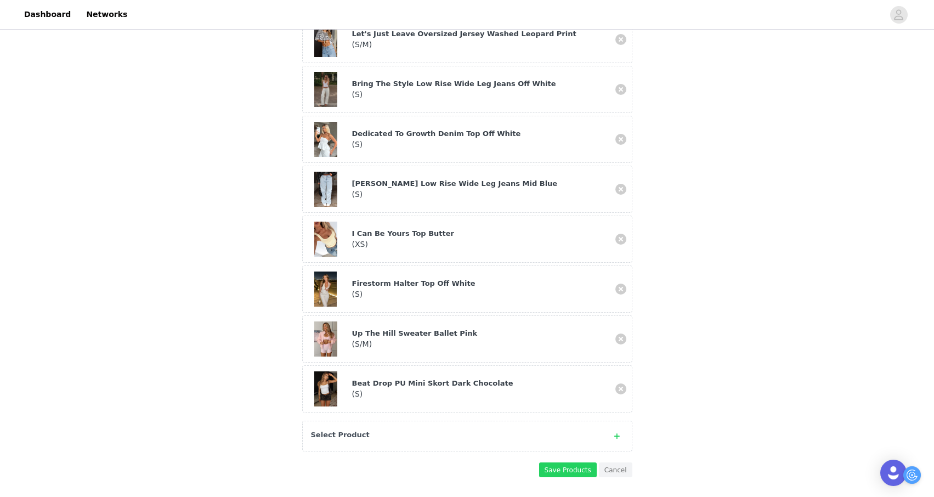
click at [360, 430] on strong "Select Product" at bounding box center [340, 434] width 59 height 8
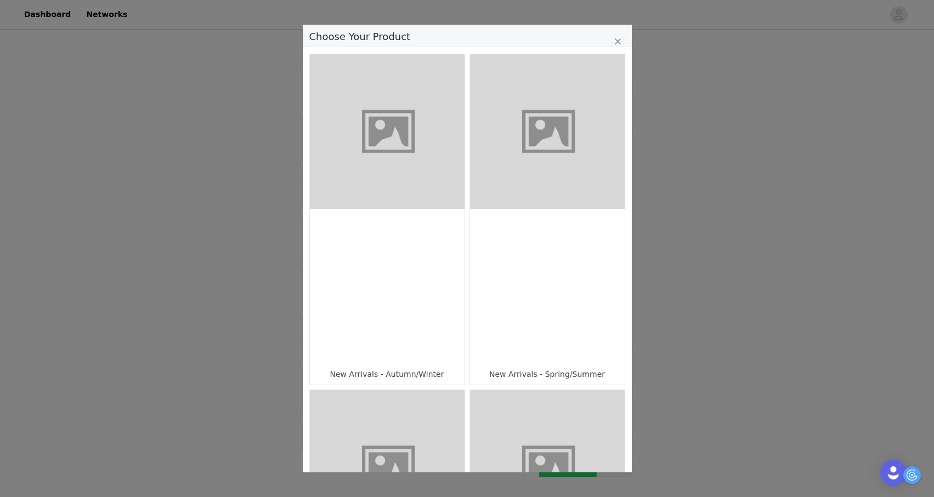
click at [408, 271] on div "Choose Your Product" at bounding box center [387, 286] width 155 height 155
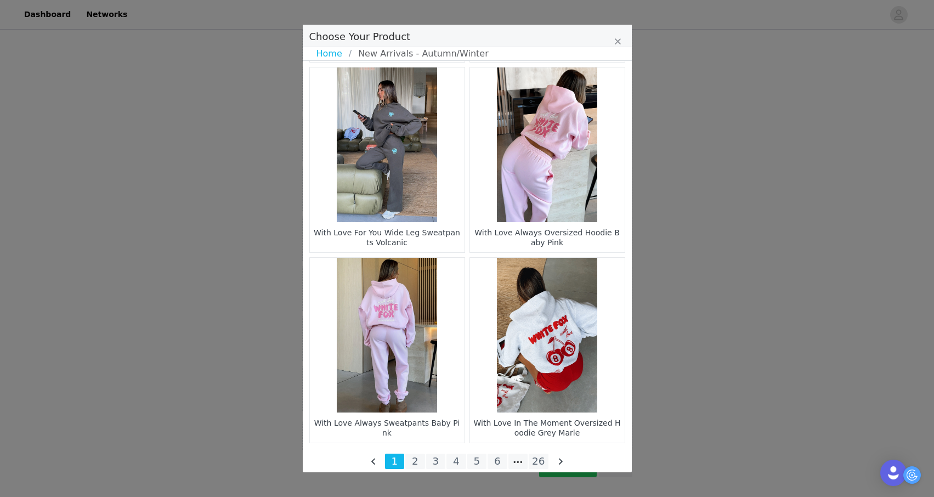
scroll to position [1532, 0]
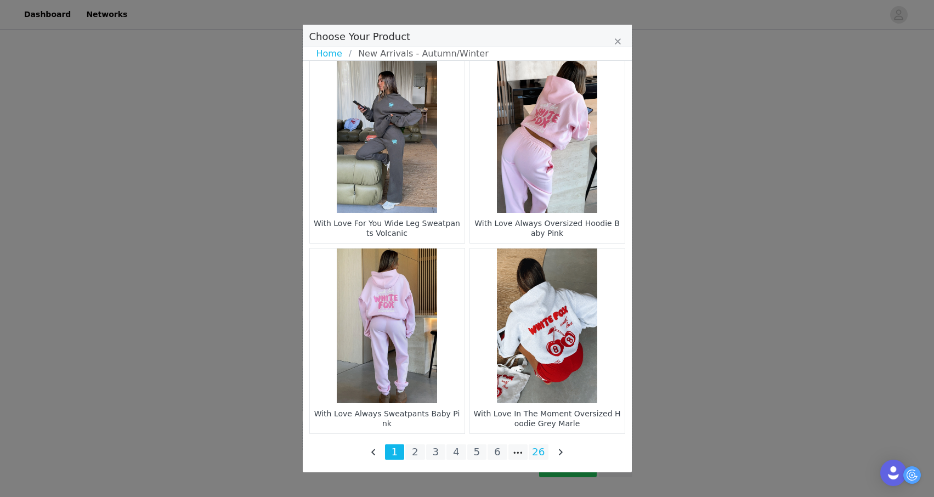
click at [537, 452] on li "26" at bounding box center [538, 451] width 20 height 15
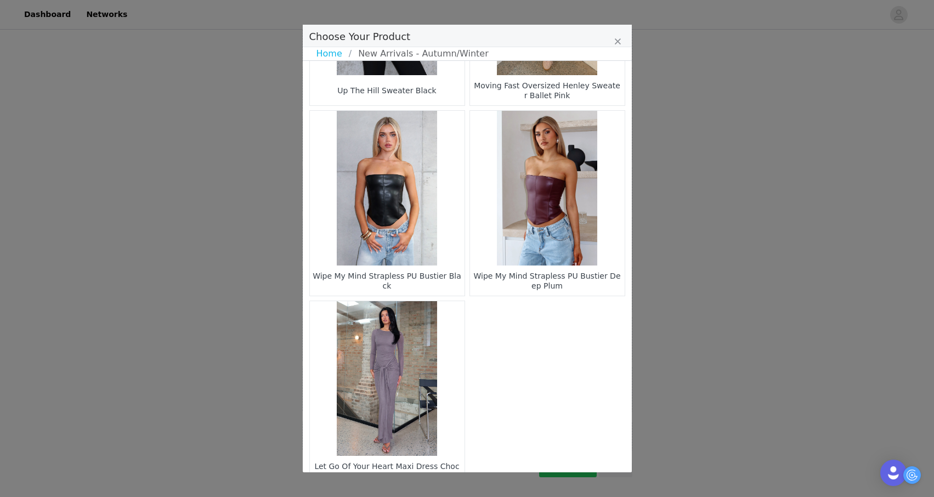
scroll to position [1342, 0]
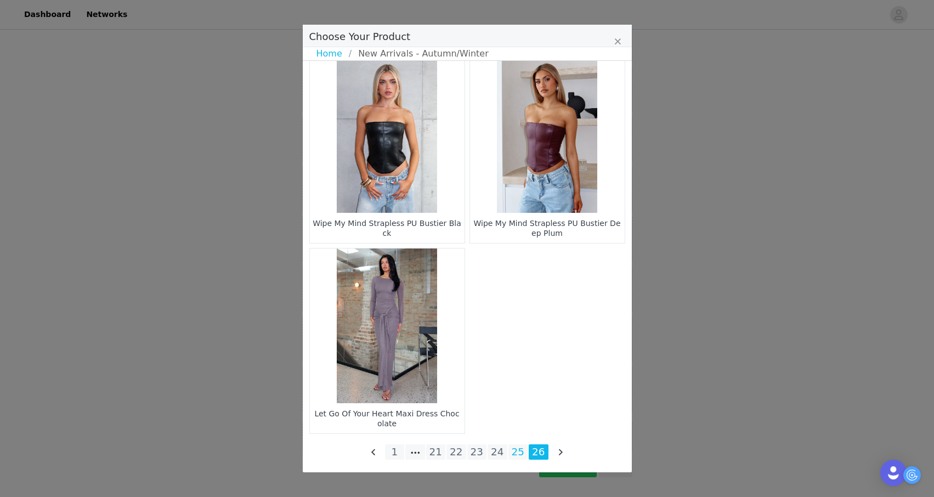
click at [517, 452] on li "25" at bounding box center [518, 451] width 20 height 15
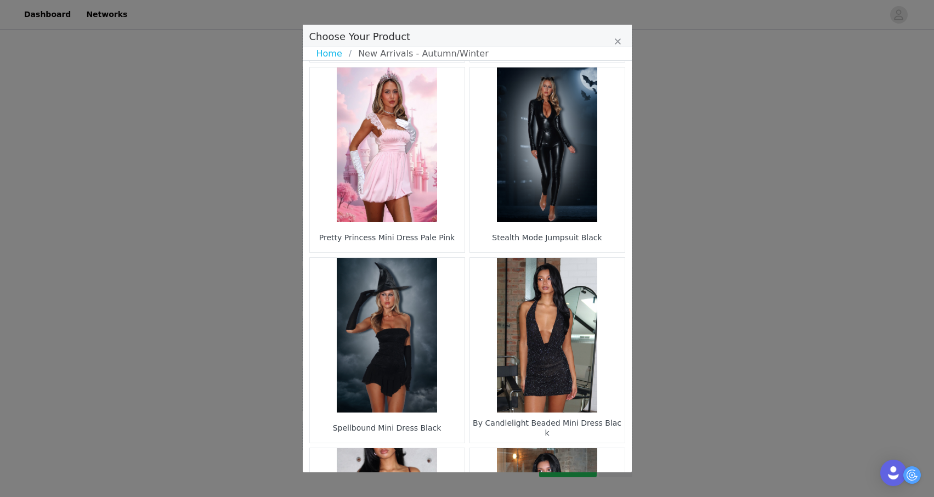
scroll to position [1532, 0]
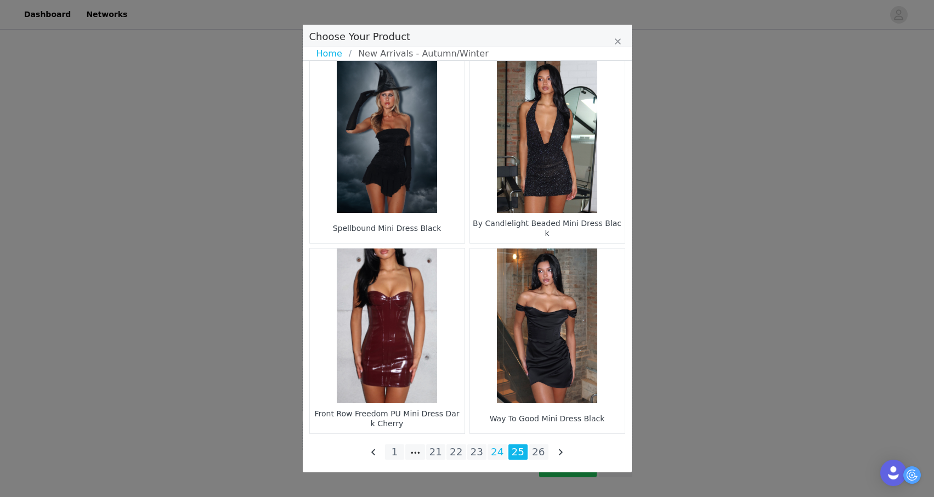
click at [496, 452] on li "24" at bounding box center [497, 451] width 20 height 15
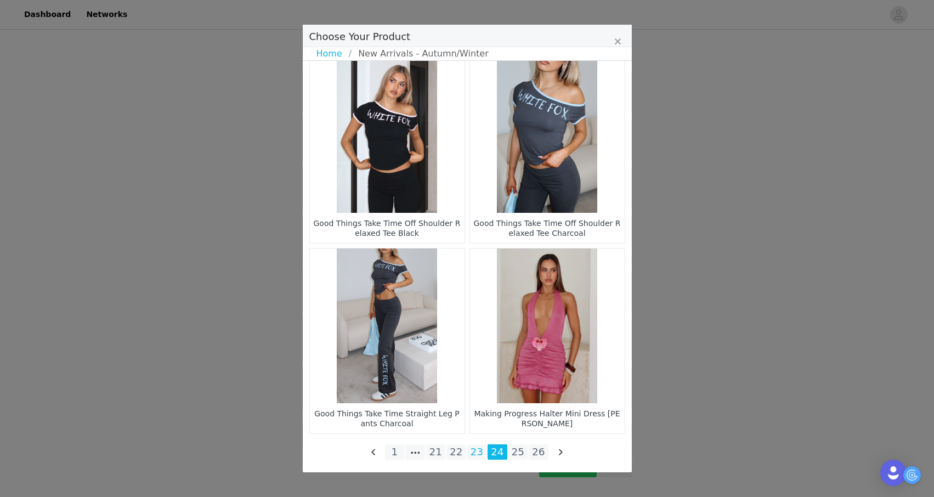
click at [475, 451] on li "23" at bounding box center [477, 451] width 20 height 15
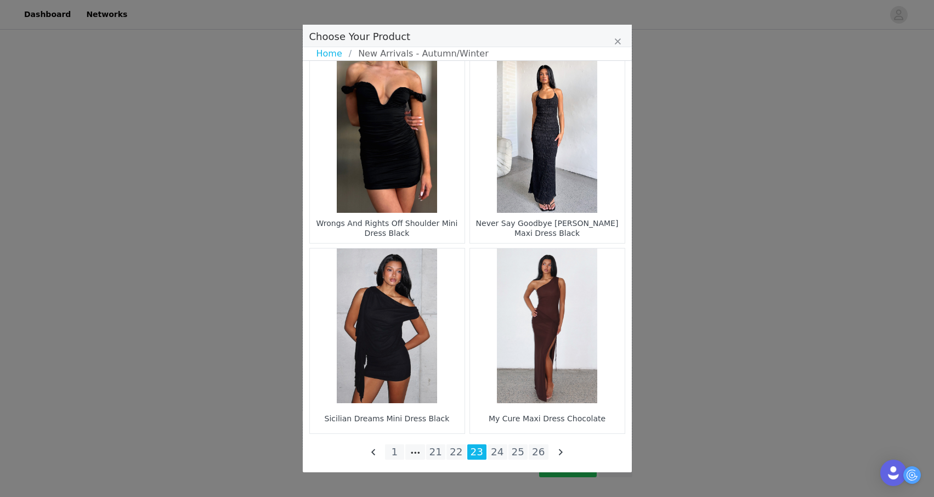
click at [452, 453] on li "22" at bounding box center [456, 451] width 20 height 15
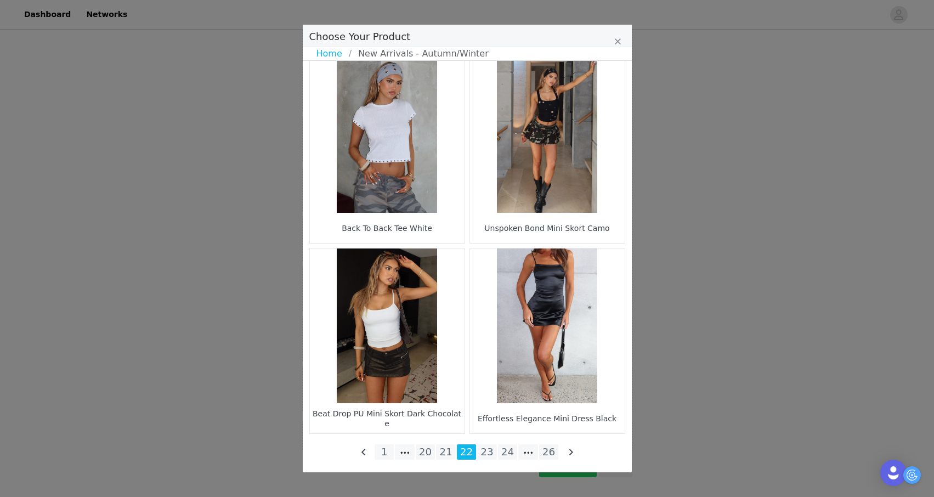
click at [442, 450] on li "21" at bounding box center [446, 451] width 20 height 15
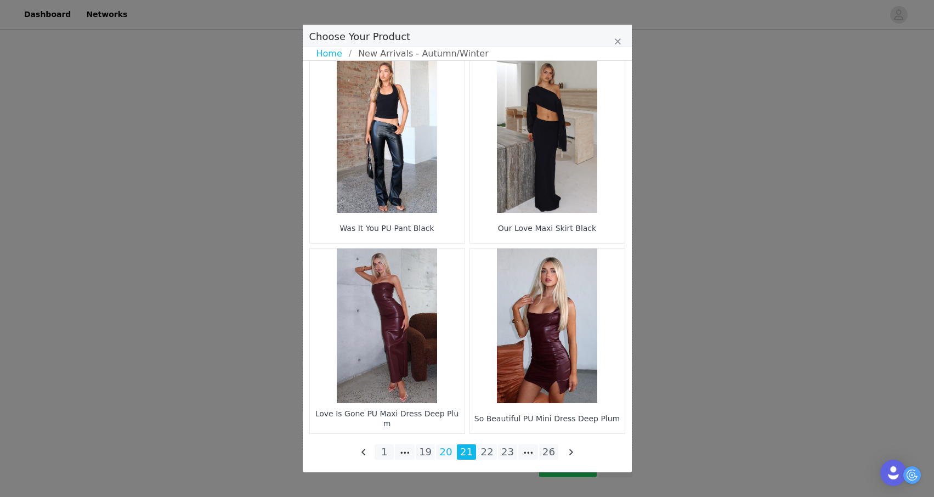
click at [442, 451] on li "20" at bounding box center [446, 451] width 20 height 15
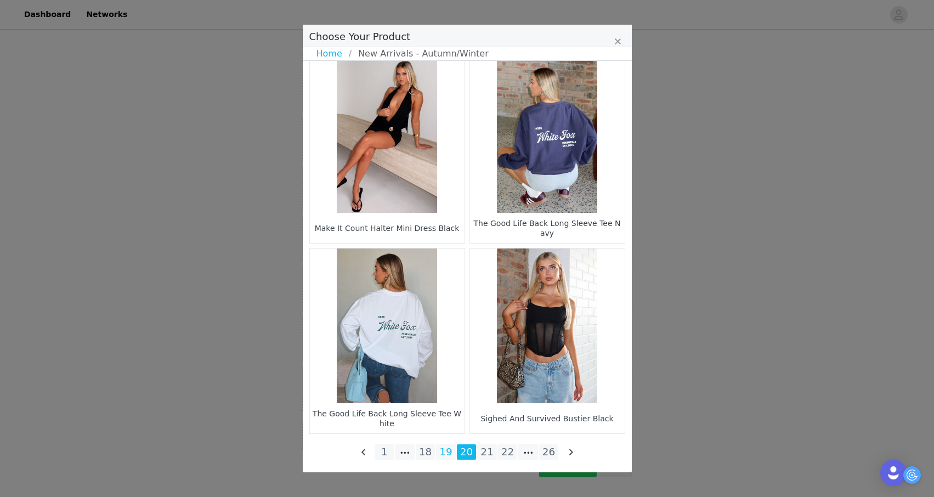
click at [447, 448] on li "19" at bounding box center [446, 451] width 20 height 15
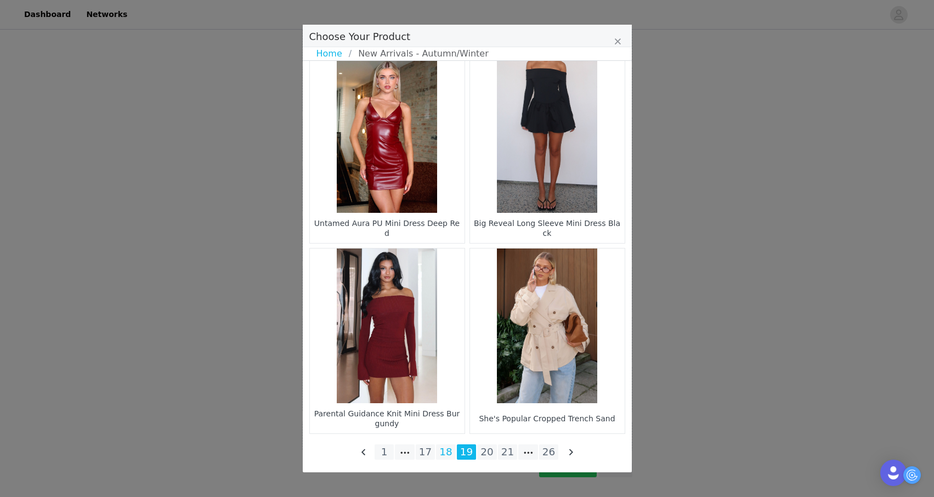
click at [443, 448] on li "18" at bounding box center [446, 451] width 20 height 15
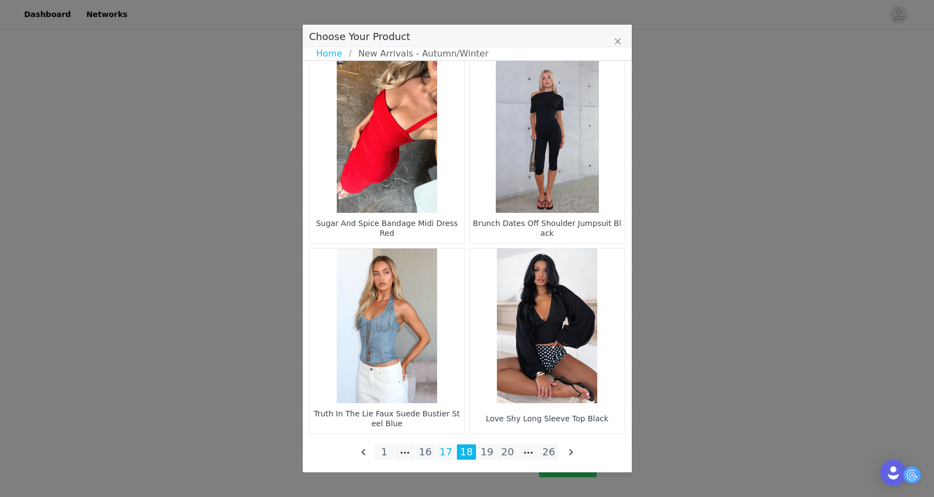
click at [446, 448] on li "17" at bounding box center [446, 451] width 20 height 15
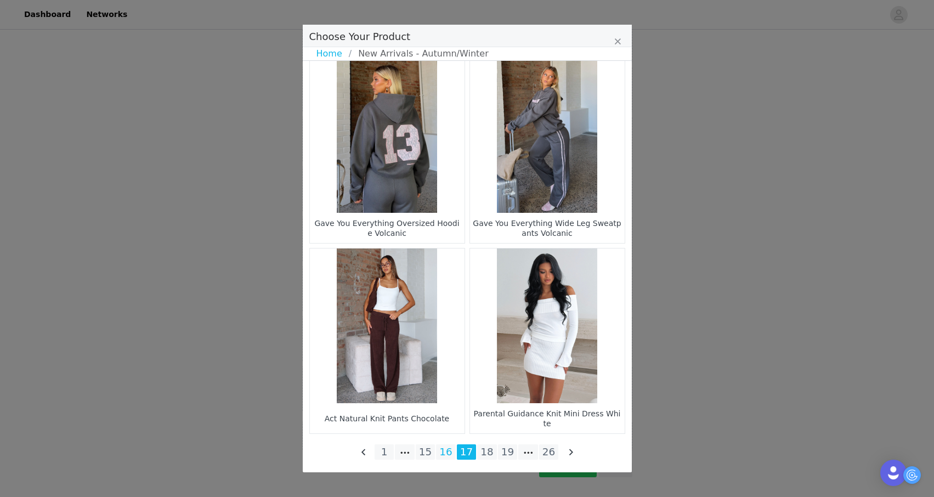
click at [444, 448] on li "16" at bounding box center [446, 451] width 20 height 15
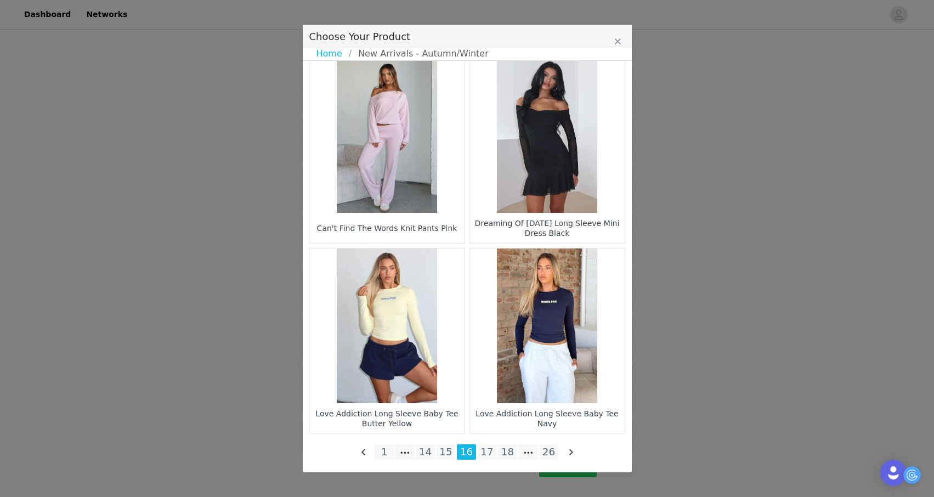
scroll to position [462, 0]
click at [448, 453] on li "15" at bounding box center [446, 451] width 20 height 15
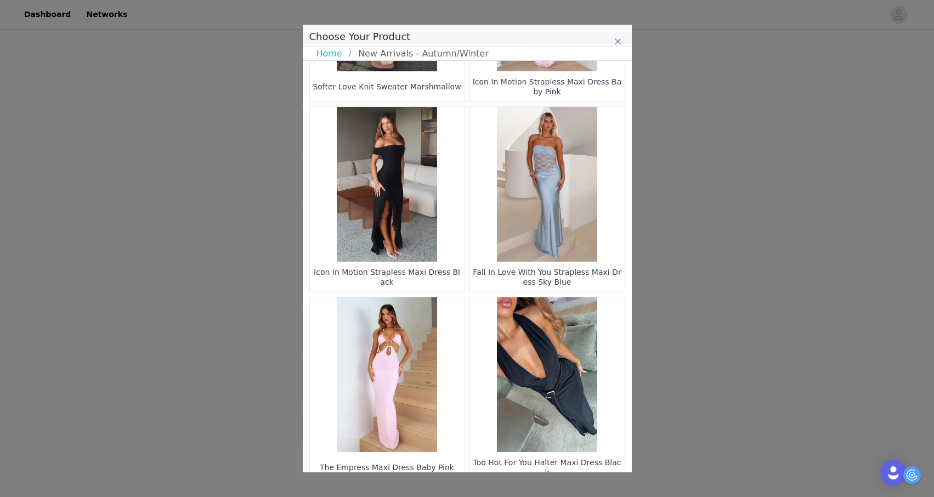
scroll to position [1532, 0]
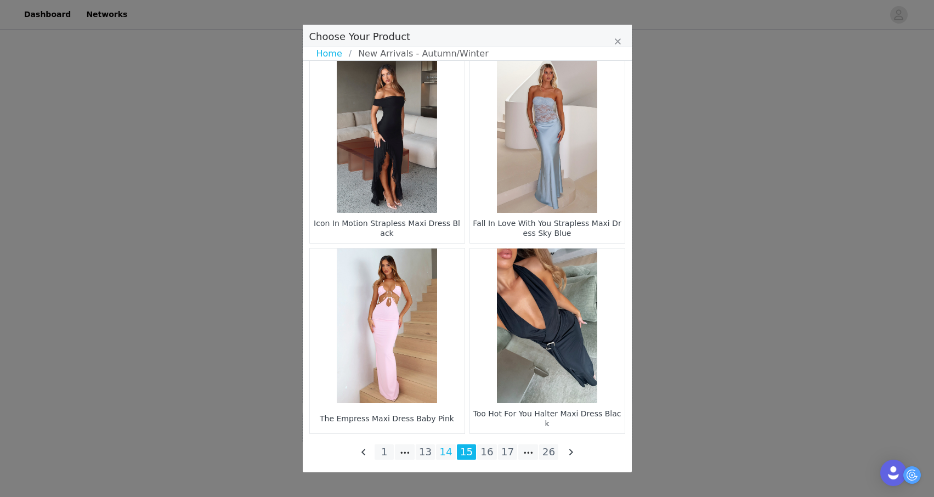
click at [440, 454] on li "14" at bounding box center [446, 451] width 20 height 15
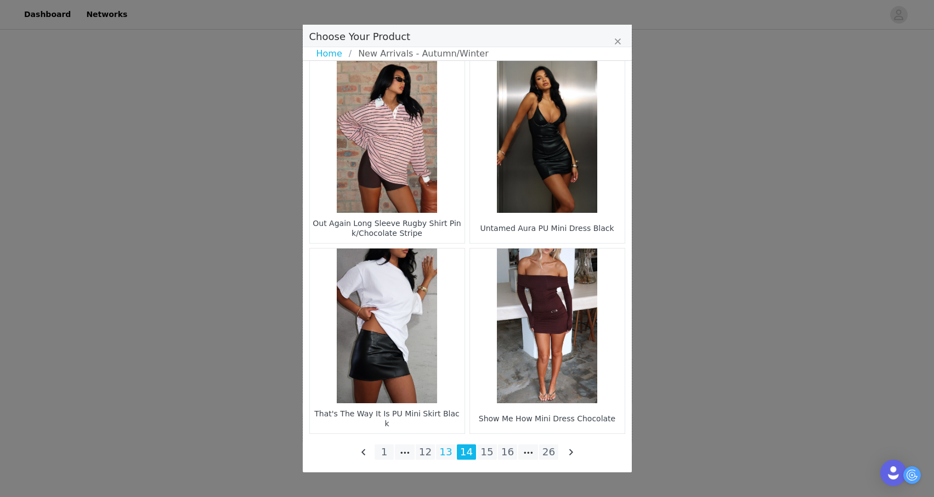
click at [443, 449] on li "13" at bounding box center [446, 451] width 20 height 15
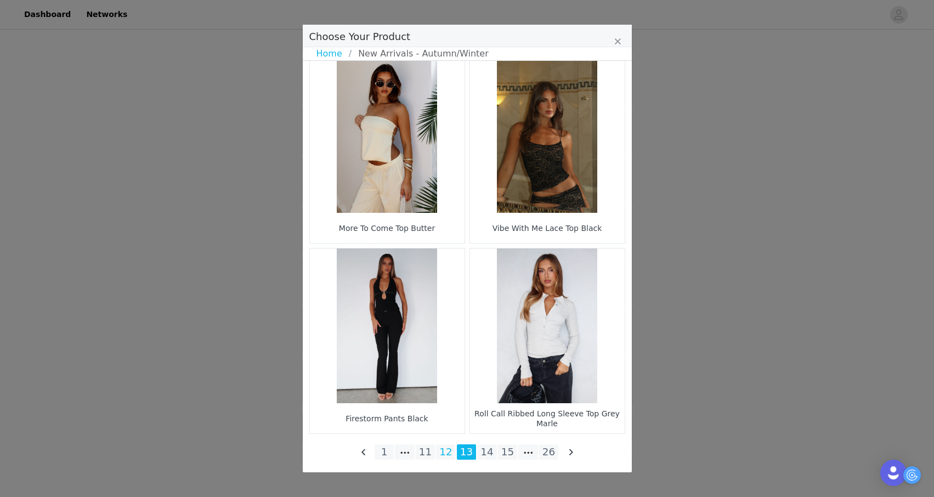
click at [446, 446] on li "12" at bounding box center [446, 451] width 20 height 15
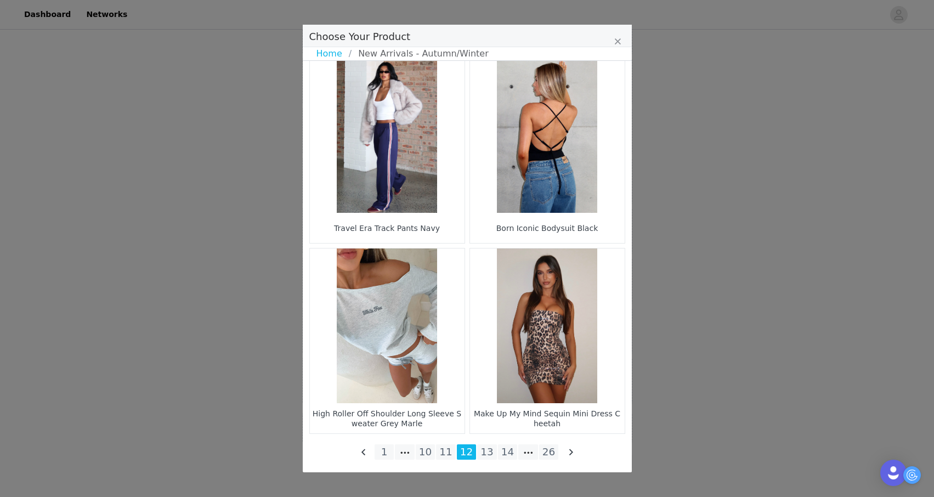
click at [523, 153] on figure "Choose Your Product" at bounding box center [547, 135] width 155 height 155
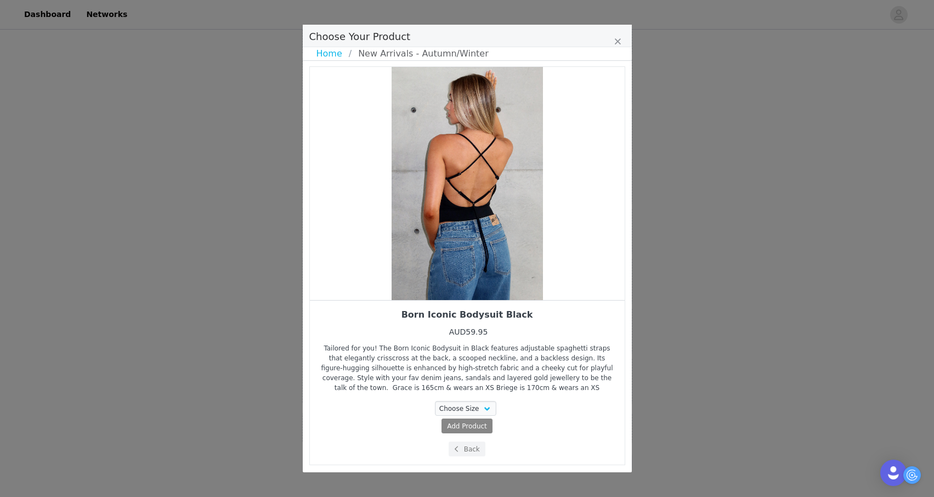
scroll to position [1, 0]
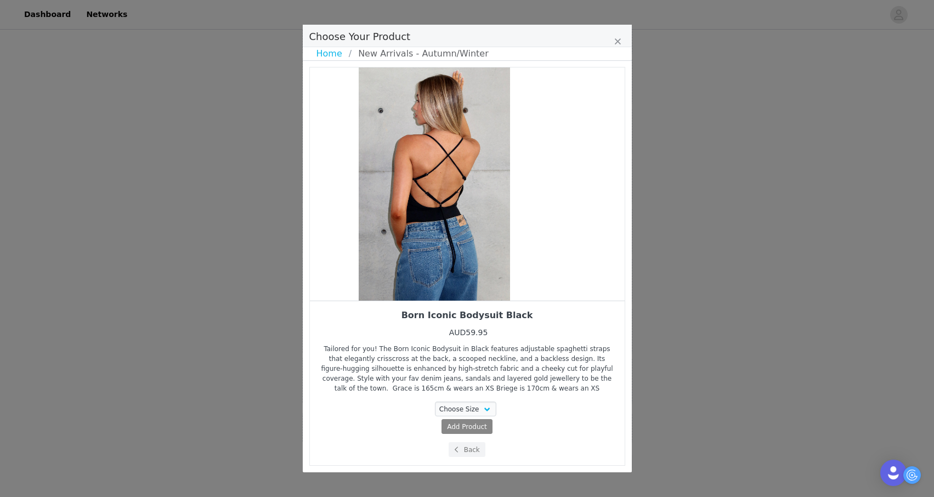
drag, startPoint x: 520, startPoint y: 264, endPoint x: 462, endPoint y: 268, distance: 57.7
click at [464, 266] on div "Choose Your Product" at bounding box center [434, 183] width 315 height 233
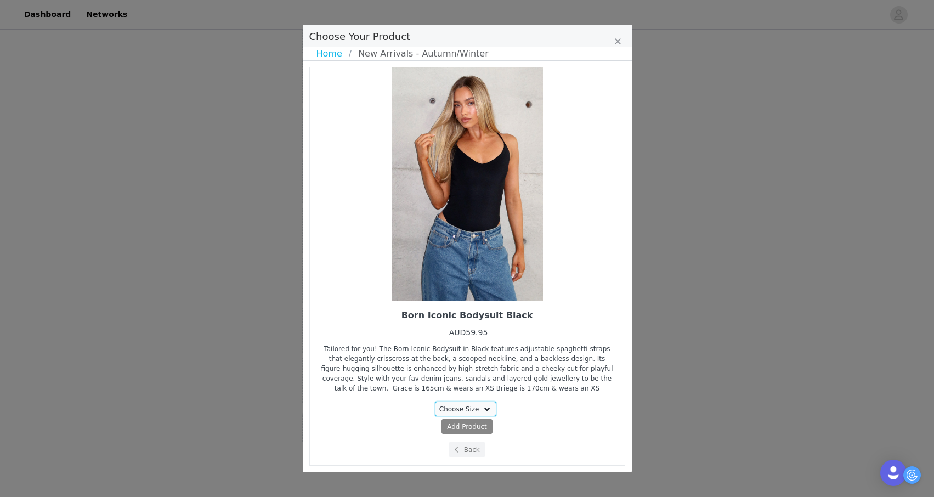
click at [464, 409] on select "Choose Size XXS XS S M L XL" at bounding box center [465, 408] width 61 height 15
select select "28021803"
click at [435, 401] on select "Choose Size XXS XS S M L XL" at bounding box center [465, 408] width 61 height 15
drag, startPoint x: 576, startPoint y: 205, endPoint x: 448, endPoint y: 226, distance: 129.4
click at [454, 224] on div "Choose Your Product" at bounding box center [466, 183] width 315 height 233
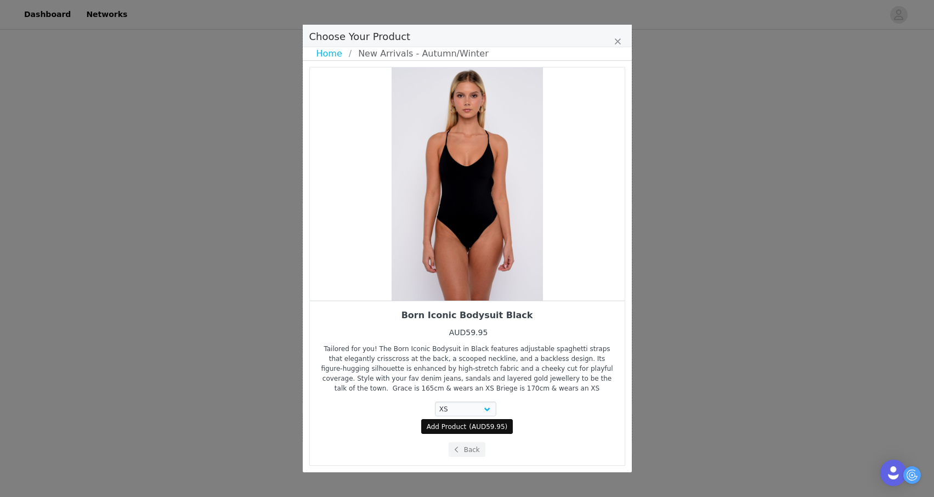
drag, startPoint x: 514, startPoint y: 224, endPoint x: 382, endPoint y: 236, distance: 133.3
click at [382, 236] on div "Choose Your Product" at bounding box center [467, 183] width 315 height 233
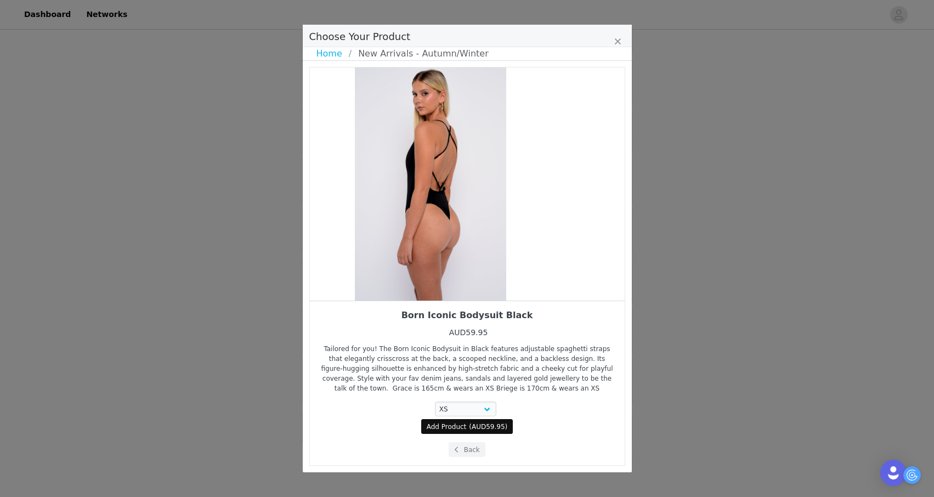
drag, startPoint x: 468, startPoint y: 229, endPoint x: 357, endPoint y: 240, distance: 111.3
click at [361, 240] on div "Choose Your Product" at bounding box center [430, 183] width 315 height 233
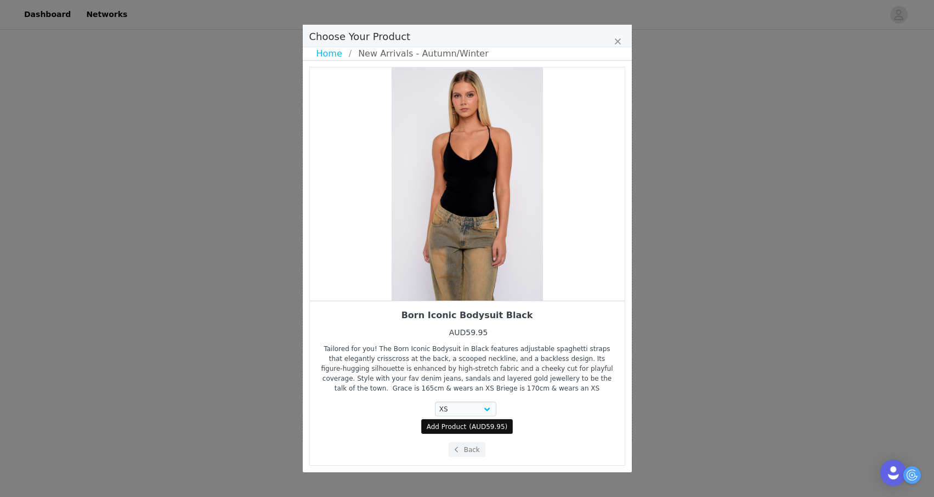
click at [439, 425] on span "Add Product" at bounding box center [447, 427] width 40 height 10
select select "28021803"
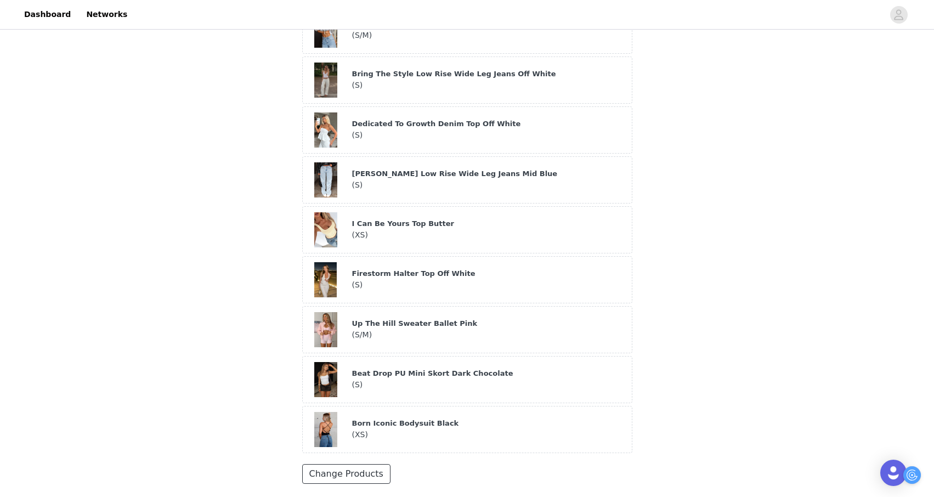
click at [382, 464] on button "Change Products" at bounding box center [346, 474] width 88 height 20
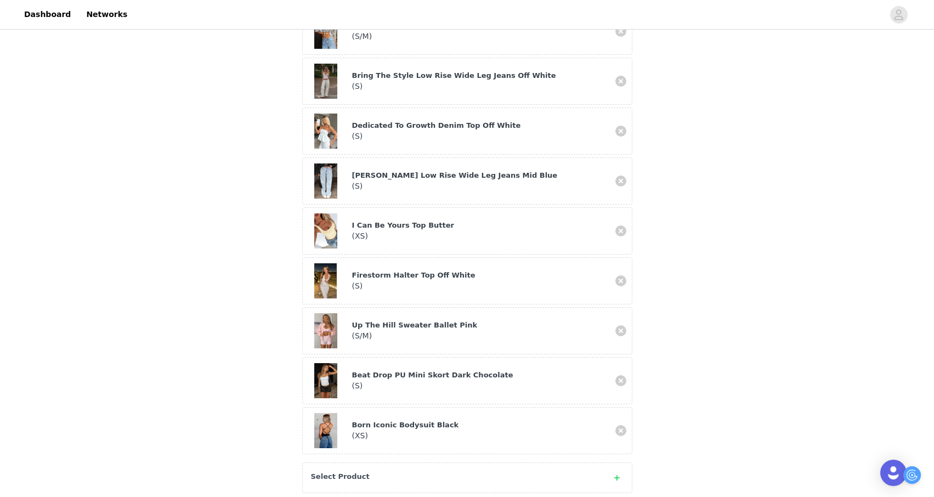
click at [383, 462] on div "Select Product" at bounding box center [467, 477] width 330 height 31
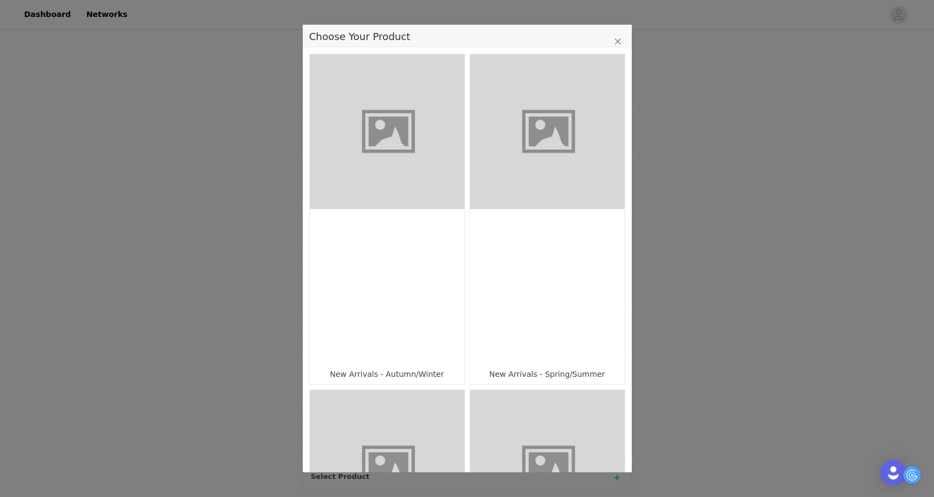
click at [429, 358] on div "Choose Your Product" at bounding box center [387, 286] width 155 height 155
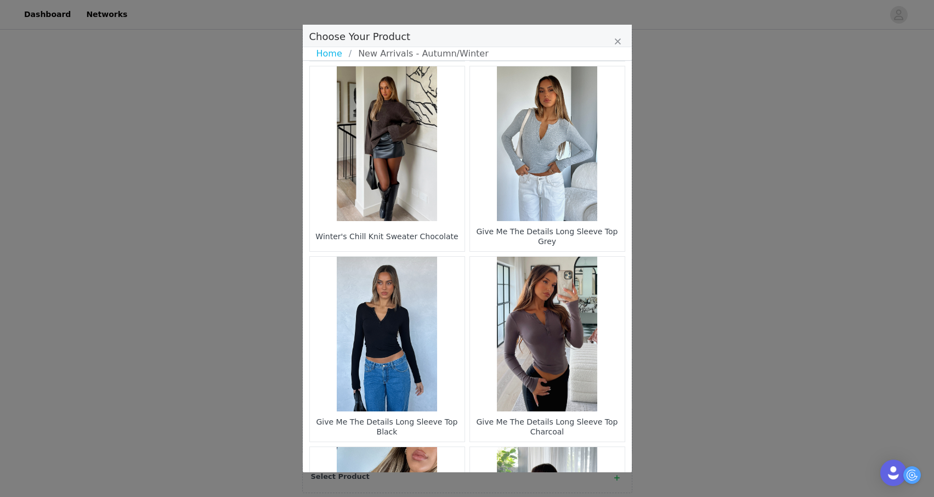
scroll to position [957, 0]
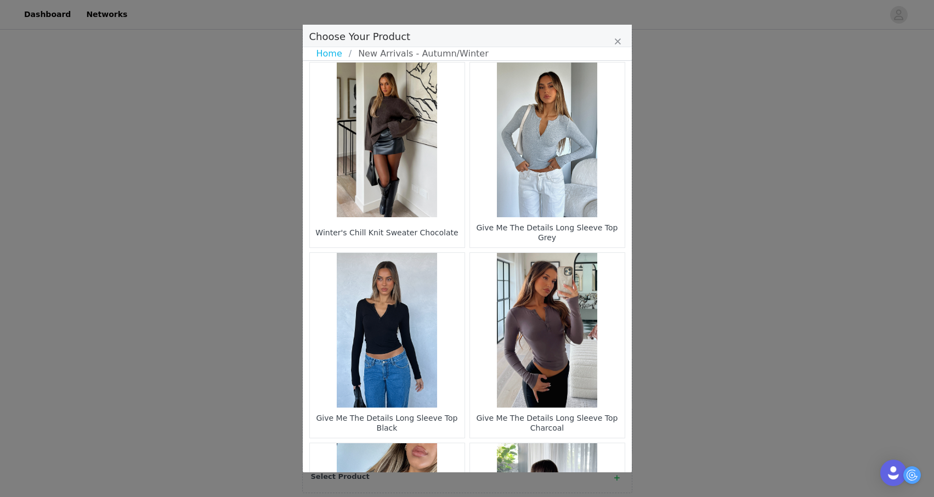
click at [536, 189] on figure "Choose Your Product" at bounding box center [547, 139] width 155 height 155
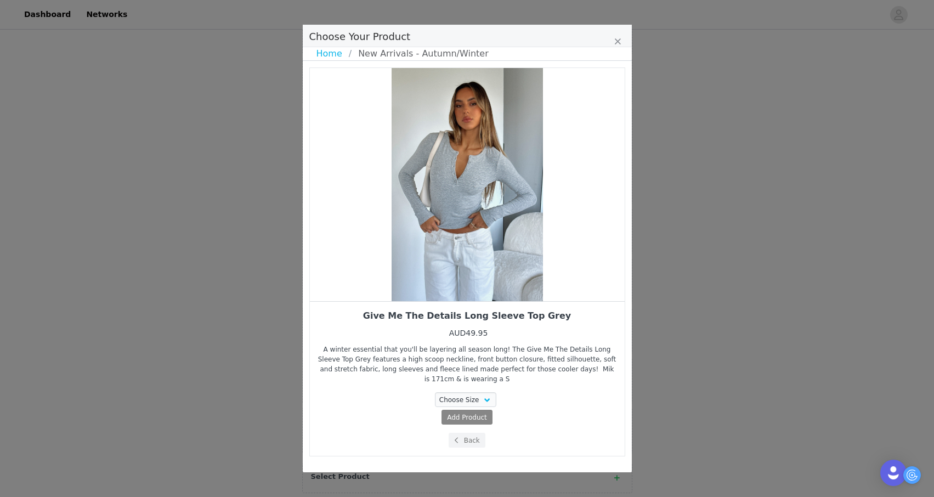
scroll to position [0, 0]
click at [453, 396] on select "Choose Size XXS XS S M L XL" at bounding box center [465, 399] width 61 height 15
select select "23427265"
click at [435, 392] on select "Choose Size XXS XS S M L XL" at bounding box center [465, 399] width 61 height 15
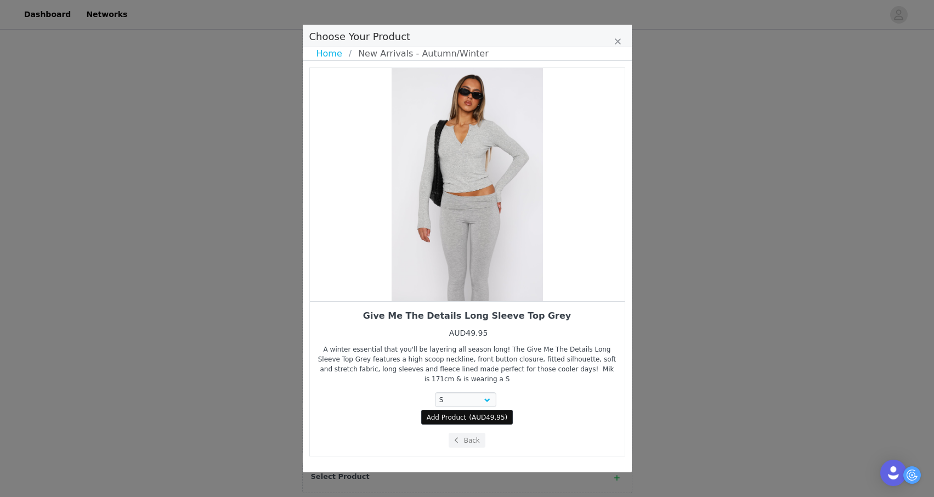
click at [457, 418] on span "Add Product" at bounding box center [447, 417] width 40 height 10
select select "23427265"
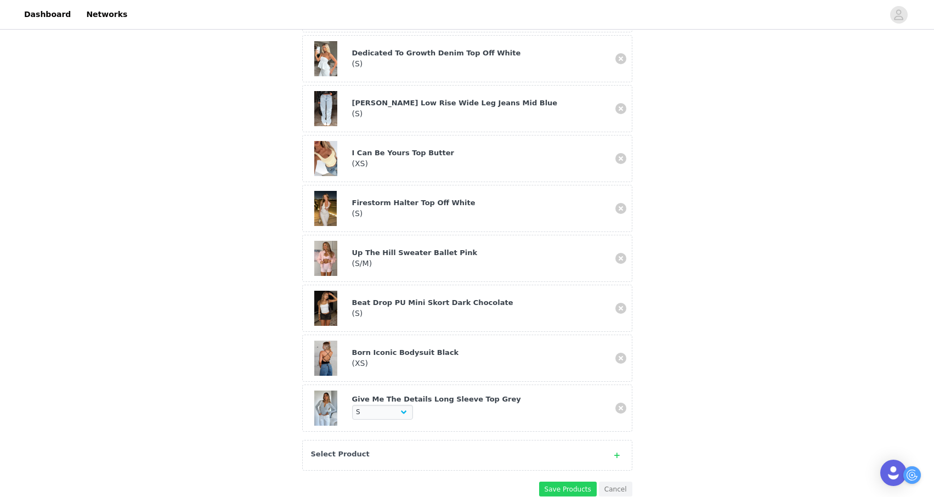
scroll to position [559, 0]
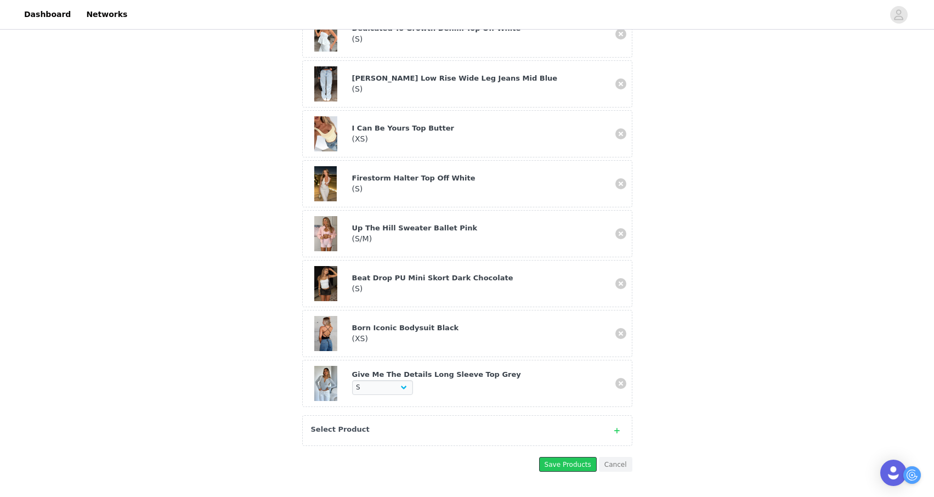
click at [564, 457] on button "Save Products" at bounding box center [568, 464] width 58 height 15
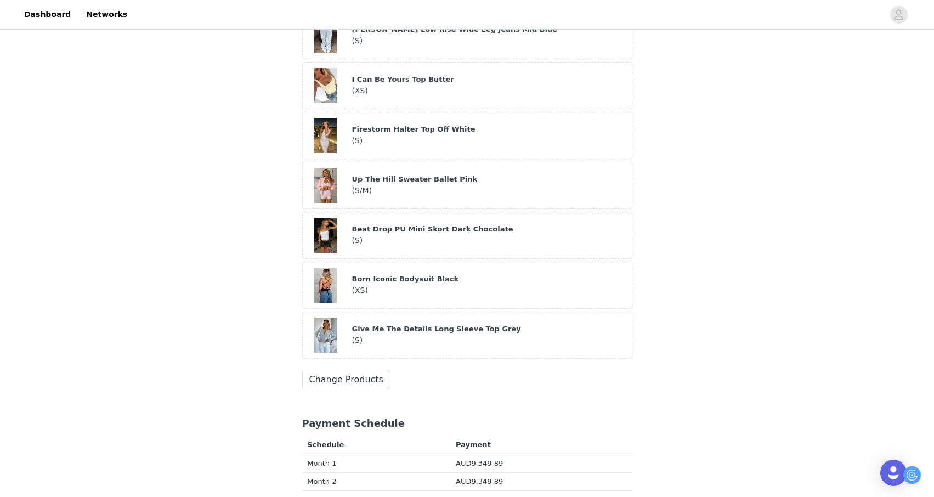
scroll to position [609, 0]
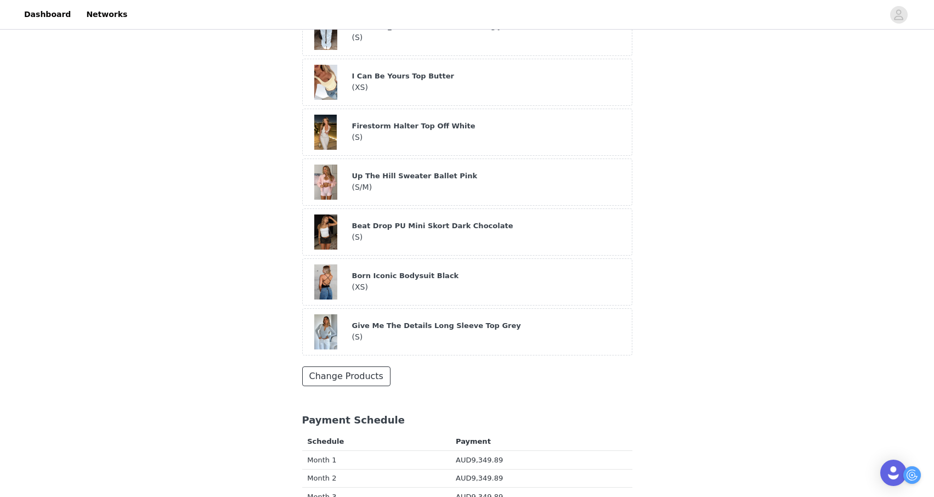
click at [368, 366] on button "Change Products" at bounding box center [346, 376] width 88 height 20
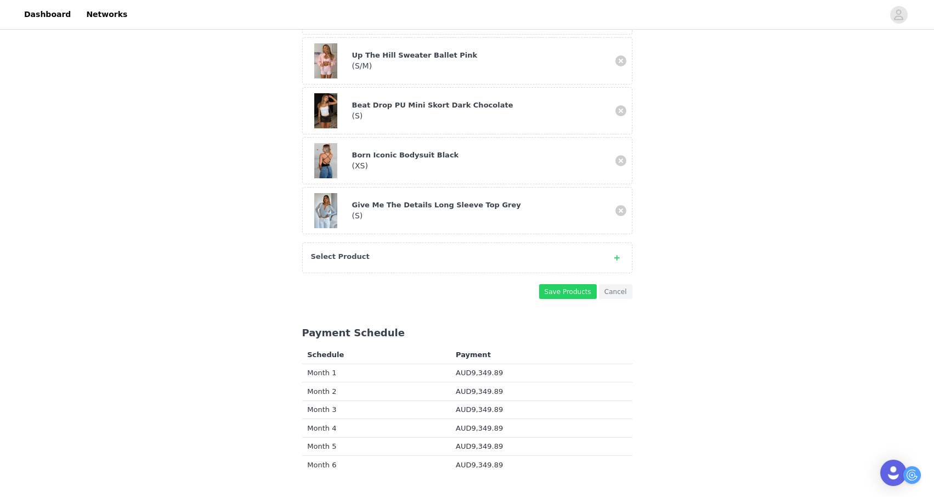
scroll to position [729, 0]
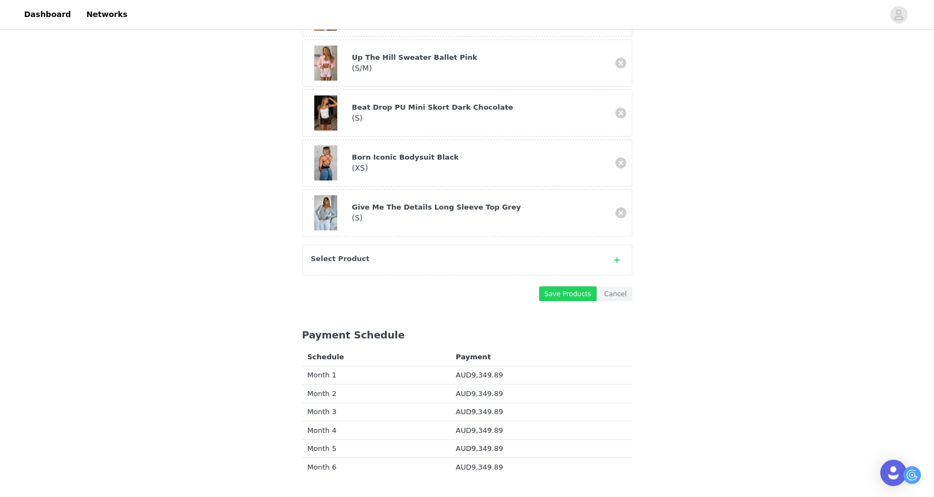
click at [417, 249] on div "Select Product" at bounding box center [467, 260] width 330 height 31
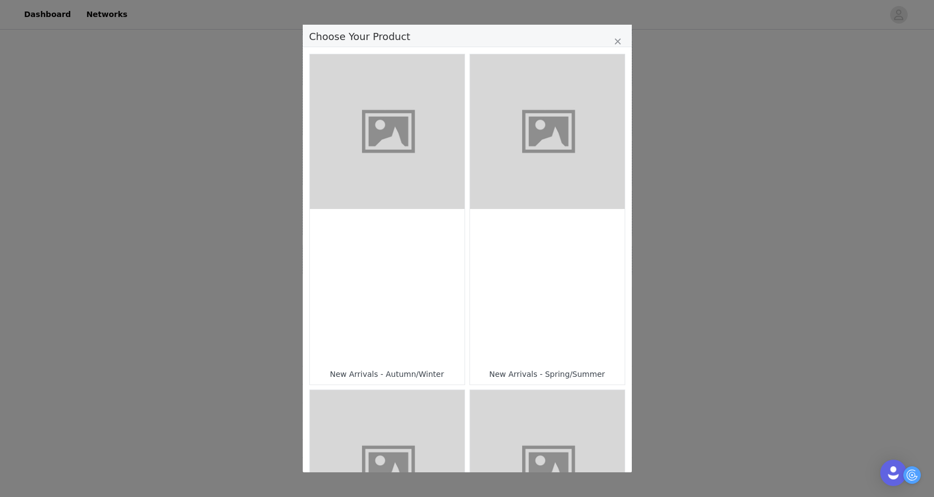
click at [417, 249] on div "Choose Your Product" at bounding box center [387, 286] width 155 height 155
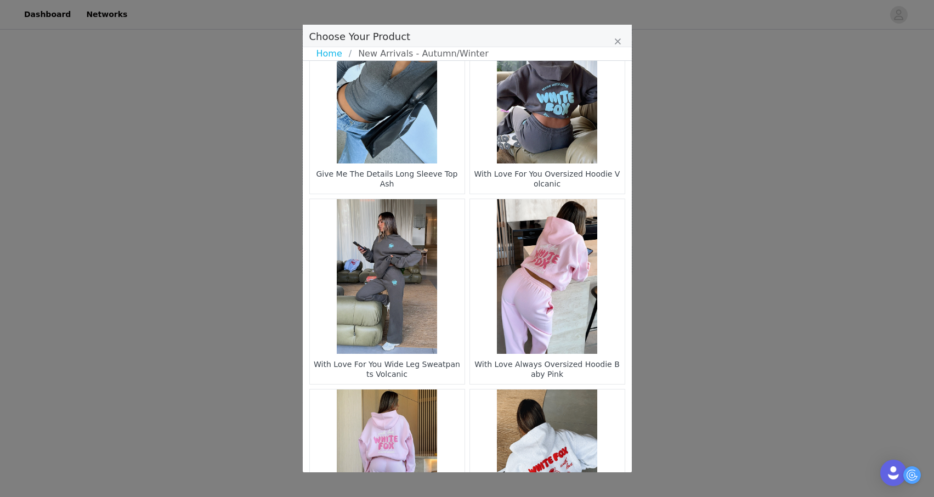
scroll to position [1532, 0]
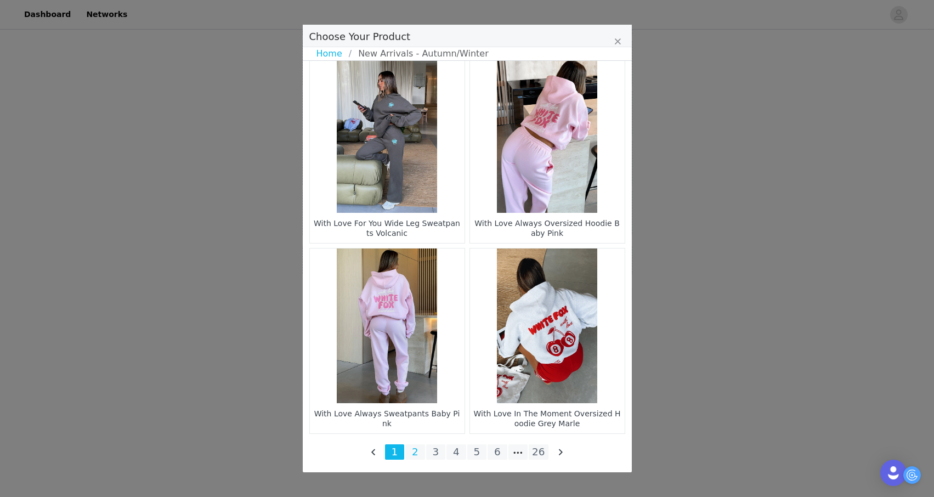
click at [418, 452] on li "2" at bounding box center [415, 451] width 20 height 15
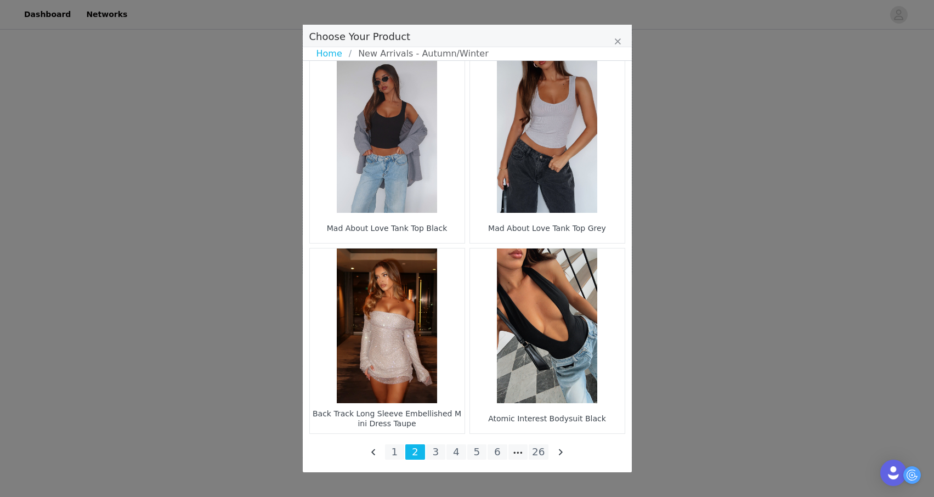
click at [507, 452] on ul "1 2 3 4 5 6 26" at bounding box center [467, 451] width 164 height 15
click at [431, 448] on li "3" at bounding box center [436, 451] width 20 height 15
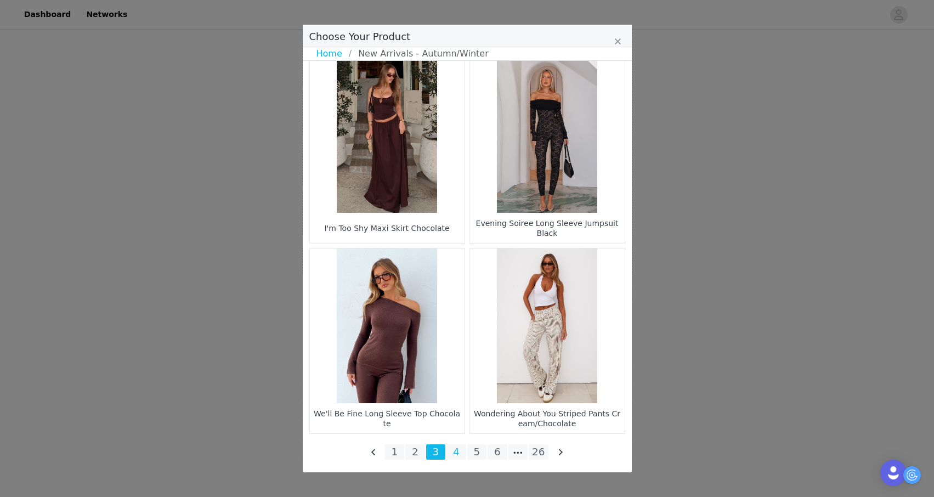
click at [457, 453] on li "4" at bounding box center [456, 451] width 20 height 15
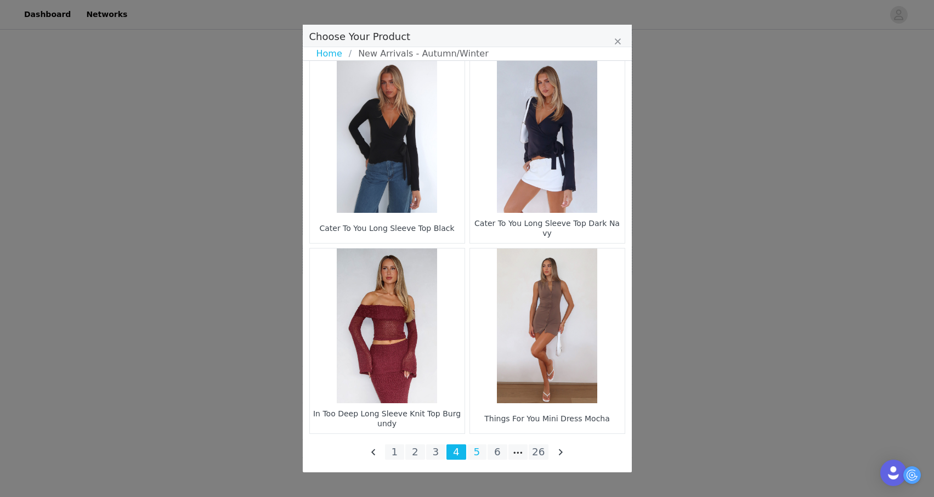
click at [471, 447] on li "5" at bounding box center [477, 451] width 20 height 15
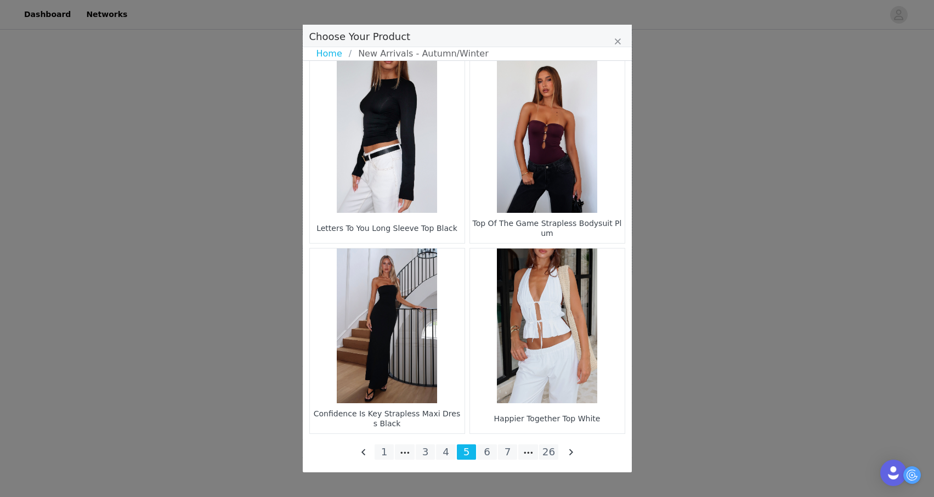
click at [562, 176] on figure "Choose Your Product" at bounding box center [547, 135] width 155 height 155
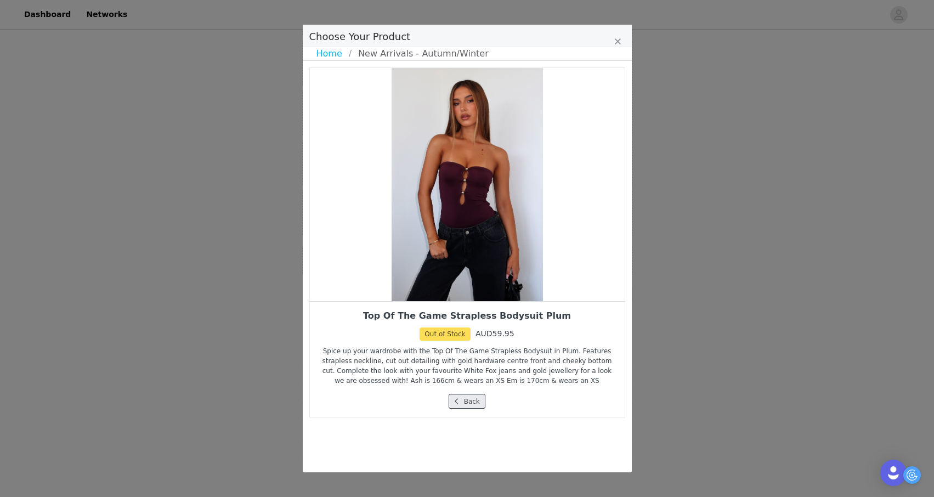
click at [471, 404] on button "Back" at bounding box center [466, 401] width 37 height 15
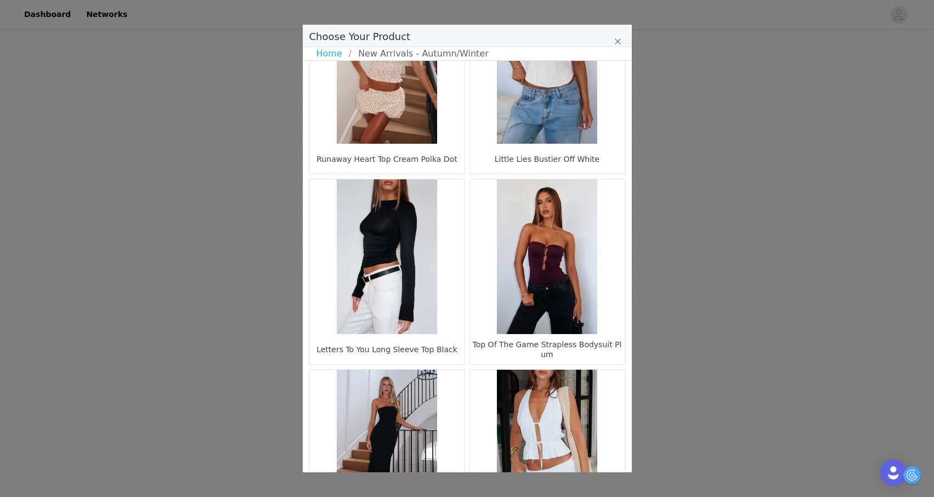
scroll to position [1532, 0]
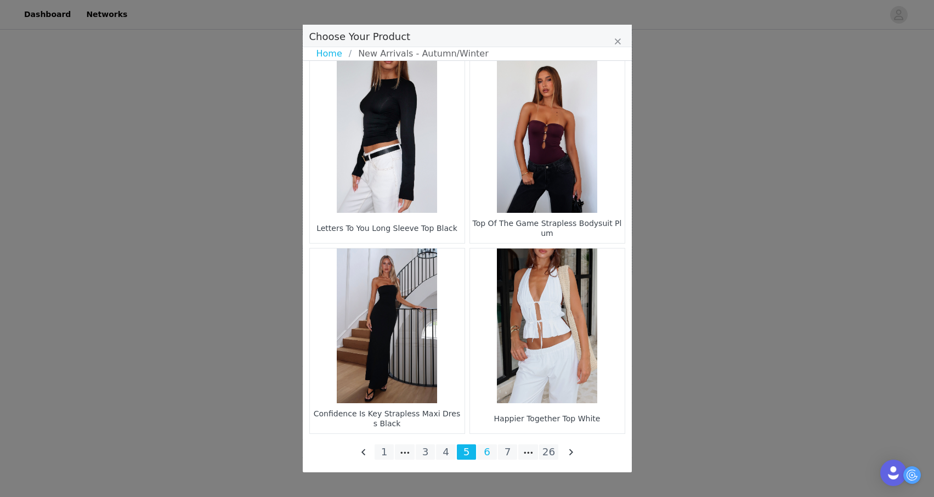
click at [490, 451] on li "6" at bounding box center [487, 451] width 20 height 15
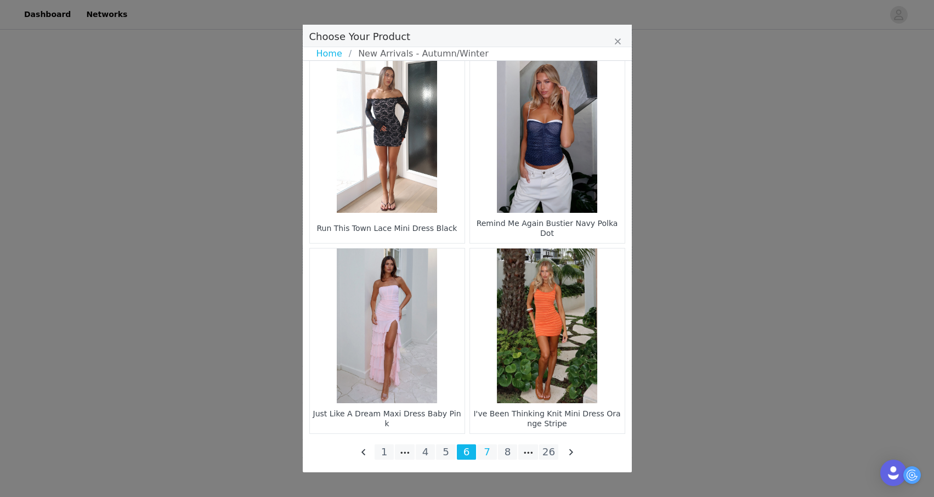
click at [487, 450] on li "7" at bounding box center [487, 451] width 20 height 15
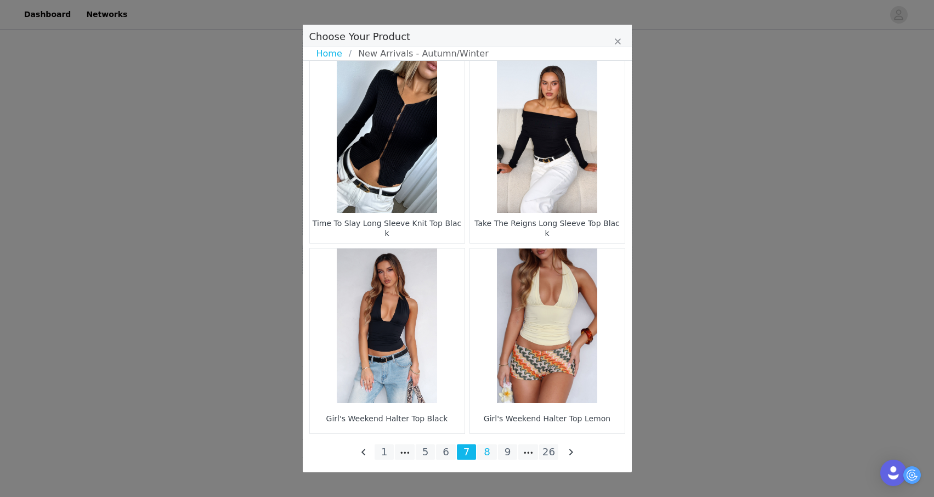
click at [484, 448] on li "8" at bounding box center [487, 451] width 20 height 15
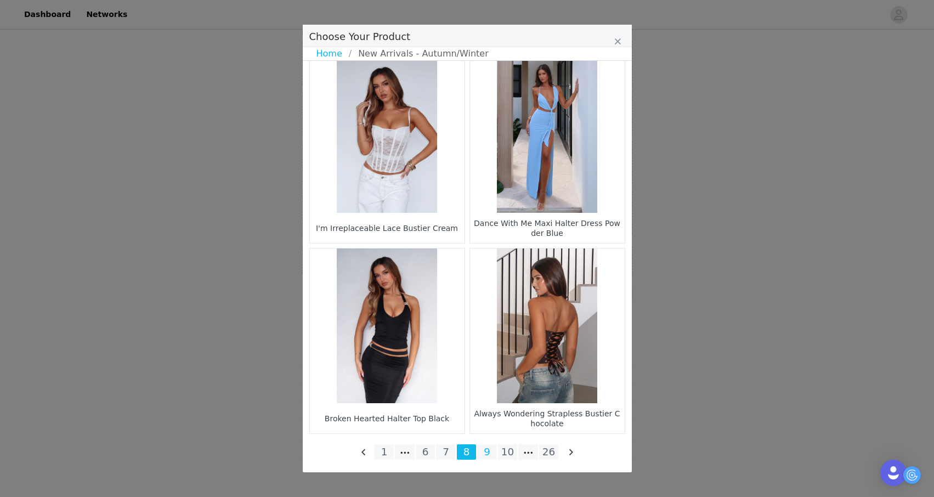
click at [486, 448] on li "9" at bounding box center [487, 451] width 20 height 15
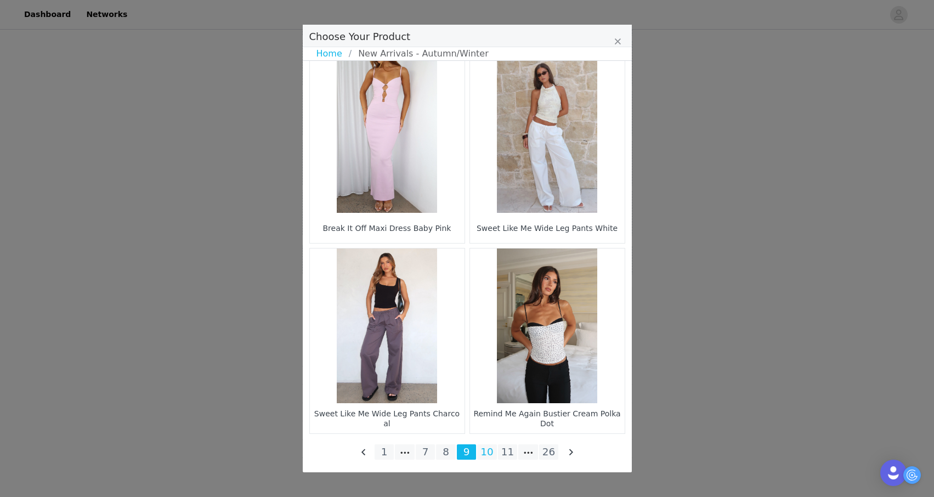
click at [485, 451] on li "10" at bounding box center [487, 451] width 20 height 15
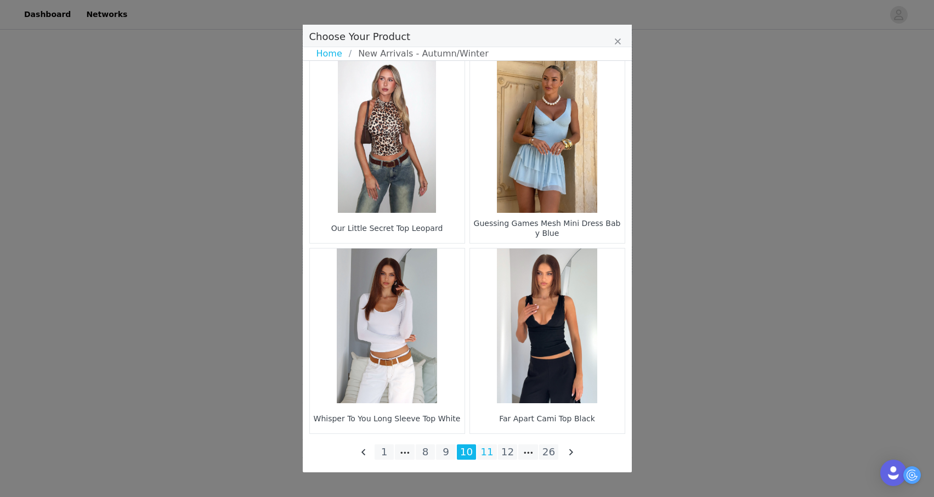
click at [491, 452] on li "11" at bounding box center [487, 451] width 20 height 15
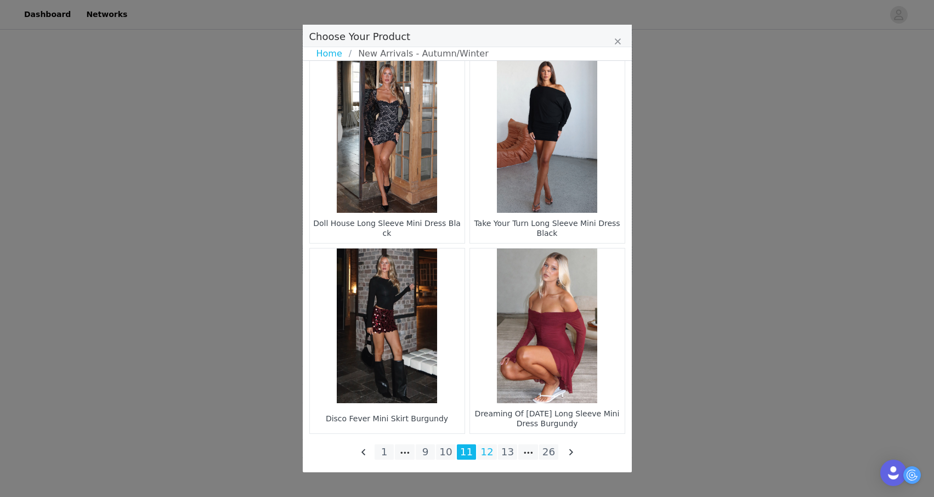
click at [488, 452] on li "12" at bounding box center [487, 451] width 20 height 15
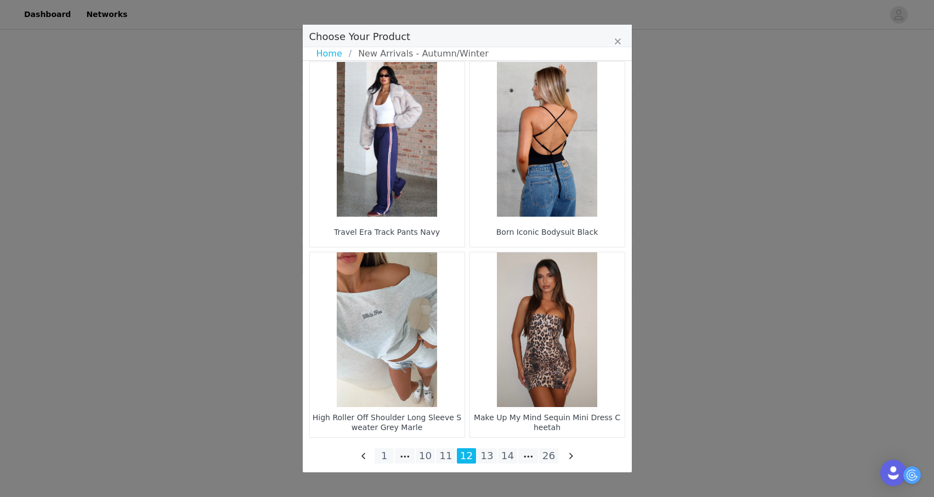
scroll to position [1531, 0]
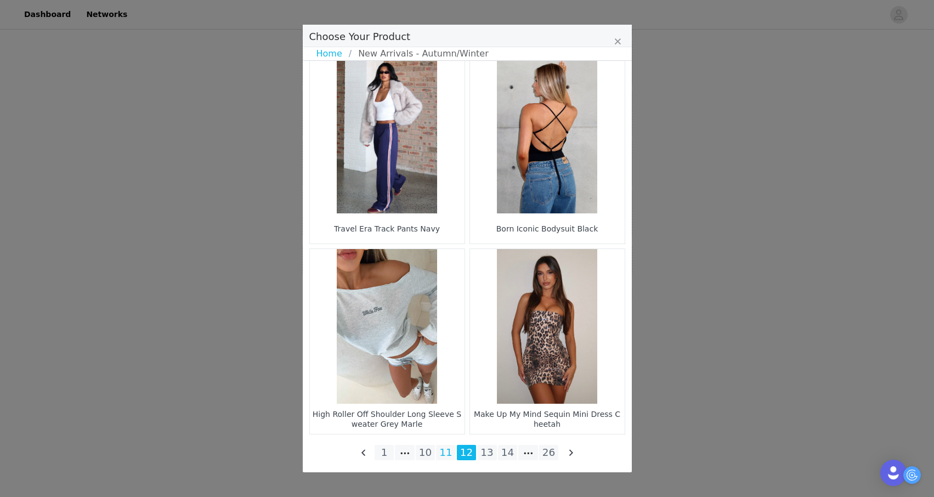
click at [445, 454] on li "11" at bounding box center [446, 452] width 20 height 15
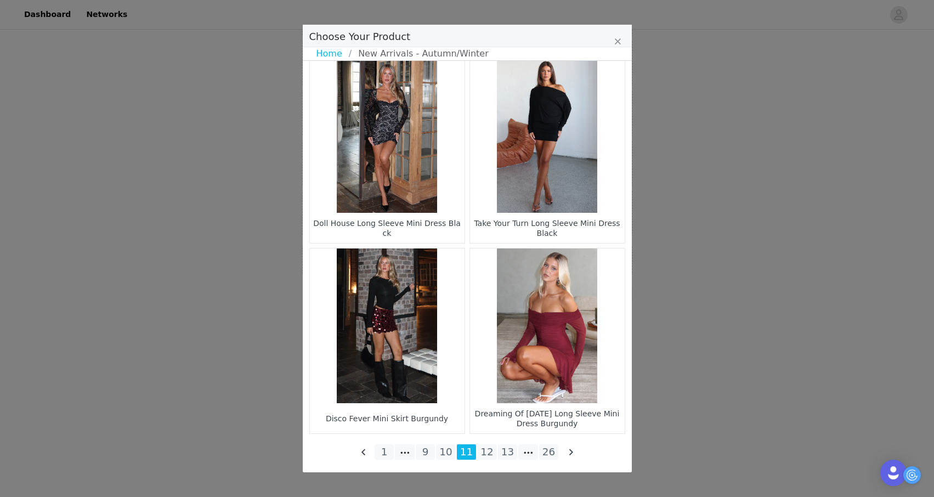
click at [584, 147] on figure "Choose Your Product" at bounding box center [547, 135] width 155 height 155
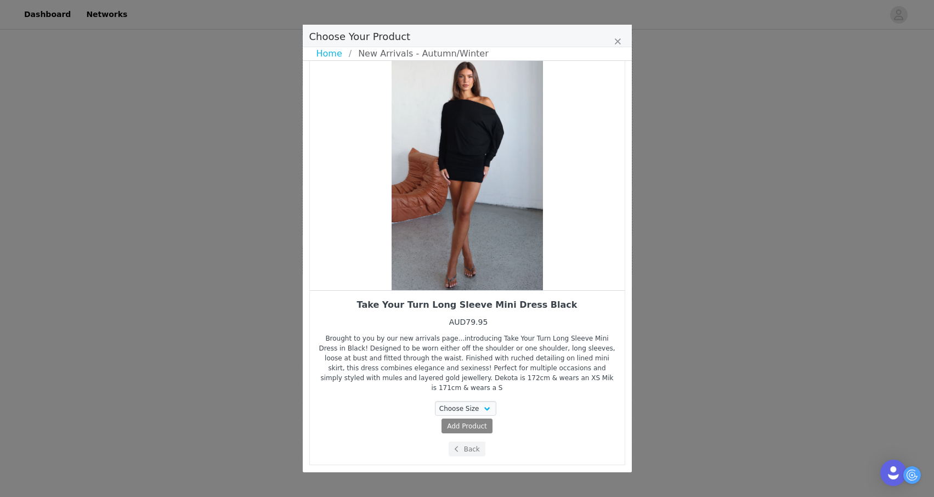
scroll to position [1, 0]
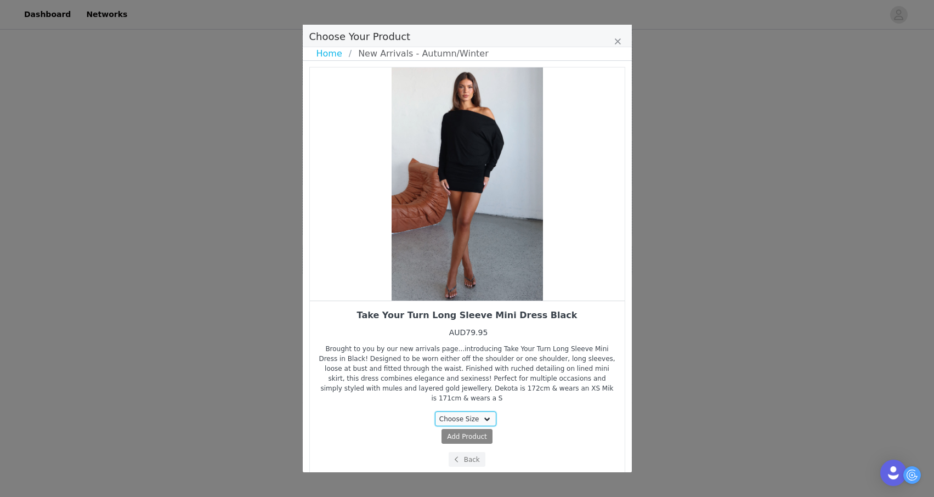
click at [476, 411] on select "Choose Size XXS S" at bounding box center [465, 418] width 61 height 15
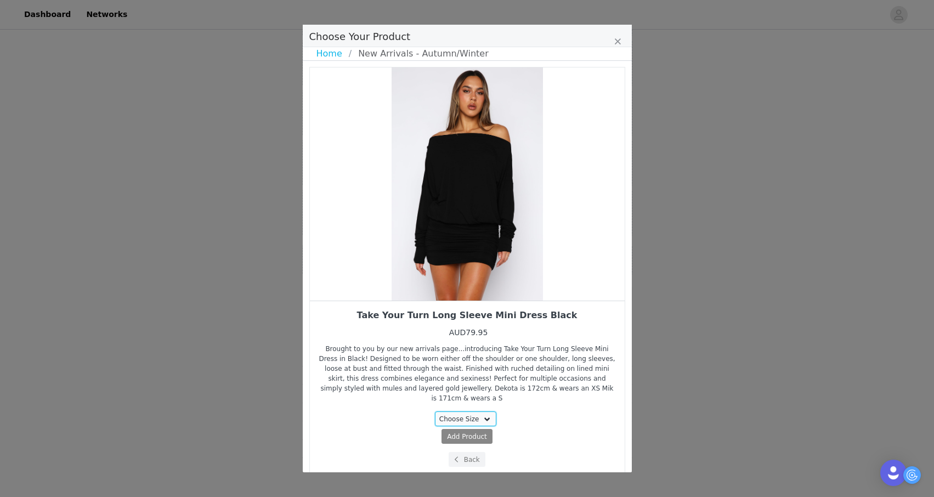
select select "28011688"
click at [435, 411] on select "Choose Size XXS S" at bounding box center [465, 418] width 61 height 15
click at [470, 431] on span "( AUD79.95 )" at bounding box center [488, 436] width 38 height 10
select select "28011688"
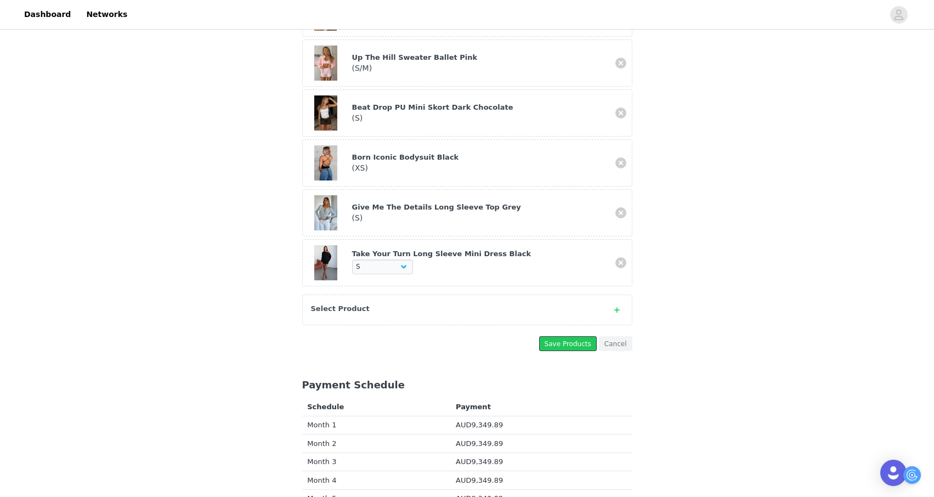
click at [570, 336] on button "Save Products" at bounding box center [568, 343] width 58 height 15
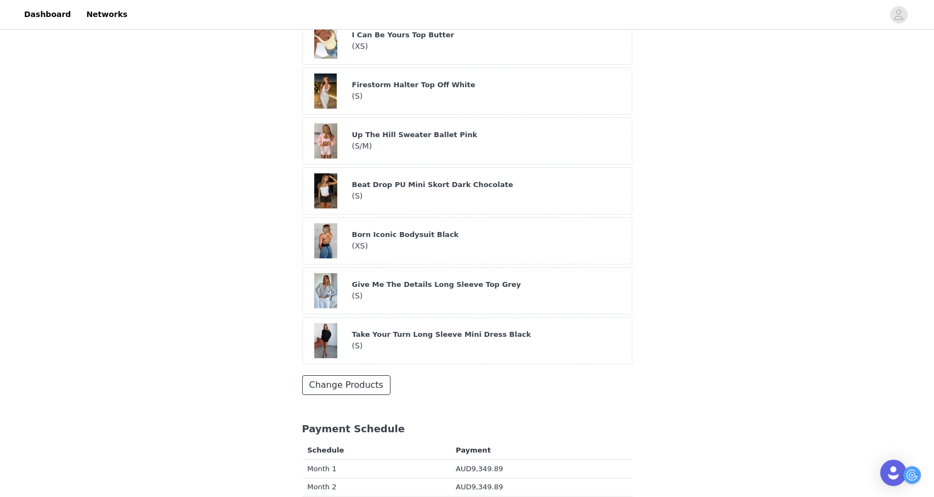
click at [340, 375] on button "Change Products" at bounding box center [346, 385] width 88 height 20
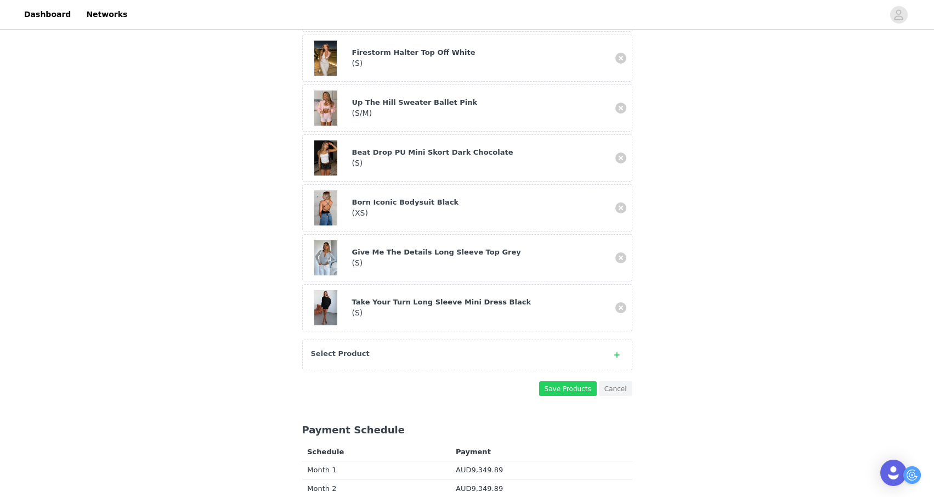
scroll to position [683, 0]
click at [406, 349] on div "Select Product" at bounding box center [456, 354] width 291 height 11
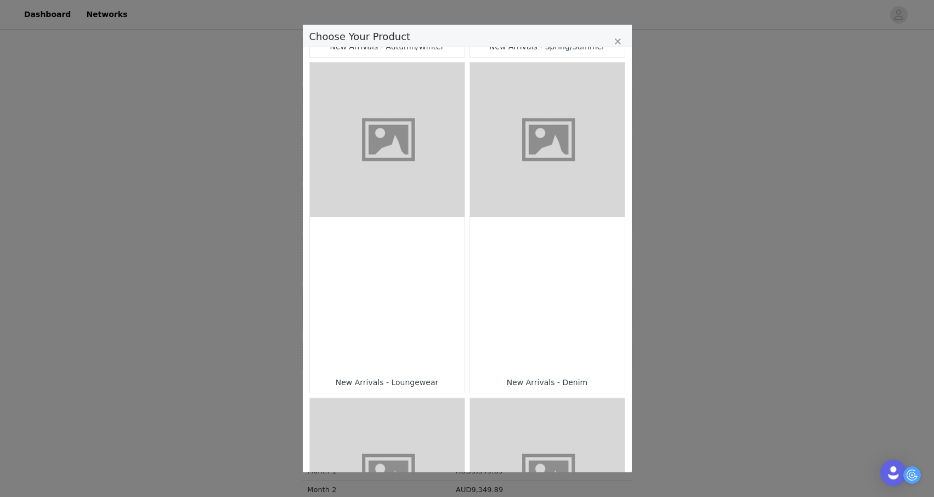
scroll to position [330, 0]
click at [423, 302] on div "Choose Your Product" at bounding box center [387, 291] width 155 height 155
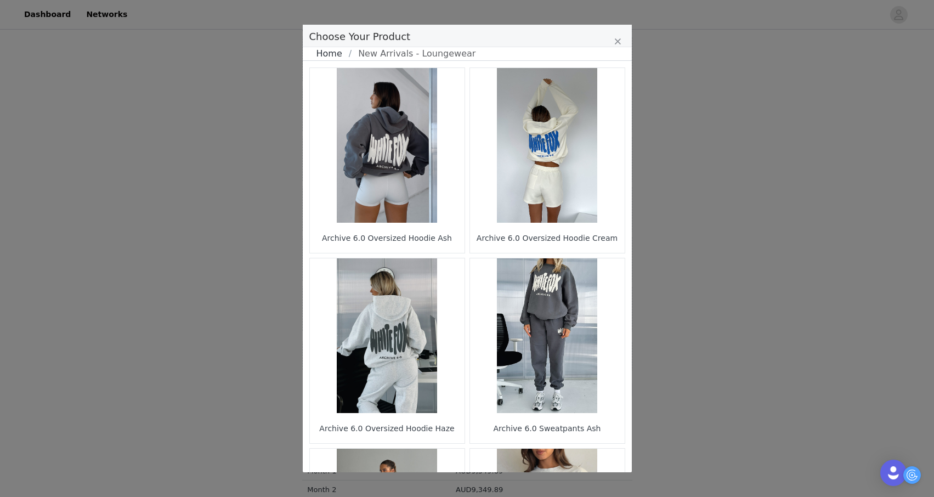
click at [336, 54] on link "Home" at bounding box center [332, 53] width 32 height 13
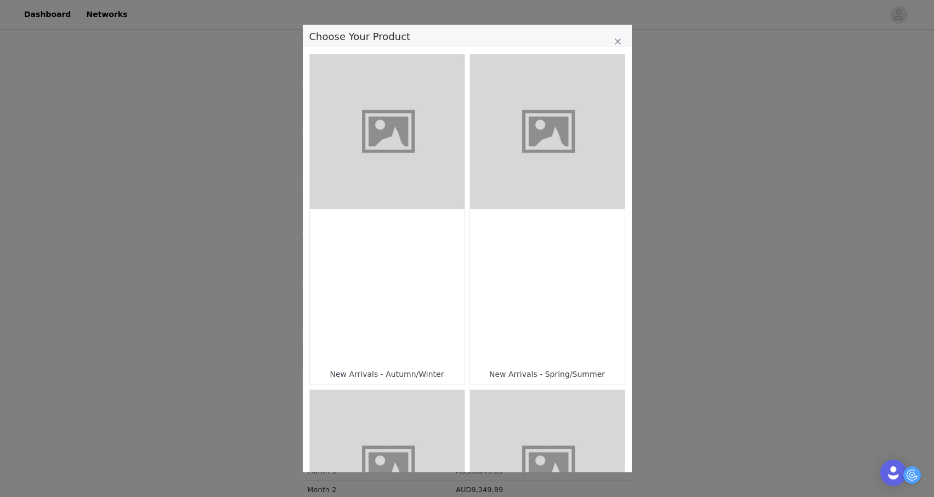
click at [473, 411] on figure "Choose Your Product" at bounding box center [547, 467] width 155 height 155
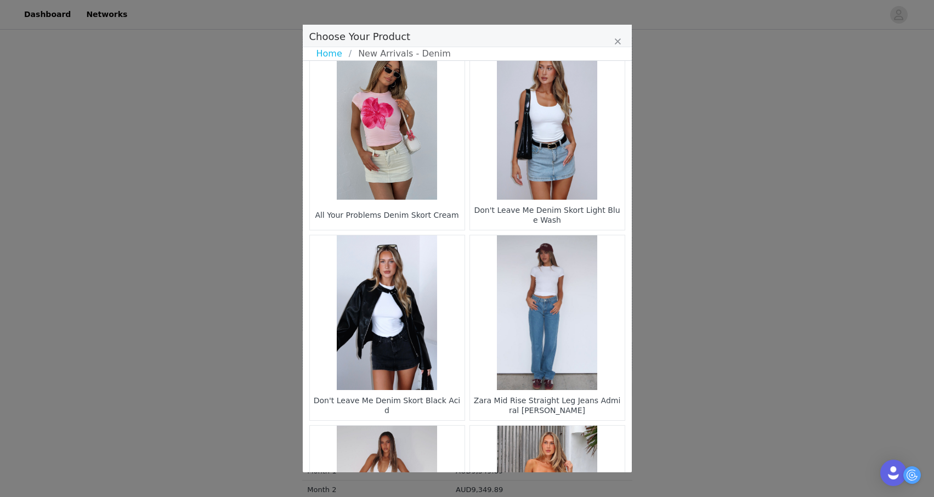
scroll to position [1355, 0]
click at [554, 174] on figure "Choose Your Product" at bounding box center [547, 121] width 155 height 155
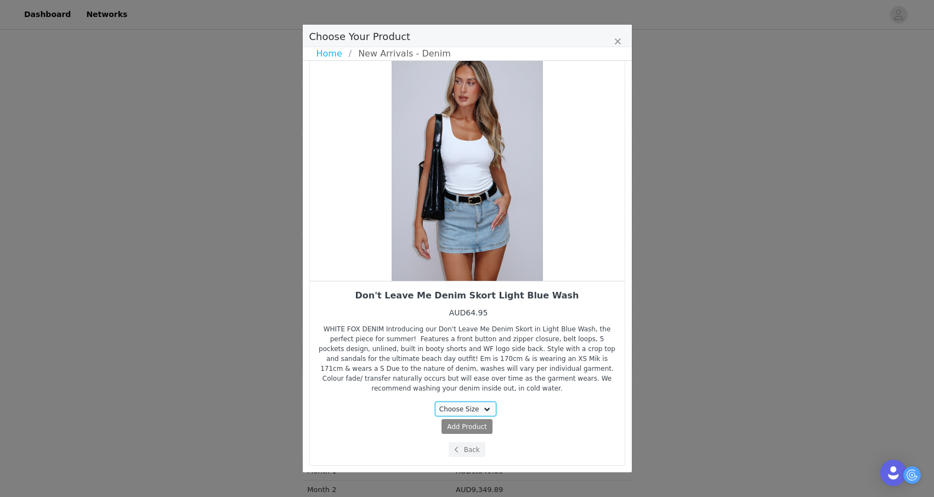
click at [458, 412] on select "Choose Size XXS" at bounding box center [465, 408] width 61 height 15
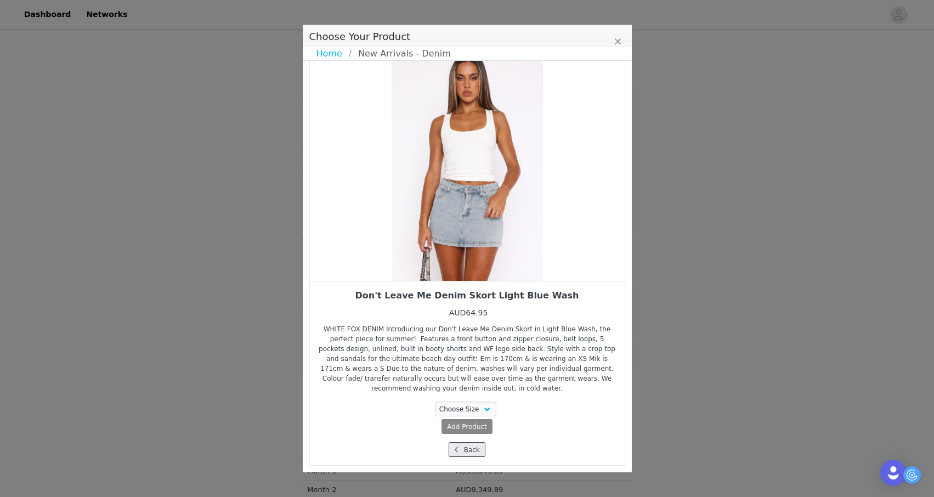
click at [457, 448] on icon "Choose Your Product" at bounding box center [455, 449] width 3 height 7
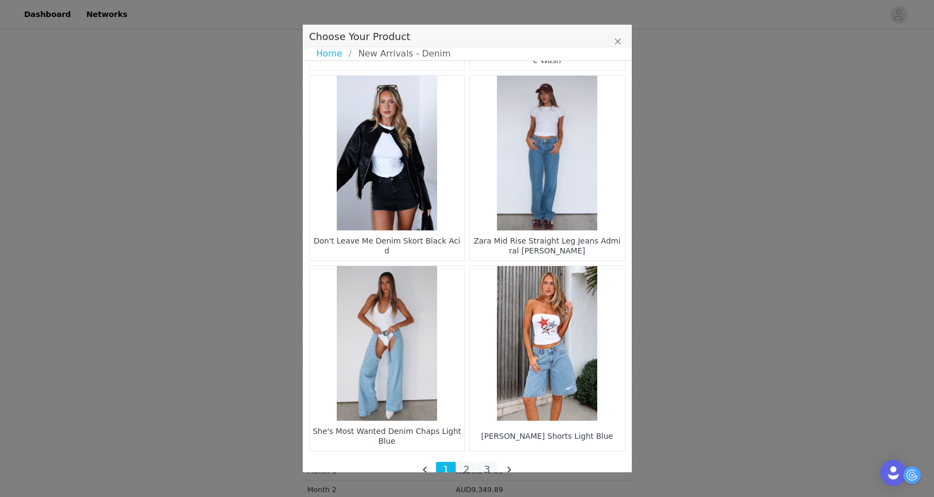
scroll to position [1532, 0]
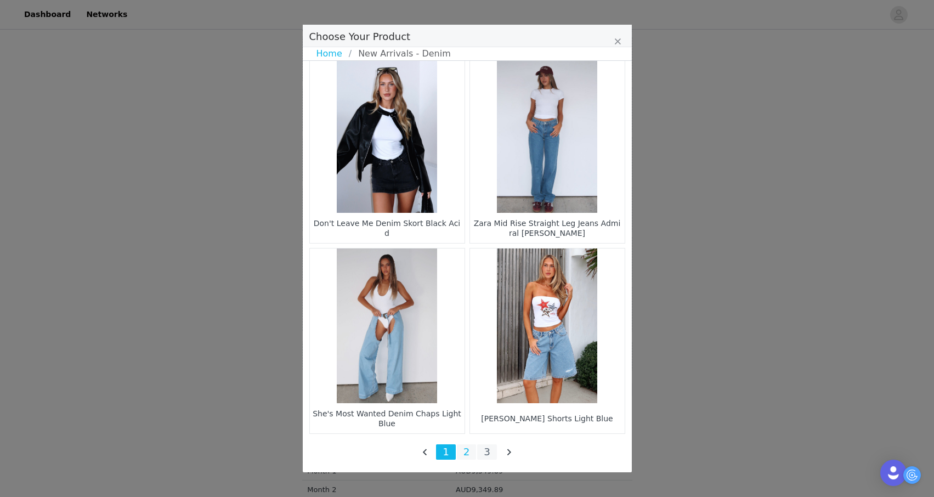
click at [462, 457] on li "2" at bounding box center [467, 451] width 20 height 15
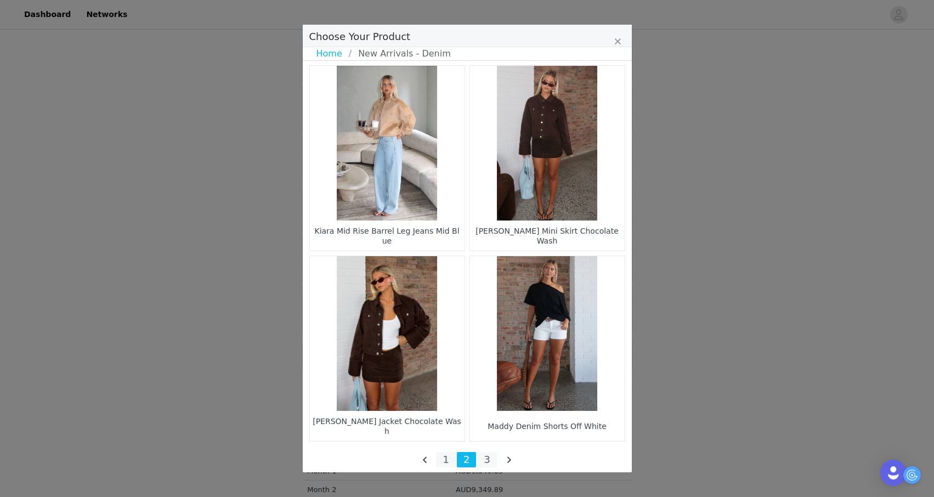
scroll to position [1527, 0]
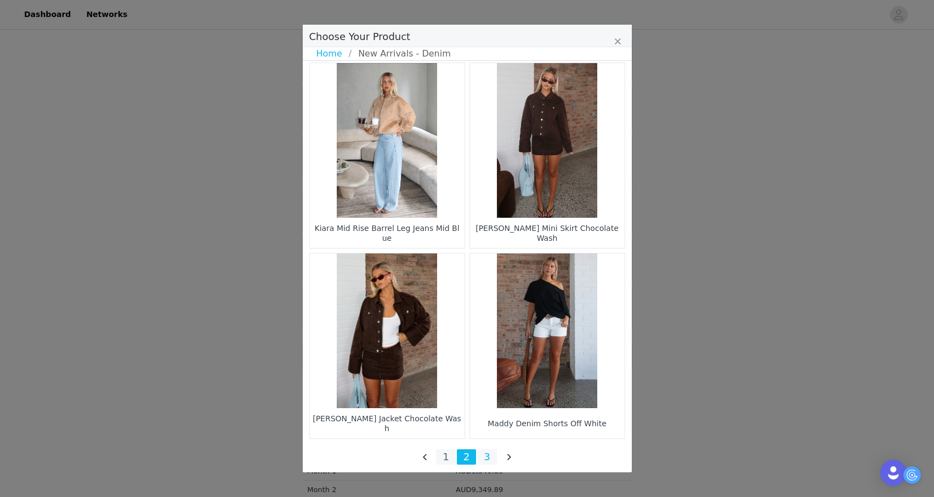
click at [489, 461] on li "3" at bounding box center [487, 456] width 20 height 15
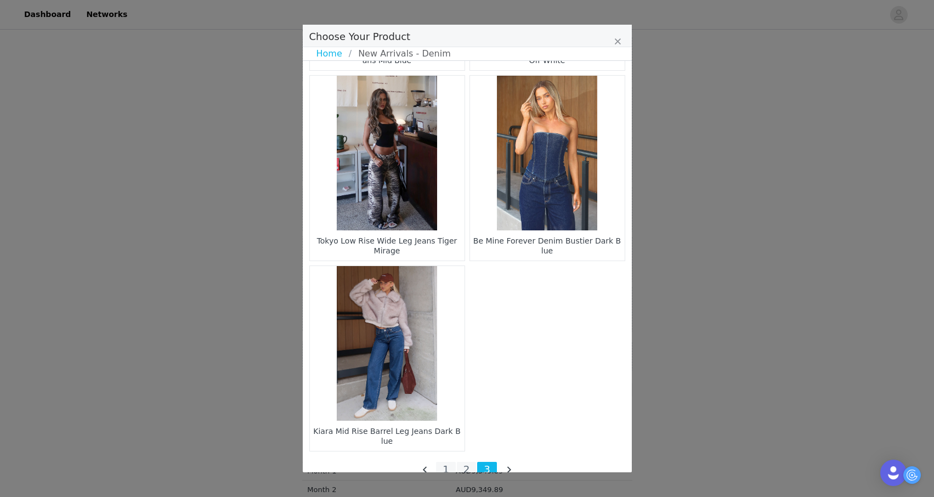
scroll to position [581, 0]
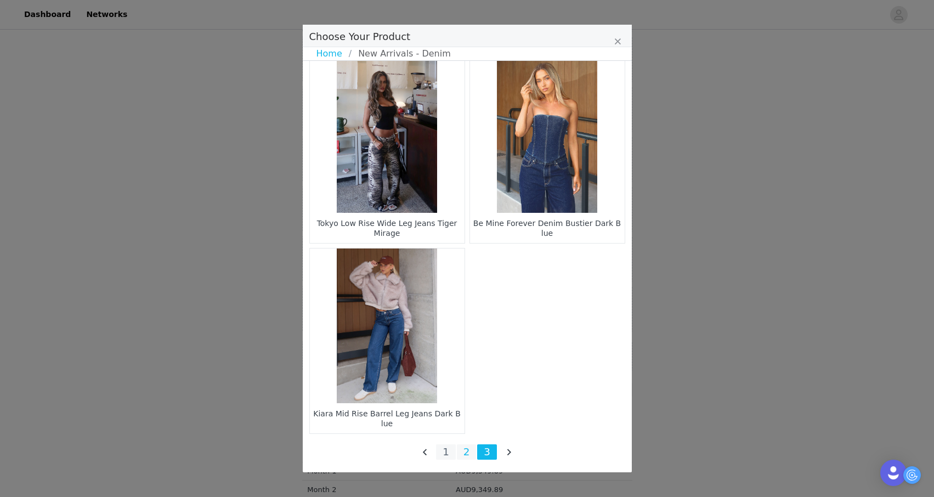
click at [467, 450] on li "2" at bounding box center [467, 451] width 20 height 15
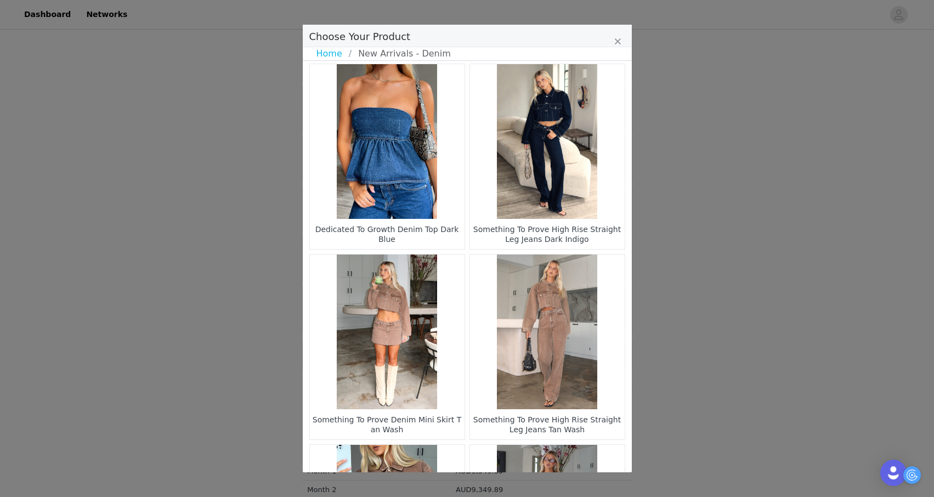
scroll to position [765, 0]
click at [444, 376] on figure "Choose Your Product" at bounding box center [387, 331] width 155 height 155
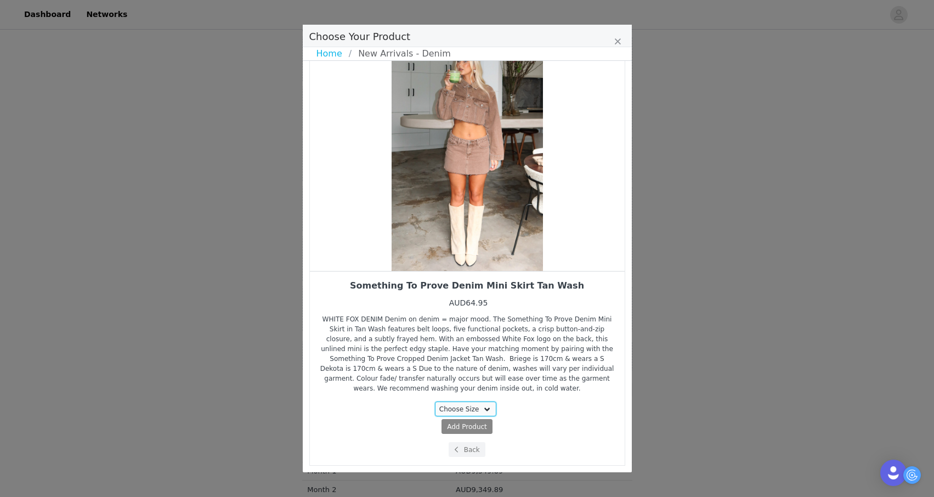
click at [448, 410] on select "Choose Size XXS XS S M L XL" at bounding box center [465, 408] width 61 height 15
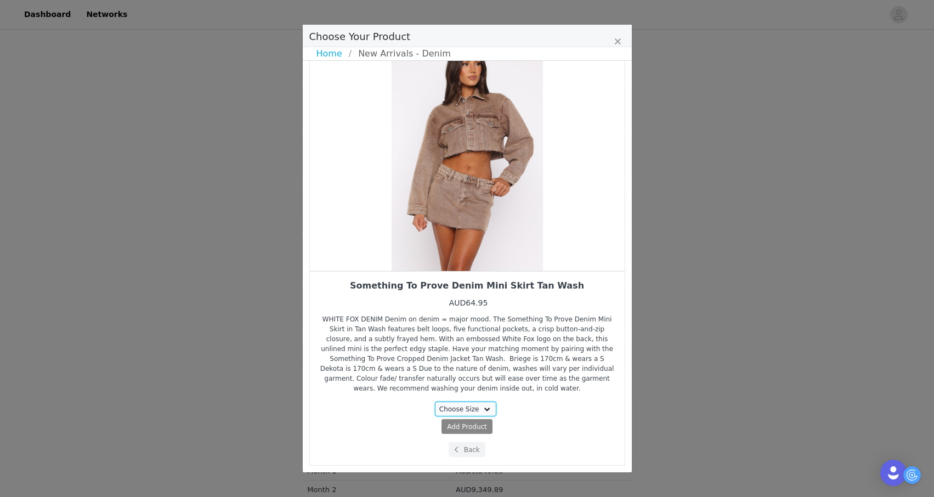
select select "28011930"
click at [435, 401] on select "Choose Size XXS XS S M L XL" at bounding box center [465, 408] width 61 height 15
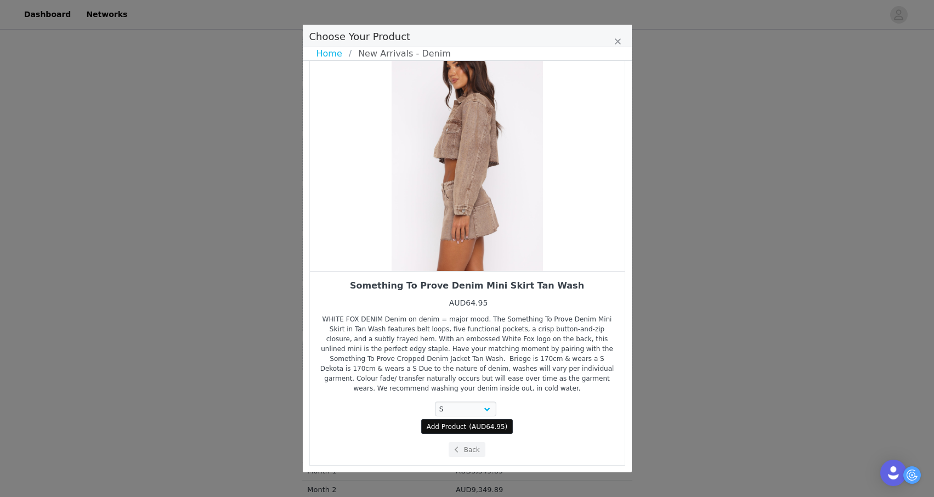
click at [452, 429] on span "Add Product" at bounding box center [447, 427] width 40 height 10
select select "28011930"
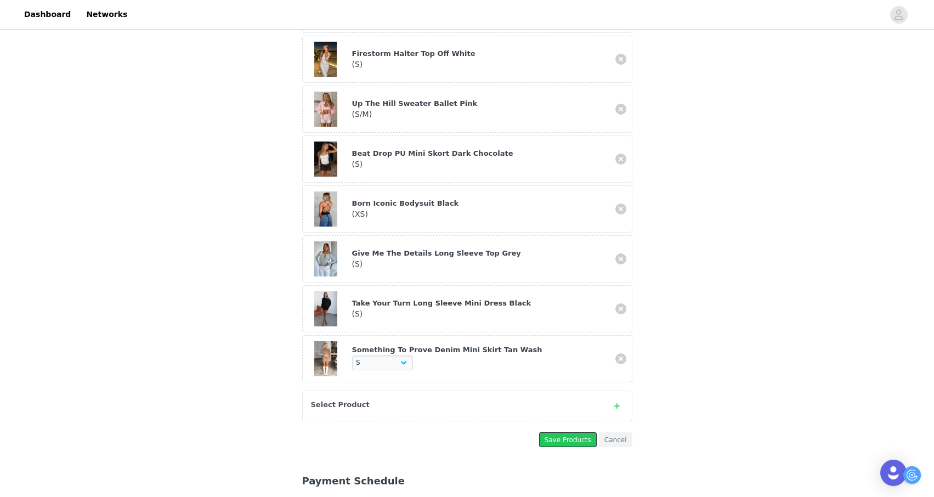
click at [544, 432] on button "Save Products" at bounding box center [568, 439] width 58 height 15
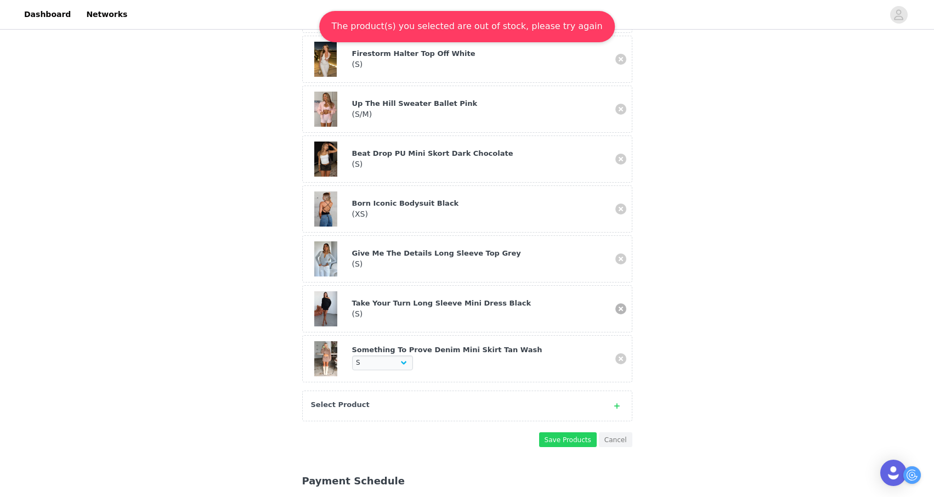
click at [620, 303] on link at bounding box center [620, 308] width 11 height 11
select select "28011930"
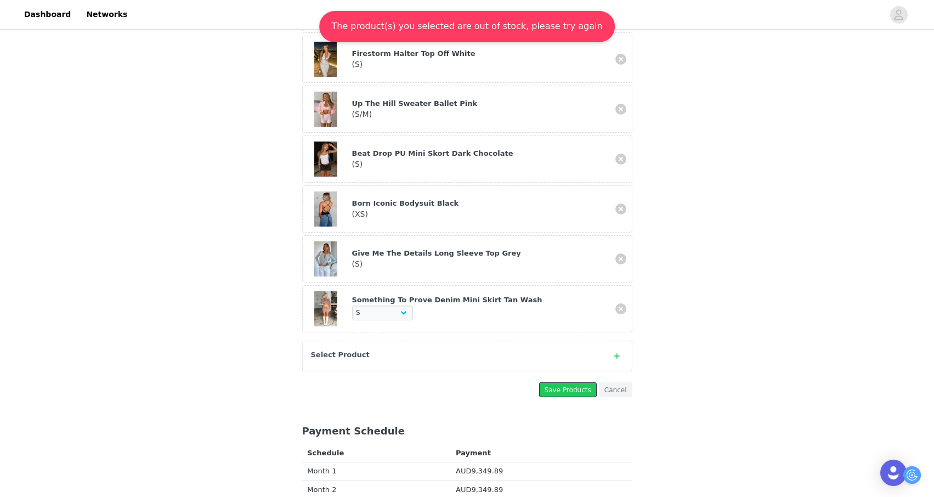
click at [553, 382] on button "Save Products" at bounding box center [568, 389] width 58 height 15
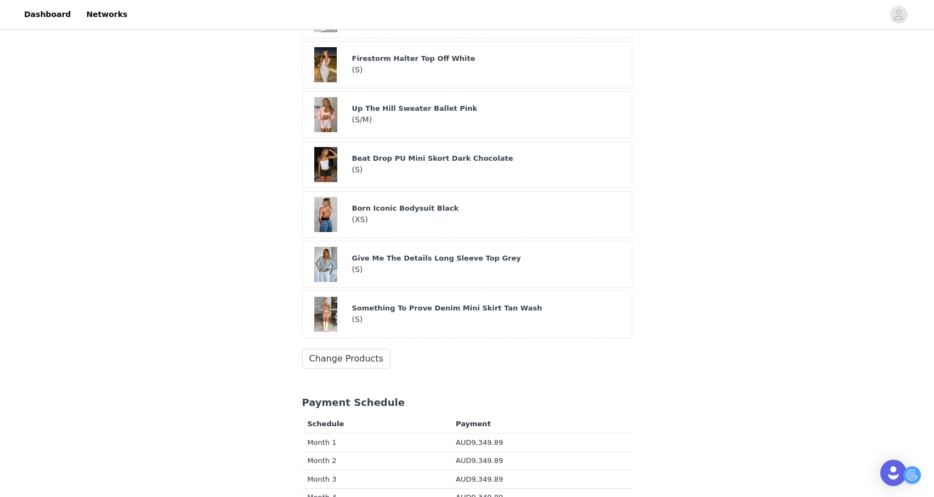
scroll to position [649, 0]
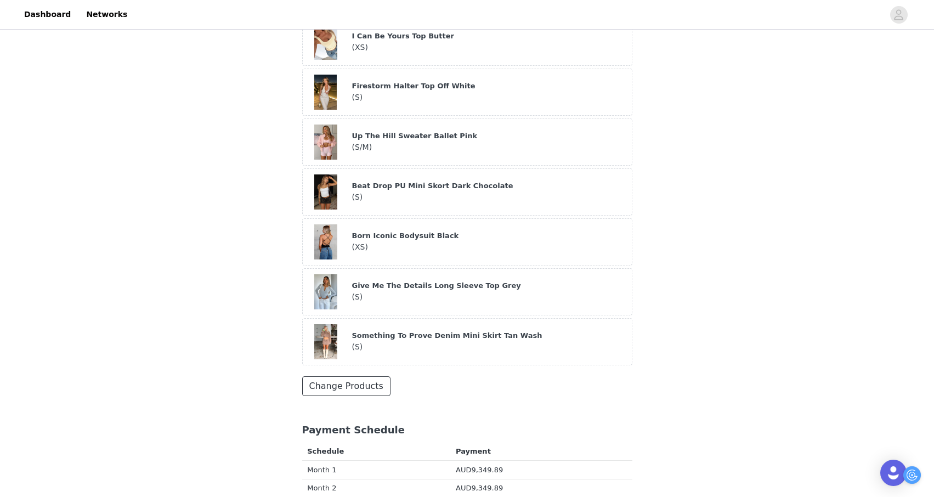
click at [329, 378] on button "Change Products" at bounding box center [346, 386] width 88 height 20
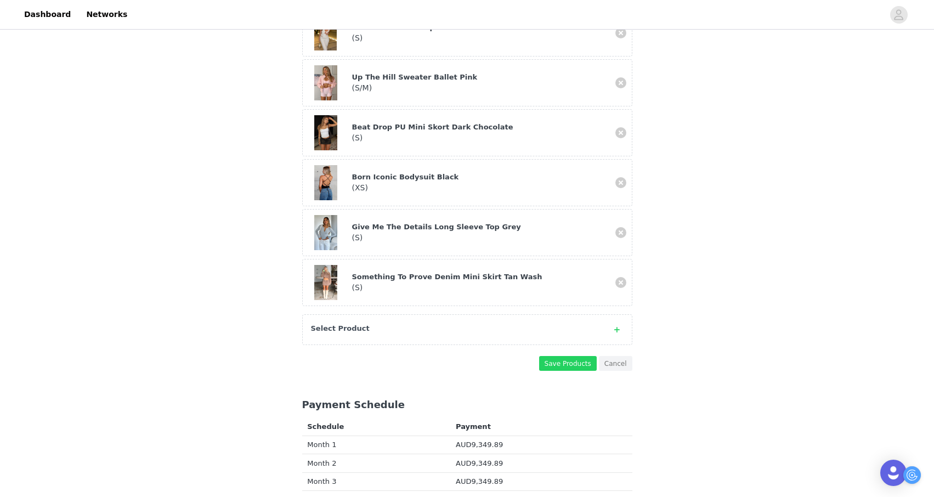
scroll to position [696, 0]
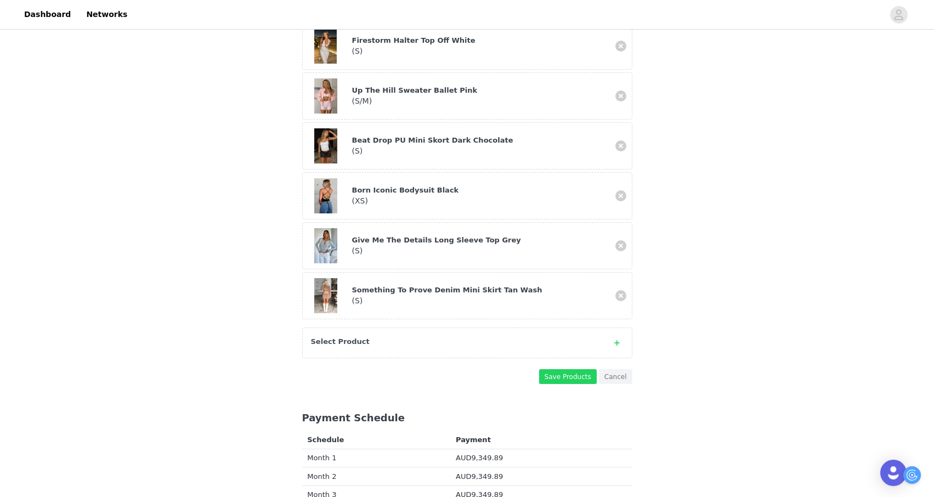
click at [413, 336] on div "Select Product" at bounding box center [456, 341] width 291 height 11
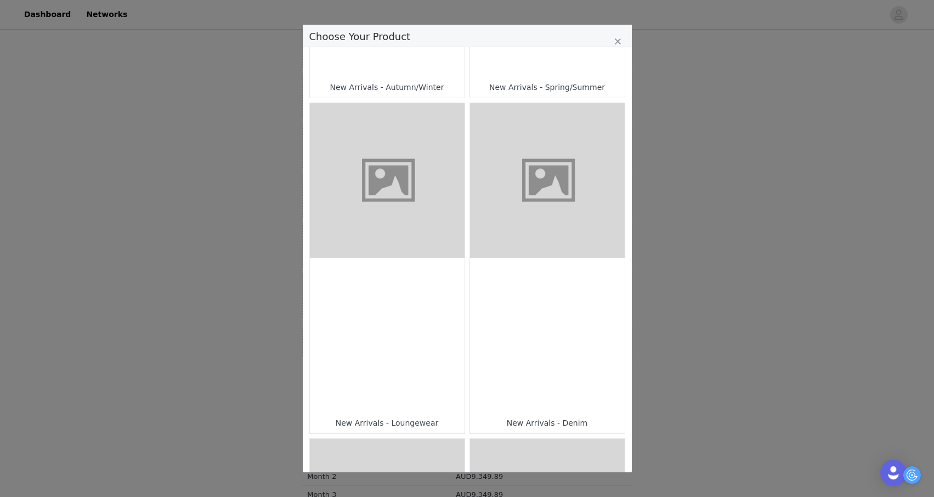
scroll to position [343, 0]
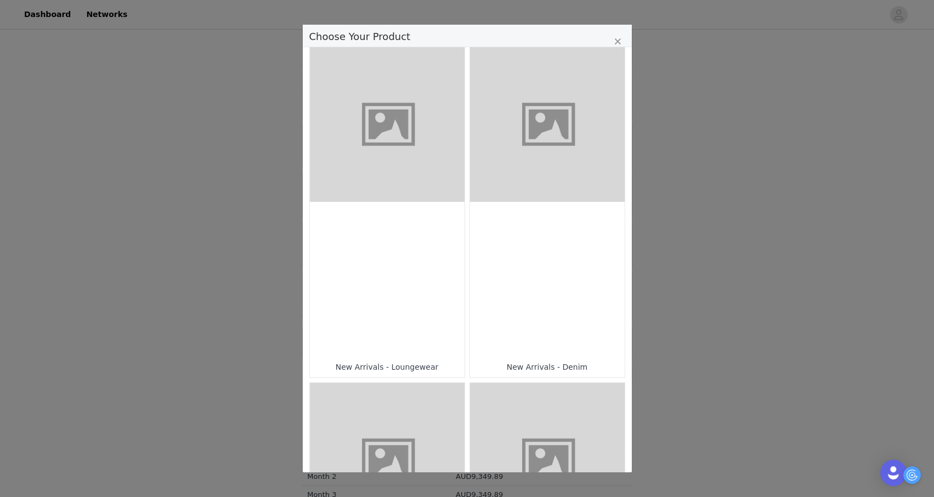
click at [426, 310] on div "Choose Your Product" at bounding box center [387, 279] width 155 height 155
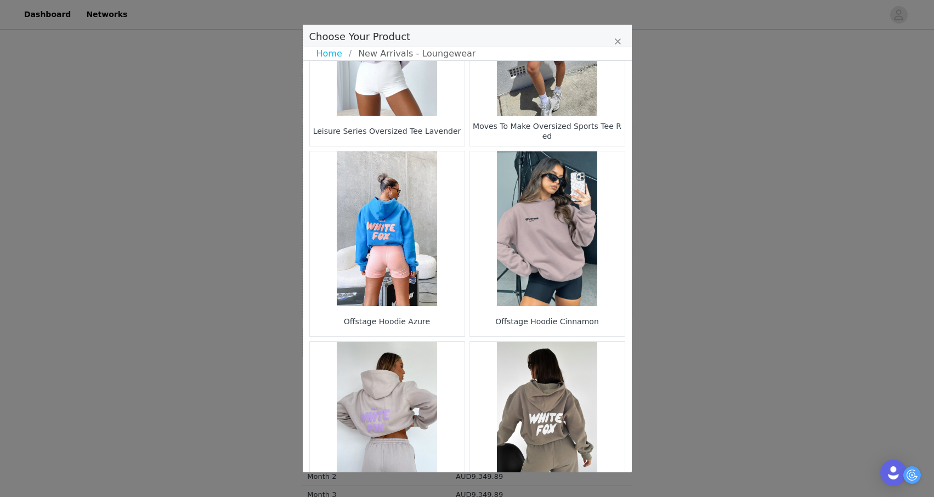
scroll to position [1532, 0]
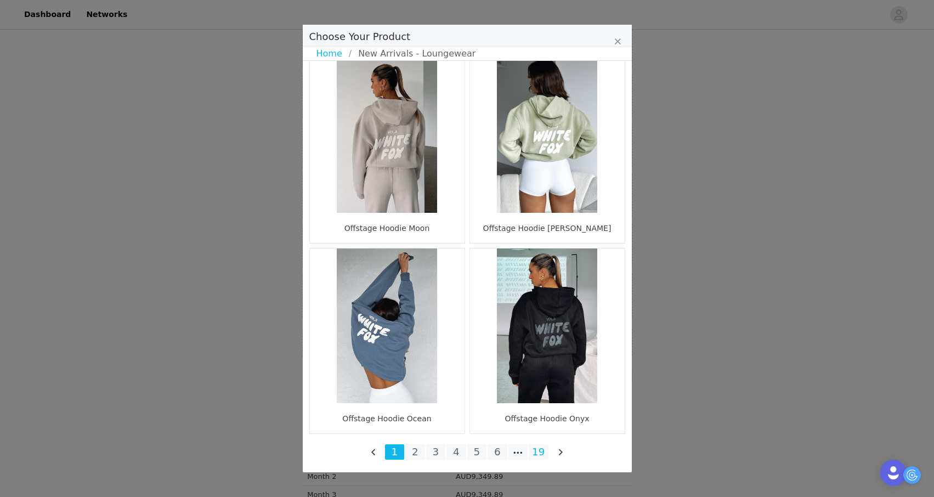
click at [535, 451] on li "19" at bounding box center [538, 451] width 20 height 15
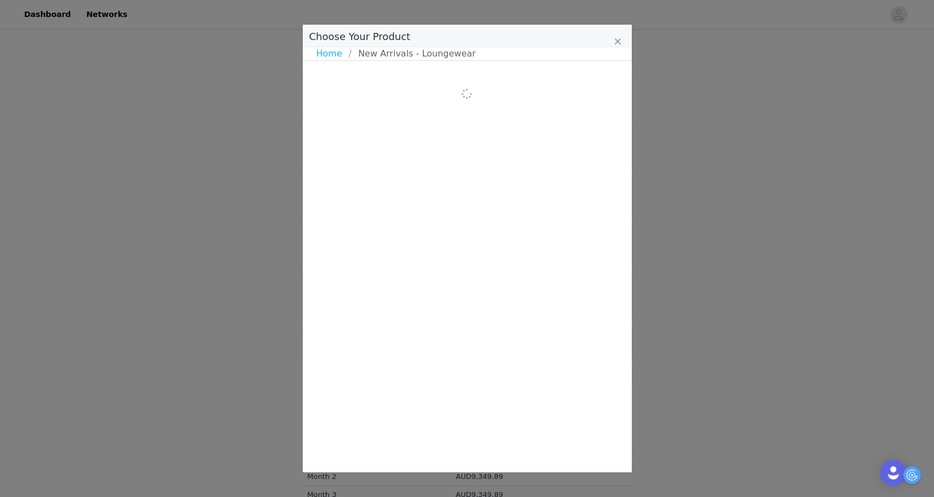
scroll to position [0, 0]
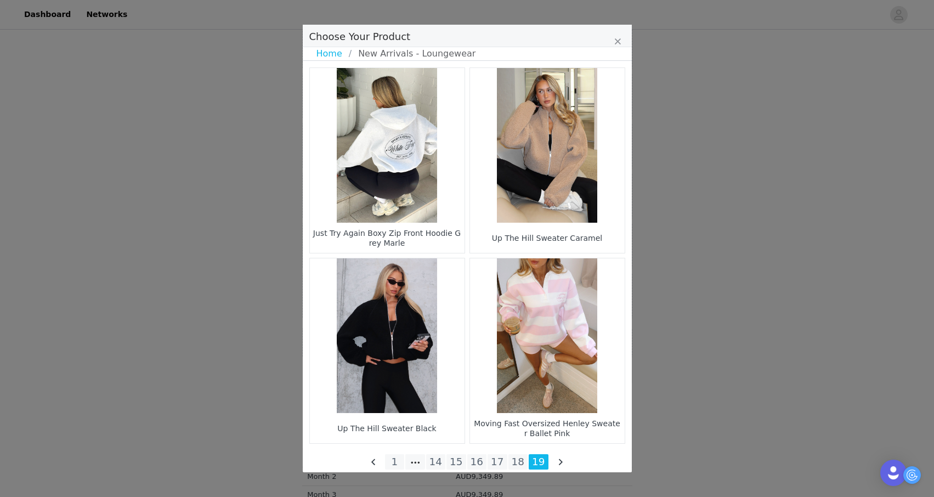
click at [447, 219] on figure "Choose Your Product" at bounding box center [387, 145] width 155 height 155
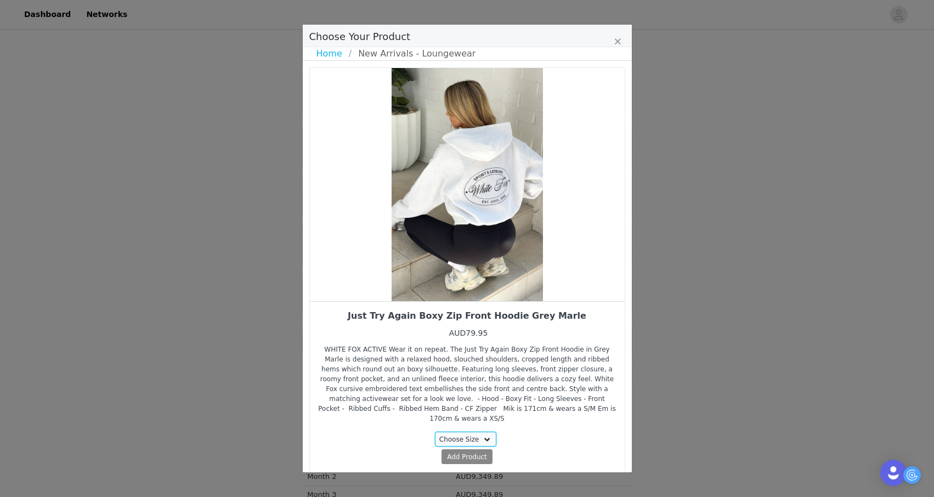
click at [459, 431] on select "Choose Size XXS/XS XS/S S/M M/L L/XL" at bounding box center [465, 438] width 61 height 15
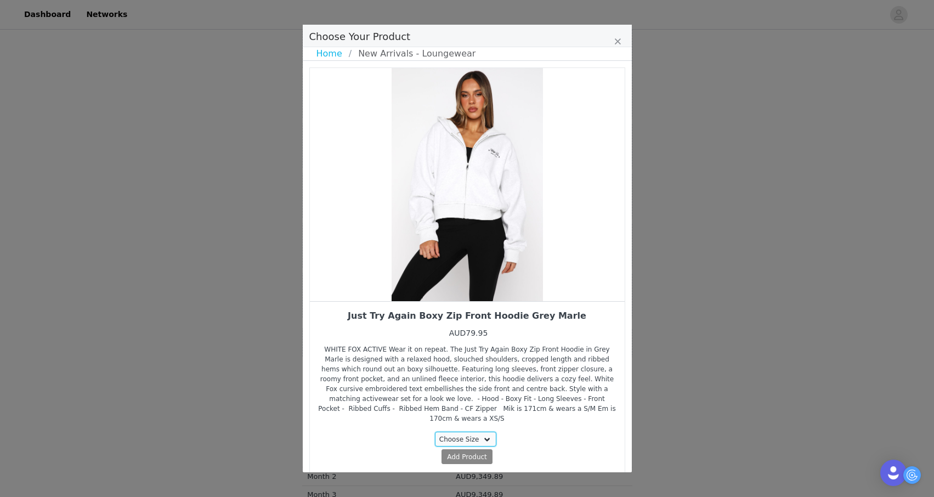
select select "28269638"
click at [435, 431] on select "Choose Size XXS/XS XS/S S/M M/L L/XL" at bounding box center [465, 438] width 61 height 15
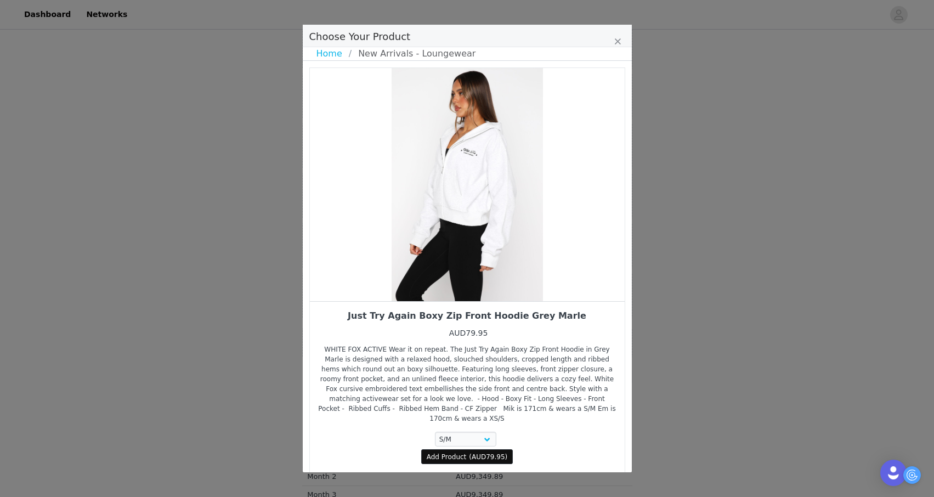
click at [461, 452] on span "Add Product" at bounding box center [447, 457] width 40 height 10
select select "28269638"
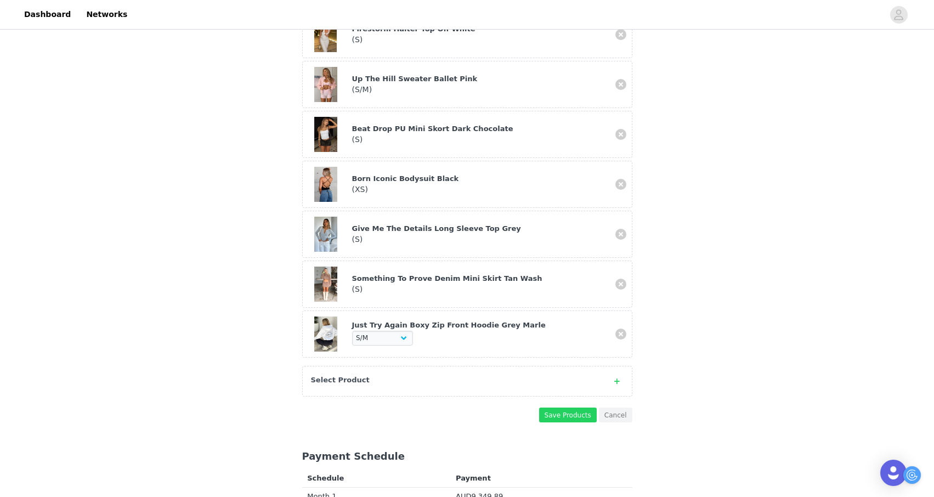
scroll to position [713, 0]
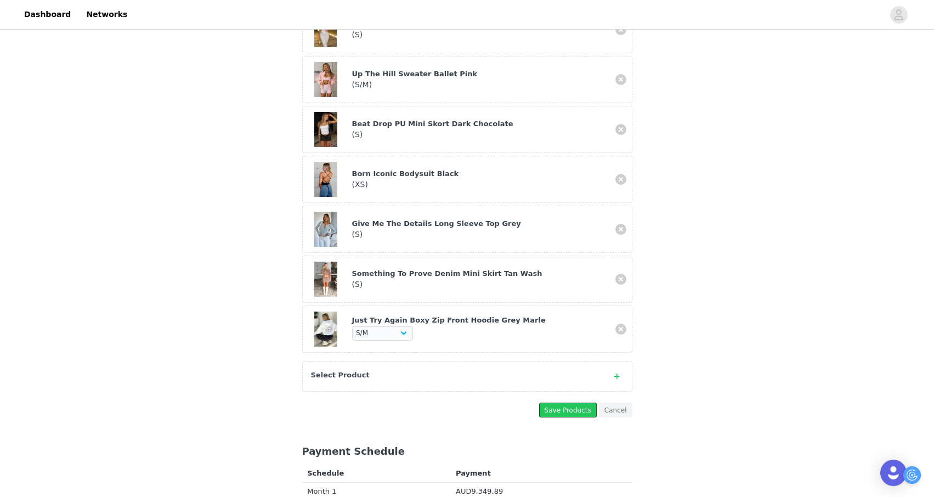
click at [559, 402] on button "Save Products" at bounding box center [568, 409] width 58 height 15
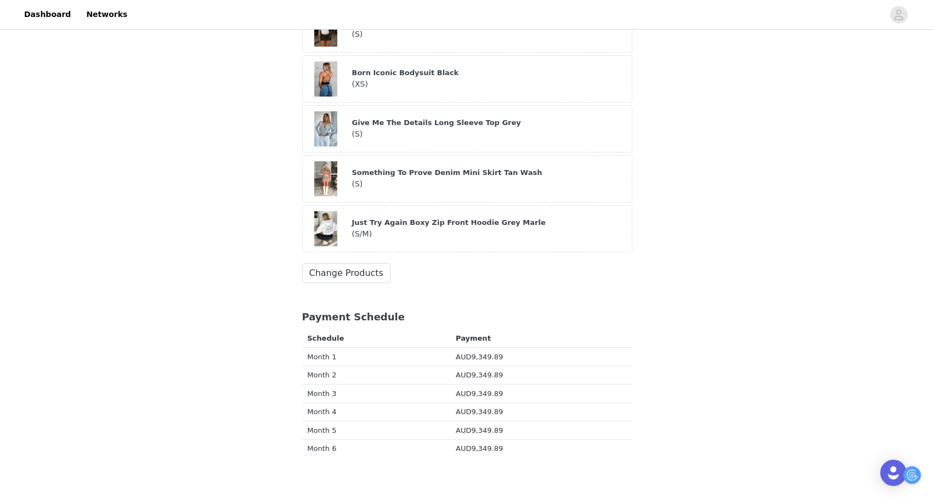
scroll to position [800, 0]
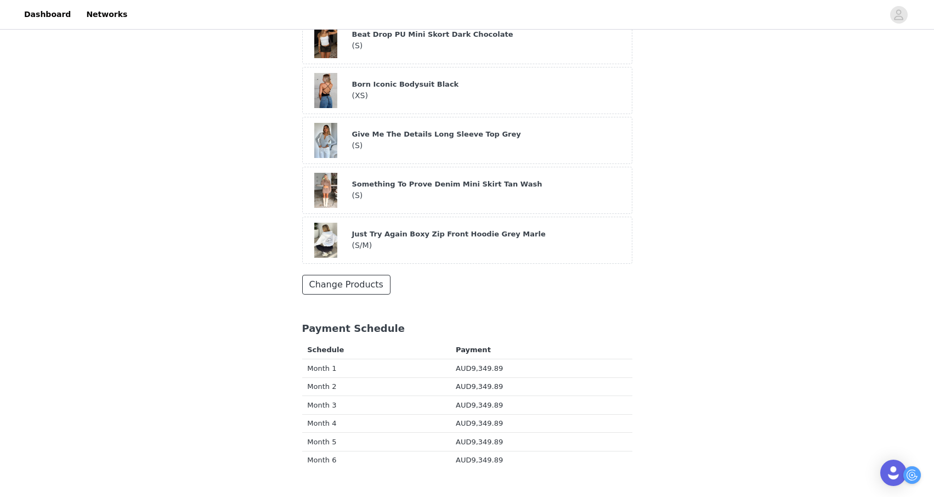
click at [362, 275] on button "Change Products" at bounding box center [346, 285] width 88 height 20
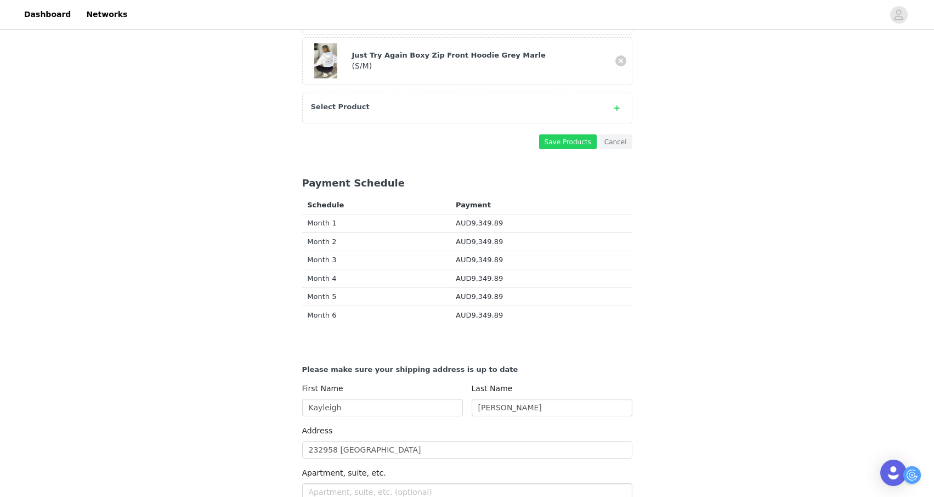
scroll to position [964, 0]
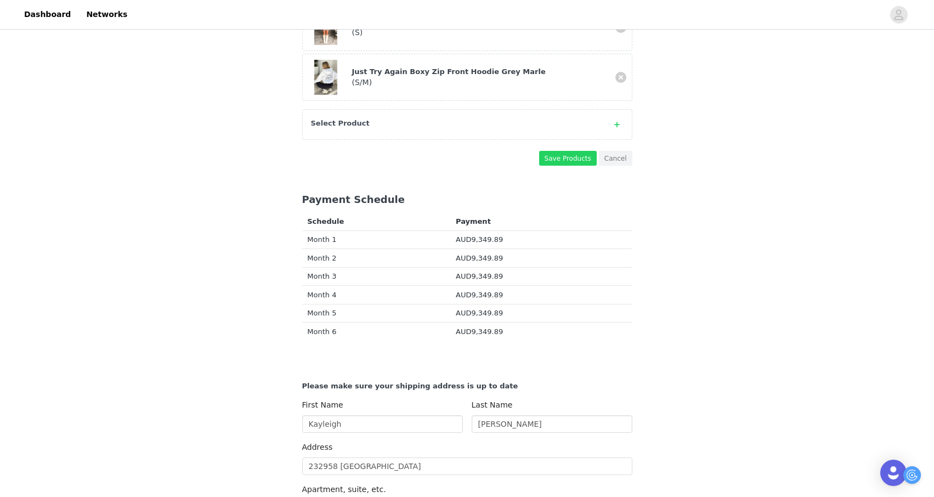
click at [425, 118] on div "Select Product" at bounding box center [456, 123] width 291 height 11
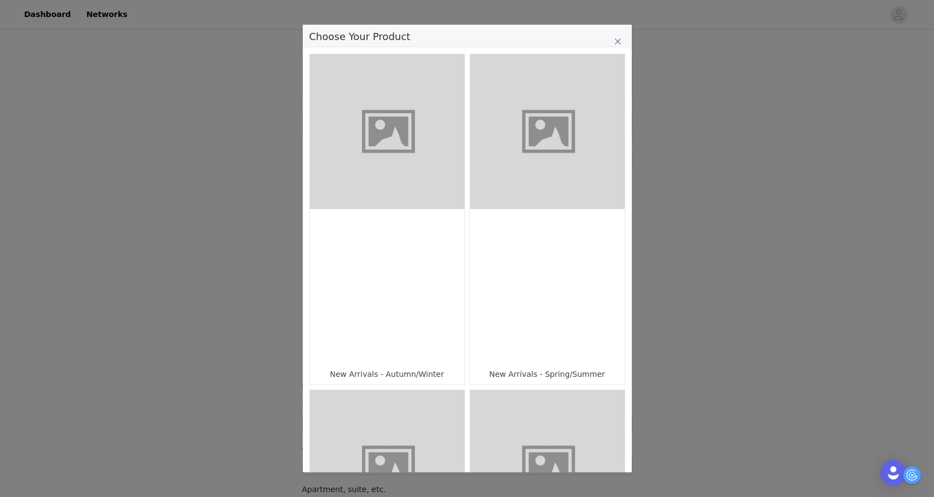
click at [427, 407] on figure "Choose Your Product" at bounding box center [387, 467] width 155 height 155
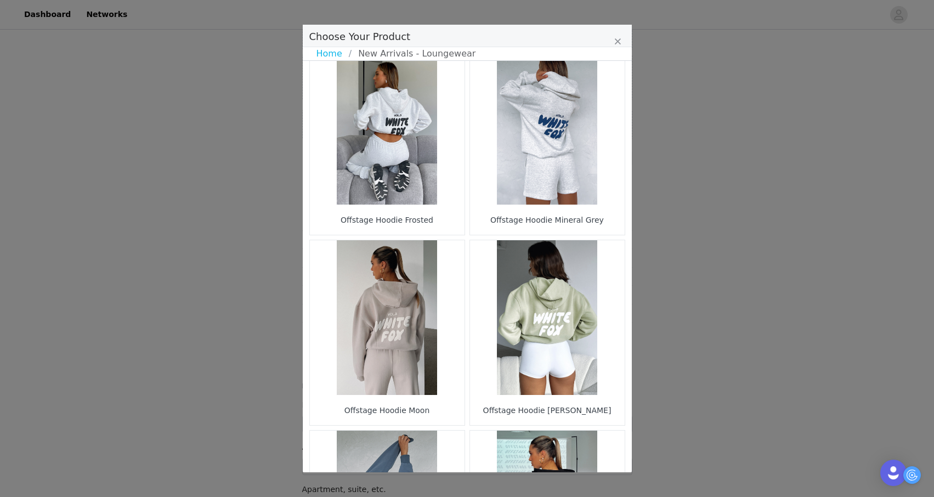
scroll to position [1532, 0]
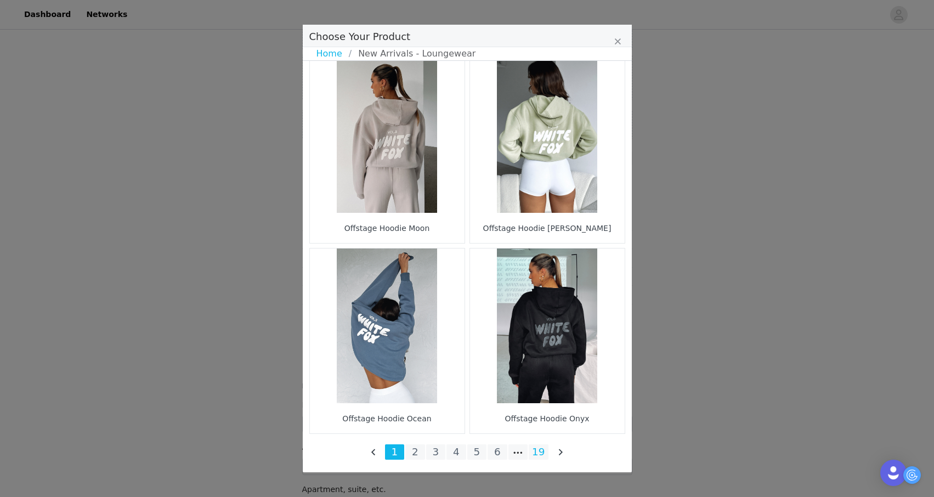
click at [537, 451] on li "19" at bounding box center [538, 451] width 20 height 15
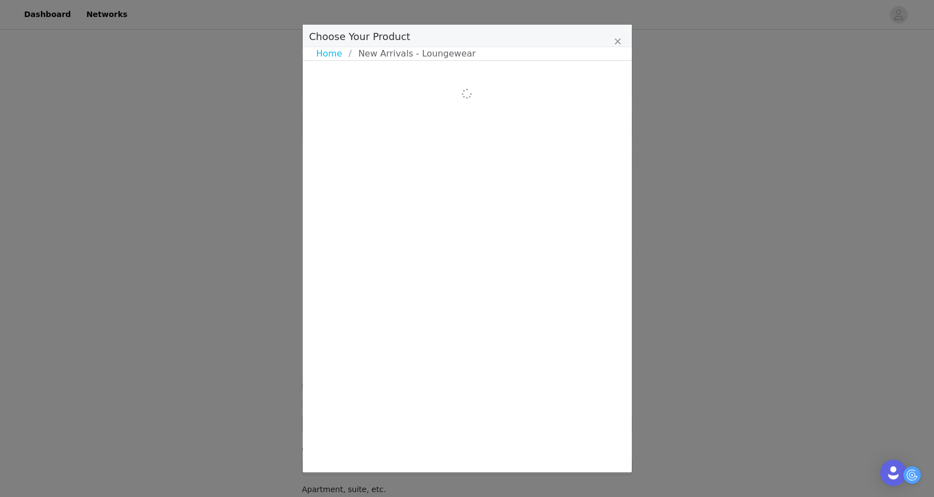
scroll to position [0, 0]
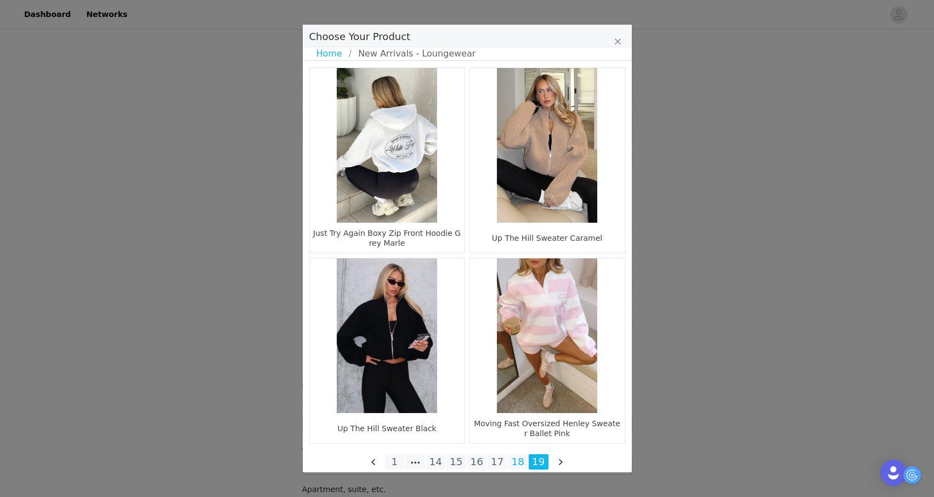
click at [516, 462] on li "18" at bounding box center [518, 461] width 20 height 15
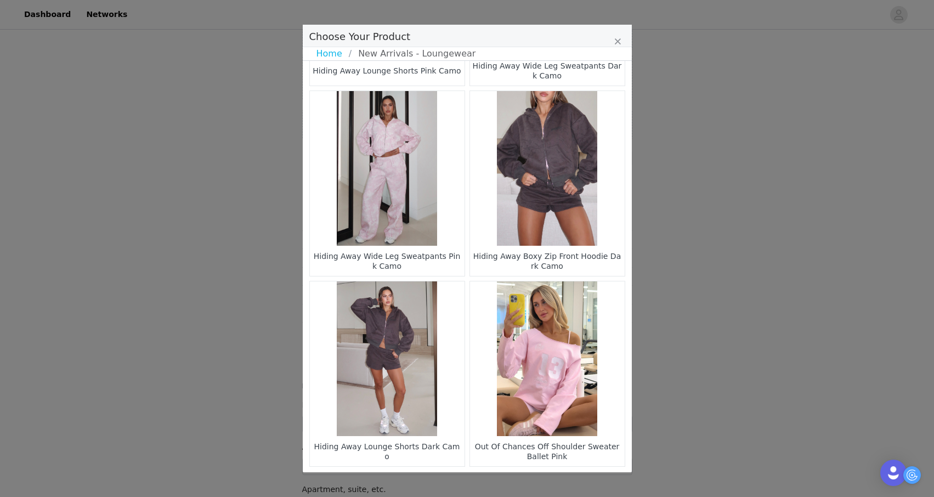
scroll to position [1532, 0]
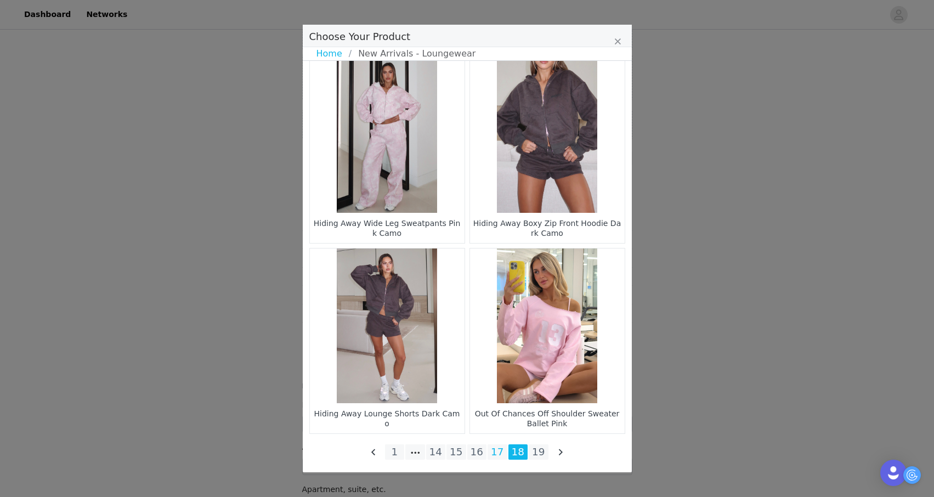
click at [500, 447] on li "17" at bounding box center [497, 451] width 20 height 15
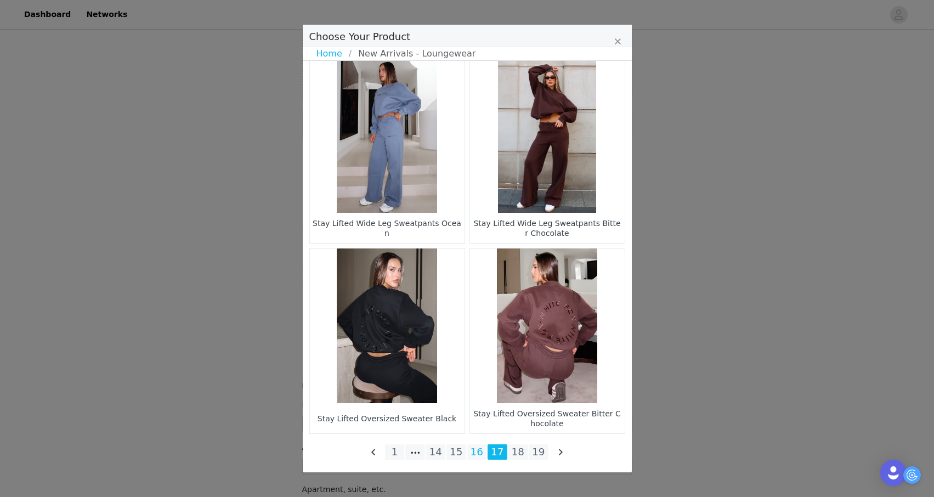
click at [473, 451] on li "16" at bounding box center [477, 451] width 20 height 15
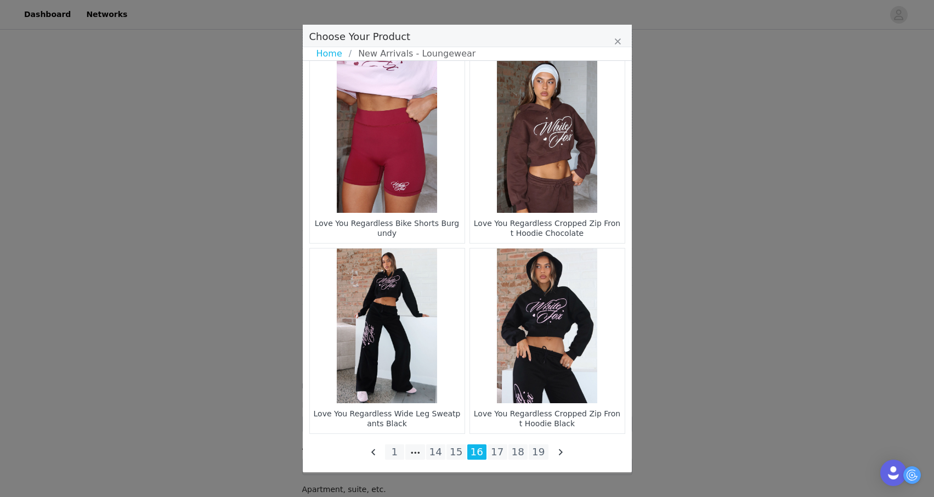
scroll to position [985, 0]
click at [458, 447] on li "15" at bounding box center [456, 451] width 20 height 15
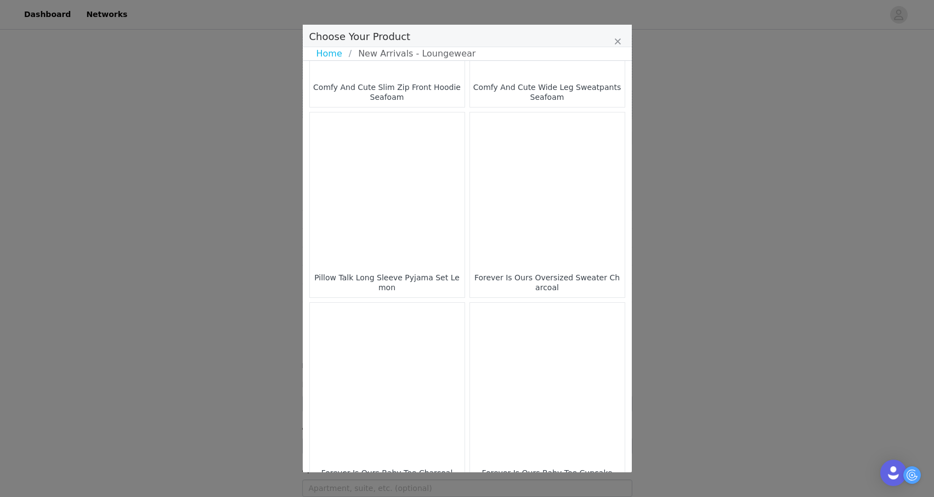
scroll to position [1532, 0]
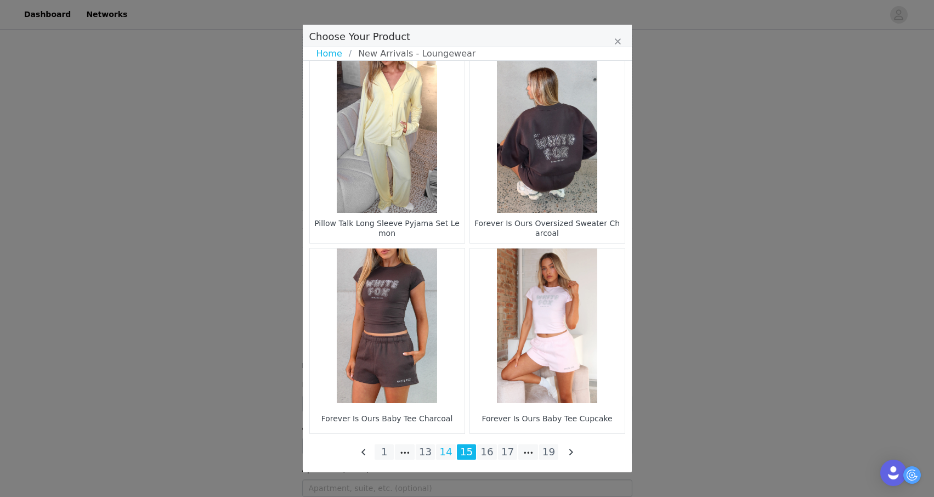
click at [446, 455] on li "14" at bounding box center [446, 451] width 20 height 15
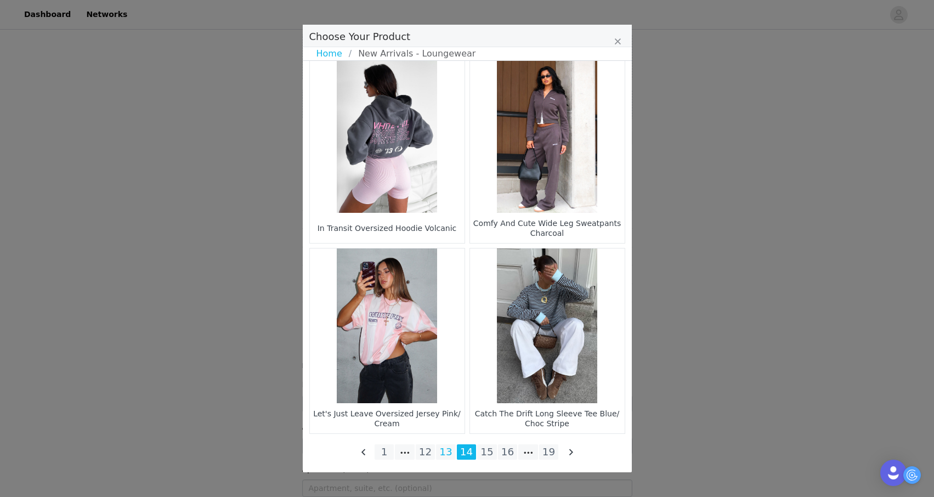
click at [444, 450] on li "13" at bounding box center [446, 451] width 20 height 15
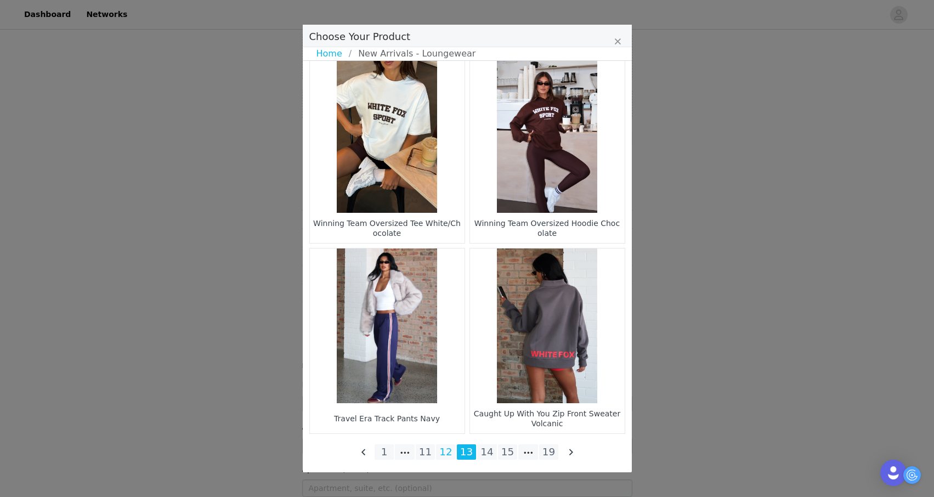
click at [443, 453] on li "12" at bounding box center [446, 451] width 20 height 15
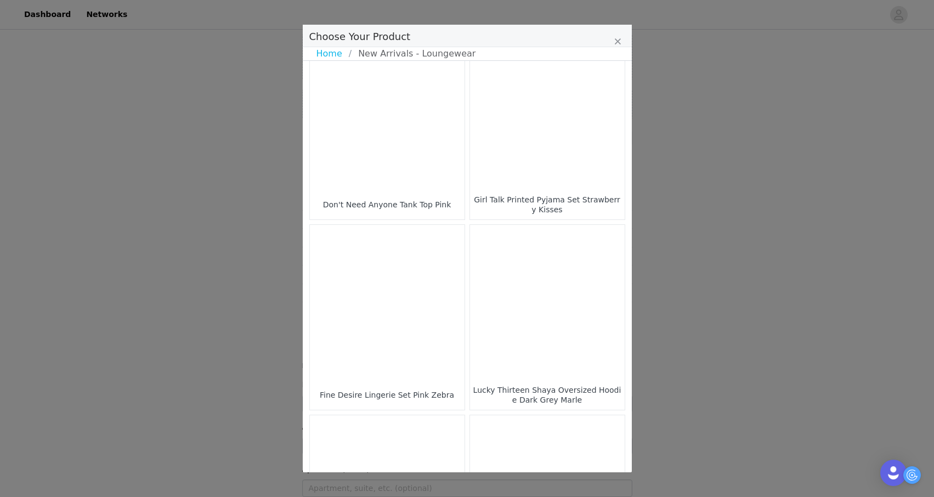
scroll to position [799, 0]
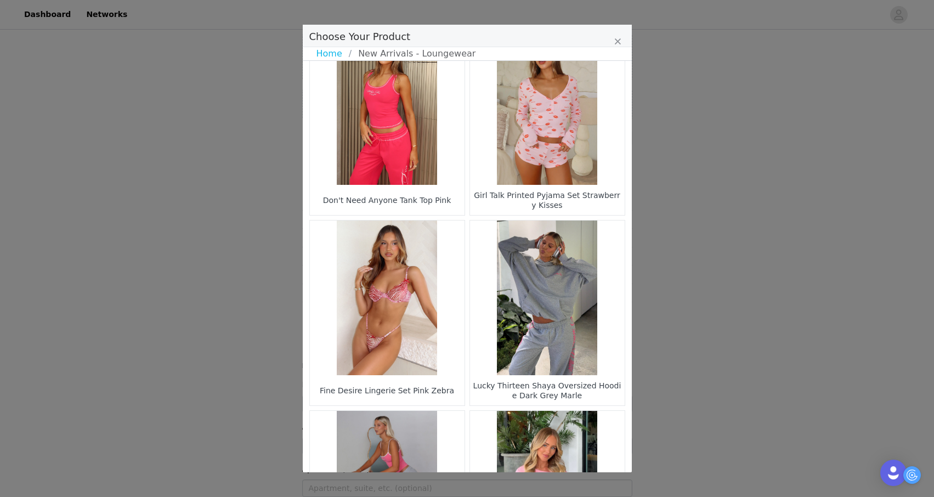
click at [550, 191] on div "Girl Talk Printed Pyjama Set Strawberry Kisses" at bounding box center [547, 199] width 149 height 25
click at [552, 201] on div "Girl Talk Printed Pyjama Set Strawberry Kisses" at bounding box center [547, 199] width 149 height 25
click at [551, 141] on figure "Choose Your Product" at bounding box center [547, 107] width 155 height 155
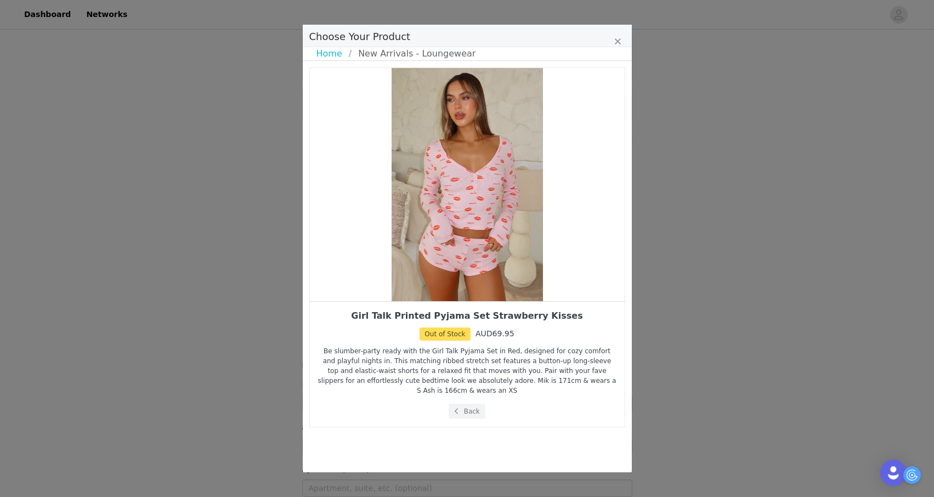
scroll to position [0, 0]
click at [469, 410] on button "Back" at bounding box center [466, 410] width 37 height 15
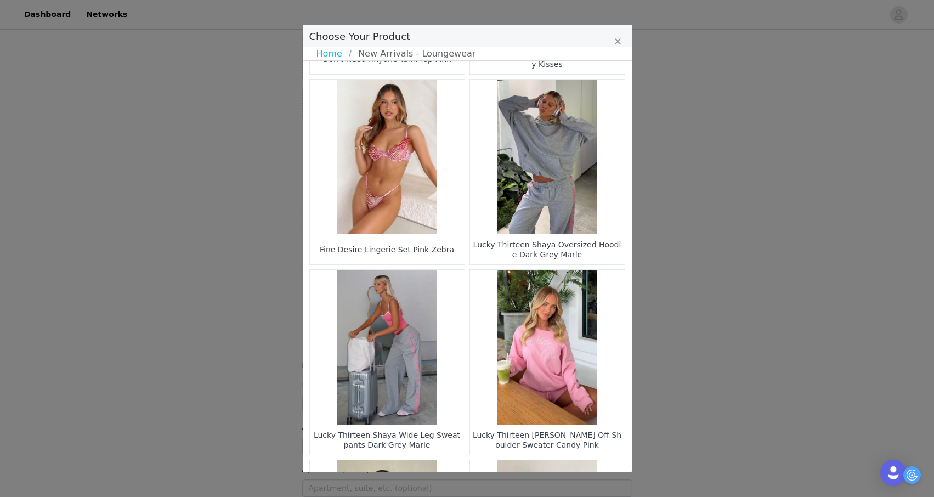
scroll to position [942, 0]
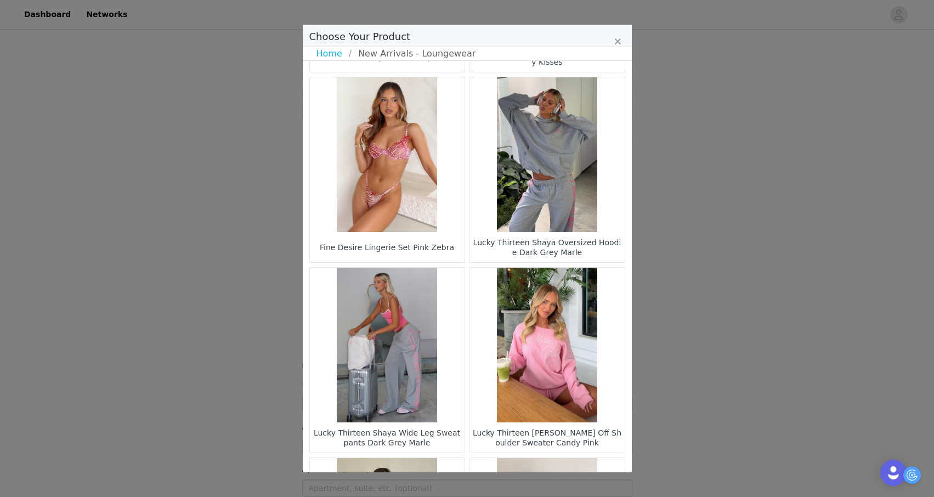
click at [569, 201] on figure "Choose Your Product" at bounding box center [547, 154] width 155 height 155
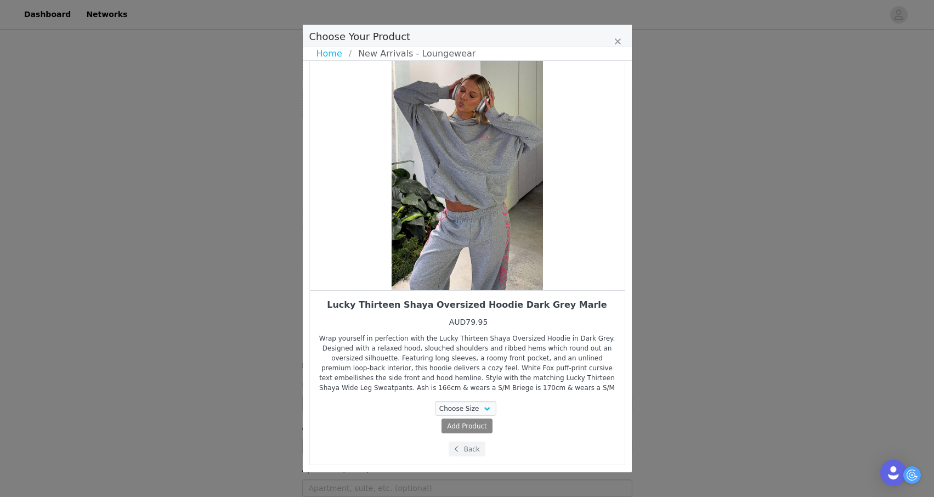
scroll to position [10, 0]
click at [474, 405] on select "Choose Size 3XS/XXS XXS/XS XS/S S/M M/L L/XL" at bounding box center [465, 408] width 61 height 15
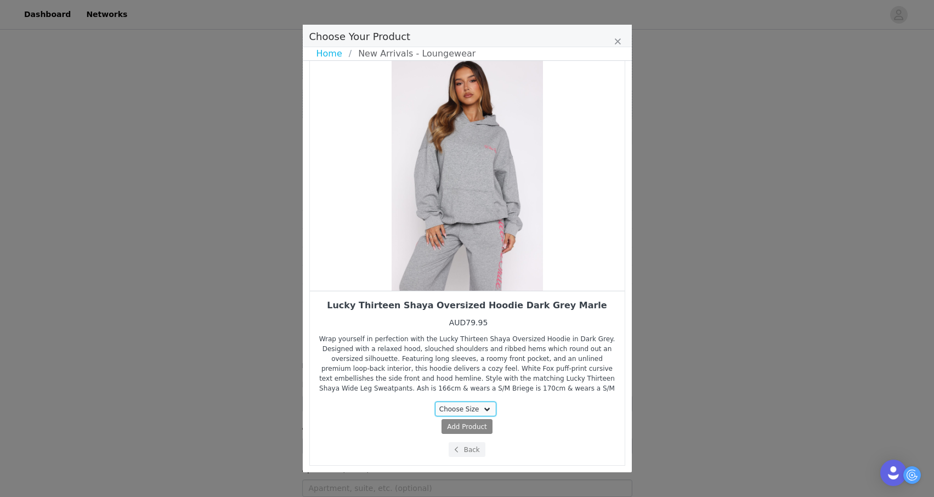
select select "27778799"
click at [435, 401] on select "Choose Size 3XS/XXS XXS/XS XS/S S/M M/L L/XL" at bounding box center [465, 408] width 61 height 15
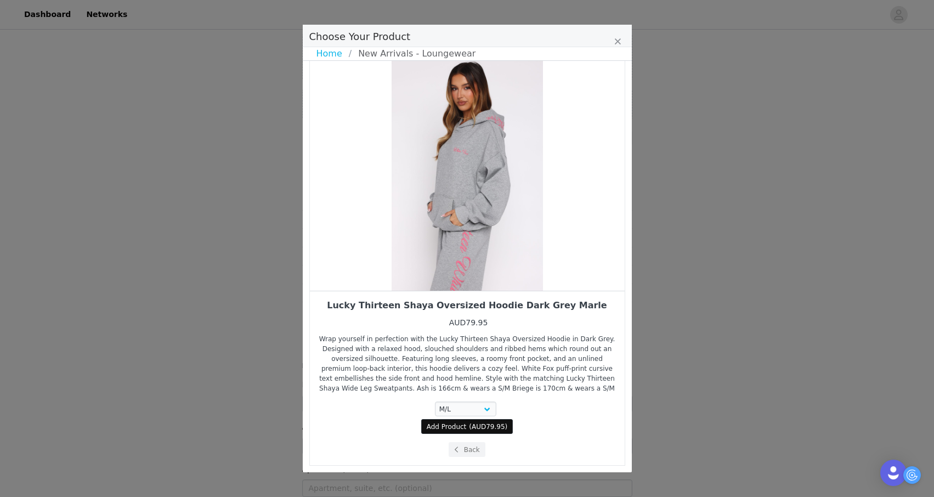
click at [455, 428] on span "Add Product" at bounding box center [447, 427] width 40 height 10
select select "27778799"
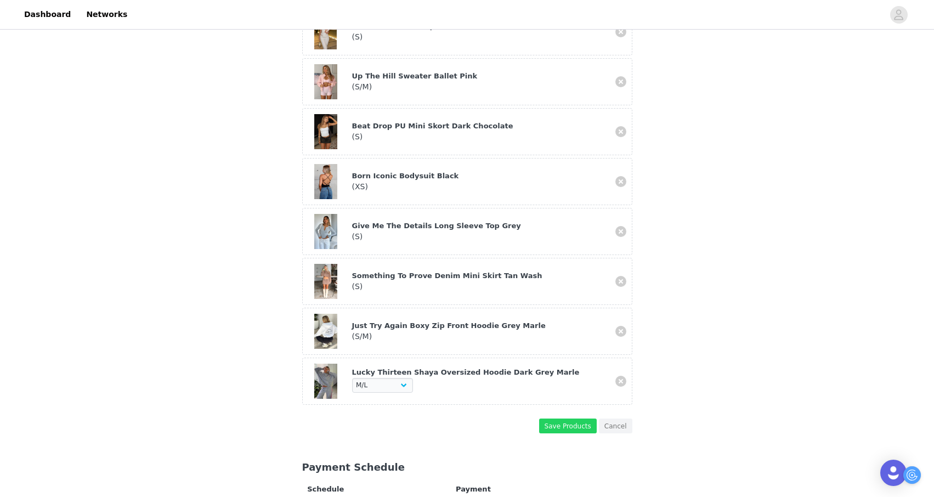
scroll to position [701, 0]
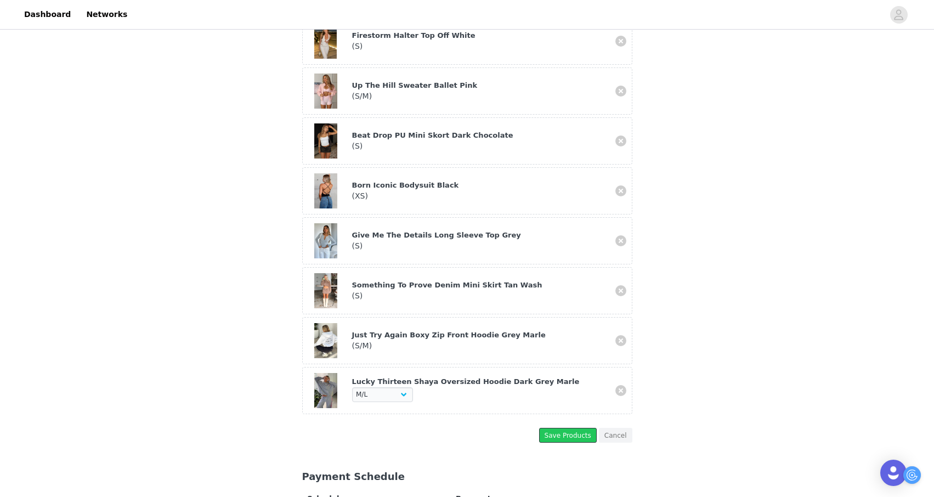
click at [572, 428] on button "Save Products" at bounding box center [568, 435] width 58 height 15
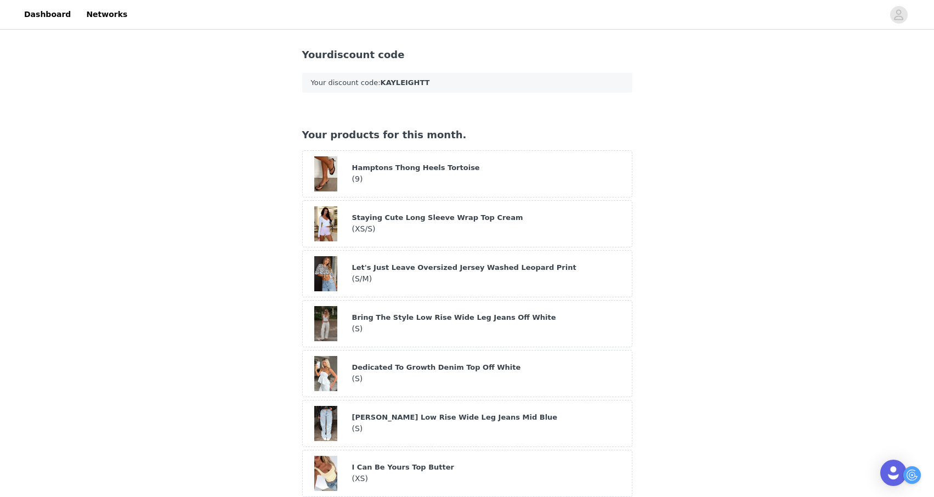
scroll to position [215, 0]
